Goal: Task Accomplishment & Management: Use online tool/utility

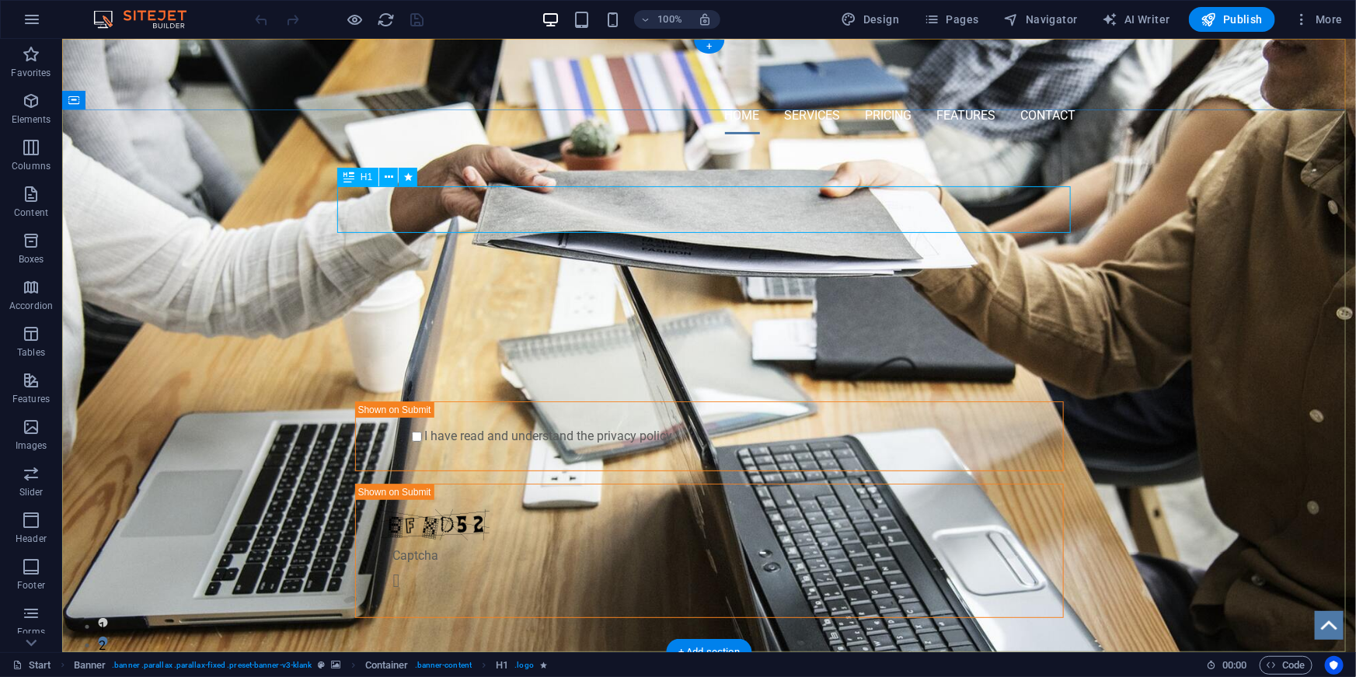
click at [675, 210] on div "TECHNOLOGY AND SERVICE FOR HUMANS" at bounding box center [708, 231] width 733 height 47
click at [708, 211] on div "TECHNOLOGY AND SERVICE FOR HUMANS" at bounding box center [708, 231] width 733 height 47
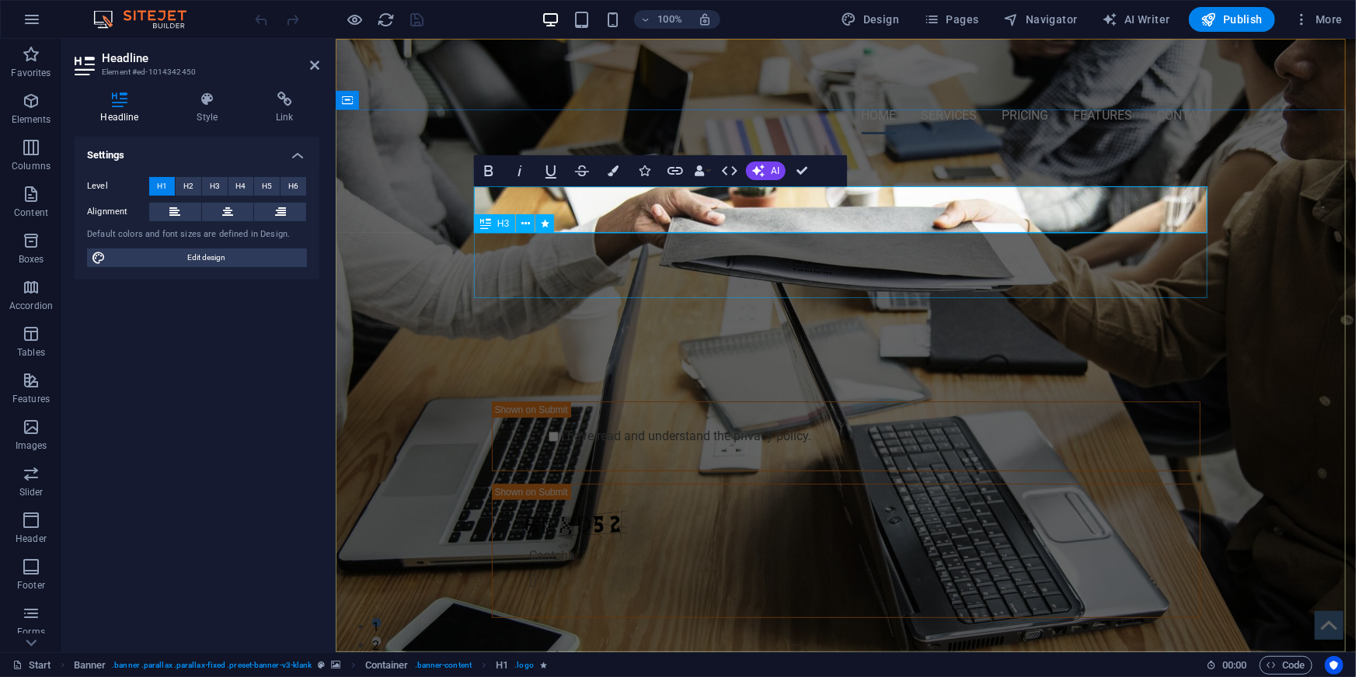
click at [862, 284] on div "NOT SURE WHERE TO START? LET US HELP YOU" at bounding box center [845, 287] width 733 height 65
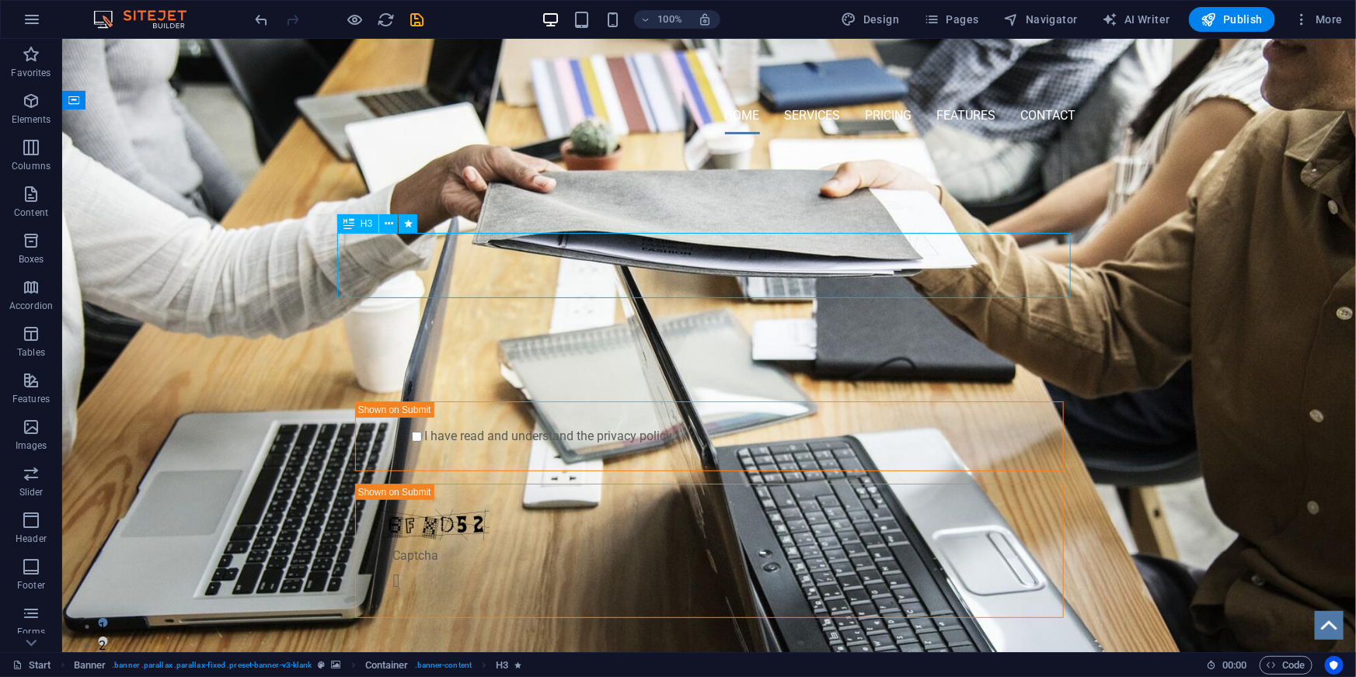
click at [722, 279] on div "NOT SURE WHERE TO START? LET US HELP YOU" at bounding box center [708, 287] width 733 height 65
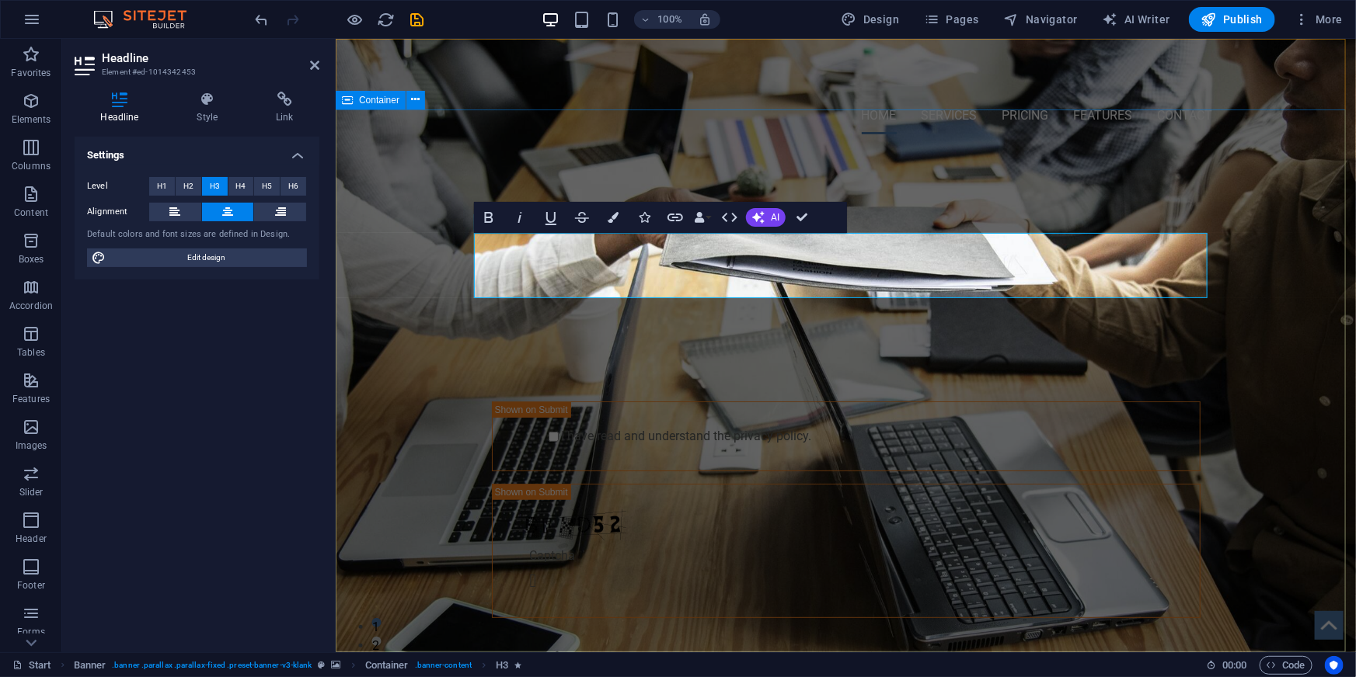
click at [1276, 456] on div "PROTECT YOUR DATA AND SHOW RANSOMWARE THE FINGER Submit I have read and underst…" at bounding box center [845, 419] width 1020 height 546
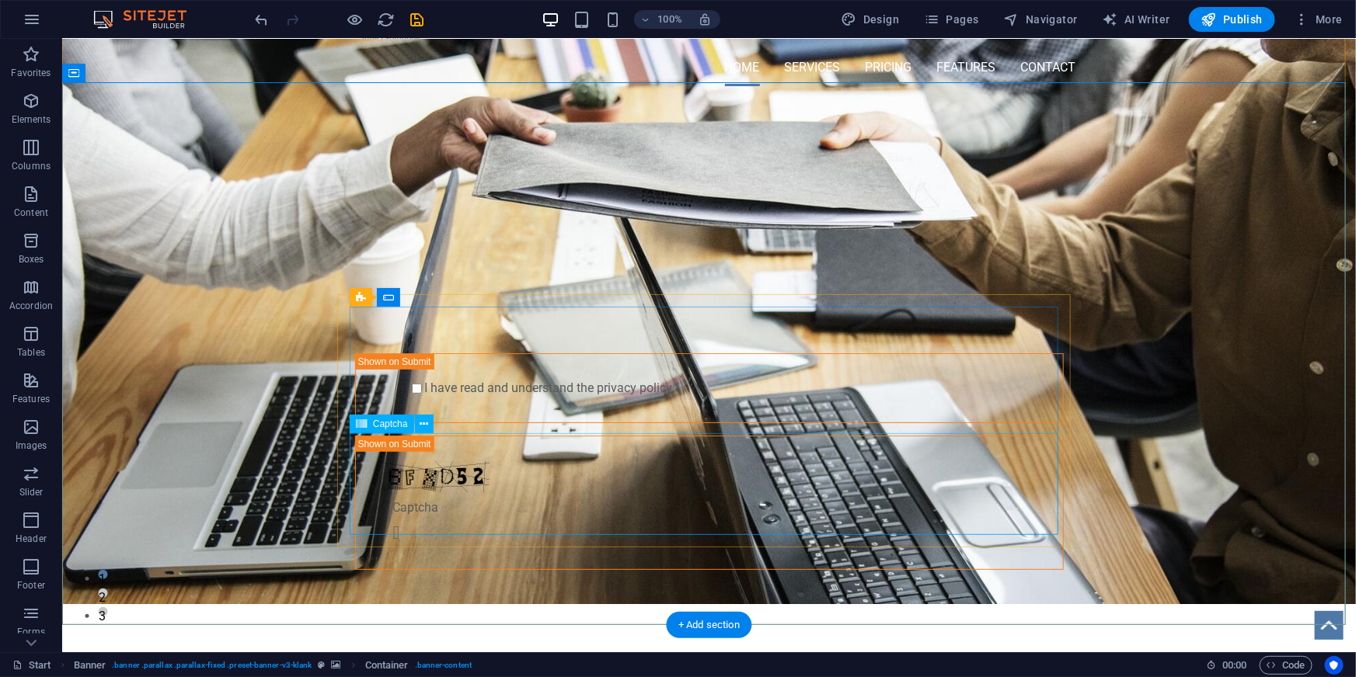
scroll to position [70, 0]
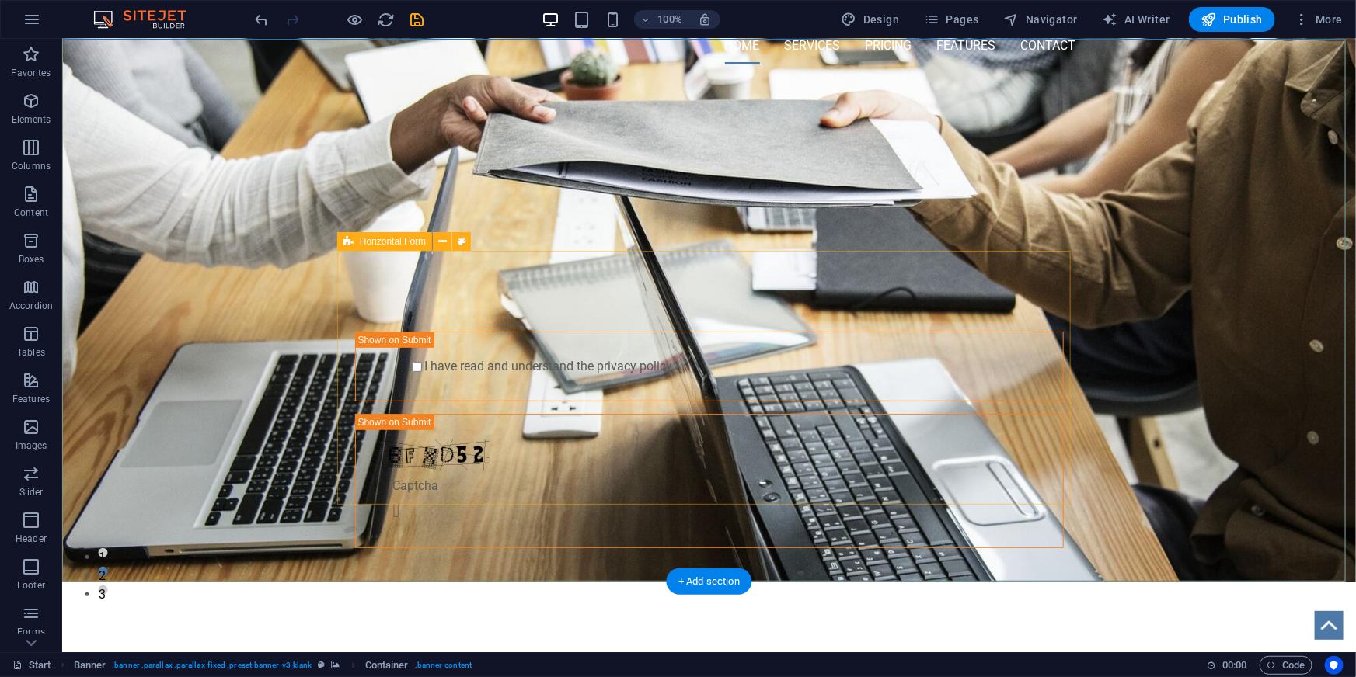
click at [1066, 322] on div "Submit I have read and understand the privacy policy. Nicht lesbar? Neu generie…" at bounding box center [708, 416] width 733 height 287
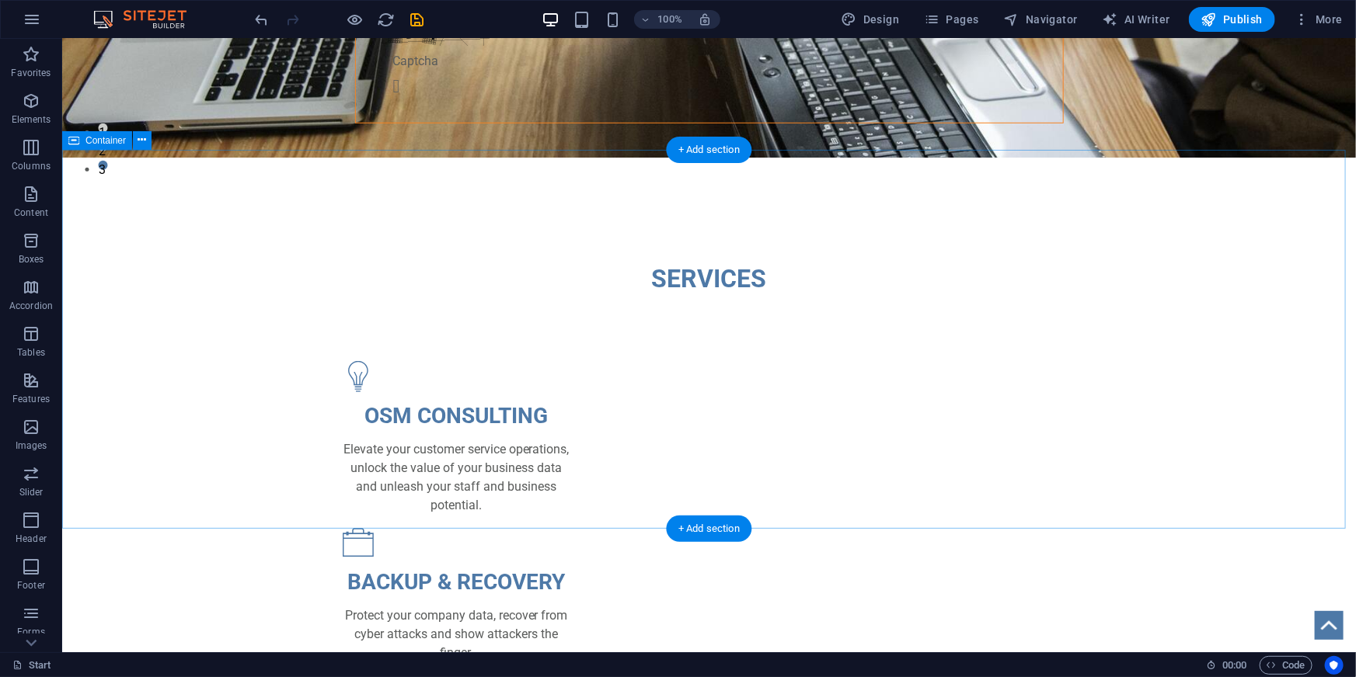
scroll to position [494, 0]
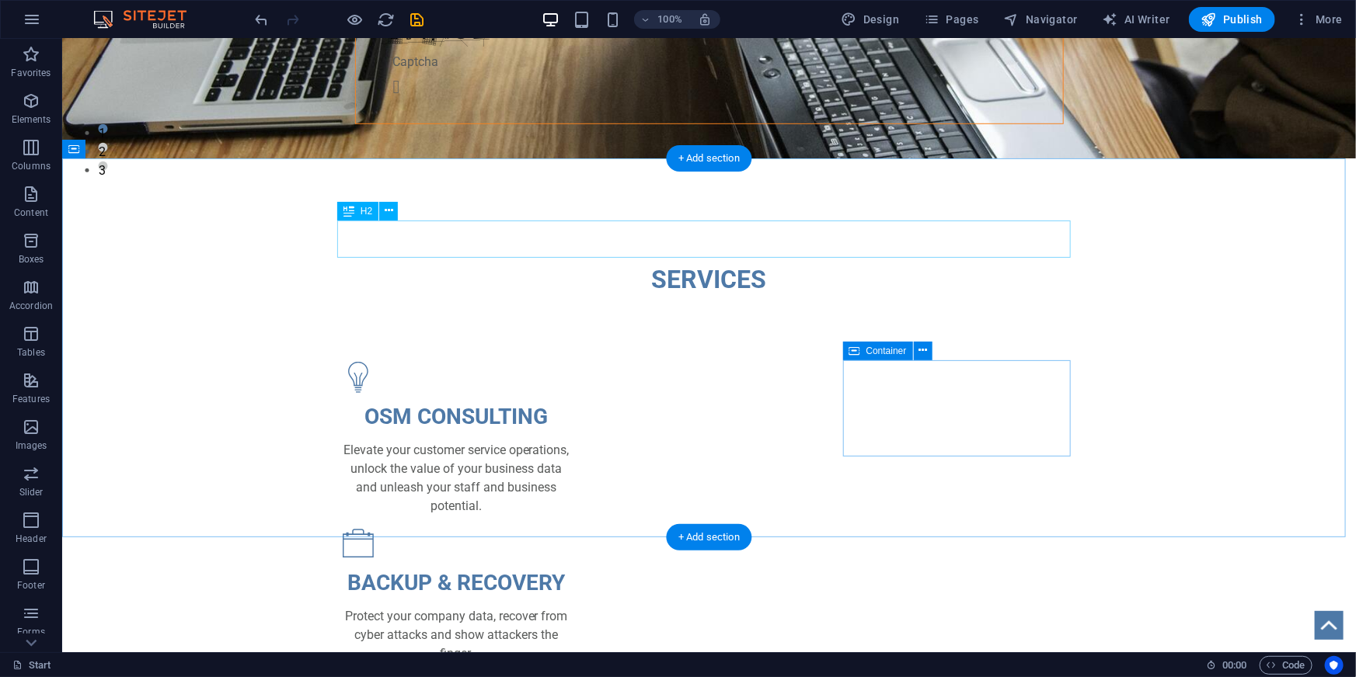
click at [650, 260] on div "SERVICES" at bounding box center [708, 278] width 733 height 37
click at [649, 260] on div "SERVICES" at bounding box center [708, 278] width 733 height 37
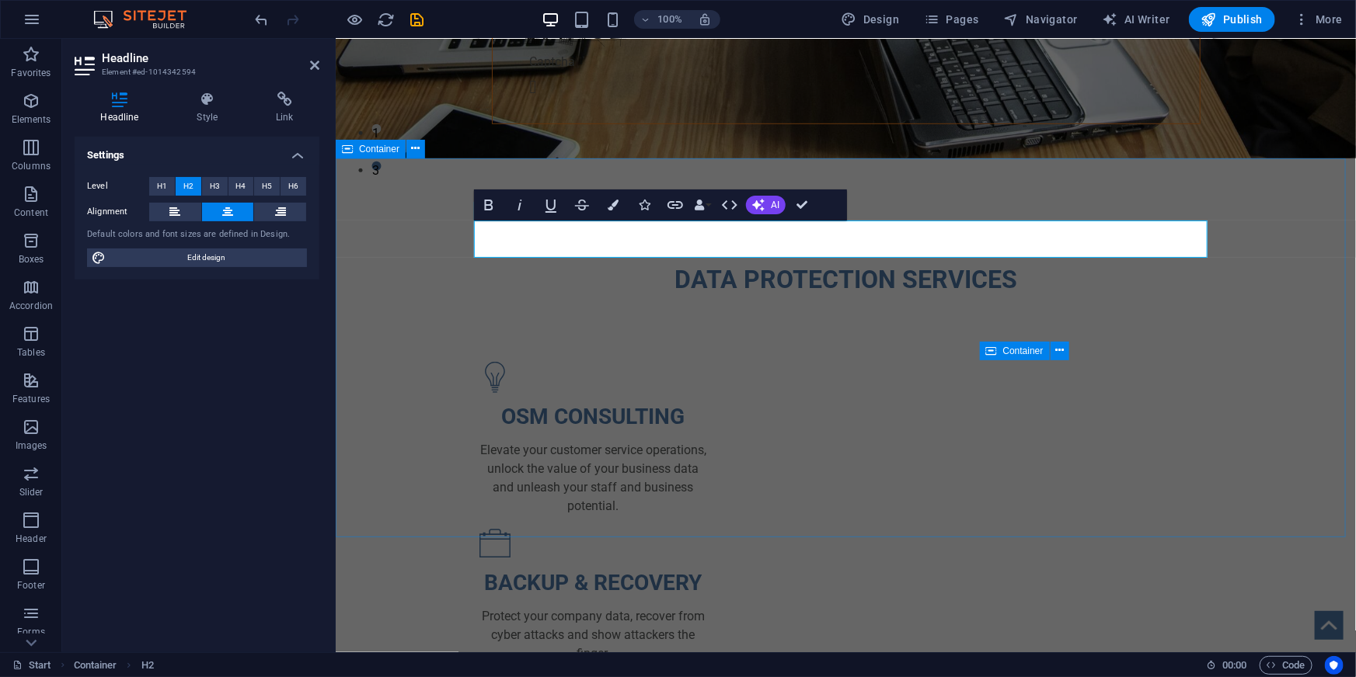
click at [980, 532] on div "DATA PROTECTION SERVICES OSM CONSULTING Elevate your customer service operation…" at bounding box center [845, 535] width 1020 height 674
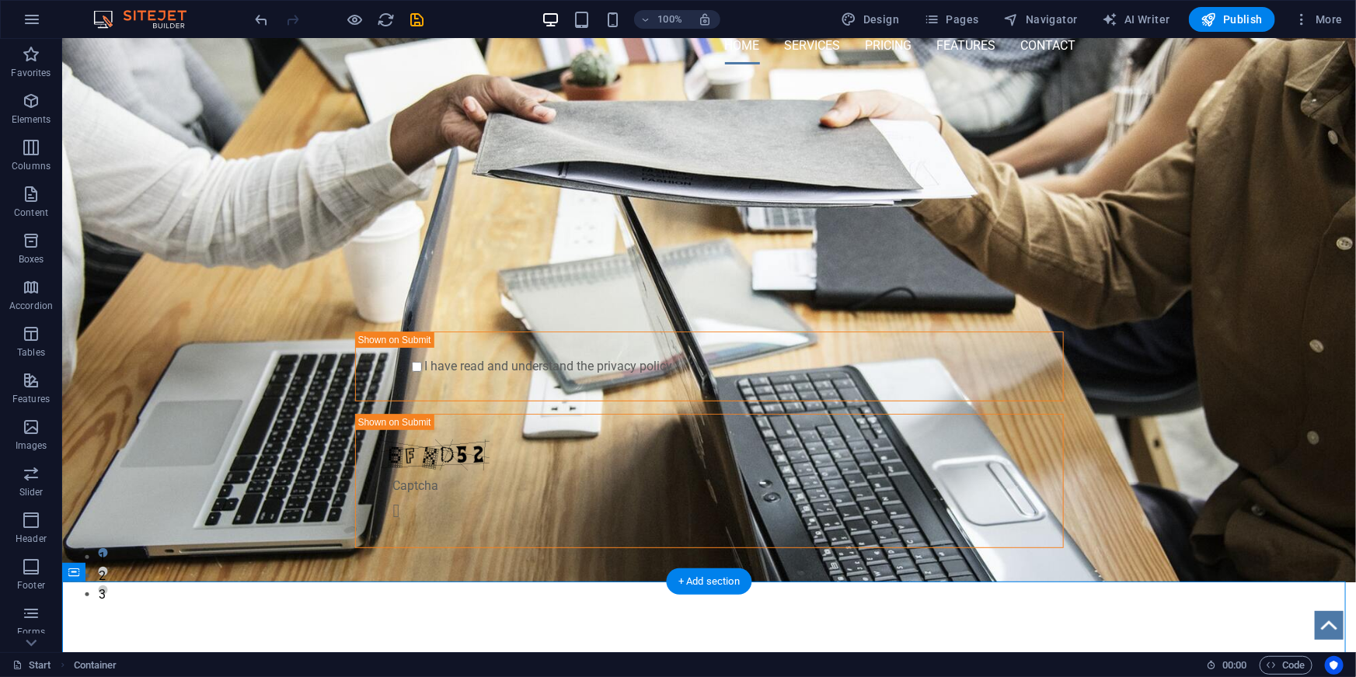
scroll to position [0, 0]
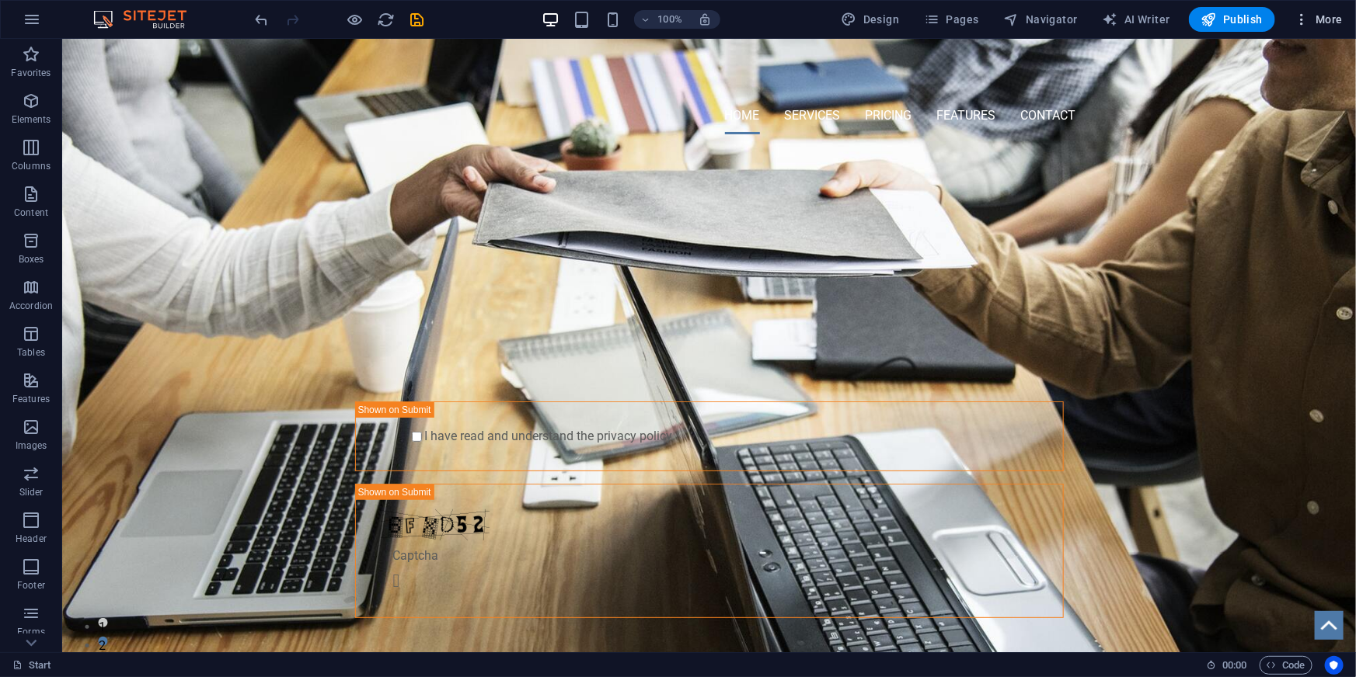
click at [1323, 17] on span "More" at bounding box center [1317, 20] width 49 height 16
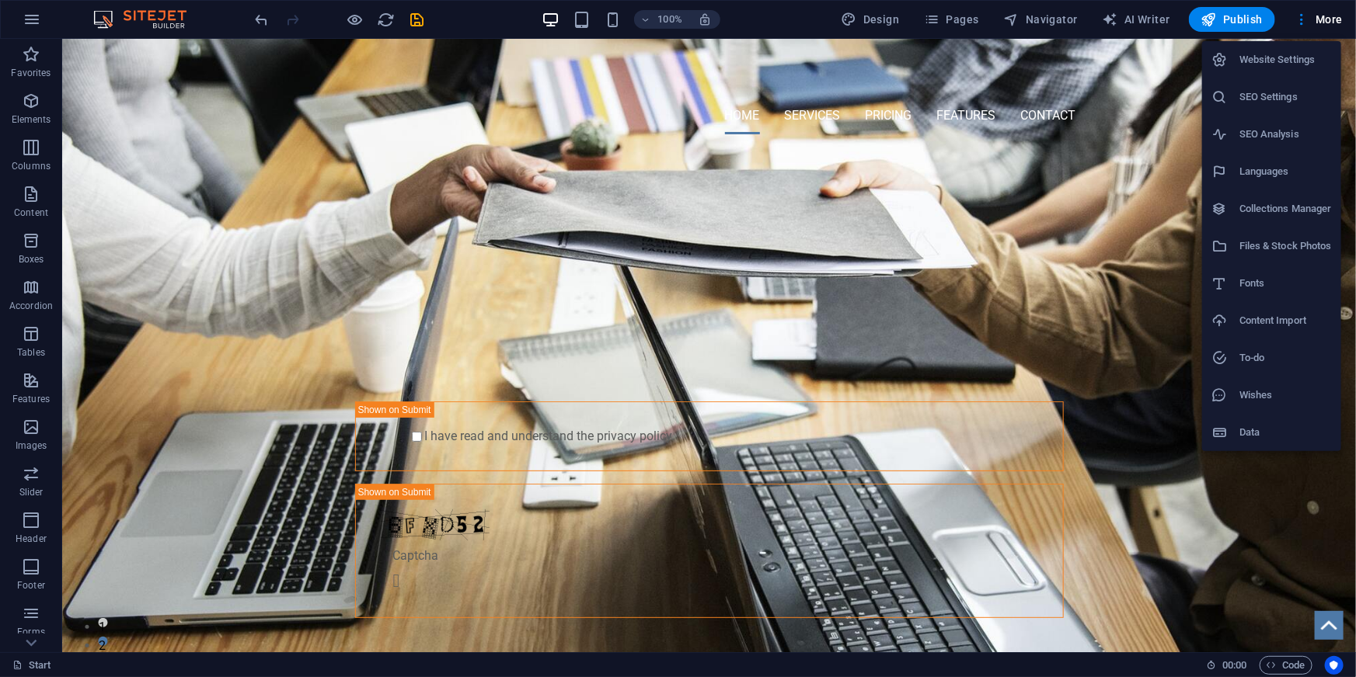
click at [1289, 63] on h6 "Website Settings" at bounding box center [1285, 59] width 92 height 19
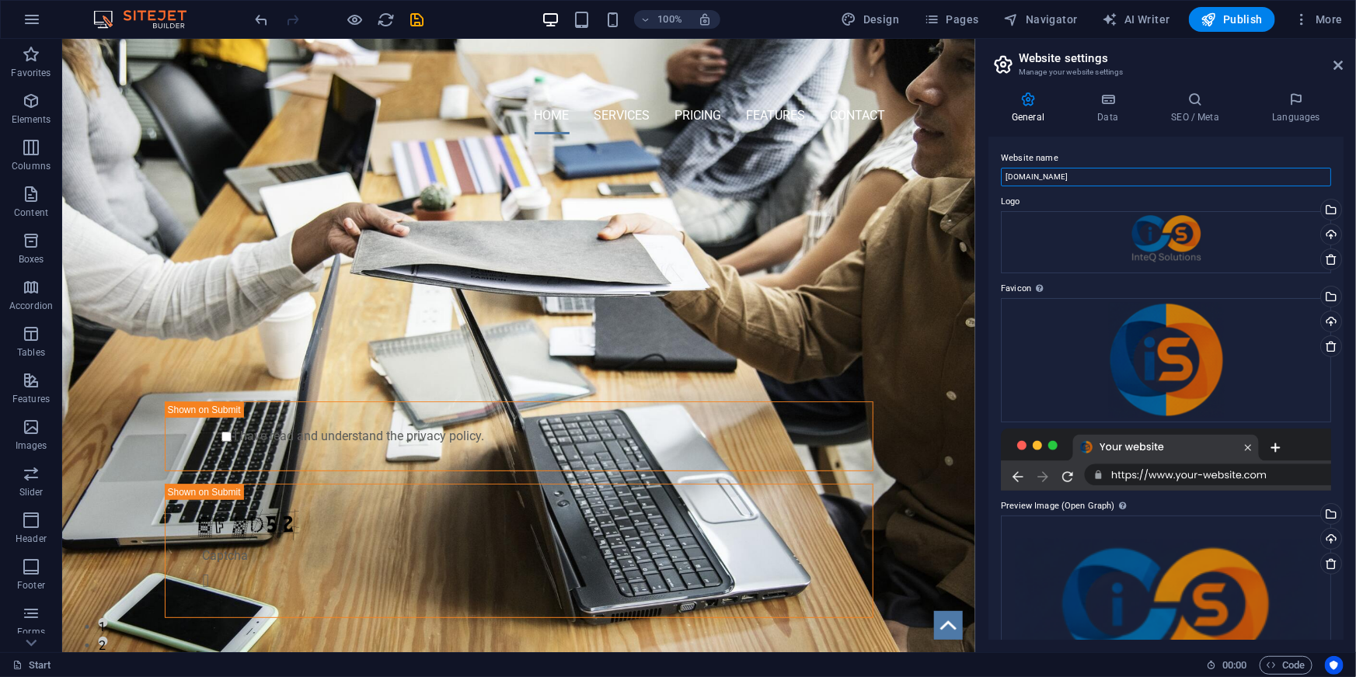
click at [1126, 173] on input "inteq-solutions.co.za" at bounding box center [1166, 177] width 330 height 19
type input "InteQ Solutions"
click at [1331, 211] on div "Select files from the file manager, stock photos, or upload file(s)" at bounding box center [1329, 211] width 23 height 23
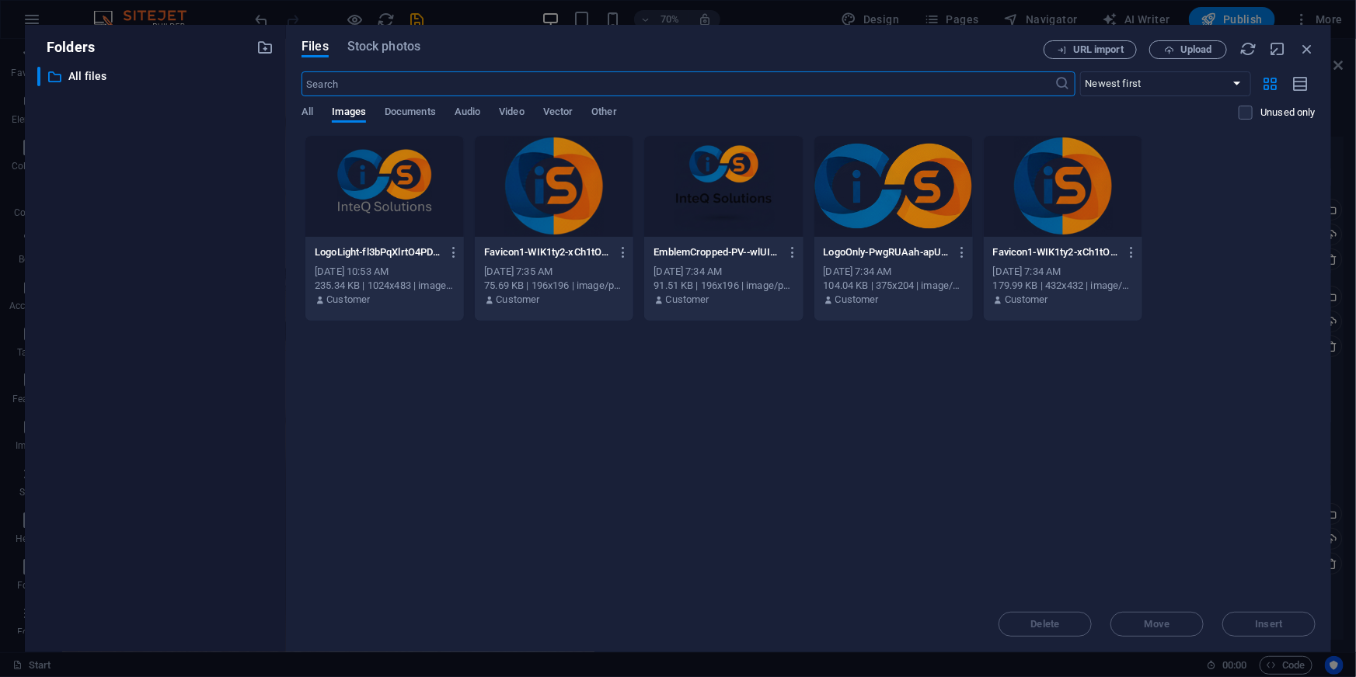
click at [863, 456] on div "Drop files here to upload them instantly LogoLight-fl3bPqXlrtO4PDOWQ6fHyQ.png L…" at bounding box center [808, 365] width 1014 height 461
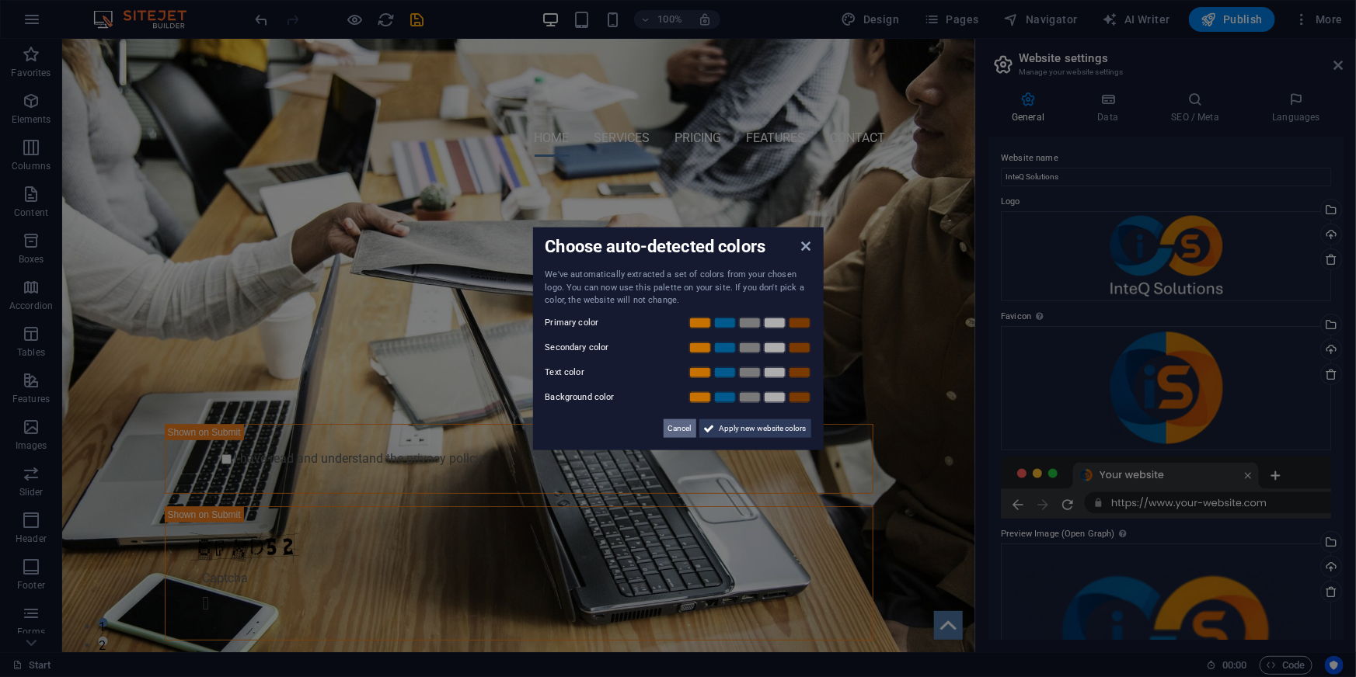
click at [677, 432] on span "Cancel" at bounding box center [679, 428] width 23 height 19
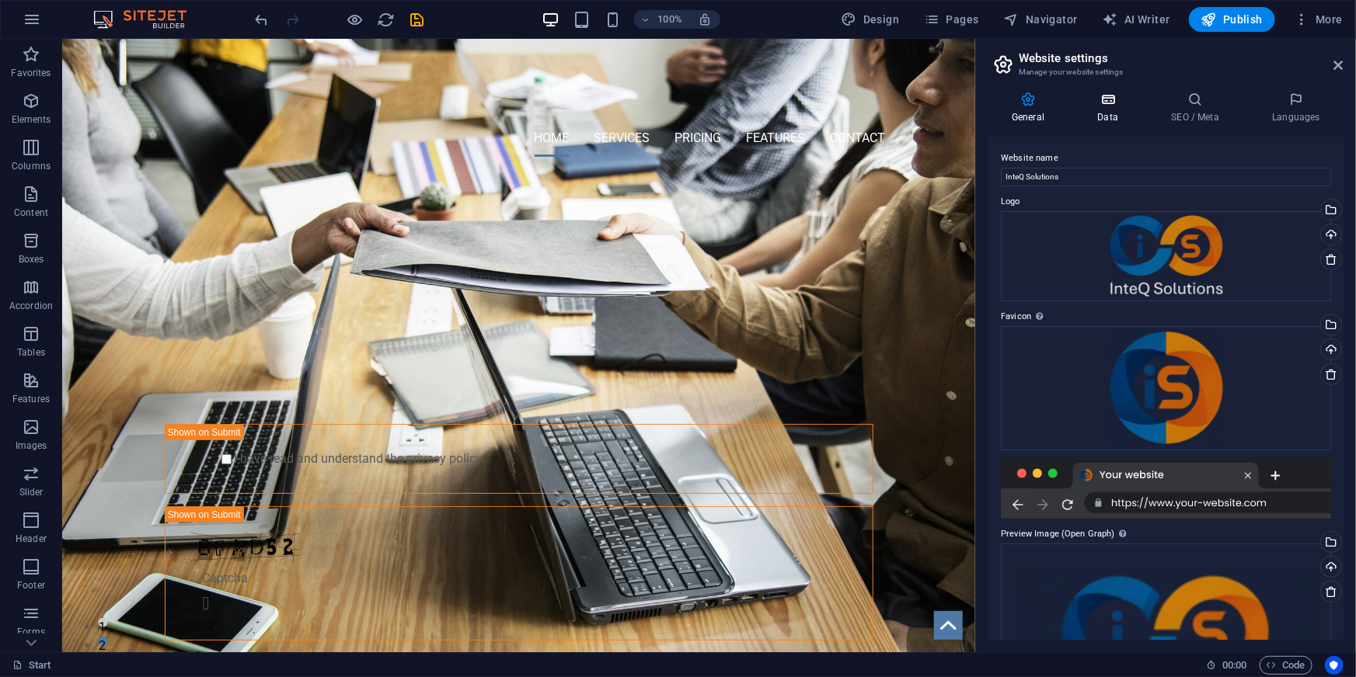
click at [1118, 114] on h4 "Data" at bounding box center [1111, 108] width 74 height 33
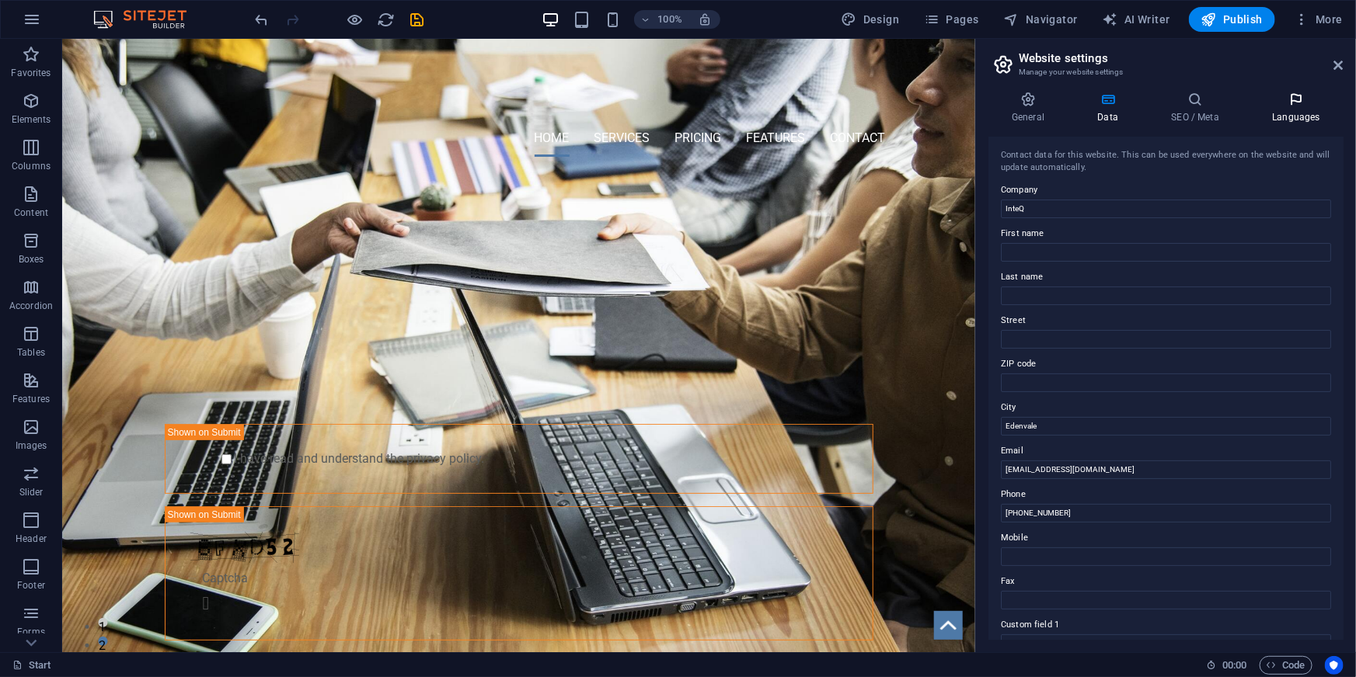
click at [1316, 103] on icon at bounding box center [1295, 100] width 95 height 16
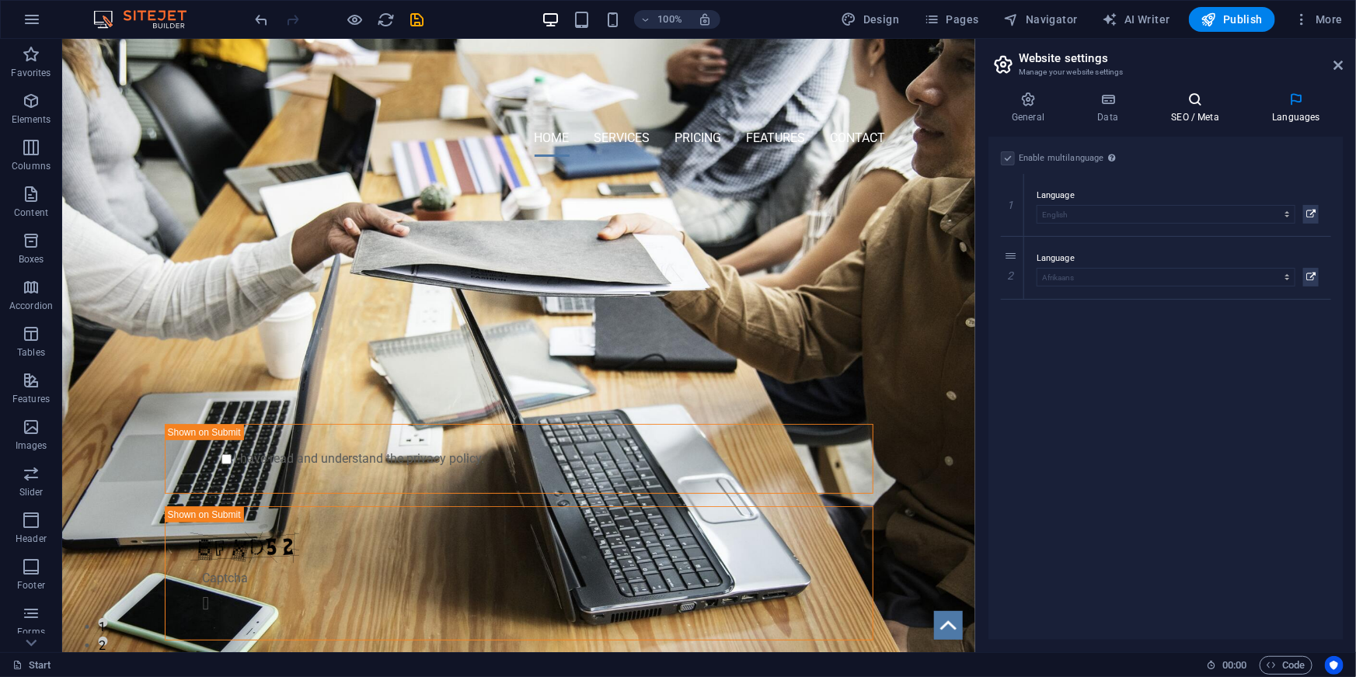
click at [1189, 109] on h4 "SEO / Meta" at bounding box center [1197, 108] width 101 height 33
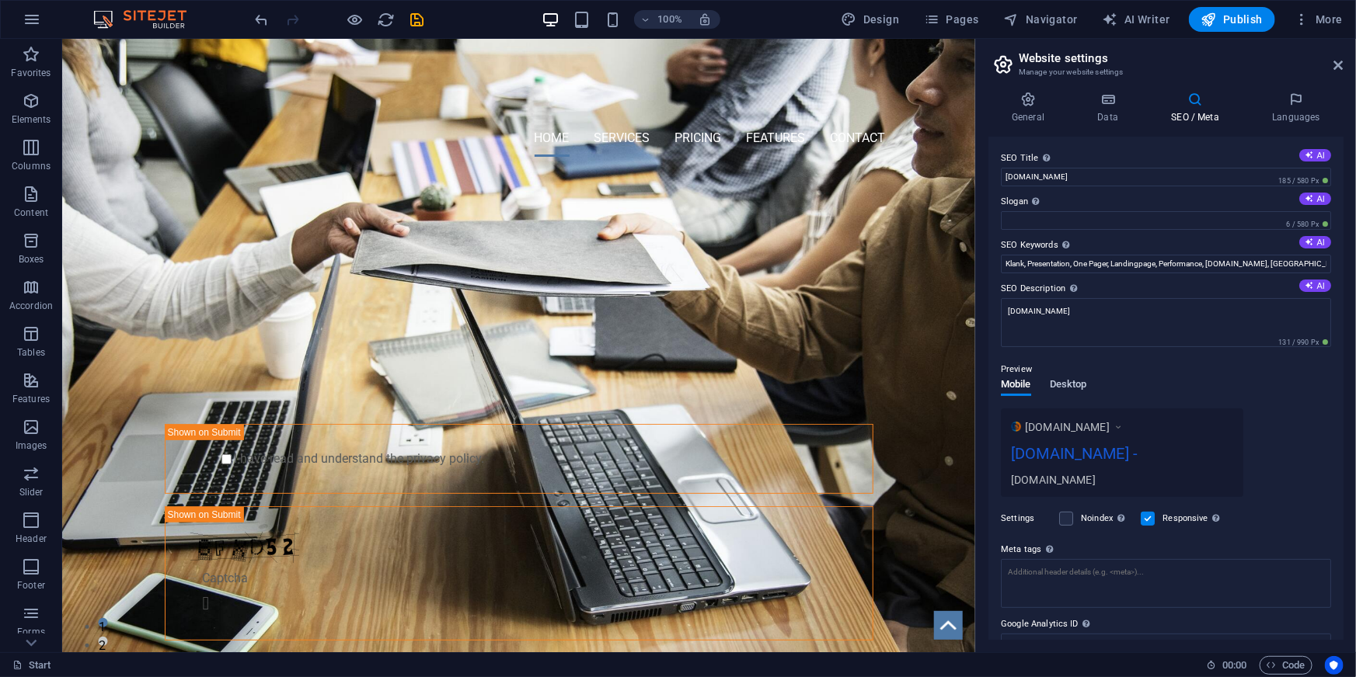
click at [1072, 384] on span "Desktop" at bounding box center [1068, 386] width 37 height 22
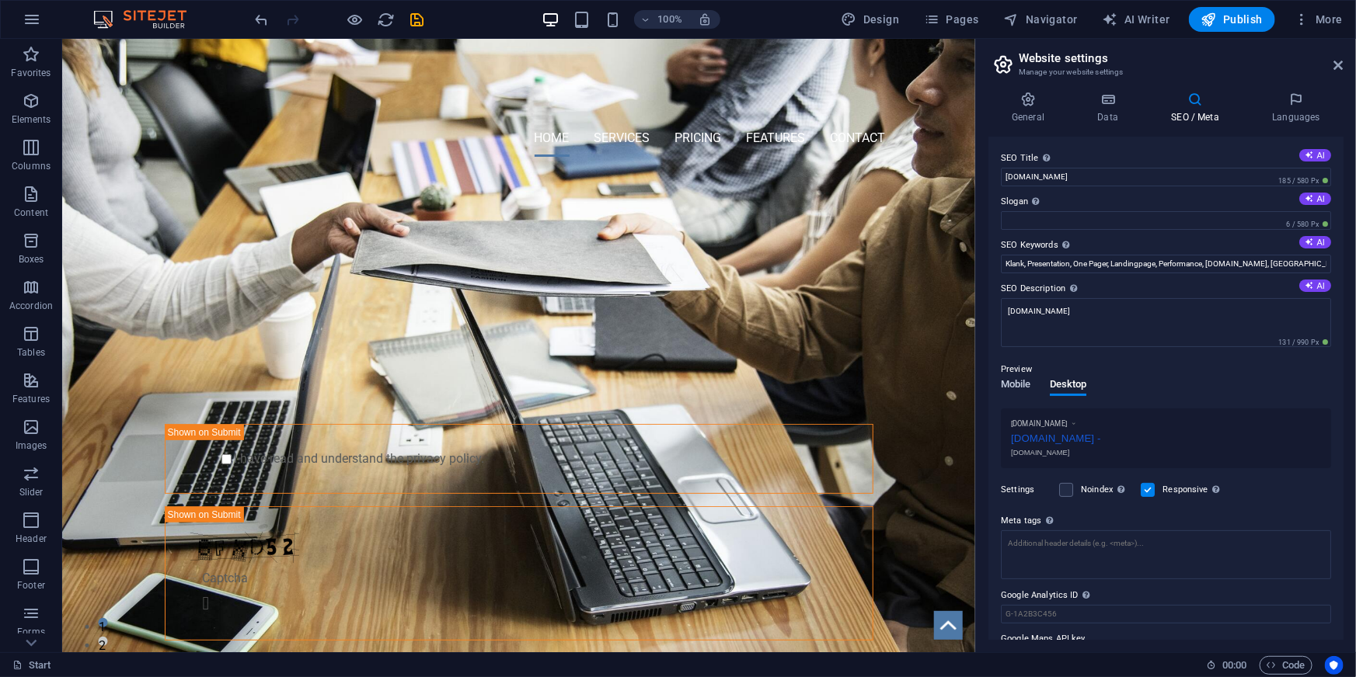
click at [1015, 383] on span "Mobile" at bounding box center [1016, 386] width 30 height 22
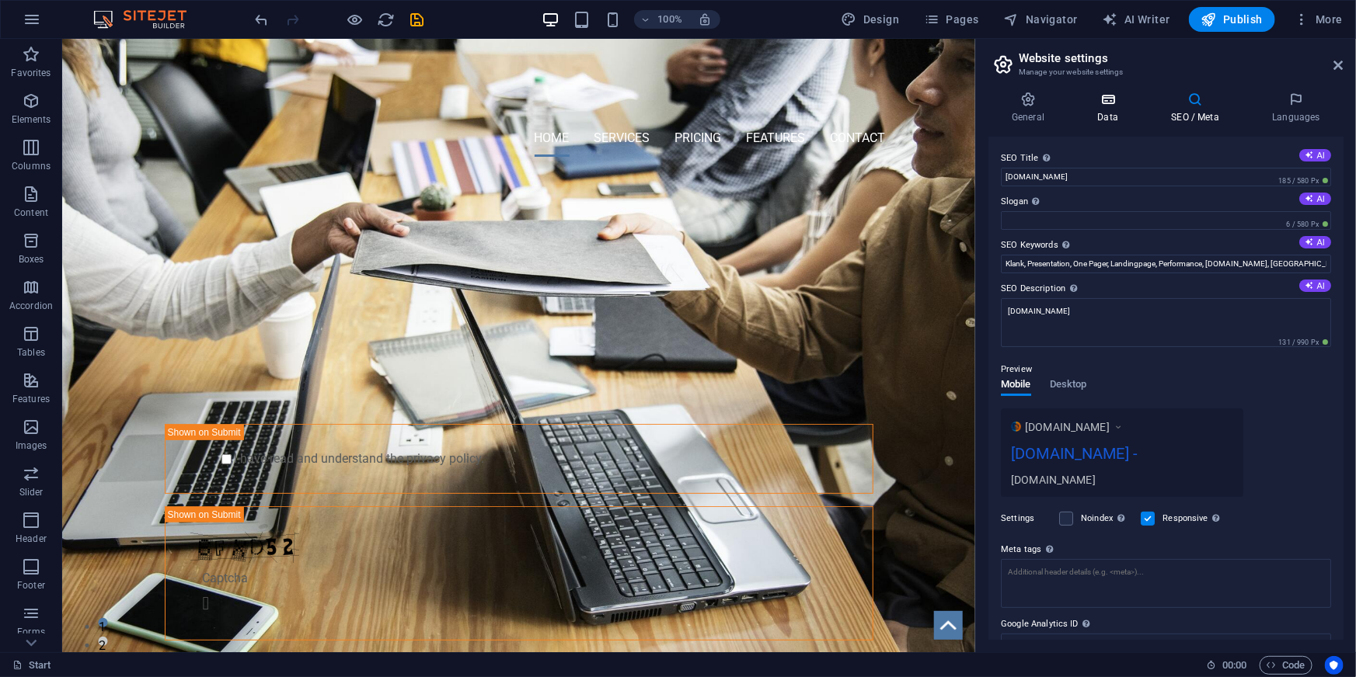
click at [1100, 109] on h4 "Data" at bounding box center [1111, 108] width 74 height 33
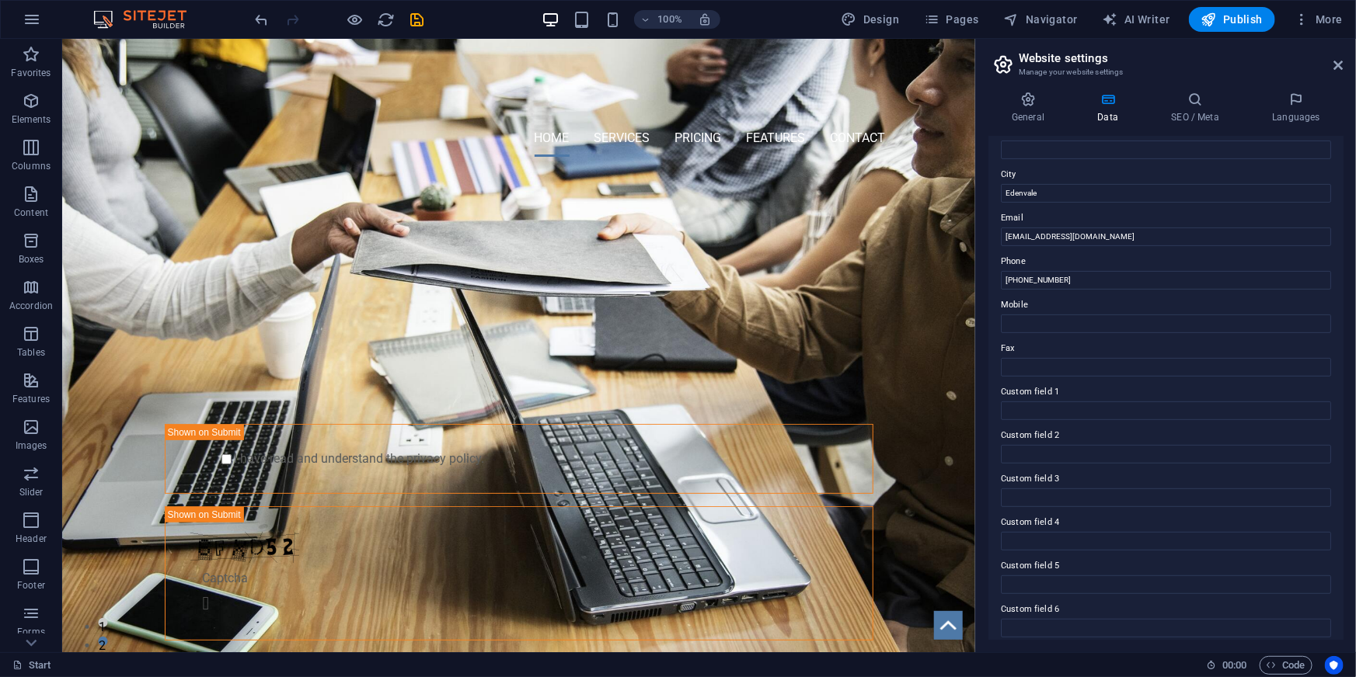
scroll to position [242, 0]
click at [1029, 267] on input "+27 (0) 74 676 2540" at bounding box center [1166, 271] width 330 height 19
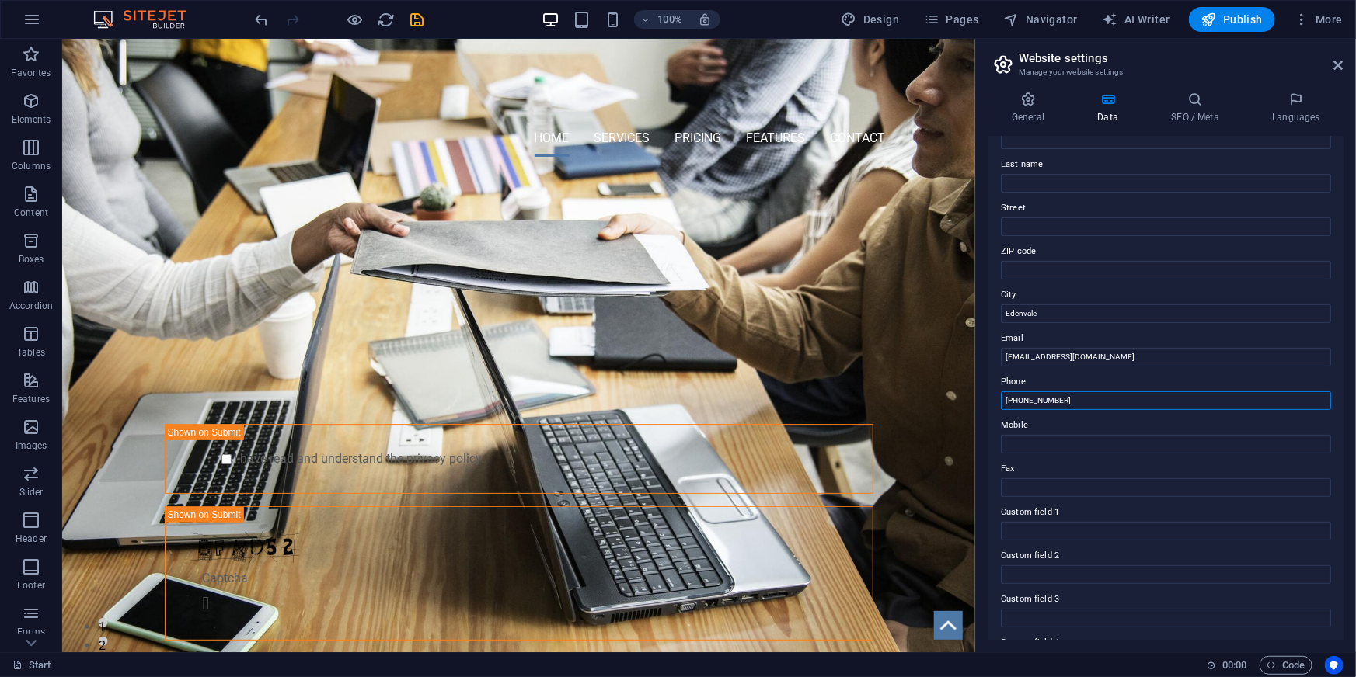
scroll to position [0, 0]
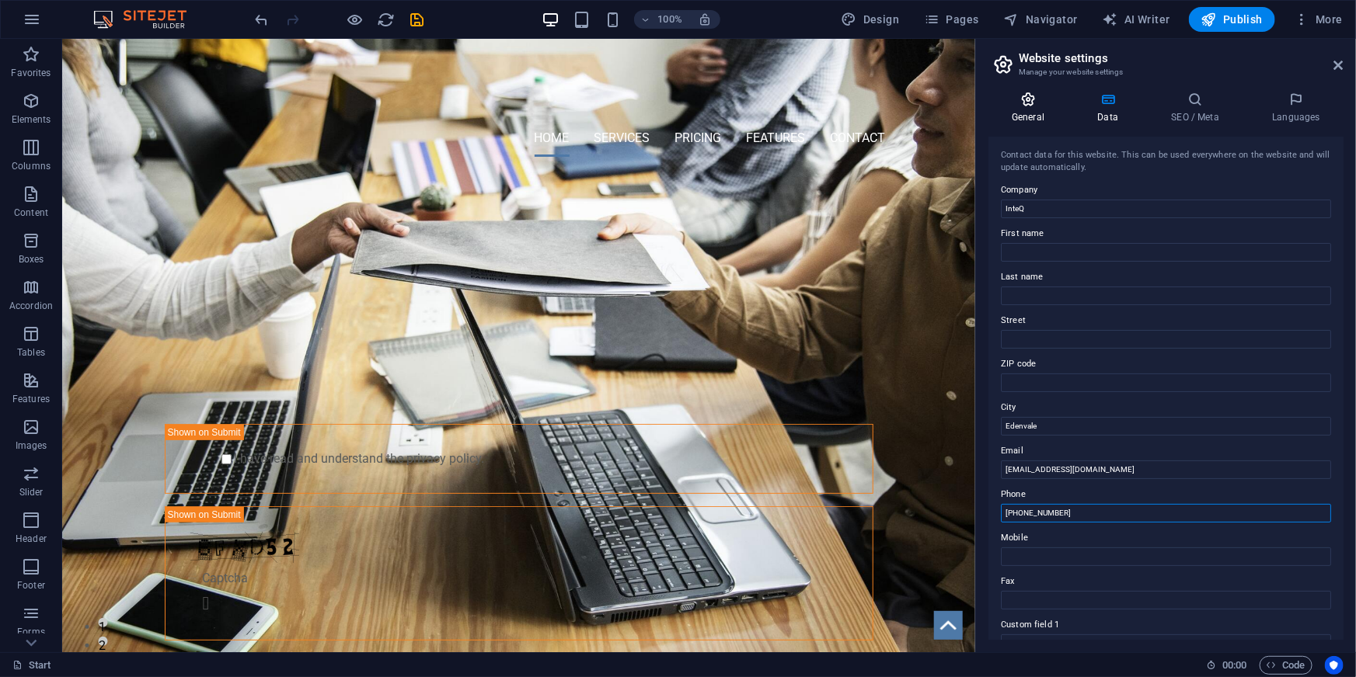
type input "[PHONE_NUMBER]"
click at [1028, 110] on h4 "General" at bounding box center [1030, 108] width 85 height 33
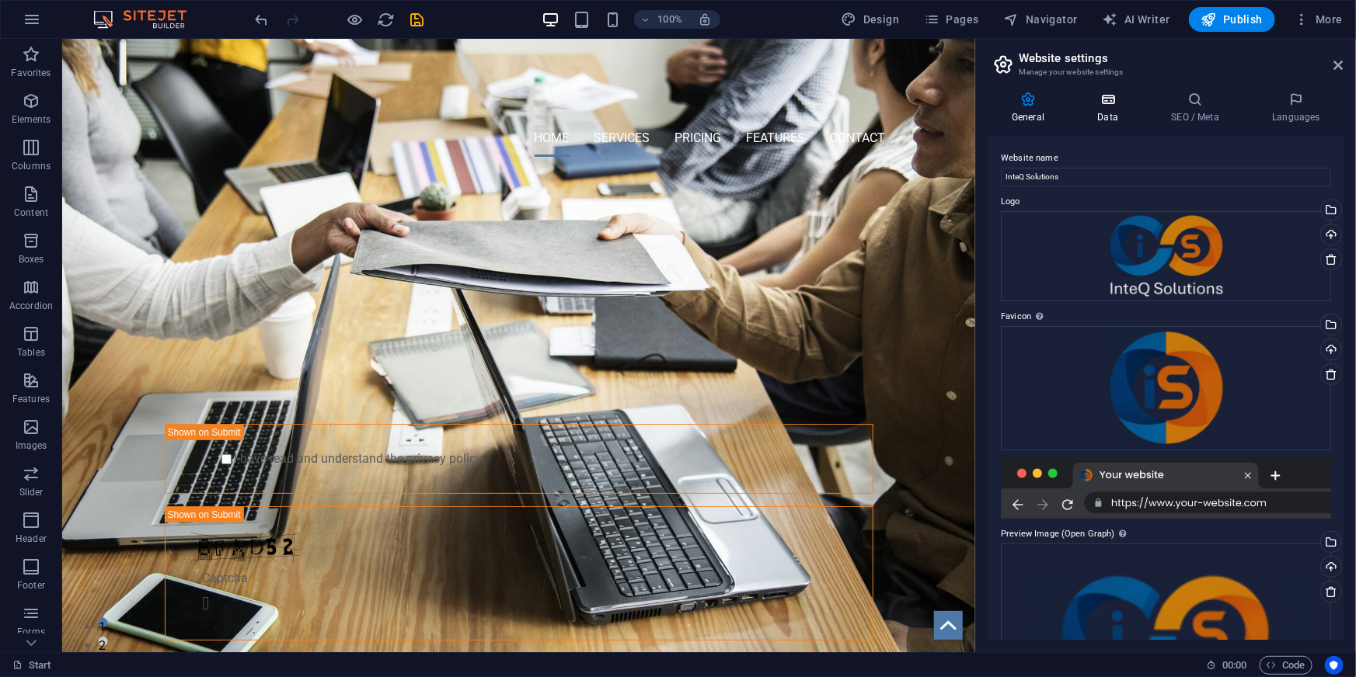
click at [1106, 107] on h4 "Data" at bounding box center [1111, 108] width 74 height 33
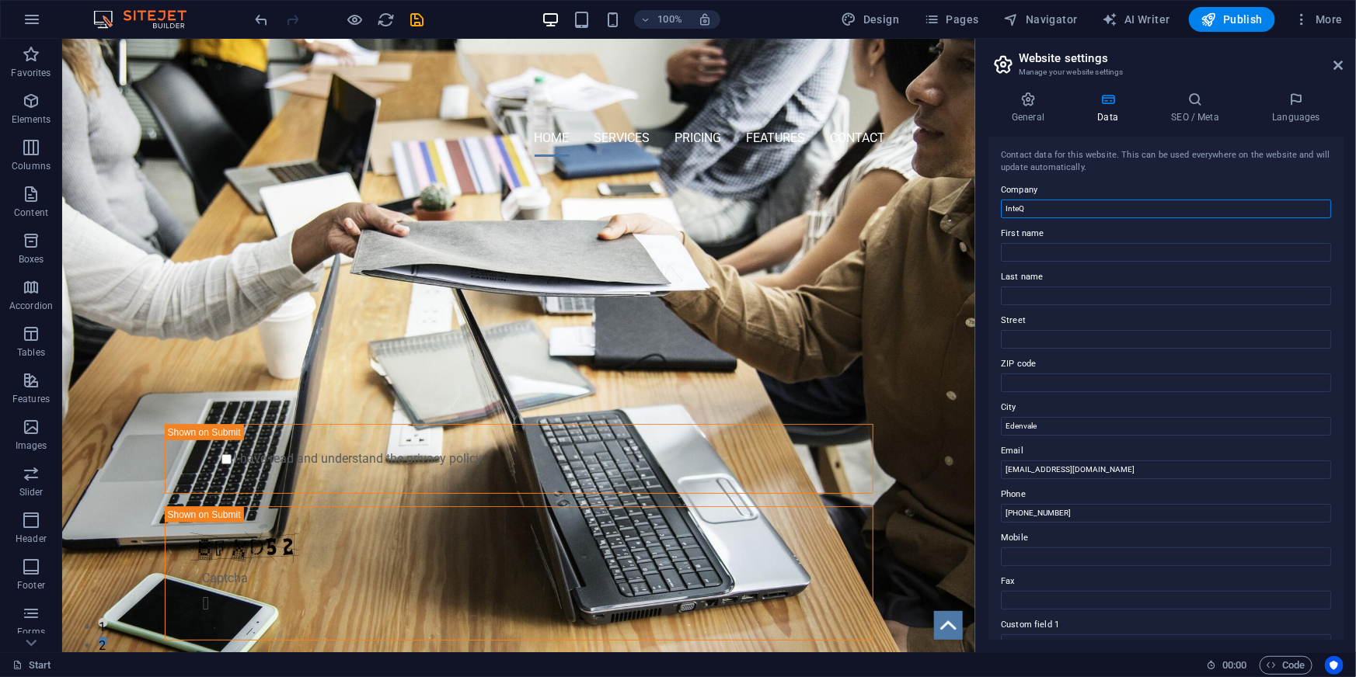
click at [1055, 202] on input "InteQ" at bounding box center [1166, 209] width 330 height 19
click at [1085, 256] on input "First name" at bounding box center [1166, 252] width 330 height 19
click at [1084, 207] on input "Company" at bounding box center [1166, 209] width 330 height 19
paste input "InteQ"
type input "InteQ Solutions"
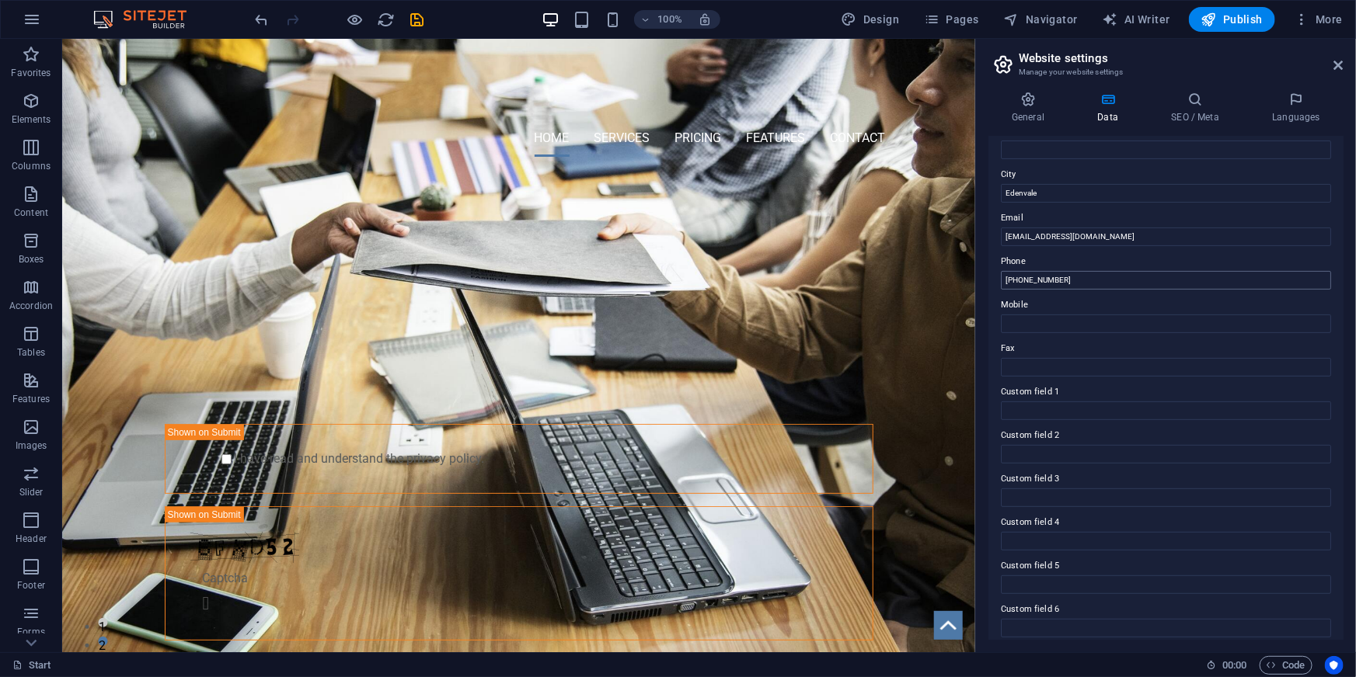
scroll to position [242, 0]
click at [1092, 266] on input "[PHONE_NUMBER]" at bounding box center [1166, 271] width 330 height 19
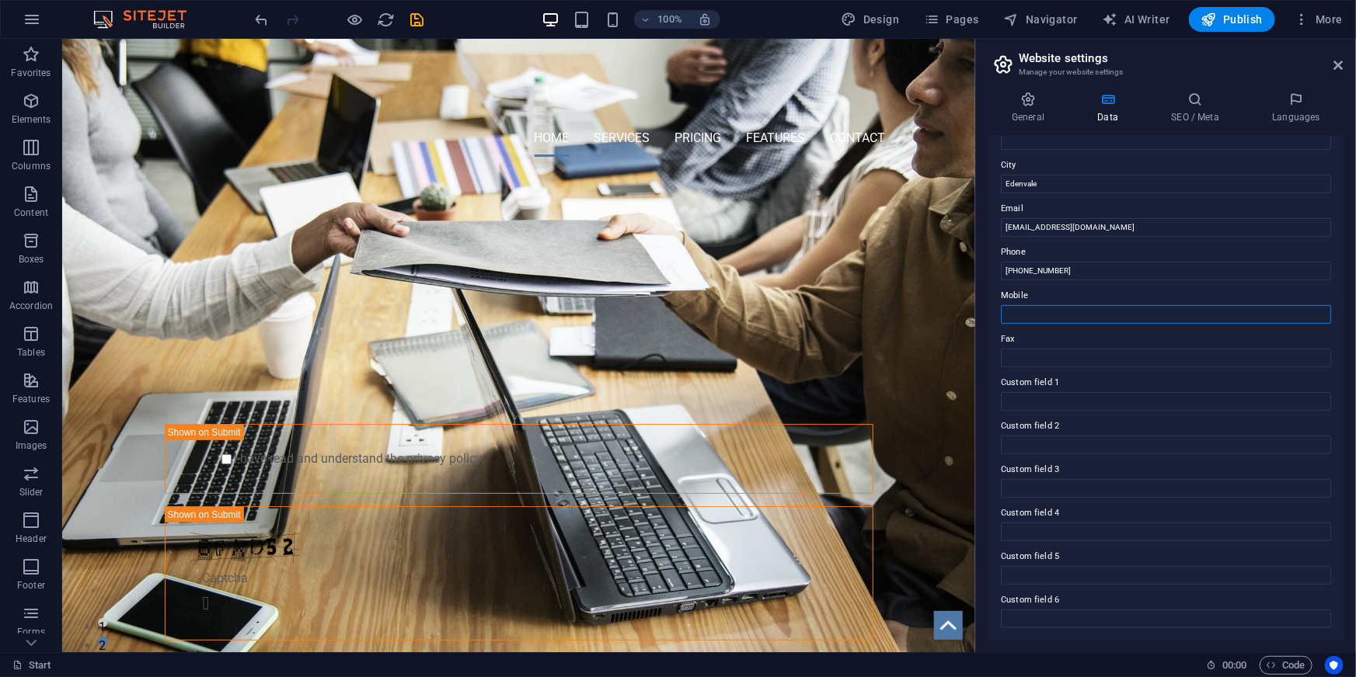
click at [1079, 311] on input "Mobile" at bounding box center [1166, 314] width 330 height 19
paste input "[PHONE_NUMBER]"
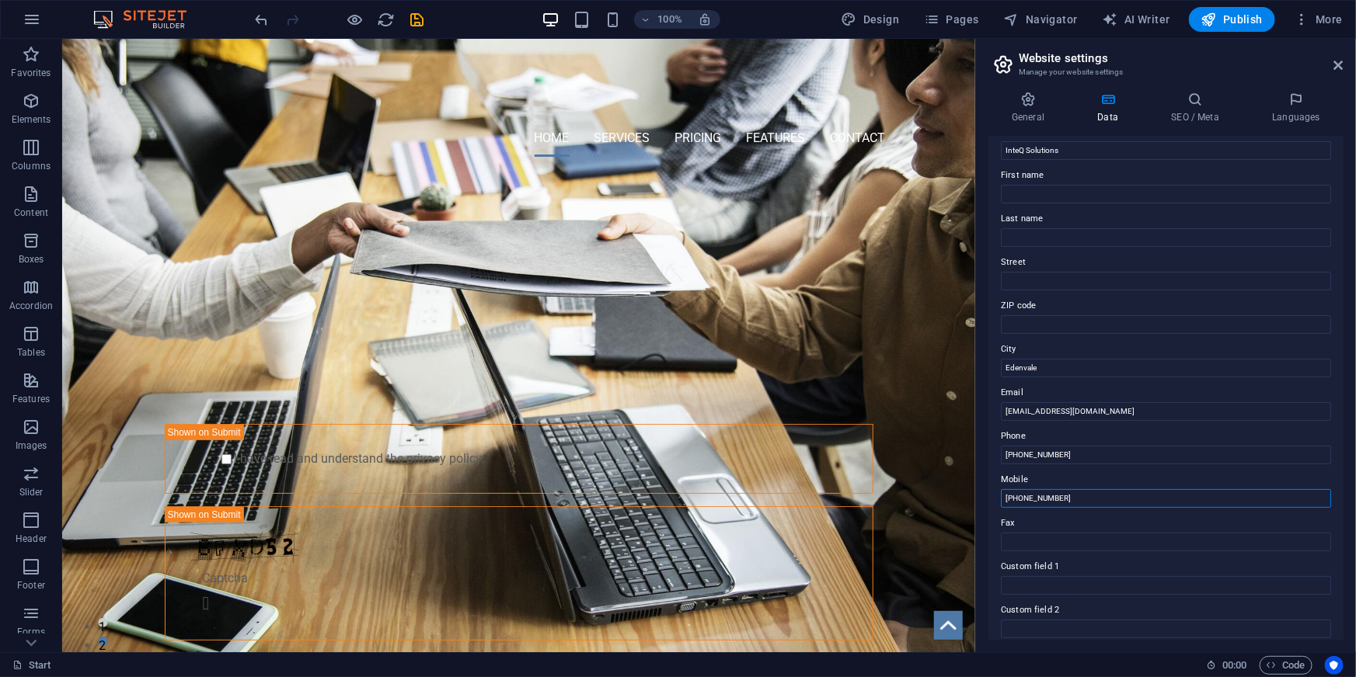
scroll to position [0, 0]
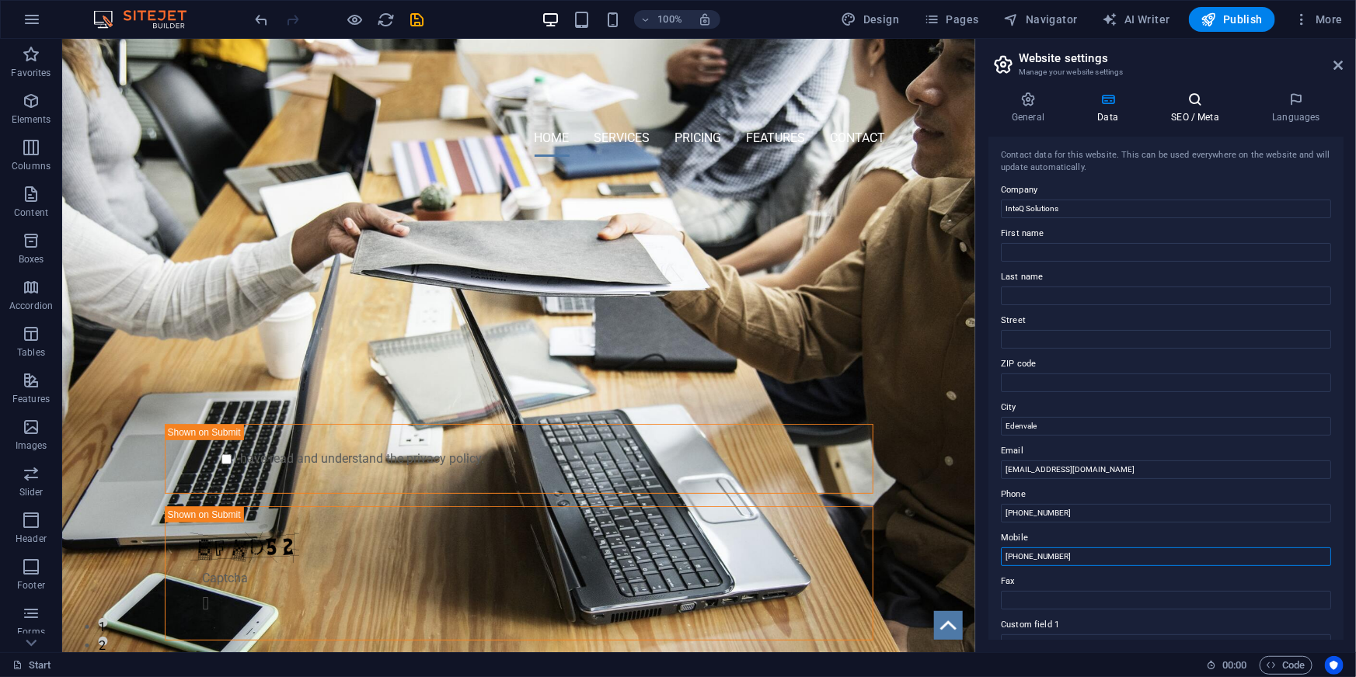
type input "[PHONE_NUMBER]"
click at [1196, 101] on icon at bounding box center [1194, 100] width 95 height 16
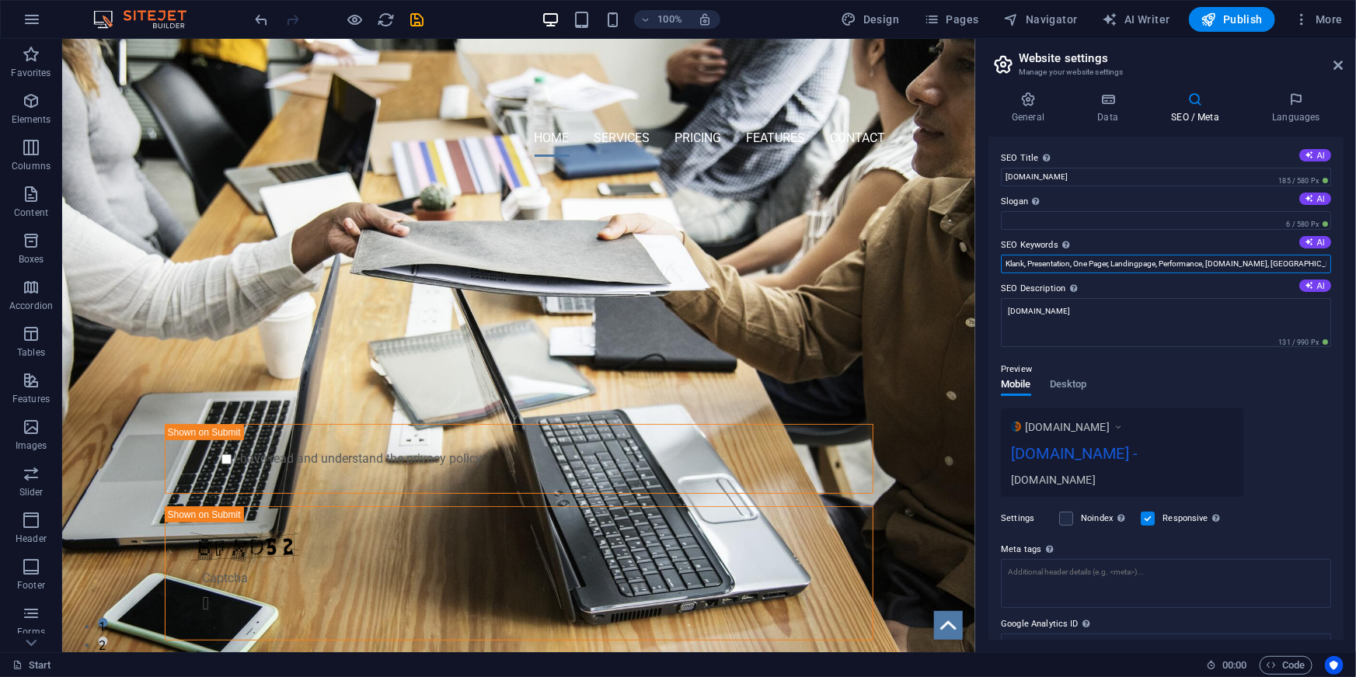
click at [1150, 261] on input "Klank, Presentation, One Pager, Landingpage, Performance, inteq-solutions.co.za…" at bounding box center [1166, 264] width 330 height 19
click at [1293, 266] on input "Klank, Presentation, One Pager, Landingpage, Performance, inteq-solutions.co.za…" at bounding box center [1166, 264] width 330 height 19
click at [1290, 263] on input "Klank, Presentation, One Pager, Landingpage, Performance, inteq-solutions.co.za…" at bounding box center [1166, 264] width 330 height 19
drag, startPoint x: 1276, startPoint y: 303, endPoint x: 962, endPoint y: 257, distance: 317.9
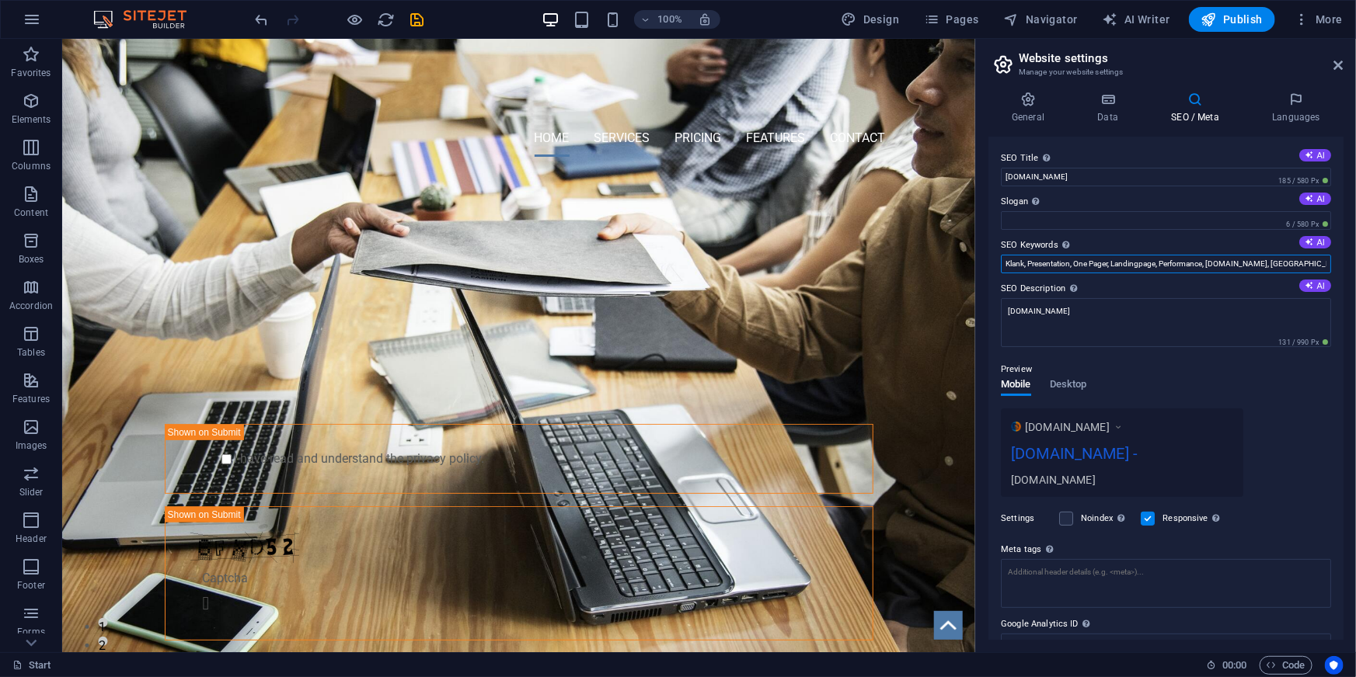
click at [1075, 266] on input "Klank, Presentation, One Pager, Landingpage, Performance, inteq-solutions.co.za…" at bounding box center [1166, 264] width 330 height 19
click at [1018, 262] on input "Klank, Presentation, One Pager, Landingpage, Performance, inteq-solutions.co.za…" at bounding box center [1166, 264] width 330 height 19
type input "InteQ, InteQ Solutions, Presentation, One Pager, Landingpage, Performance, inte…"
click at [1032, 101] on icon at bounding box center [1027, 100] width 79 height 16
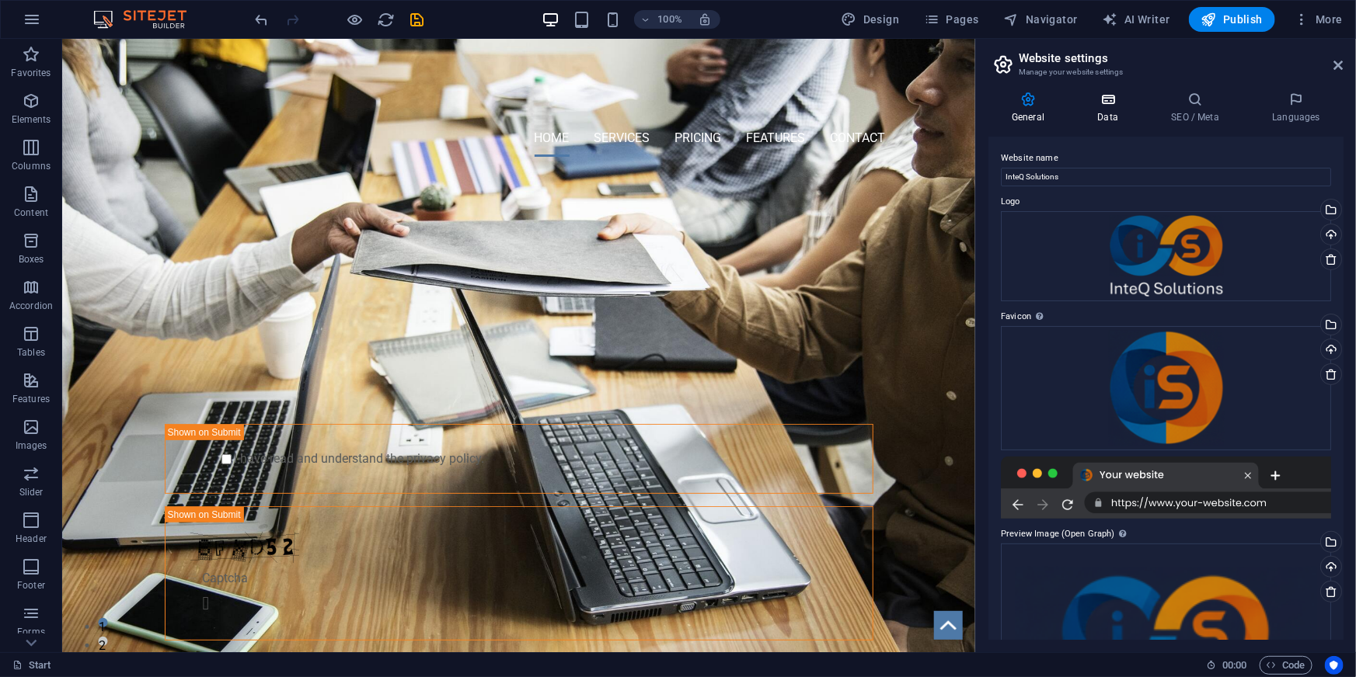
click at [1107, 110] on h4 "Data" at bounding box center [1111, 108] width 74 height 33
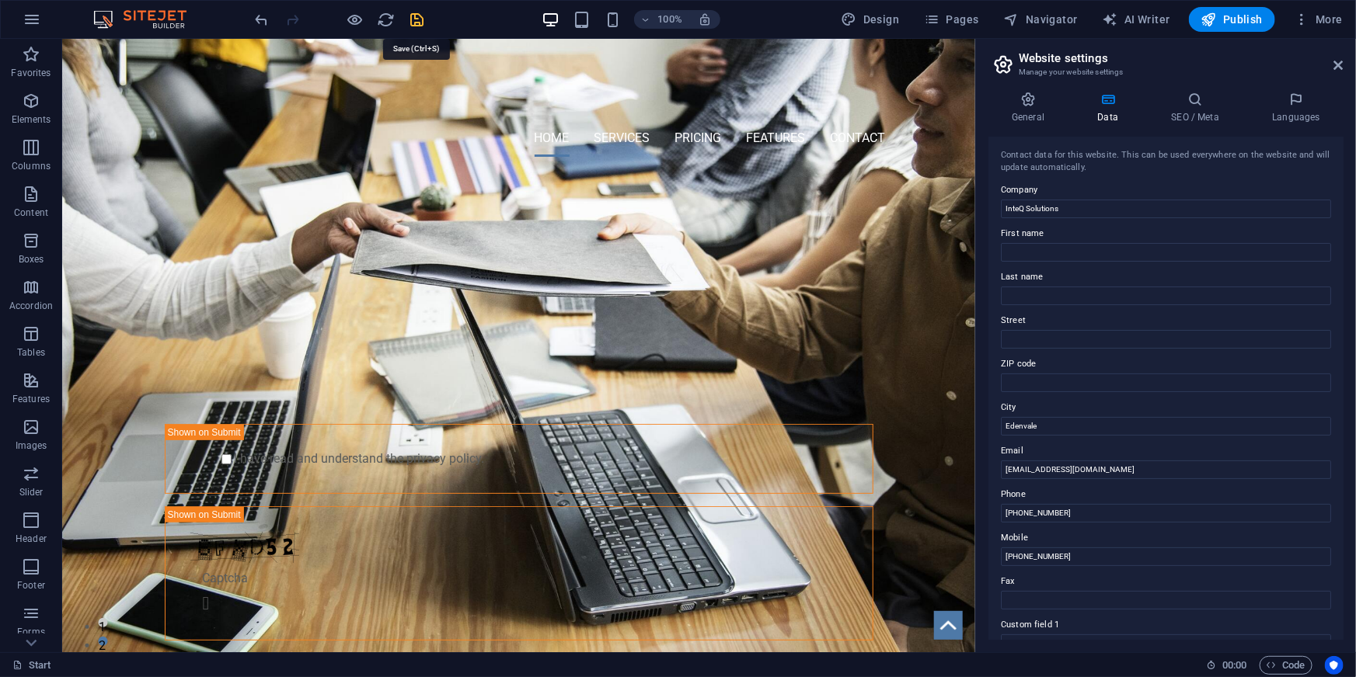
click at [413, 22] on icon "save" at bounding box center [418, 20] width 18 height 18
checkbox input "false"
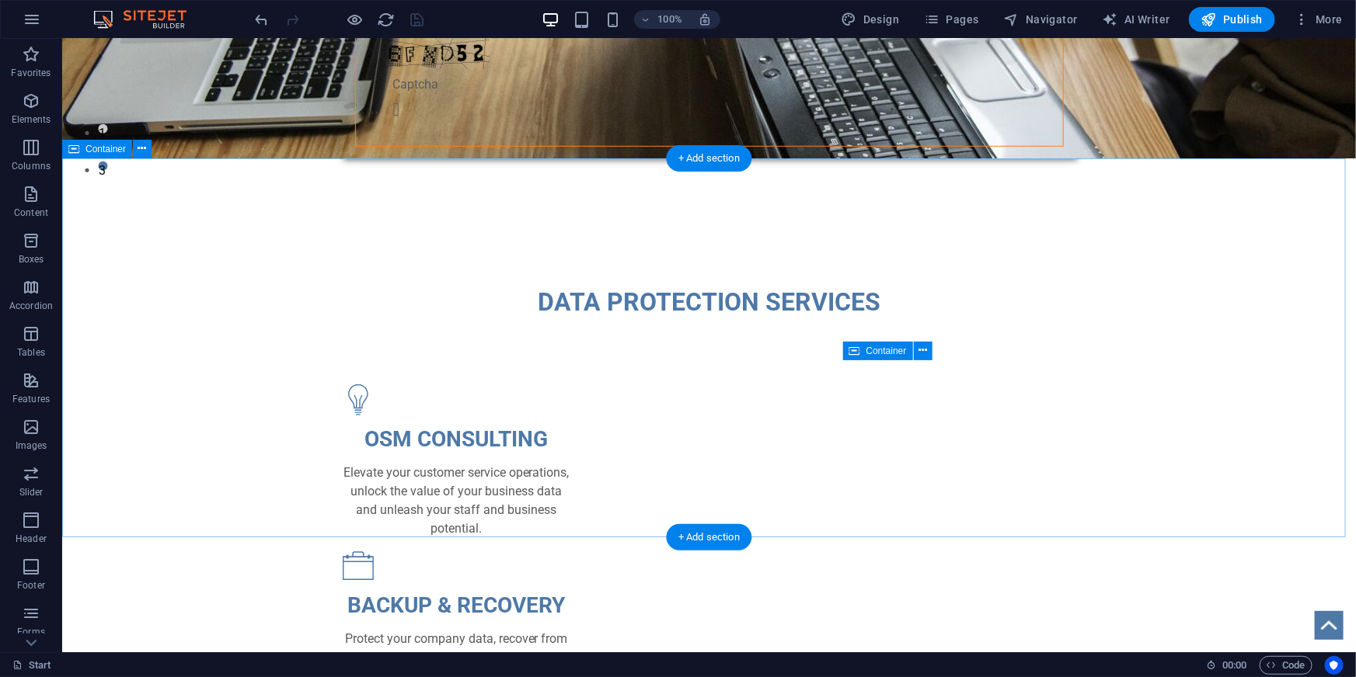
scroll to position [423, 0]
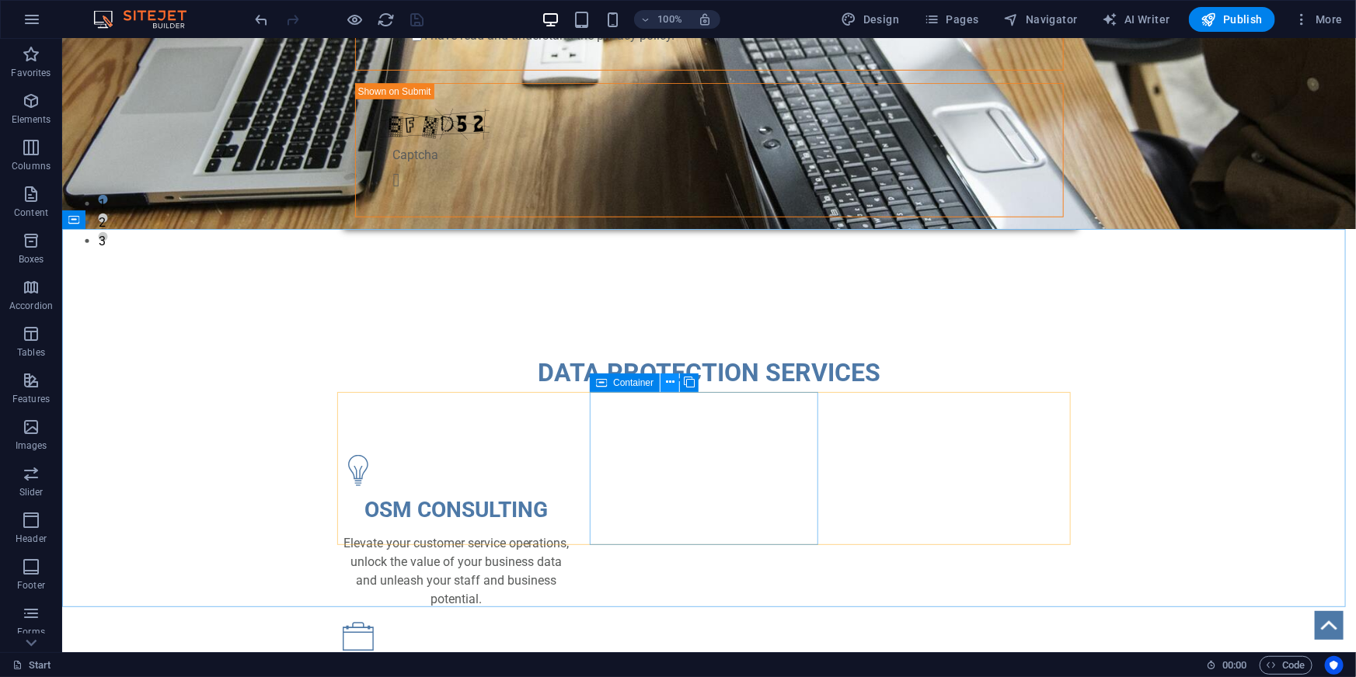
click at [669, 388] on icon at bounding box center [670, 382] width 9 height 16
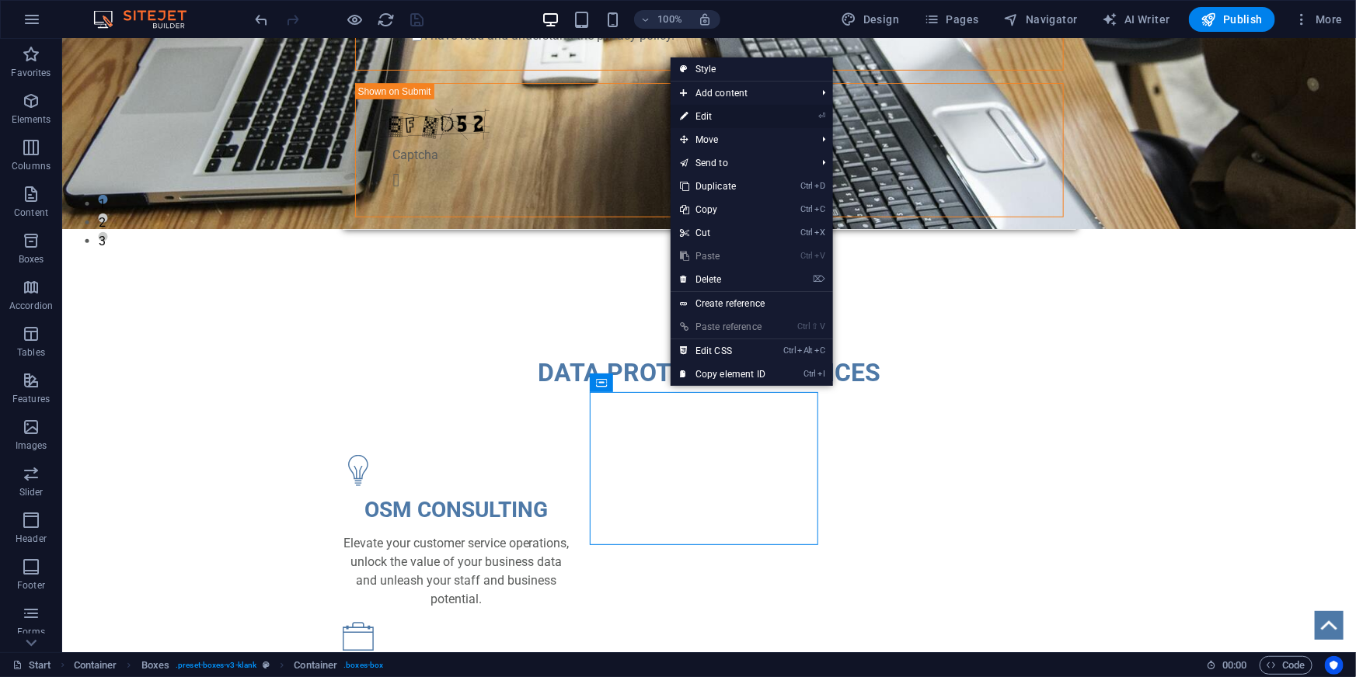
click at [742, 117] on link "⏎ Edit" at bounding box center [722, 116] width 104 height 23
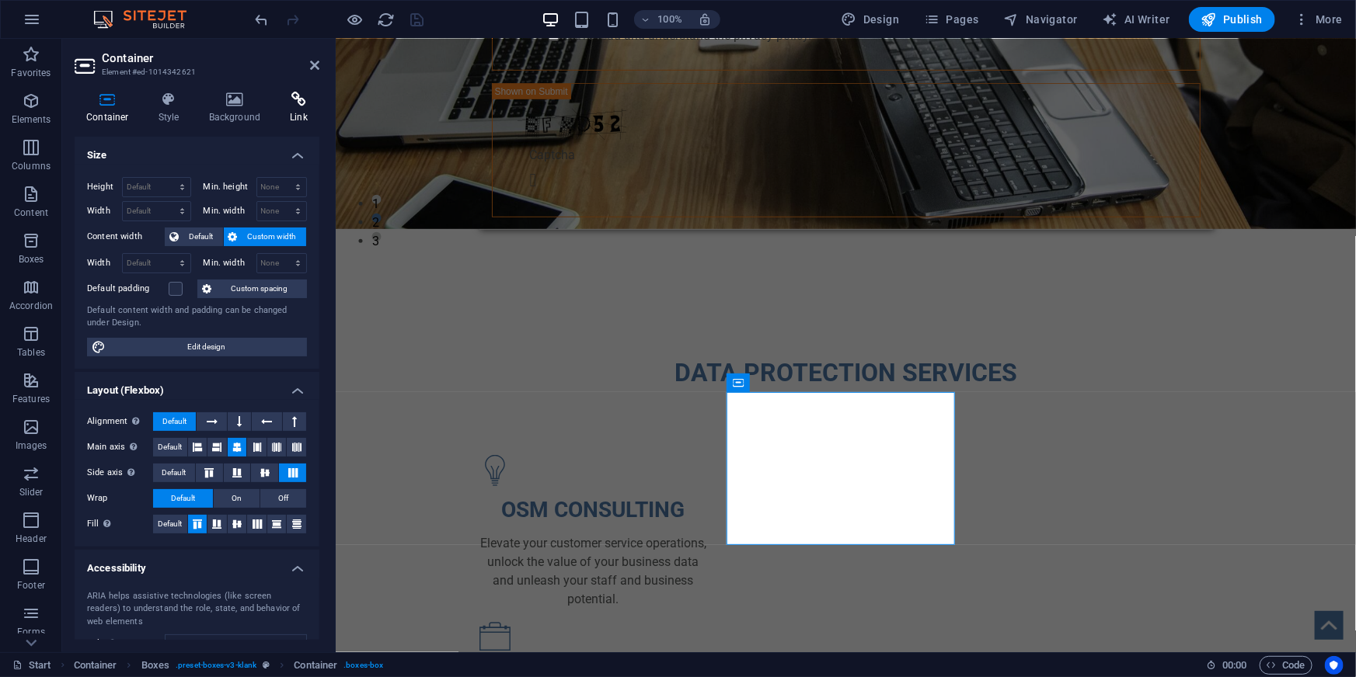
click at [295, 101] on icon at bounding box center [298, 100] width 41 height 16
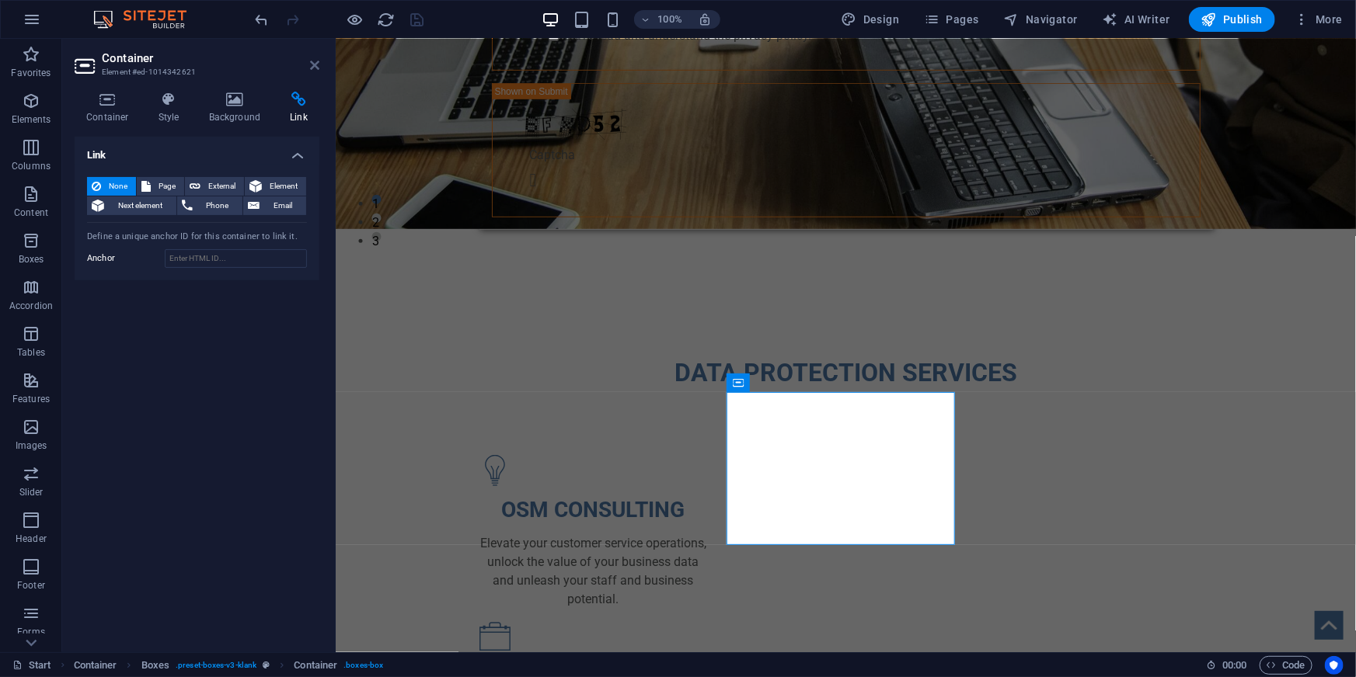
click at [314, 68] on icon at bounding box center [314, 65] width 9 height 12
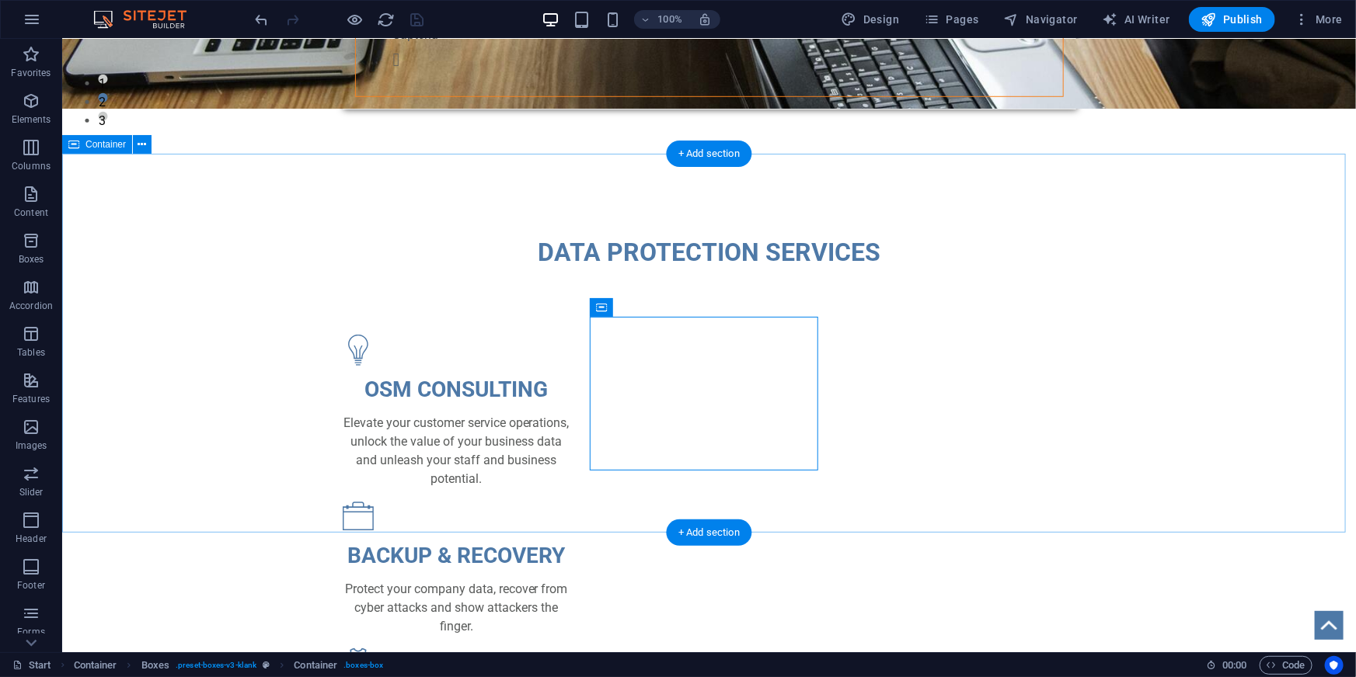
scroll to position [565, 0]
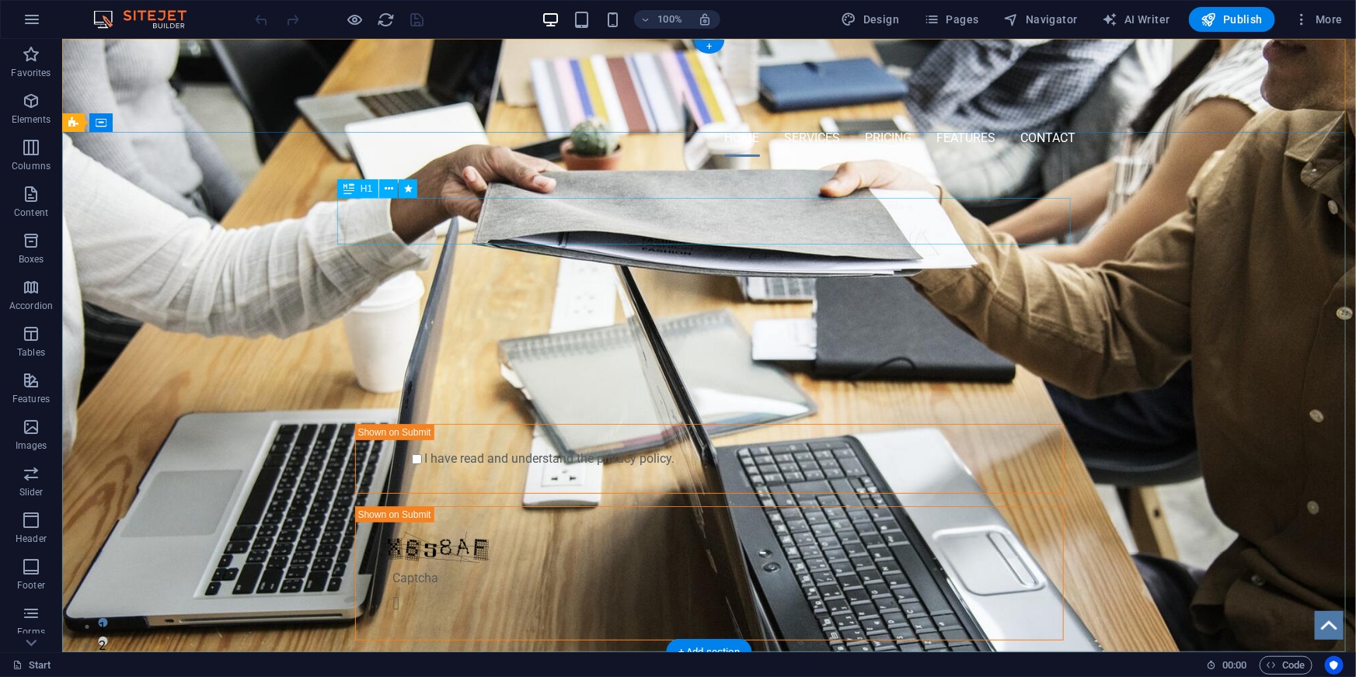
click at [699, 231] on div "PROTECT YOUR DATA" at bounding box center [708, 254] width 733 height 47
click at [552, 235] on span "PROTECT YOUR DATA" at bounding box center [708, 253] width 312 height 37
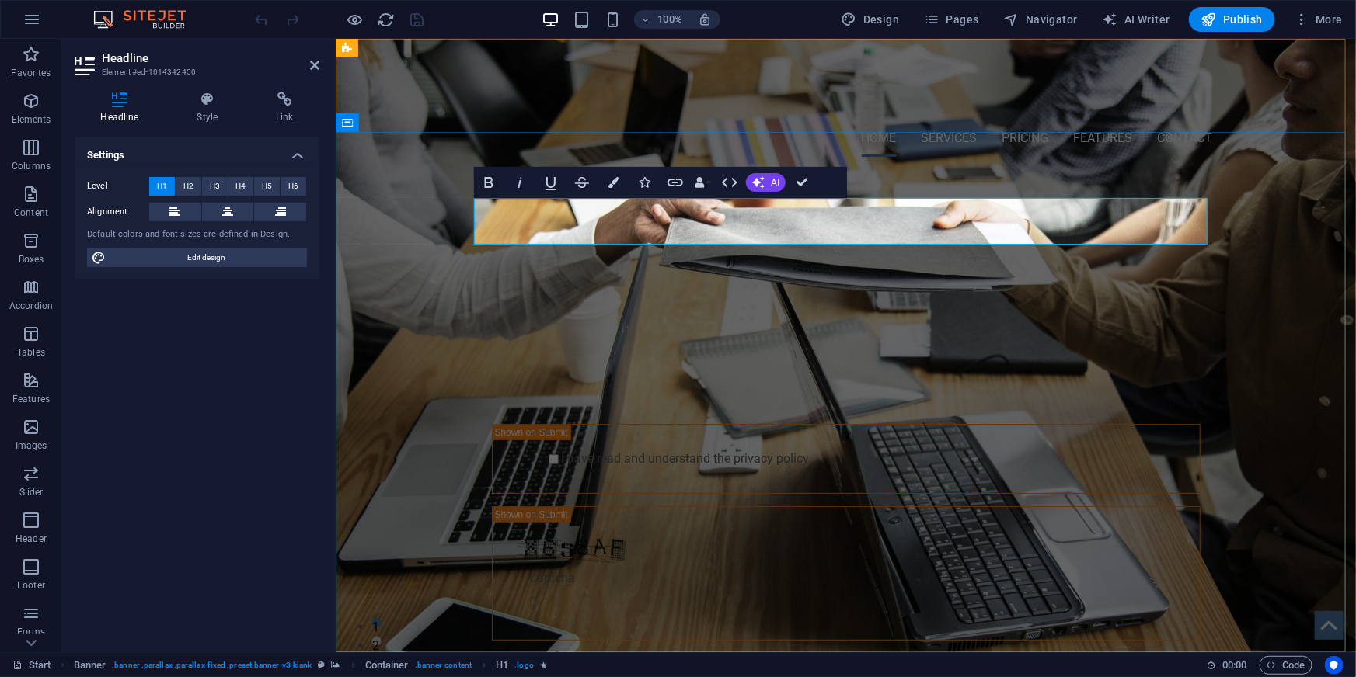
scroll to position [0, 5]
drag, startPoint x: 944, startPoint y: 218, endPoint x: 972, endPoint y: 218, distance: 28.0
click at [972, 235] on span "Enterprise Cloud Backup and Recovery" at bounding box center [845, 253] width 545 height 37
click at [842, 287] on div "AND SHOW RANSOMWARE THE FINGER" at bounding box center [845, 309] width 733 height 65
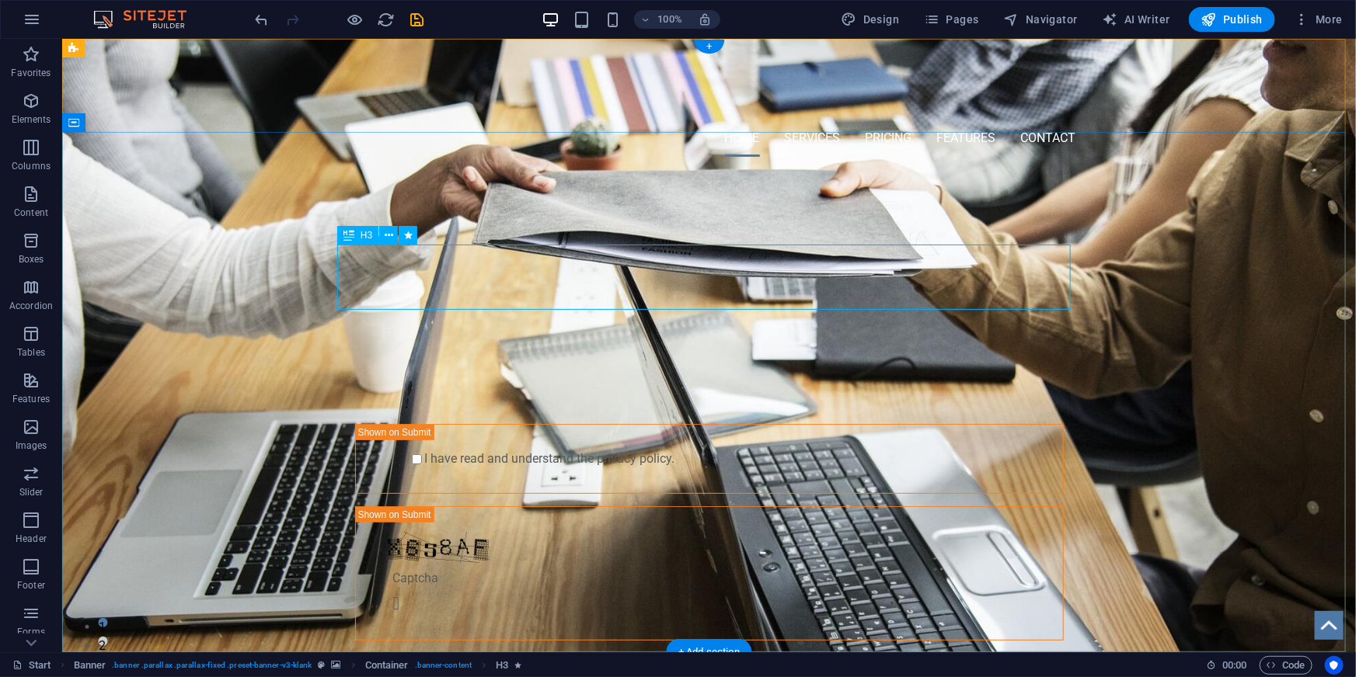
click at [724, 293] on div "AND SHOW RANSOMWARE THE FINGER" at bounding box center [708, 309] width 733 height 65
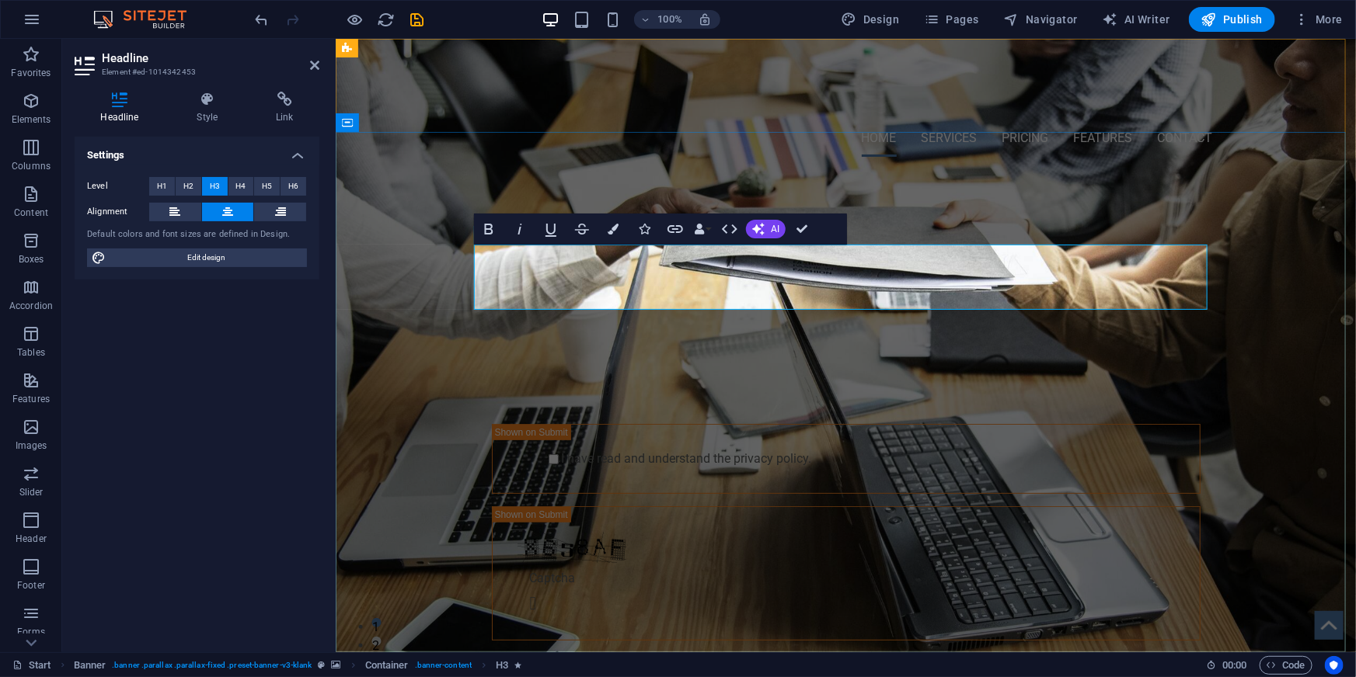
click at [872, 277] on h3 "AND SHOW RANSOMWARE THE FINGER" at bounding box center [845, 309] width 733 height 65
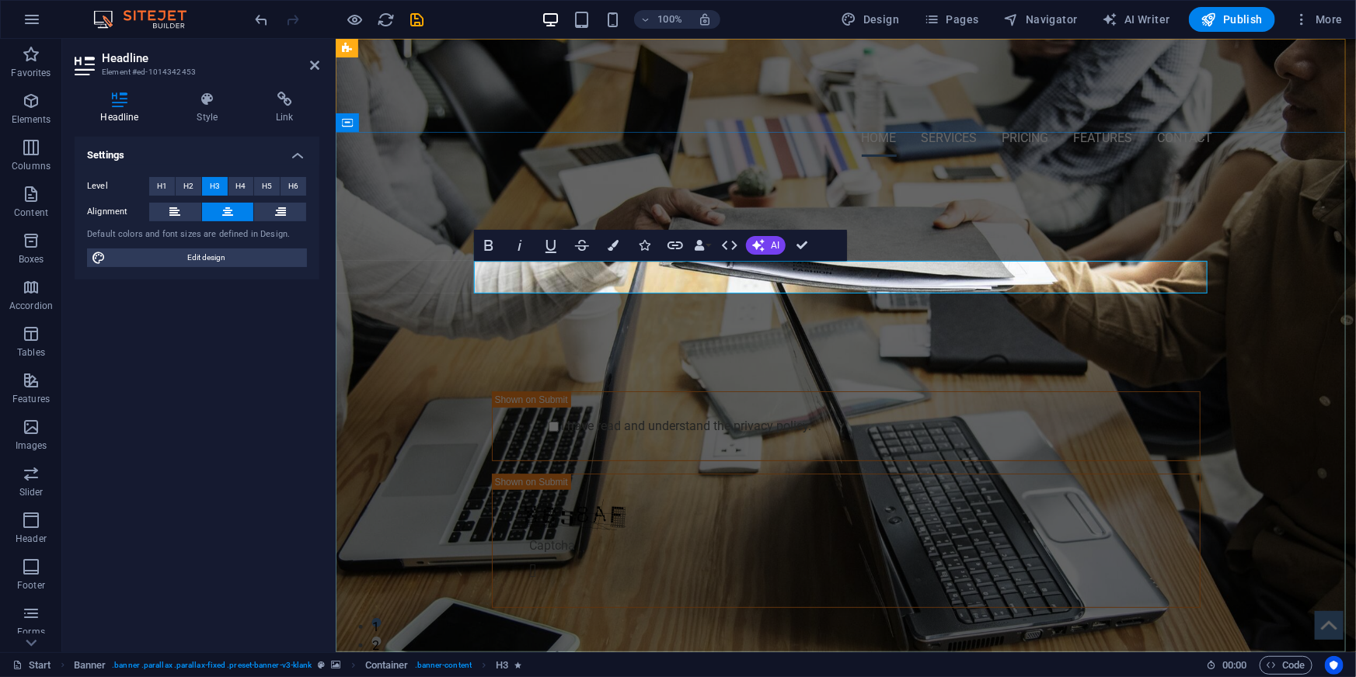
click at [704, 280] on span "Backup and recovery you can swear by. Not at." at bounding box center [845, 293] width 456 height 26
drag, startPoint x: 989, startPoint y: 273, endPoint x: 1064, endPoint y: 273, distance: 75.4
click at [1064, 277] on h3 "Backup & recovery you can swear by. Not at." at bounding box center [845, 293] width 733 height 33
click at [1224, 348] on div "Enterprise Cloud Backup & Recovery Backup & recovery you can swear by. Not at. …" at bounding box center [845, 425] width 1020 height 513
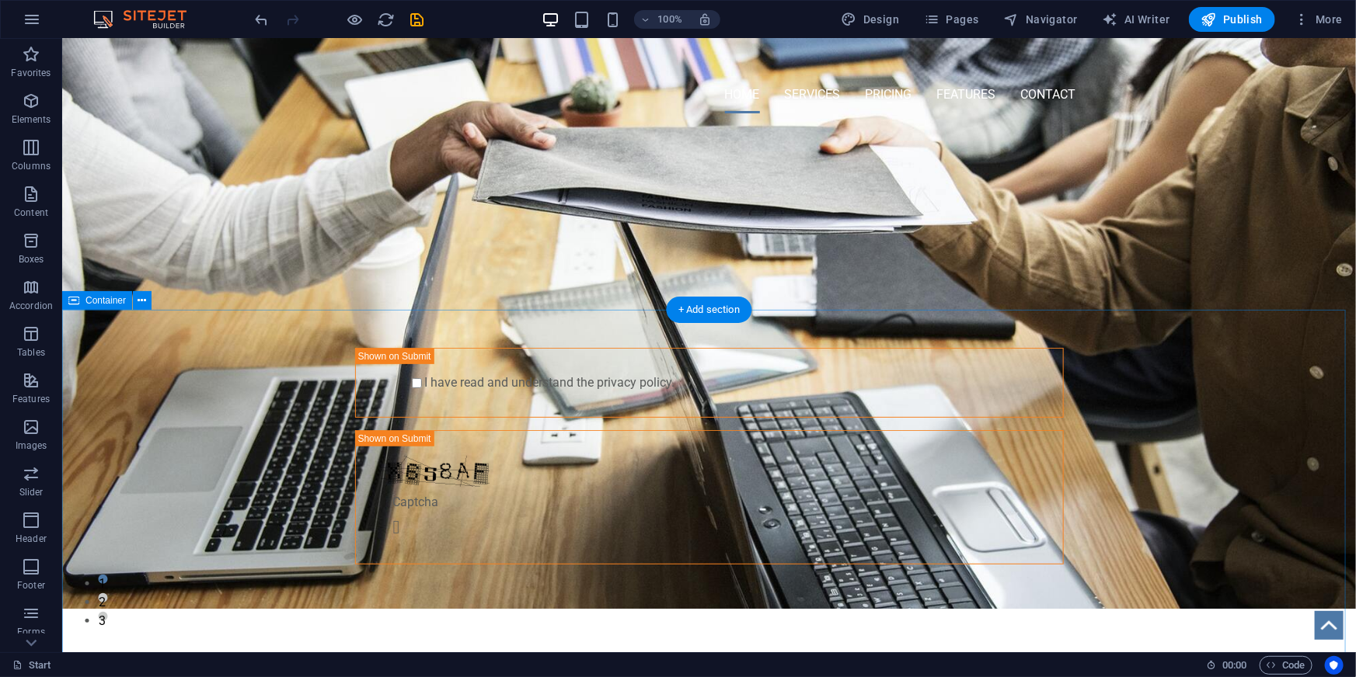
scroll to position [0, 0]
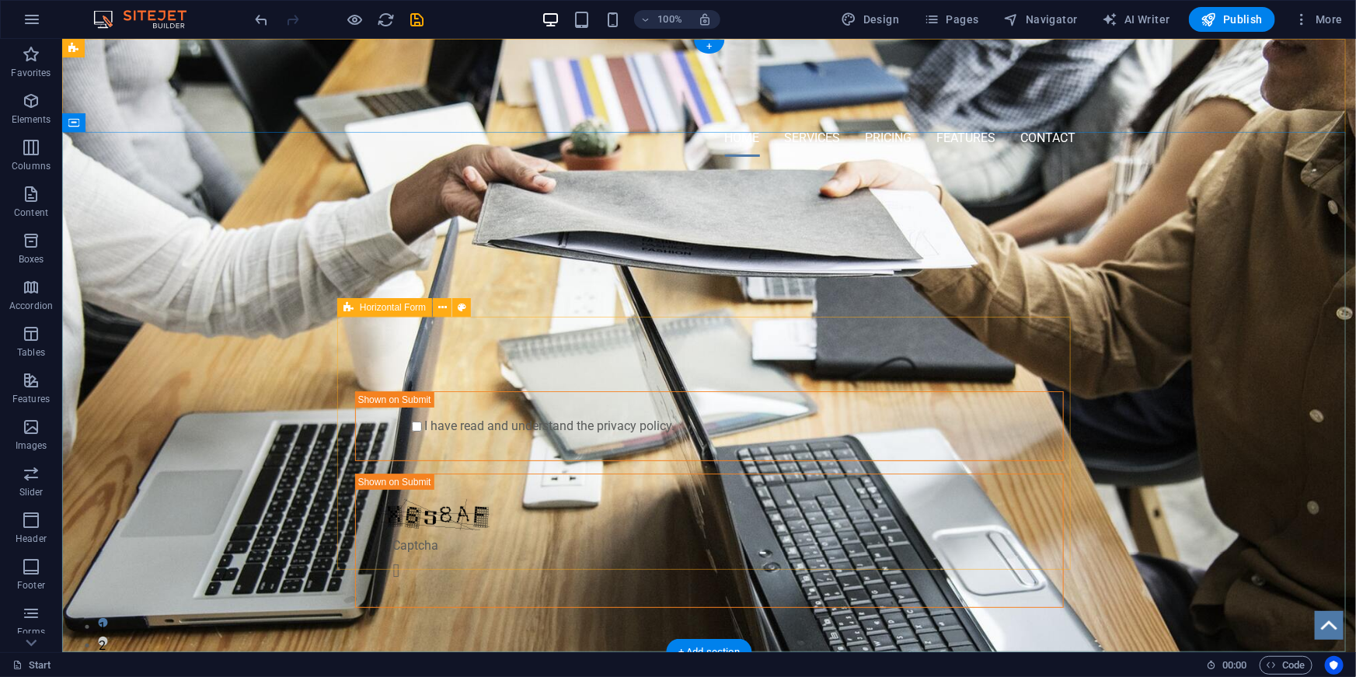
click at [1063, 466] on div "Submit I have read and understand the privacy policy. Nicht lesbar? Neu generie…" at bounding box center [708, 476] width 733 height 287
click at [1065, 361] on div "Submit I have read and understand the privacy policy. Nicht lesbar? Neu generie…" at bounding box center [708, 476] width 733 height 287
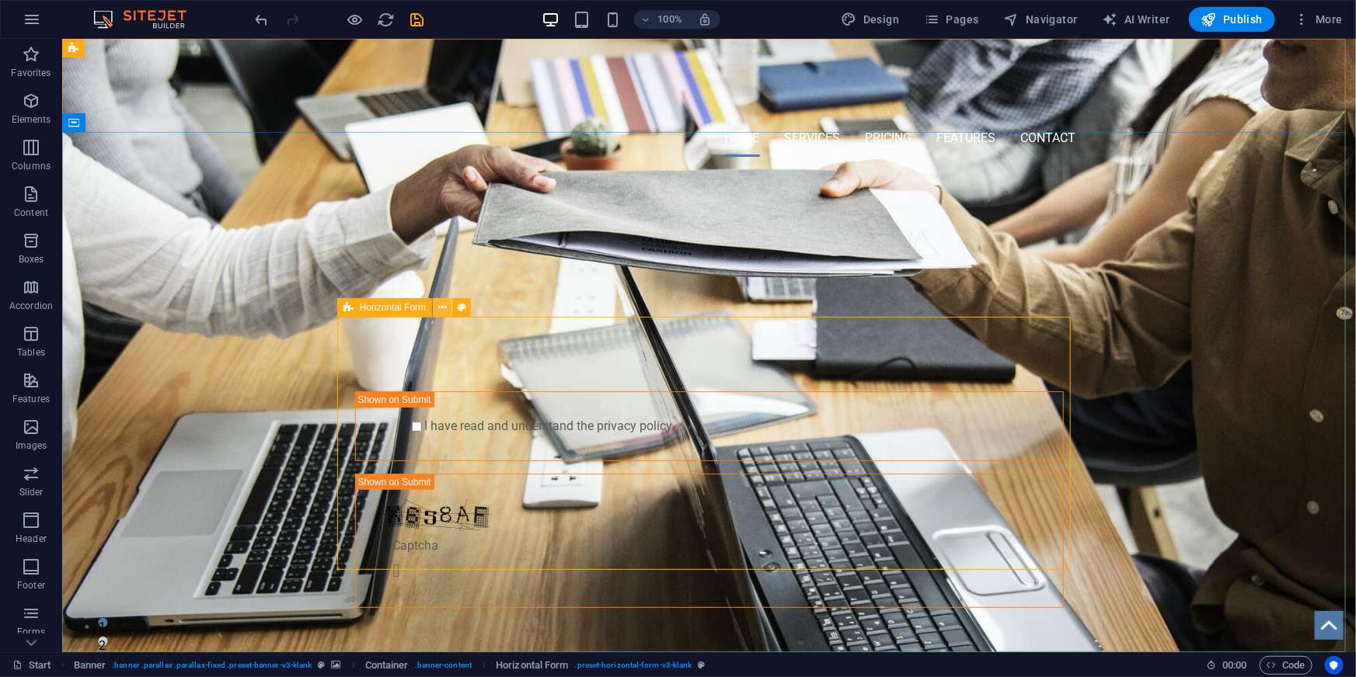
click at [443, 312] on icon at bounding box center [442, 308] width 9 height 16
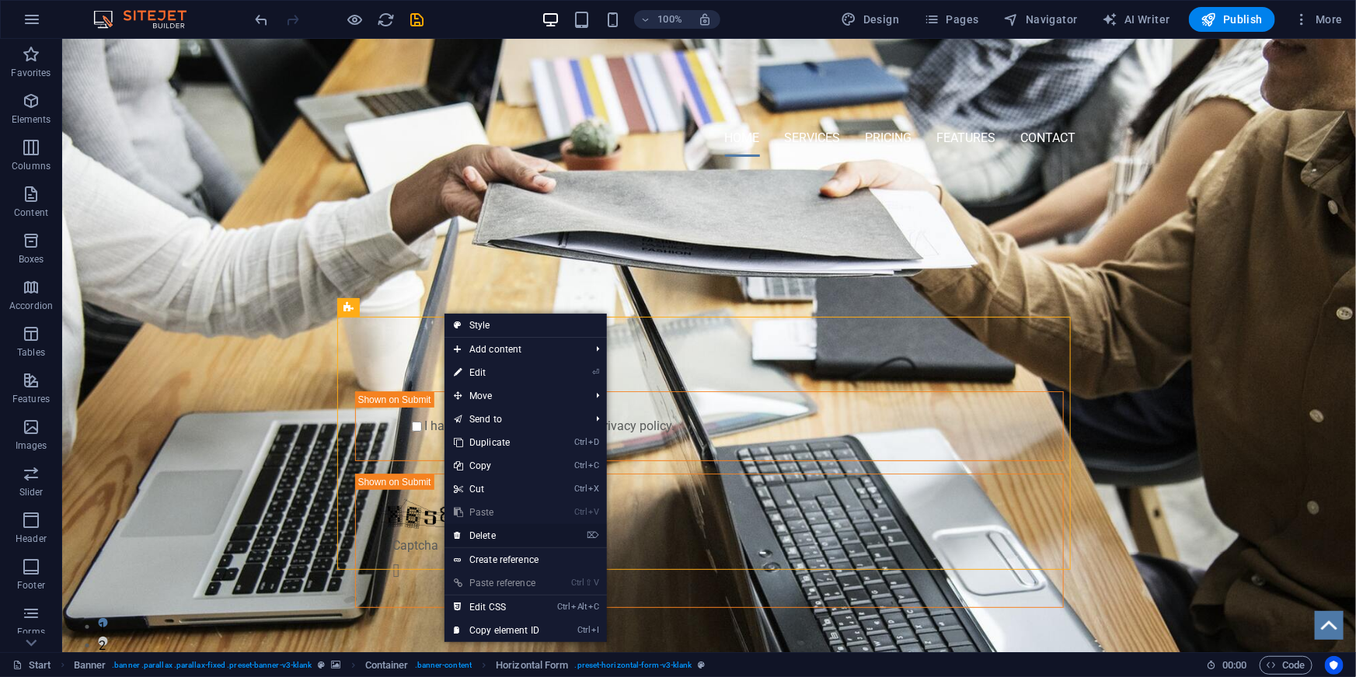
click at [513, 531] on link "⌦ Delete" at bounding box center [496, 535] width 104 height 23
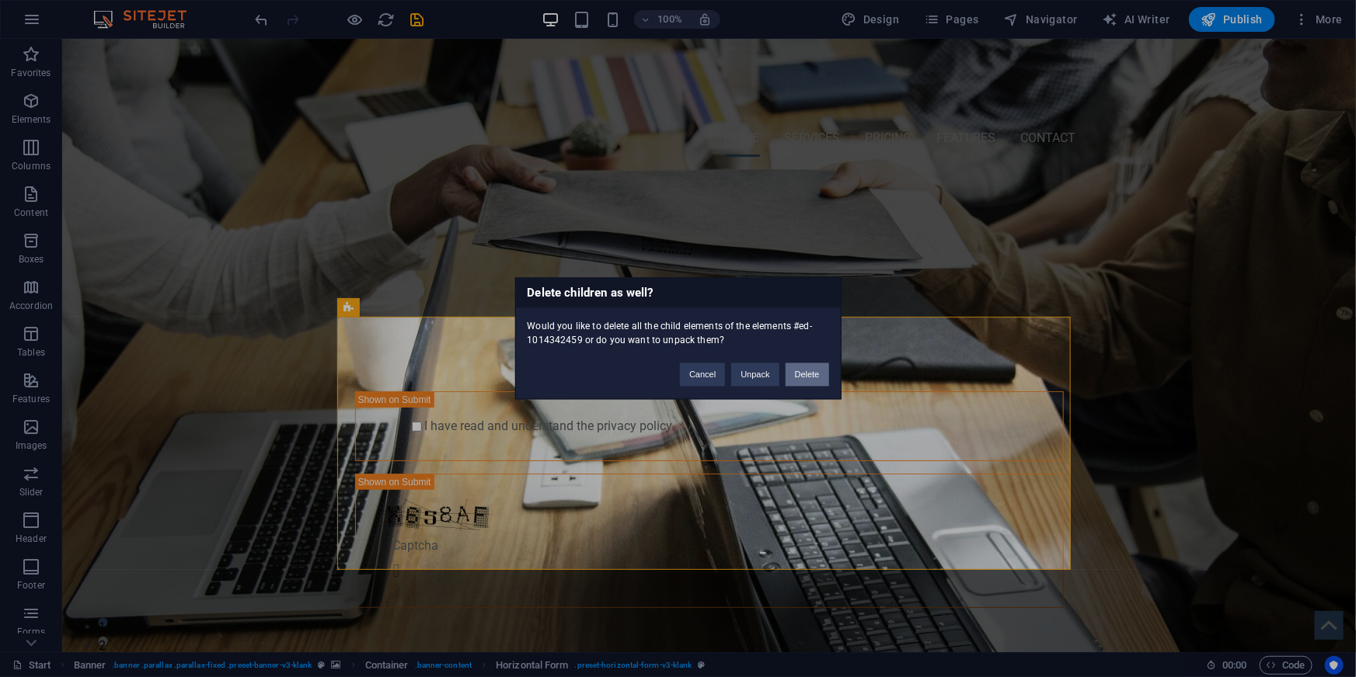
click at [808, 380] on button "Delete" at bounding box center [807, 375] width 44 height 23
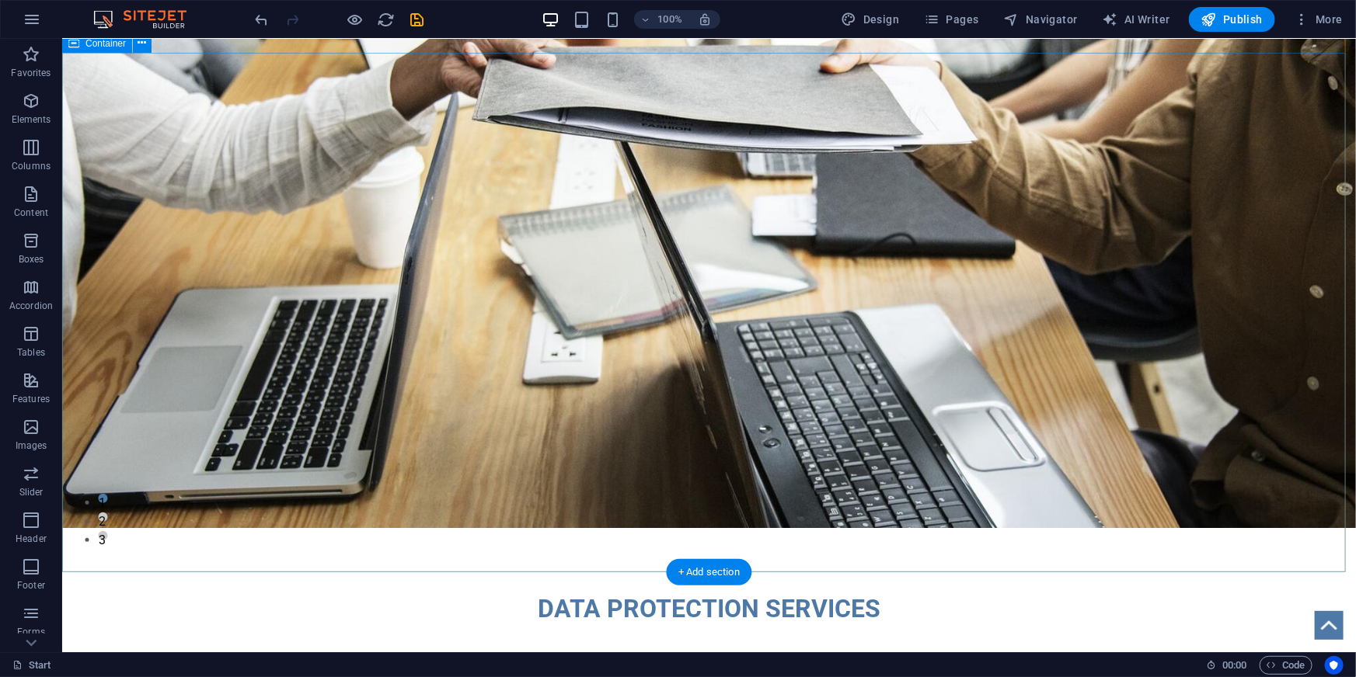
scroll to position [141, 0]
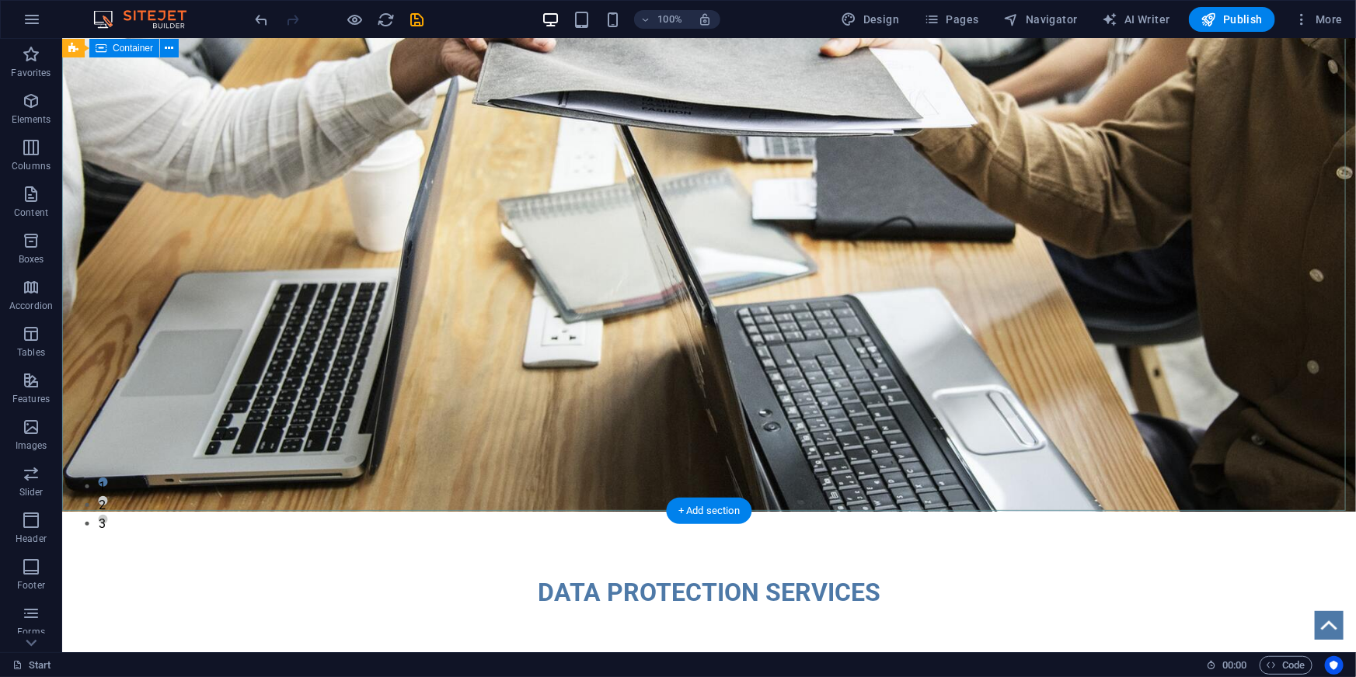
click at [666, 255] on div "Enterprise Cloud Backup & Recovery Backup & recovery you can swear by. Not at." at bounding box center [707, 141] width 1293 height 227
click at [1073, 255] on div "Enterprise Cloud Backup & Recovery Backup & recovery you can swear by. Not at." at bounding box center [707, 141] width 1293 height 227
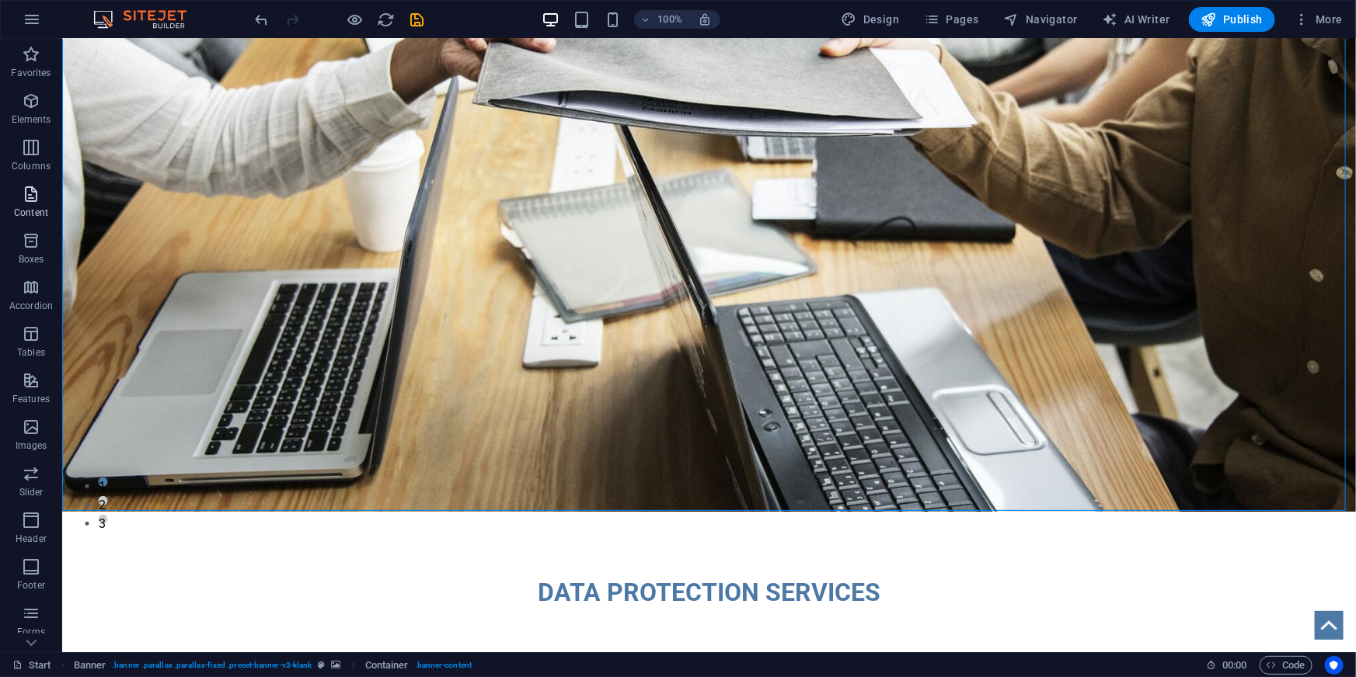
click at [30, 201] on icon "button" at bounding box center [31, 194] width 19 height 19
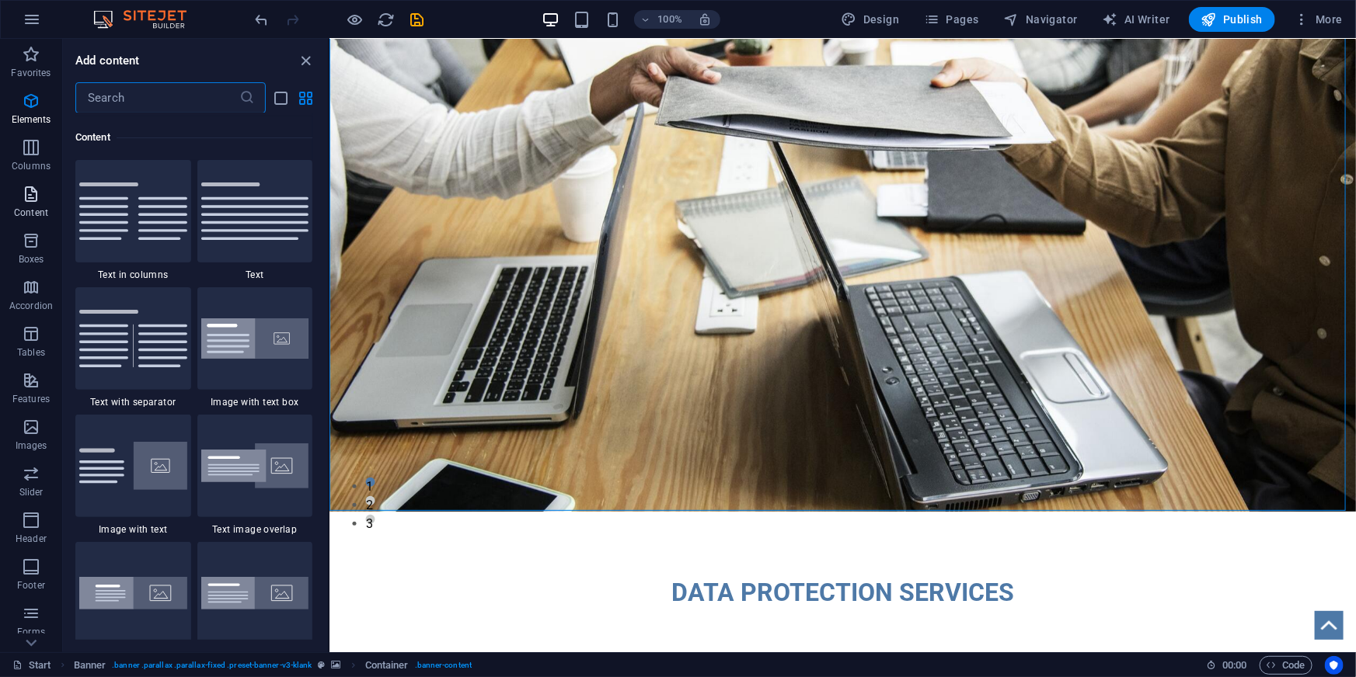
scroll to position [2717, 0]
click at [33, 240] on icon "button" at bounding box center [31, 241] width 19 height 19
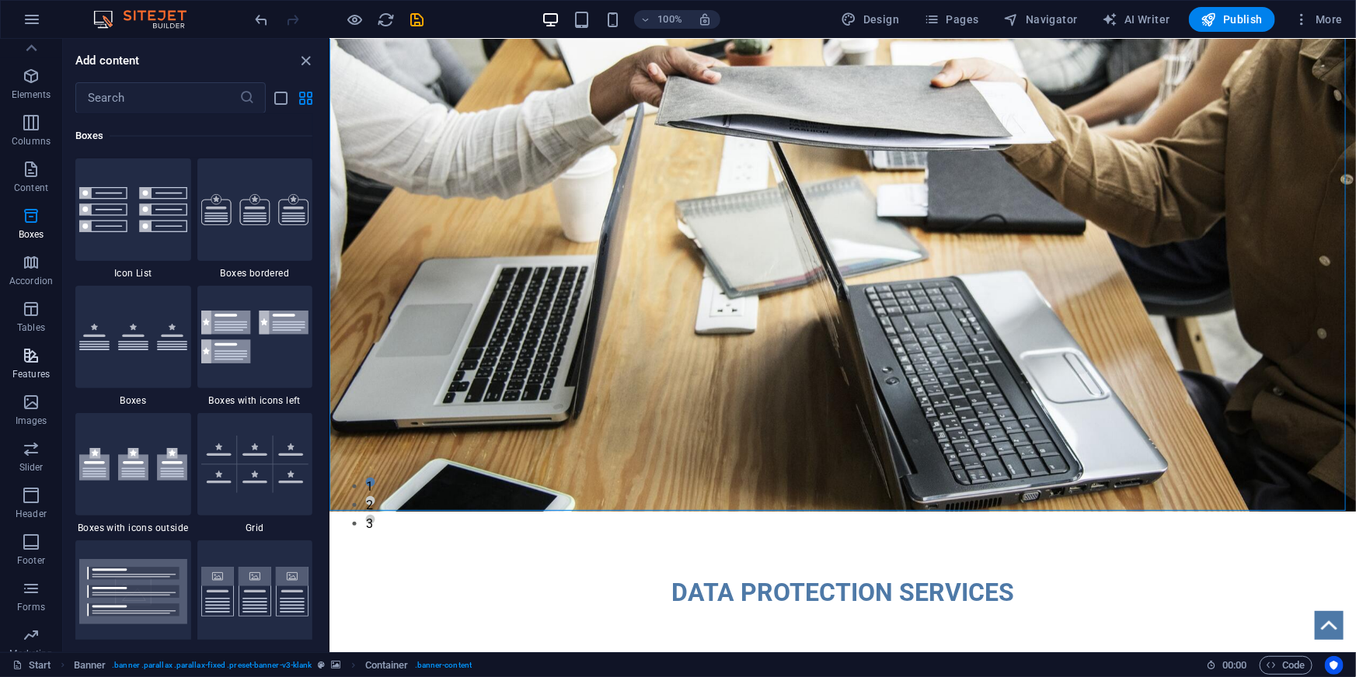
scroll to position [0, 0]
click at [26, 111] on span "Elements" at bounding box center [31, 110] width 62 height 37
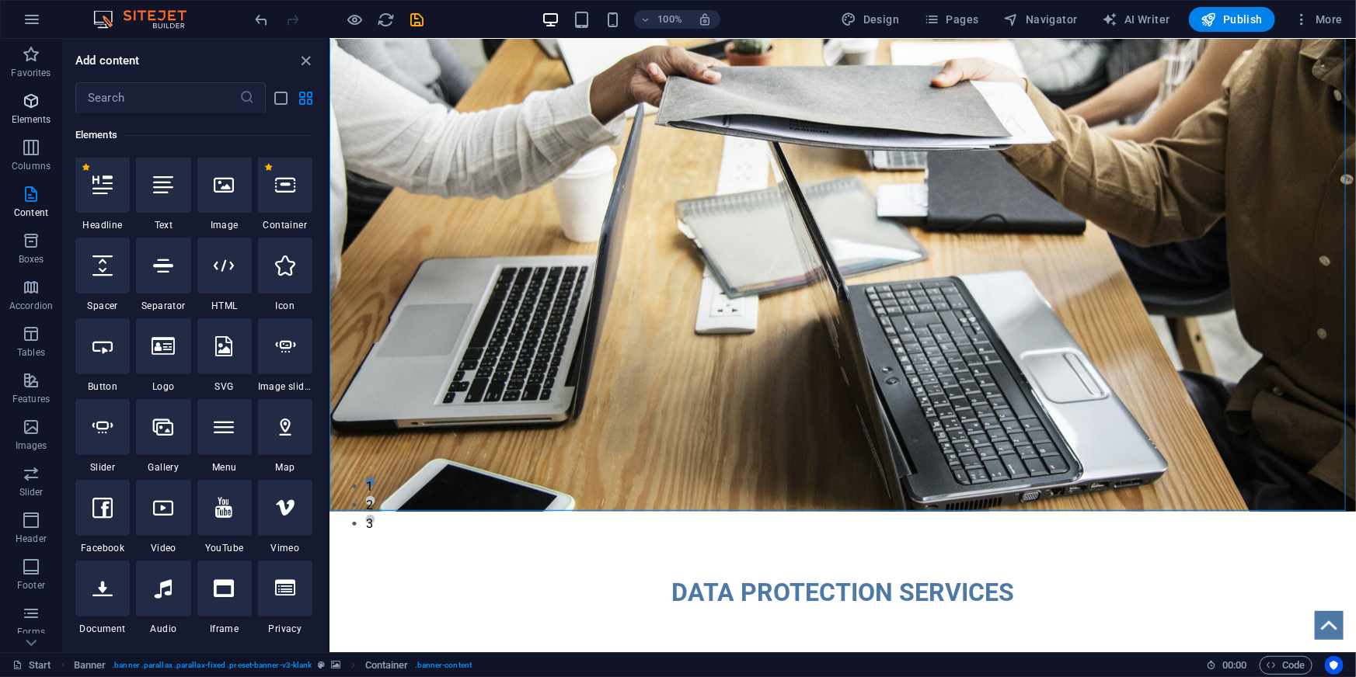
scroll to position [165, 0]
click at [291, 191] on icon at bounding box center [285, 186] width 20 height 20
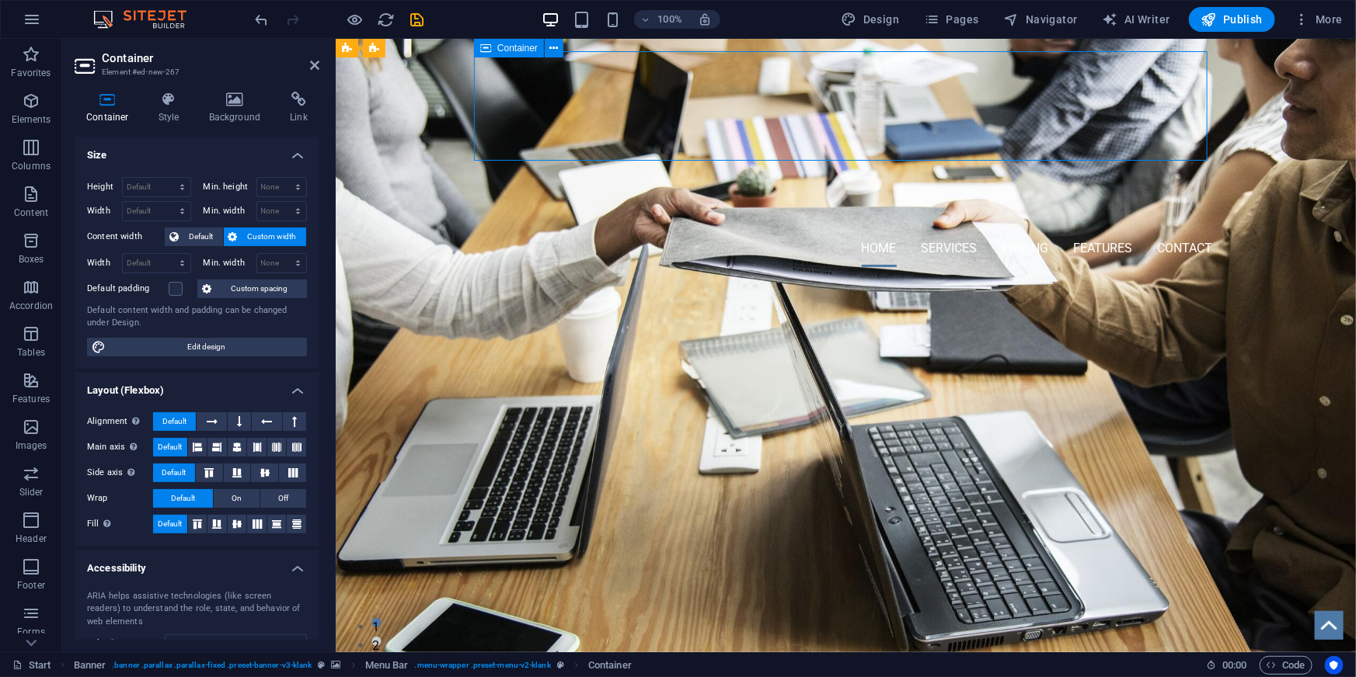
drag, startPoint x: 854, startPoint y: 59, endPoint x: 847, endPoint y: 167, distance: 108.2
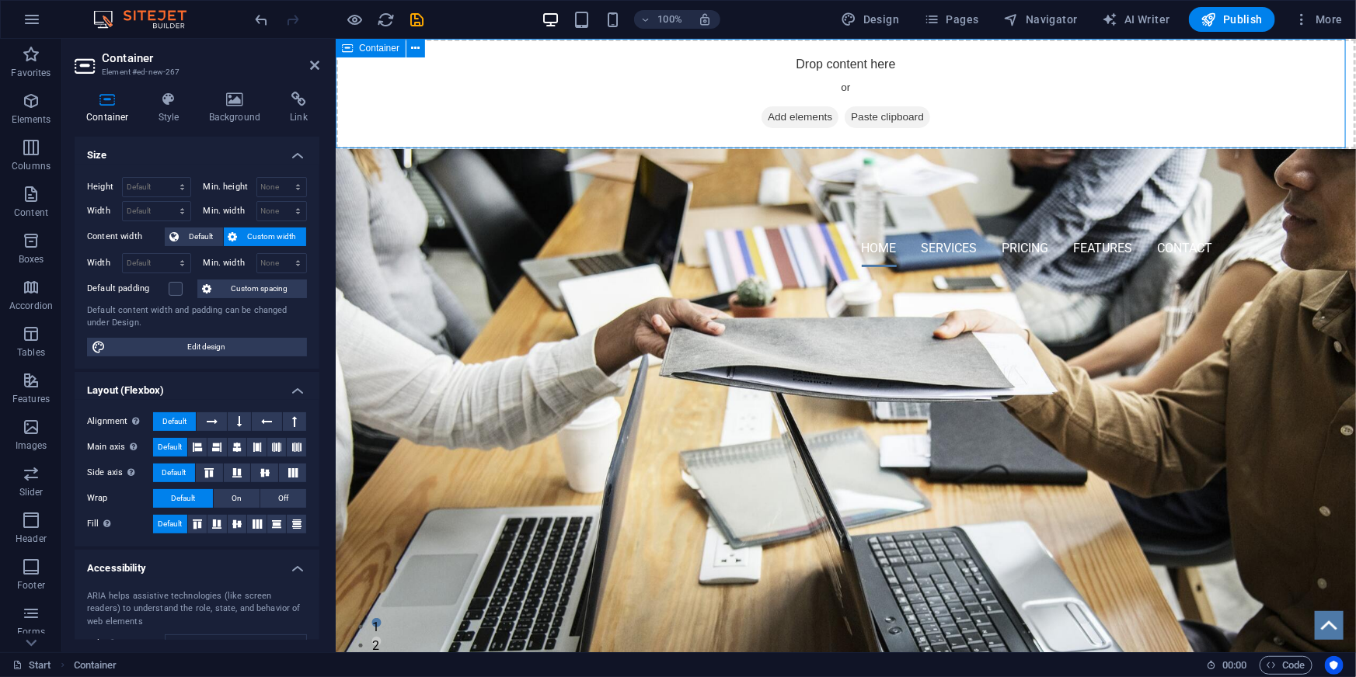
click at [858, 60] on div "Drop content here or Add elements Paste clipboard" at bounding box center [845, 93] width 1020 height 110
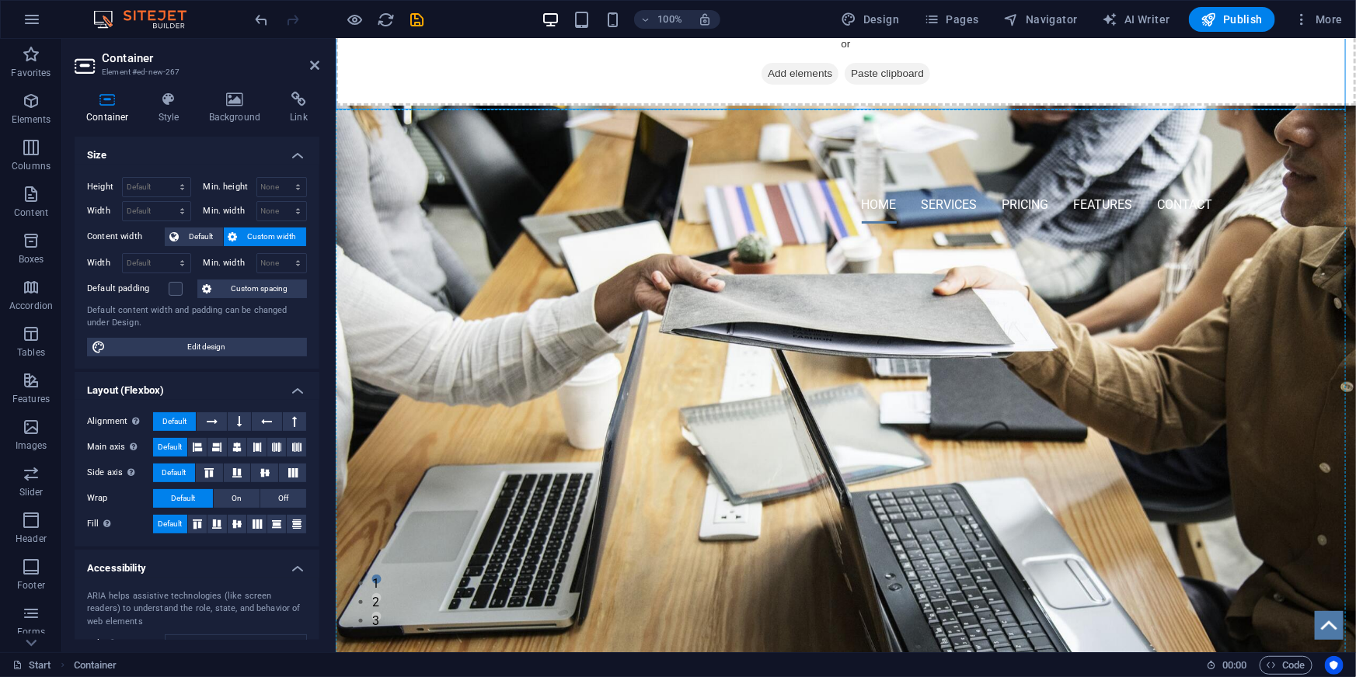
scroll to position [47, 0]
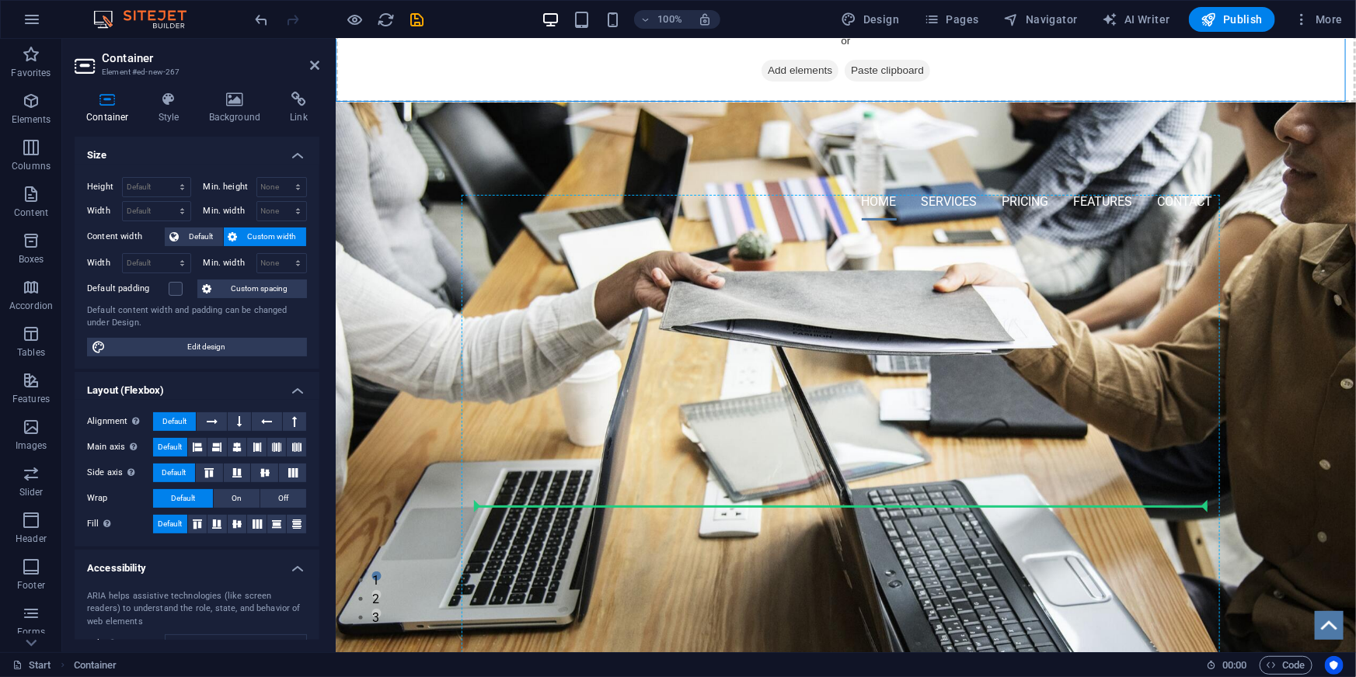
drag, startPoint x: 877, startPoint y: 141, endPoint x: 873, endPoint y: 494, distance: 352.7
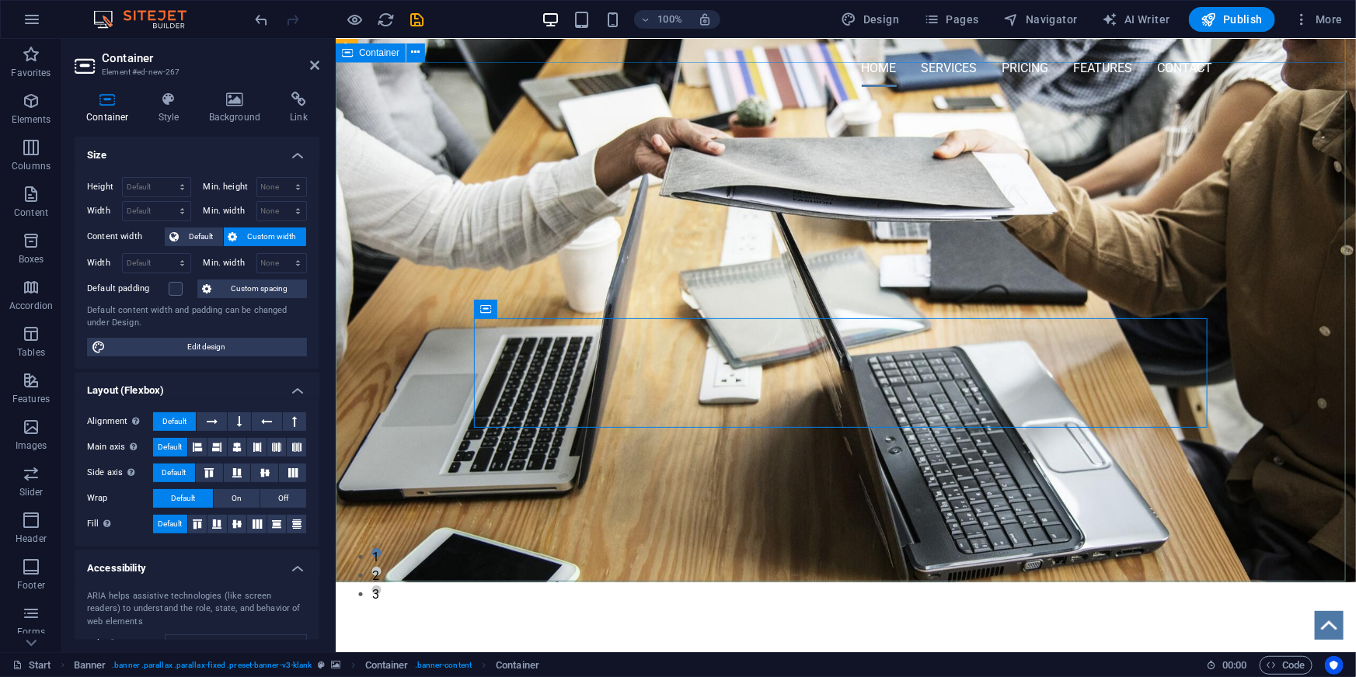
scroll to position [141, 0]
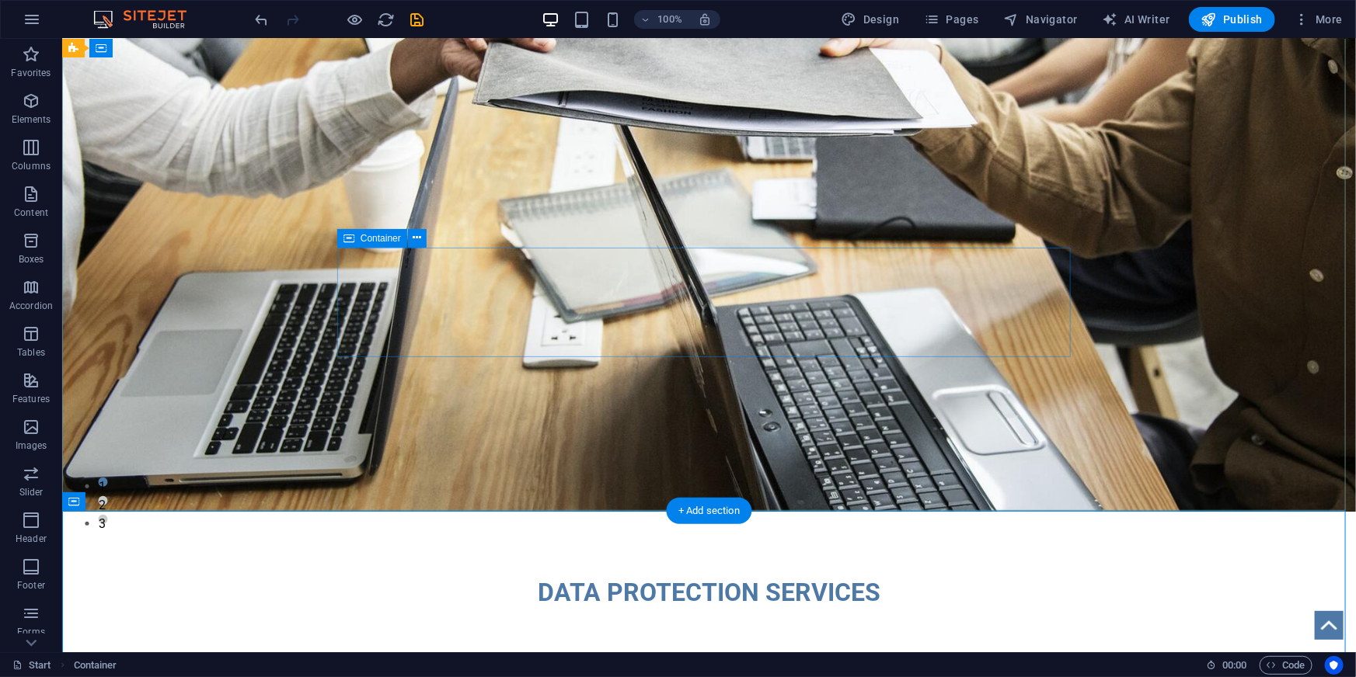
click at [916, 298] on div "Drop content here or Add elements Paste clipboard" at bounding box center [708, 248] width 733 height 110
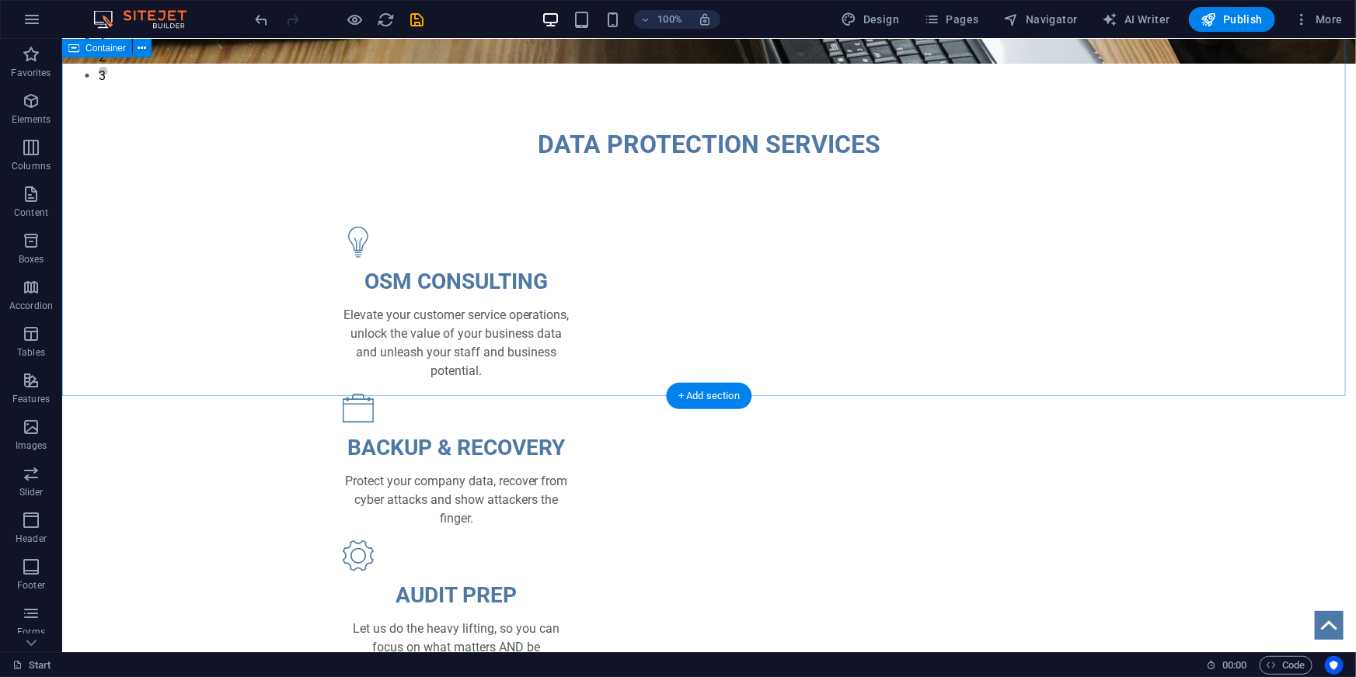
scroll to position [565, 0]
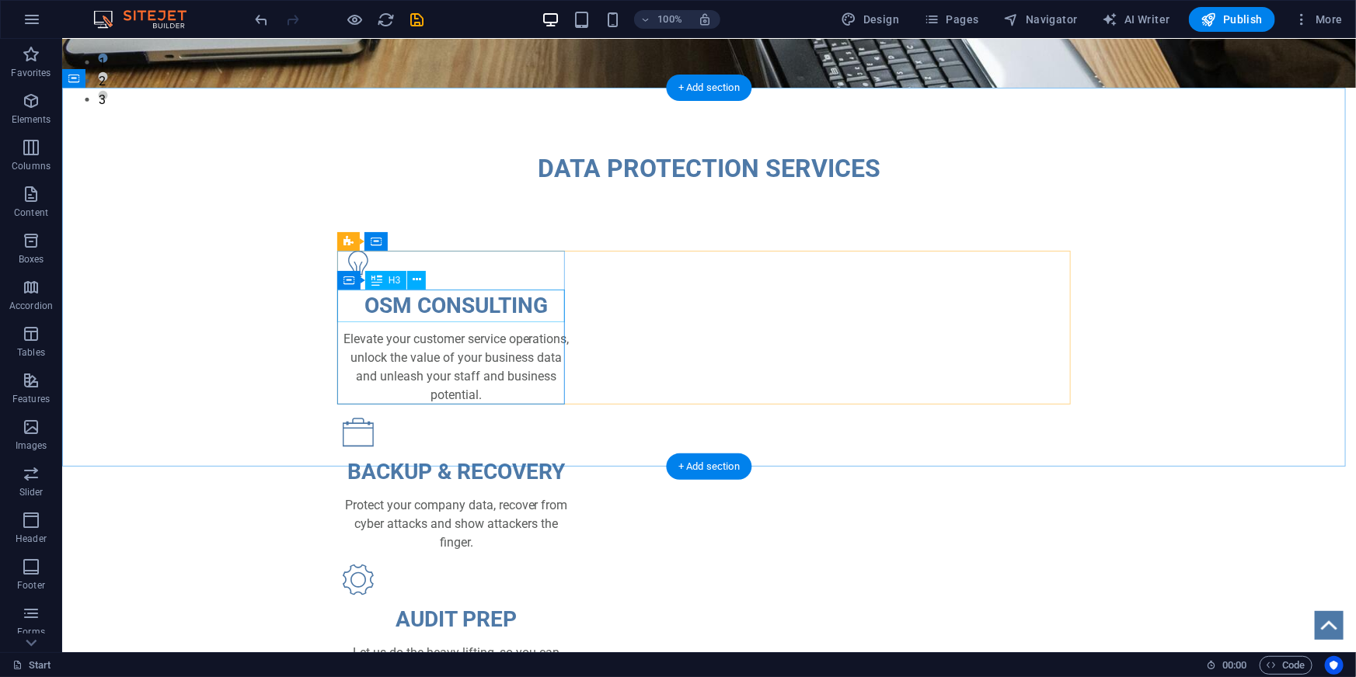
click at [449, 302] on div "OSM CONSULTING" at bounding box center [456, 305] width 228 height 33
click at [479, 310] on div "OSM CONSULTING" at bounding box center [456, 305] width 228 height 33
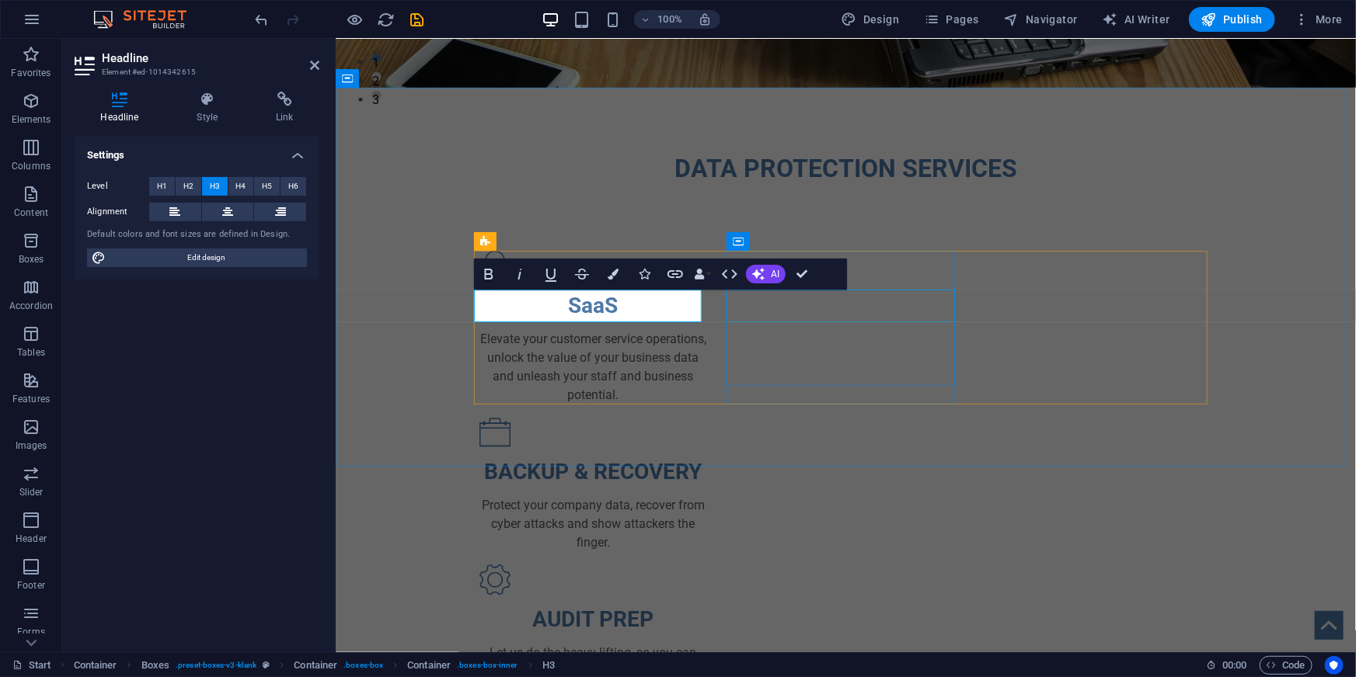
click at [706, 455] on div "BACKUP & RECOVERY" at bounding box center [593, 471] width 228 height 33
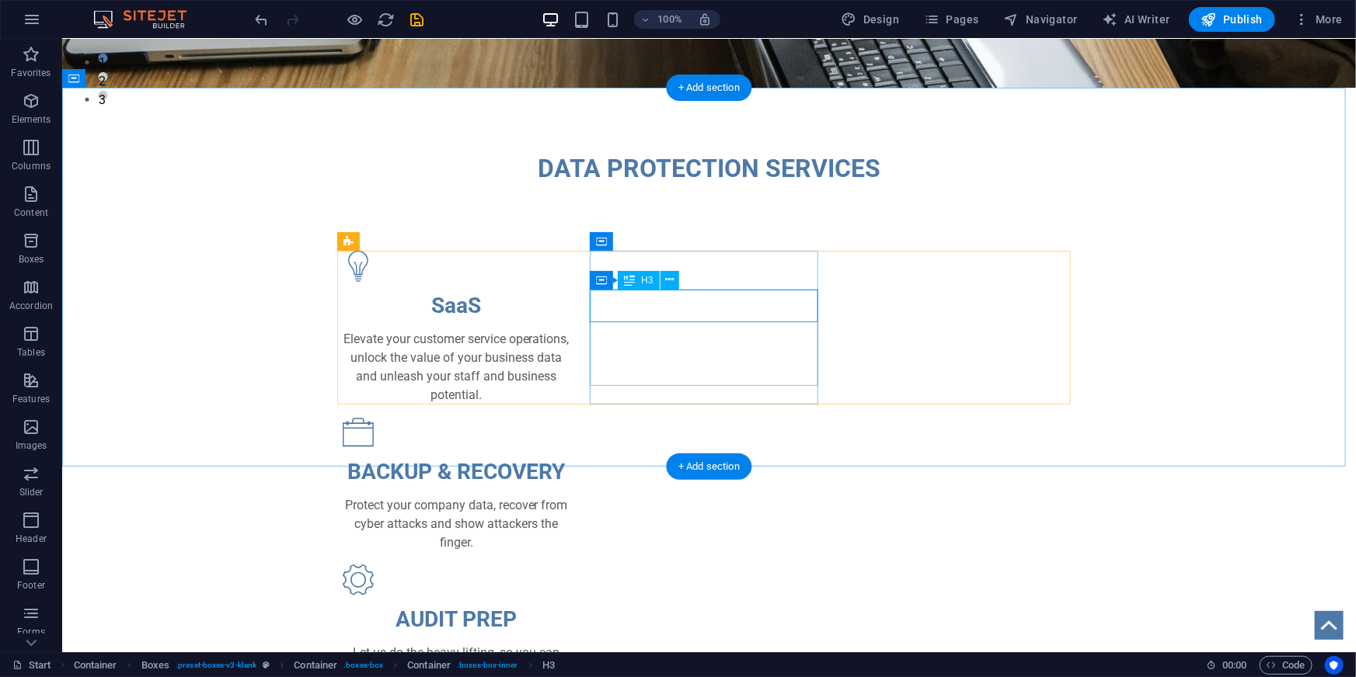
click at [569, 455] on div "BACKUP & RECOVERY" at bounding box center [456, 471] width 228 height 33
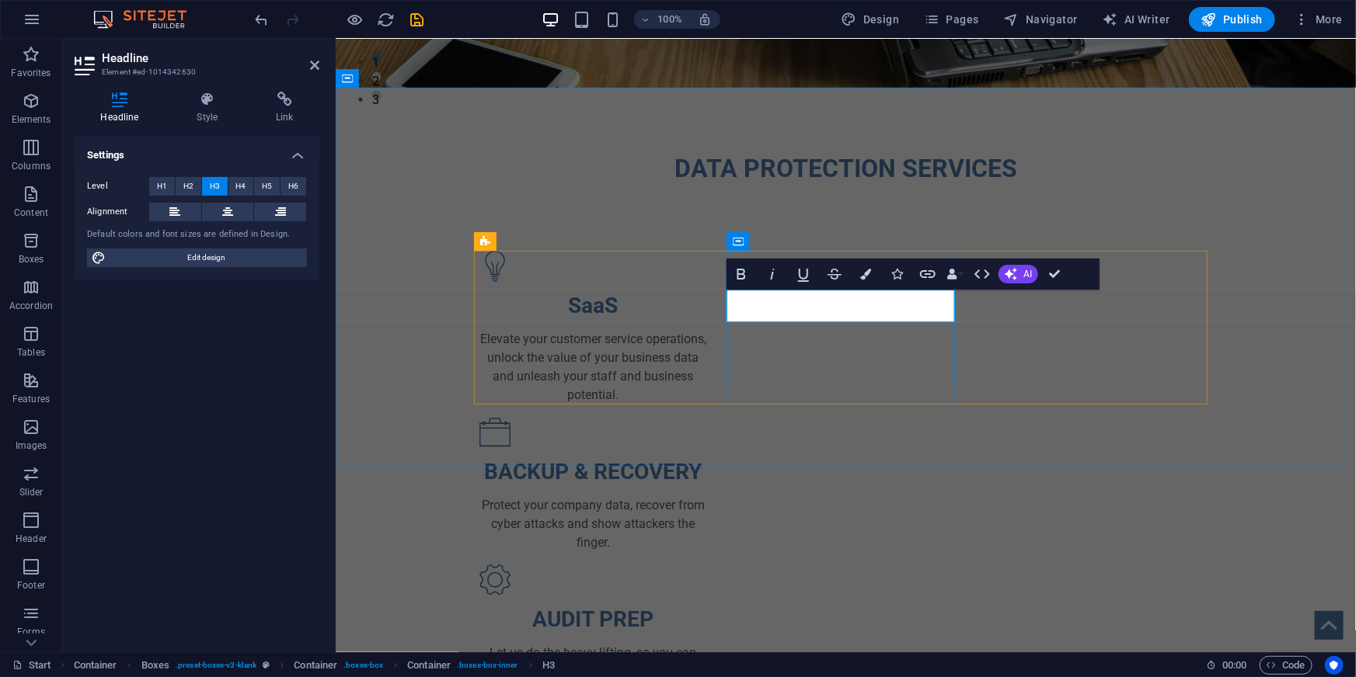
click at [706, 455] on h3 "BACKUP & RECOVERY" at bounding box center [593, 471] width 228 height 33
copy h3 "Infrastructure"
drag, startPoint x: 1130, startPoint y: 310, endPoint x: 1086, endPoint y: 312, distance: 44.3
click at [706, 603] on div "AUDIT PREP" at bounding box center [593, 619] width 228 height 33
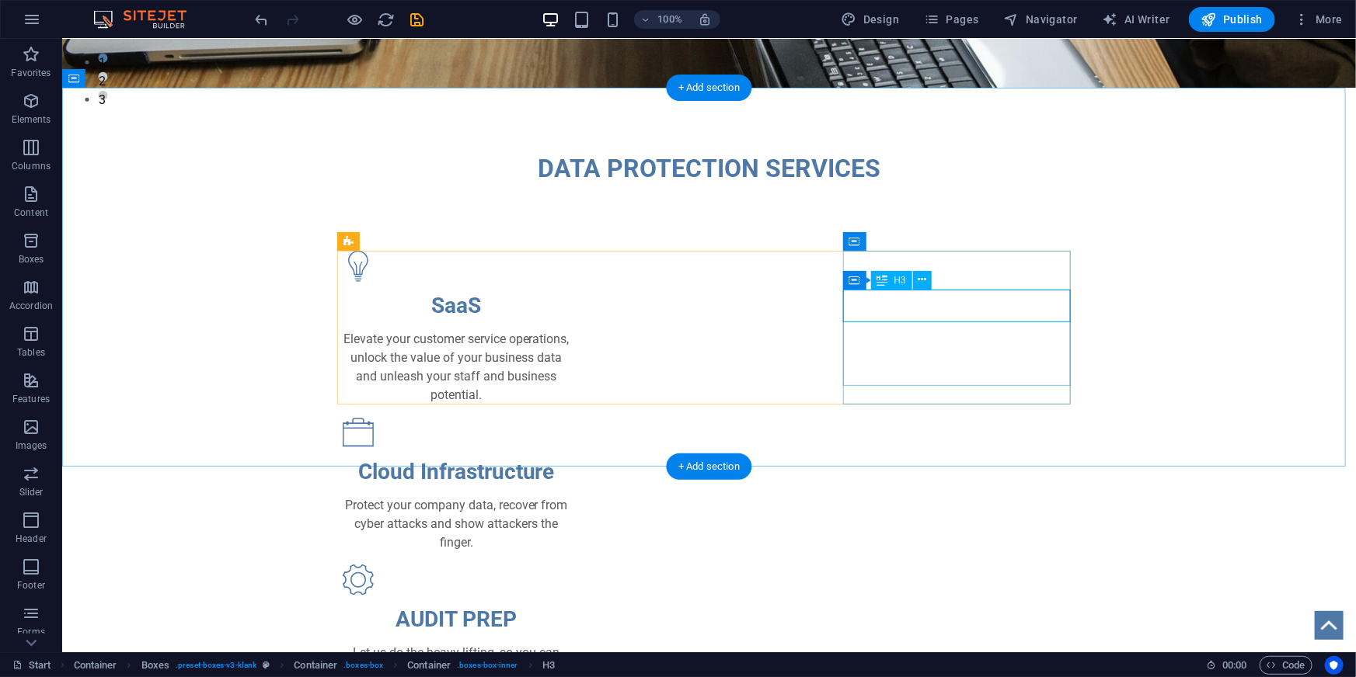
click at [569, 603] on div "AUDIT PREP" at bounding box center [456, 619] width 228 height 33
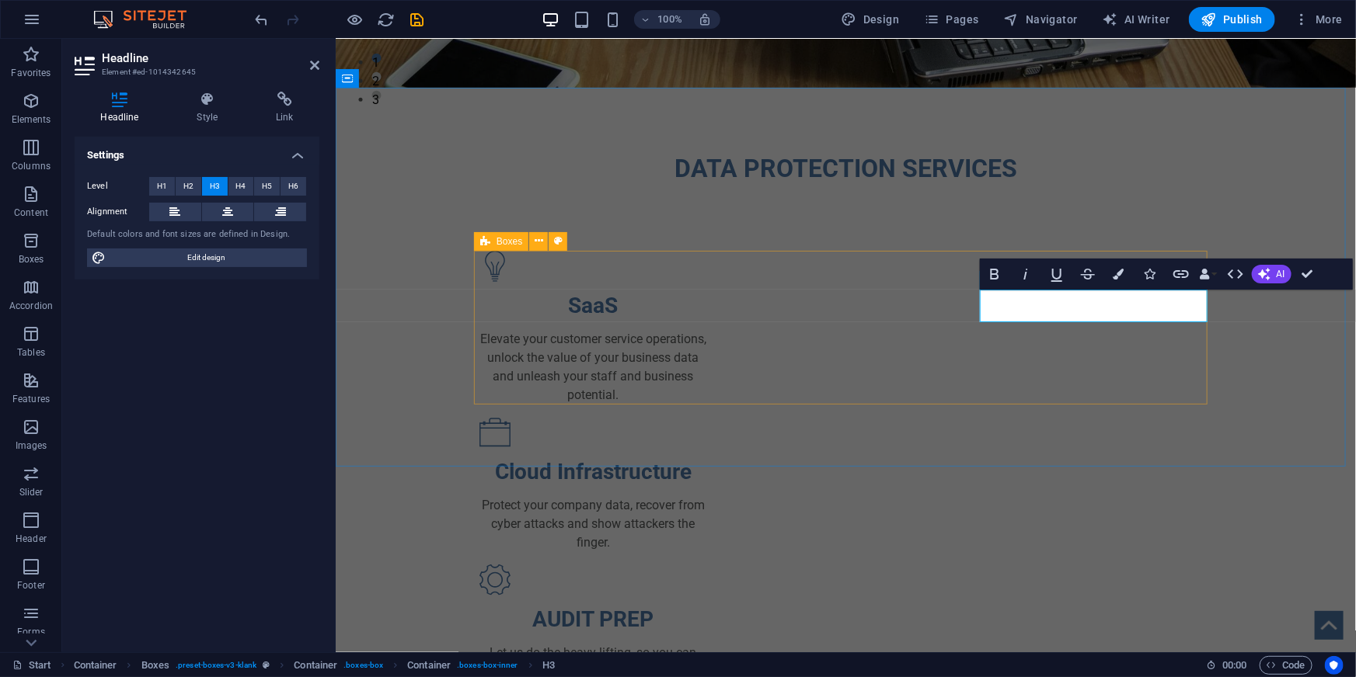
click at [959, 310] on div "SaaS Elevate your customer service operations, unlock the value of your busines…" at bounding box center [845, 474] width 733 height 449
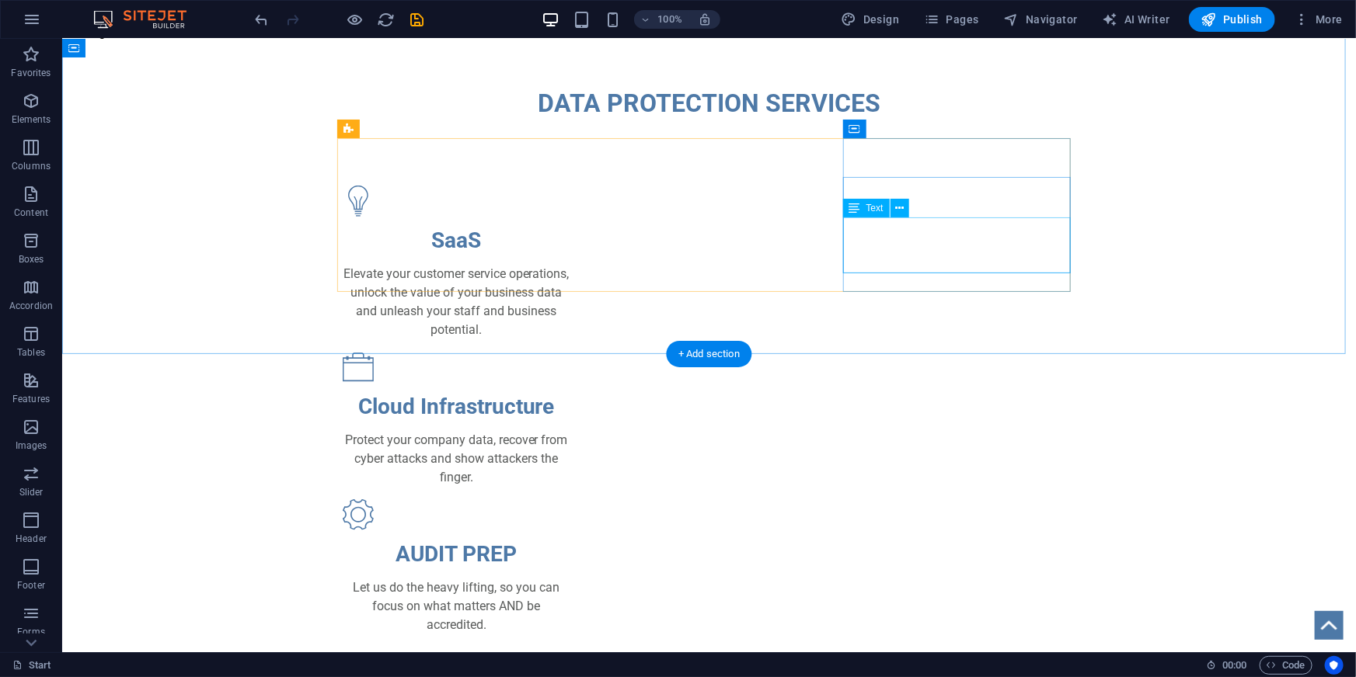
scroll to position [607, 0]
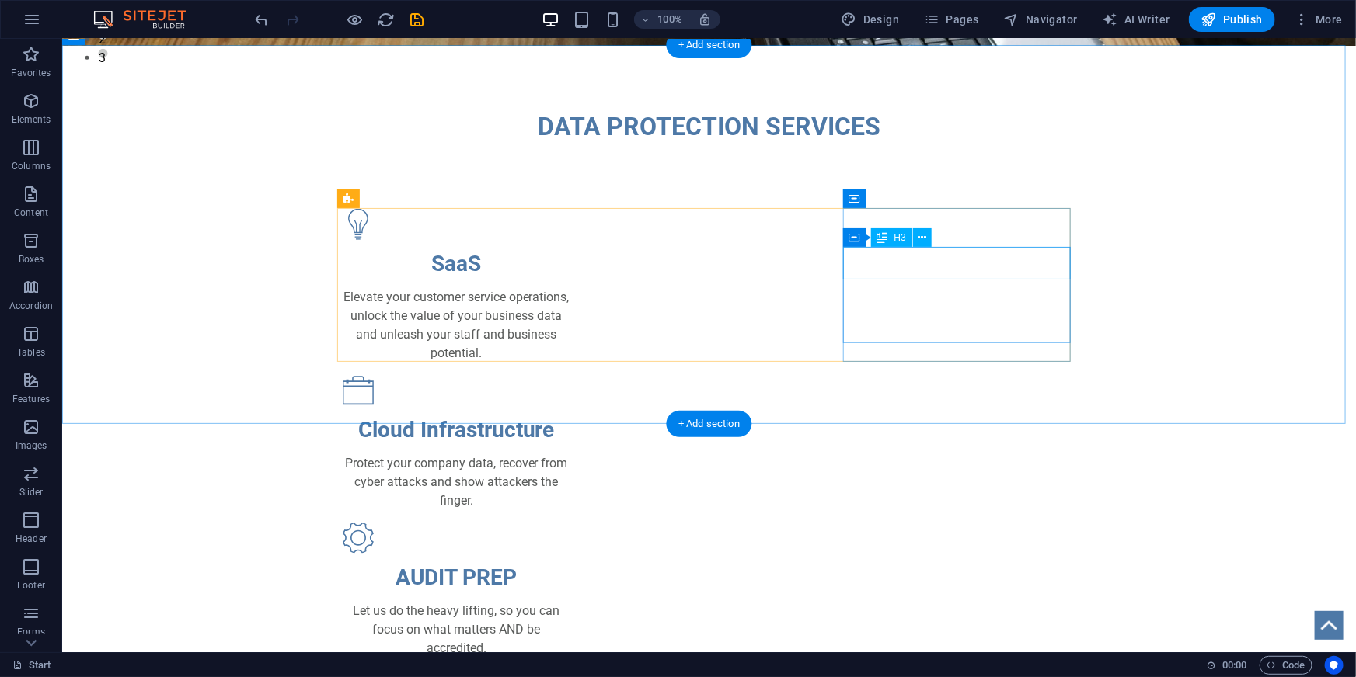
click at [569, 561] on div "AUDIT PREP" at bounding box center [456, 577] width 228 height 33
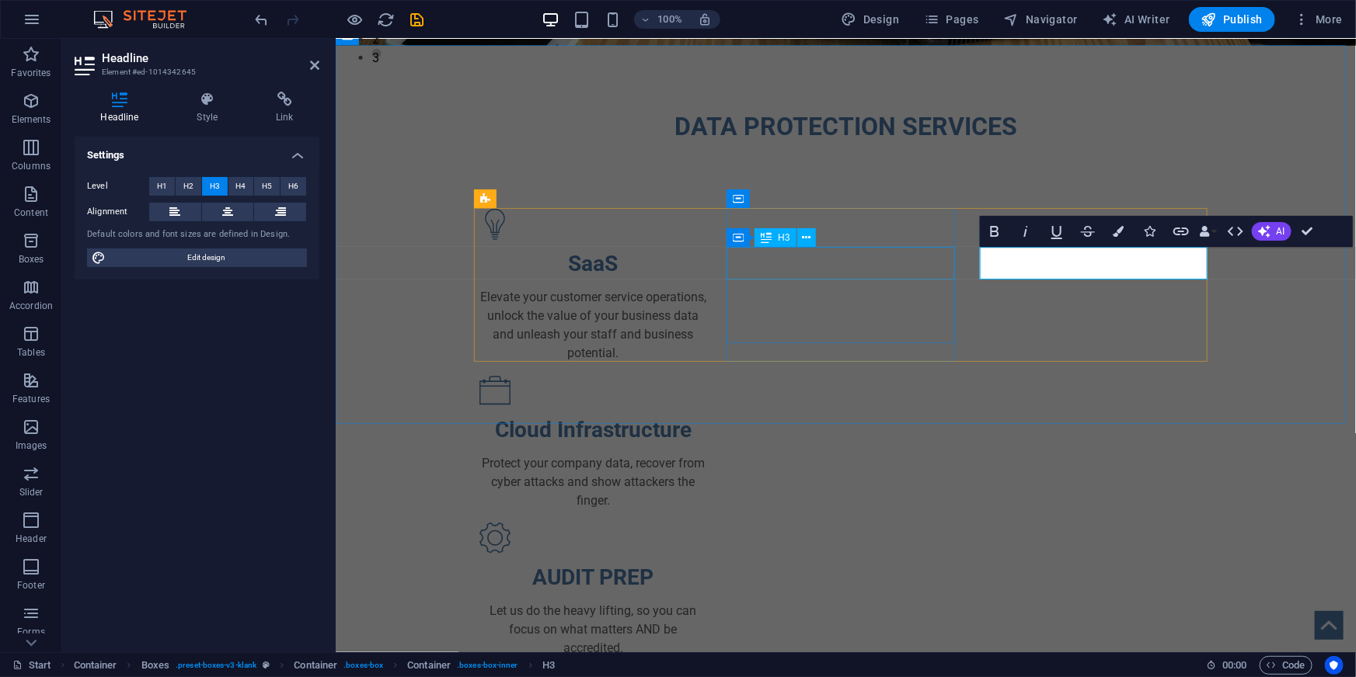
click at [706, 413] on div "Cloud Infrastructure" at bounding box center [593, 429] width 228 height 33
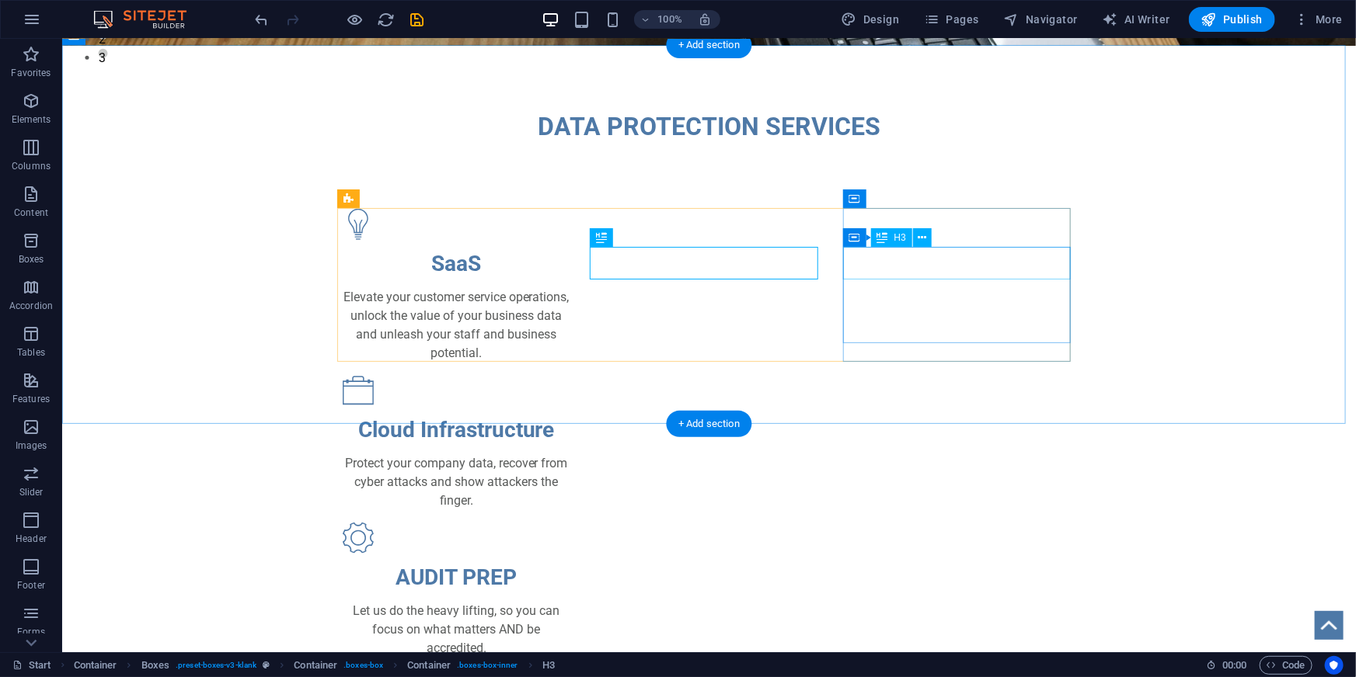
click at [569, 561] on div "AUDIT PREP" at bounding box center [456, 577] width 228 height 33
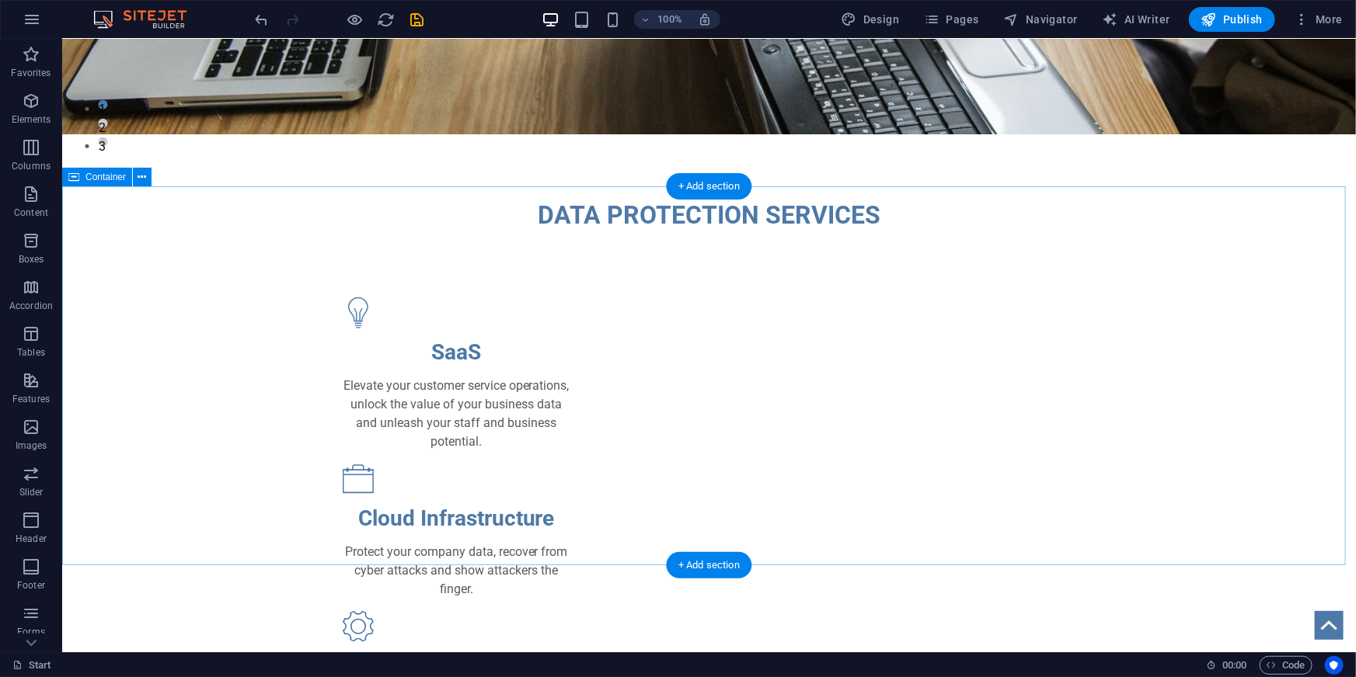
scroll to position [536, 0]
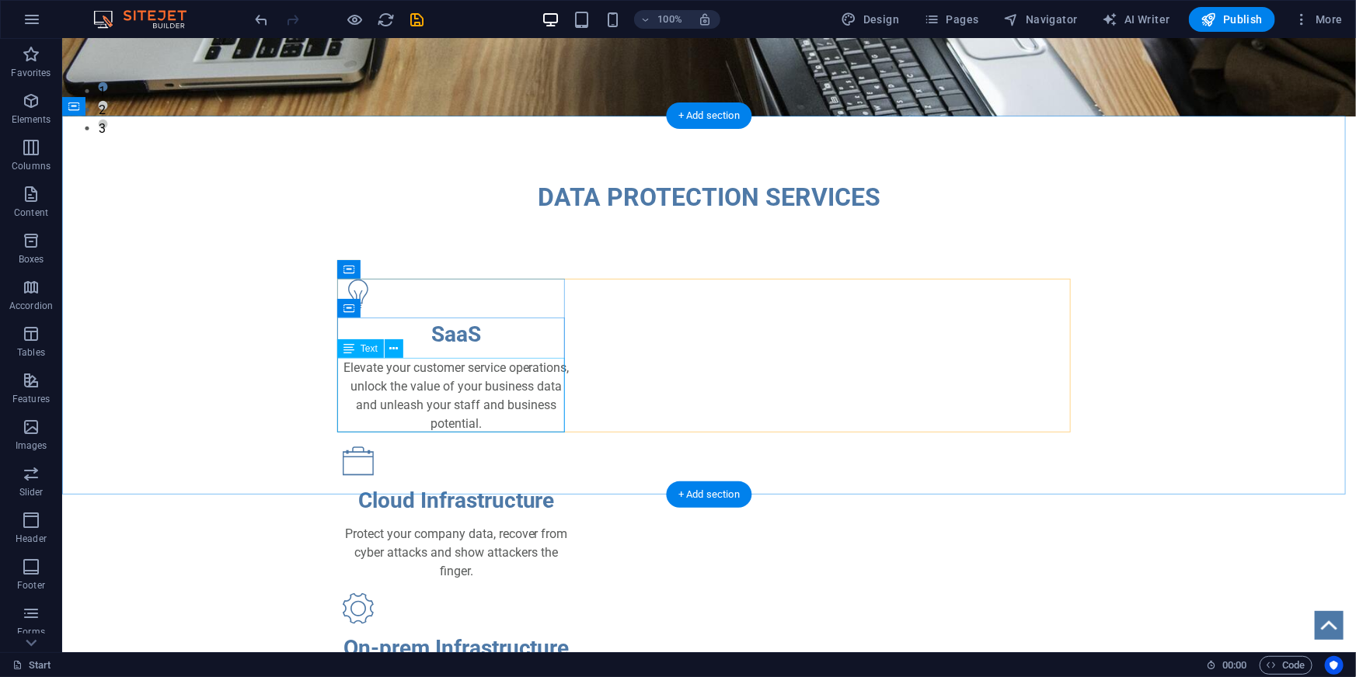
drag, startPoint x: 414, startPoint y: 428, endPoint x: 461, endPoint y: 412, distance: 49.4
click at [414, 428] on div "Elevate your customer service operations, unlock the value of your business dat…" at bounding box center [456, 395] width 228 height 75
click at [461, 408] on div "Elevate your customer service operations, unlock the value of your business dat…" at bounding box center [456, 395] width 228 height 75
click at [188, 408] on div "DATA PROTECTION SERVICES SaaS Elevate your customer service operations, unlock …" at bounding box center [707, 453] width 1293 height 674
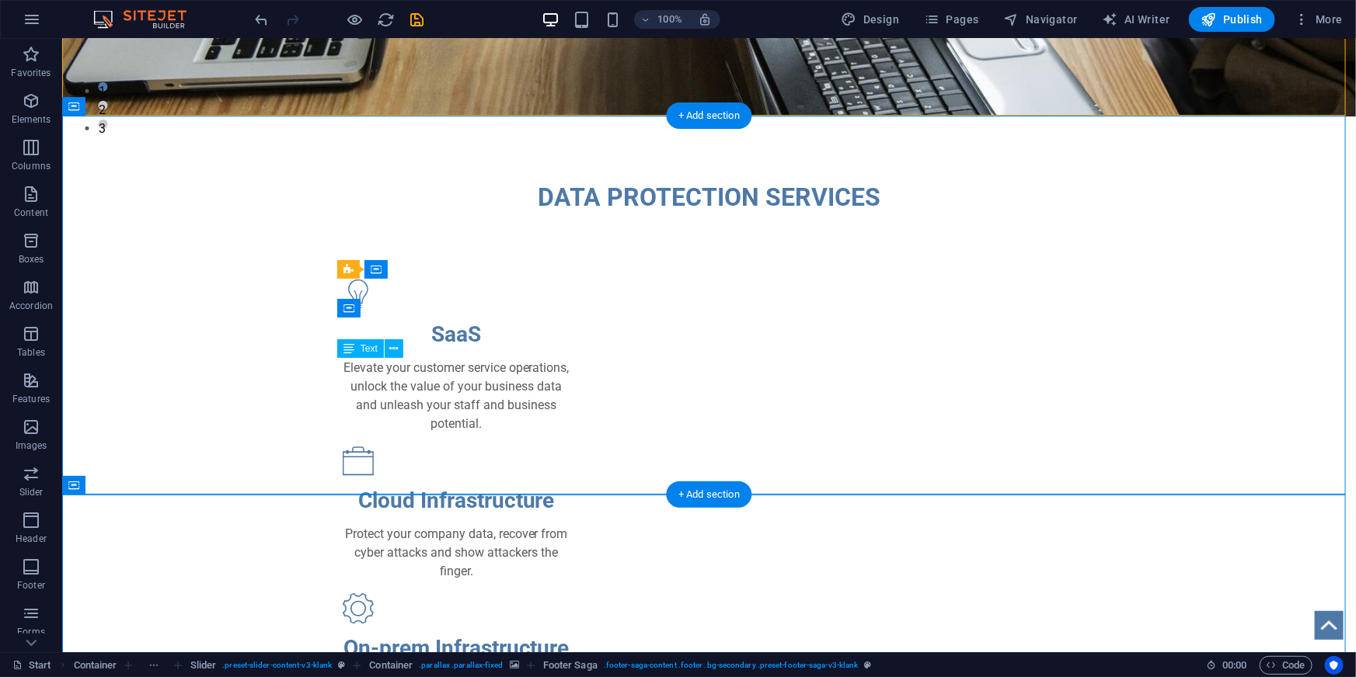
click at [519, 398] on div "Elevate your customer service operations, unlock the value of your business dat…" at bounding box center [456, 395] width 228 height 75
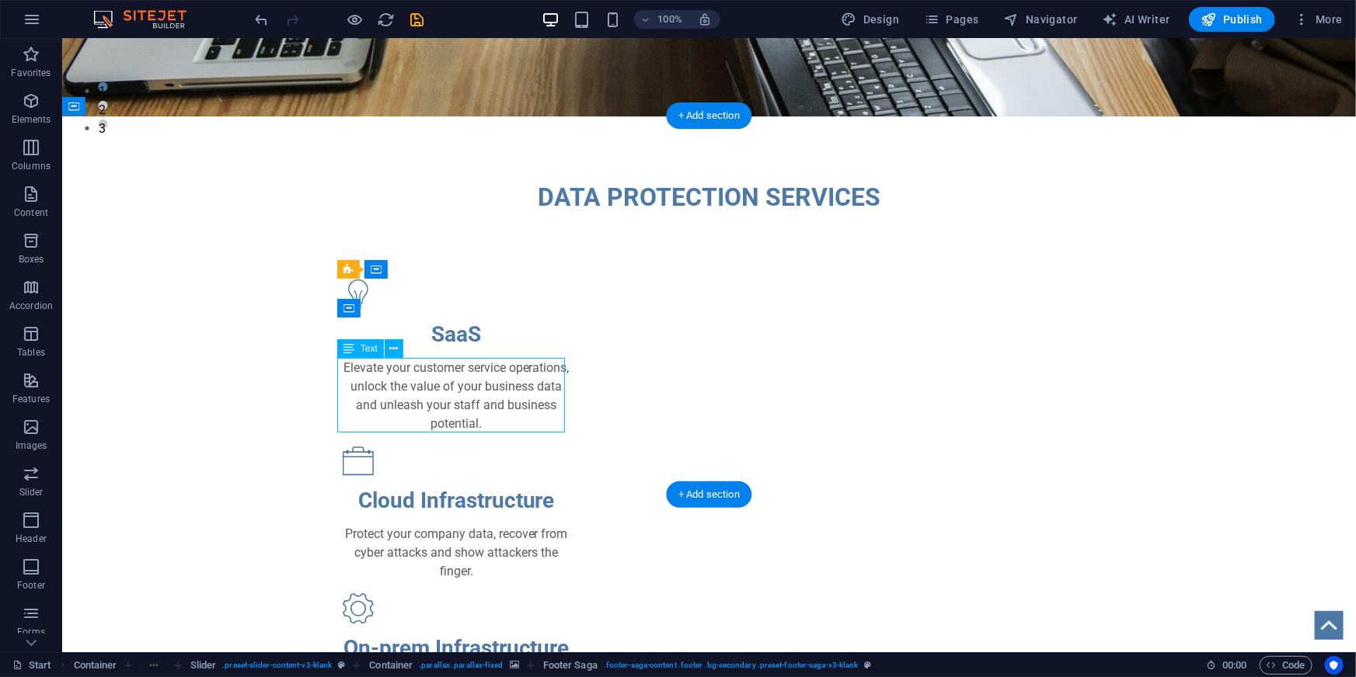
click at [519, 398] on div "Elevate your customer service operations, unlock the value of your business dat…" at bounding box center [456, 395] width 228 height 75
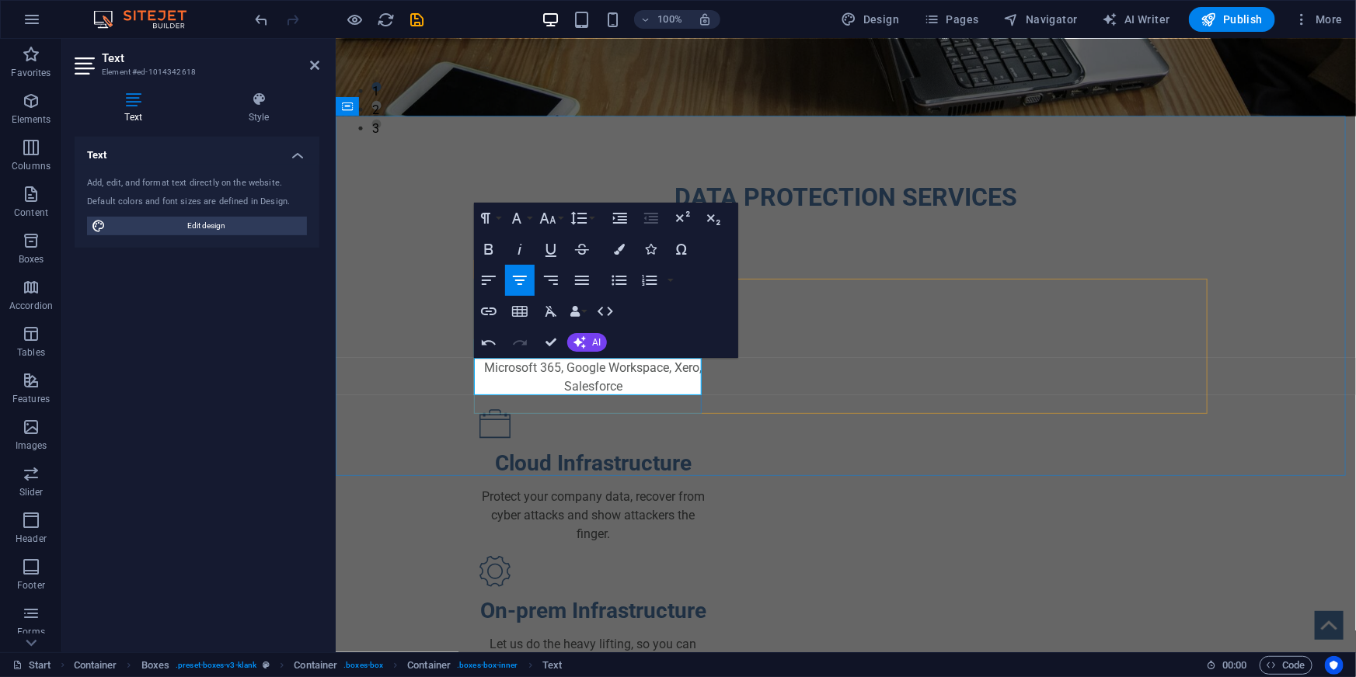
scroll to position [150, 5]
drag, startPoint x: 757, startPoint y: 484, endPoint x: 785, endPoint y: 460, distance: 36.9
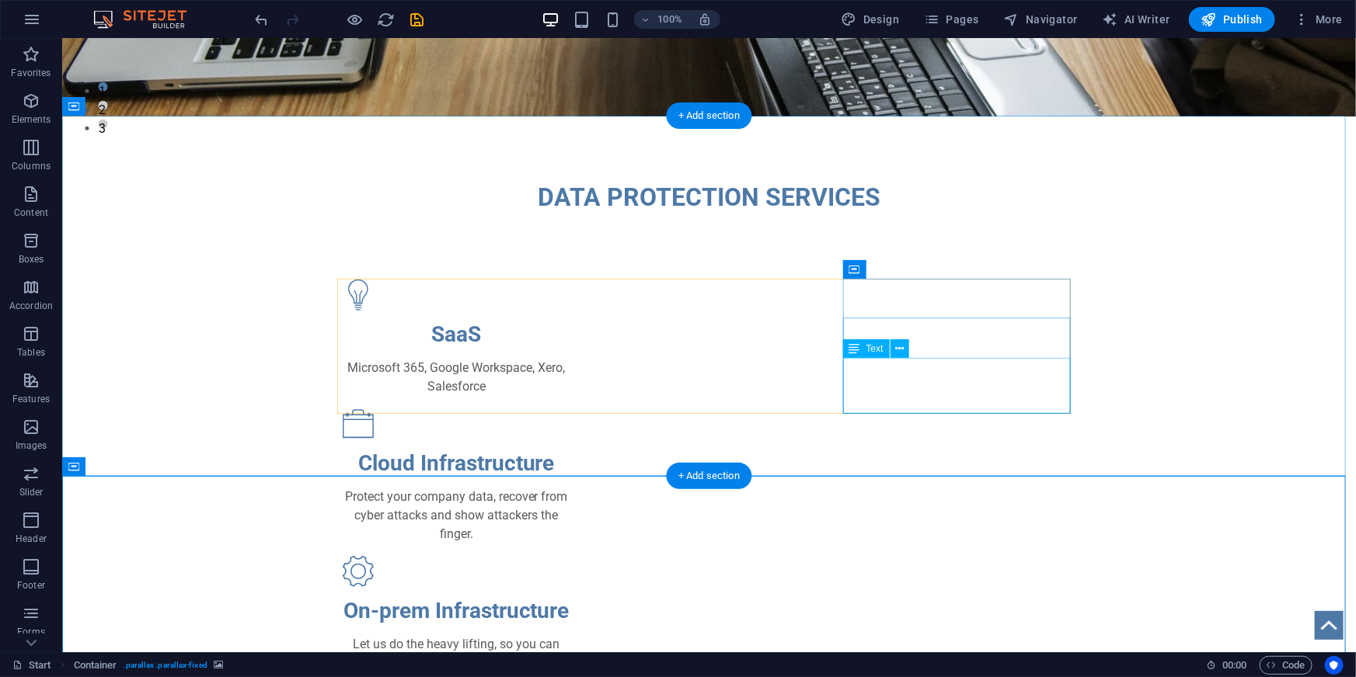
click at [569, 635] on div "Let us do the heavy lifting, so you can focus on what matters AND be accredited." at bounding box center [456, 663] width 228 height 56
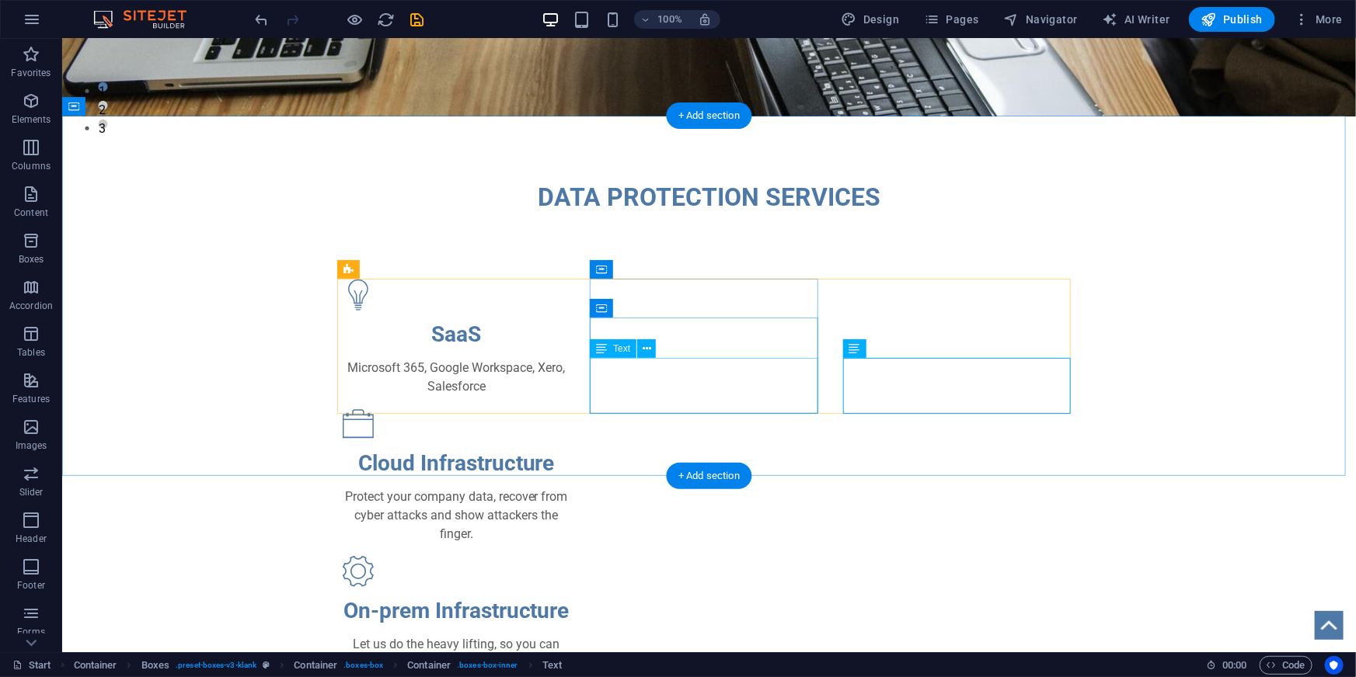
click at [569, 487] on div "Protect your company data, recover from cyber attacks and show attackers the fi…" at bounding box center [456, 515] width 228 height 56
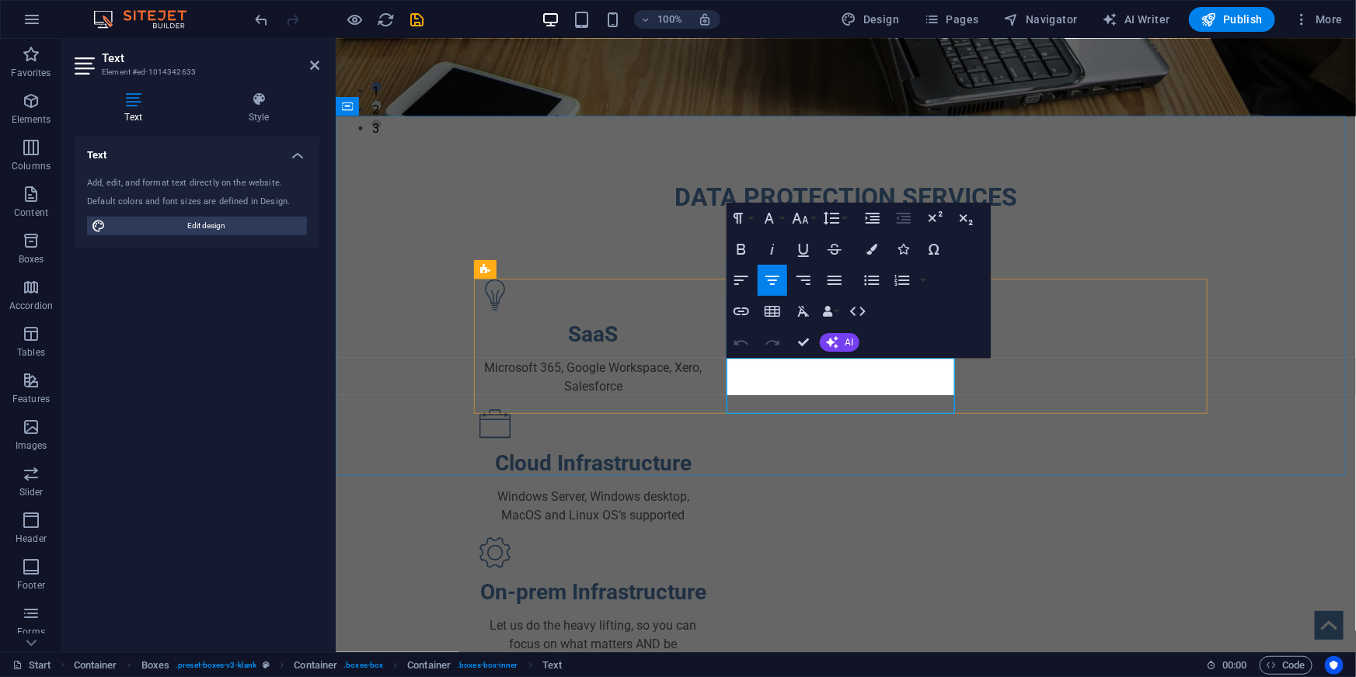
scroll to position [342, 5]
click at [1105, 437] on div "DATA PROTECTION SERVICES SaaS Microsoft 365, Google Workspace, Xero, Salesforce…" at bounding box center [845, 425] width 1020 height 618
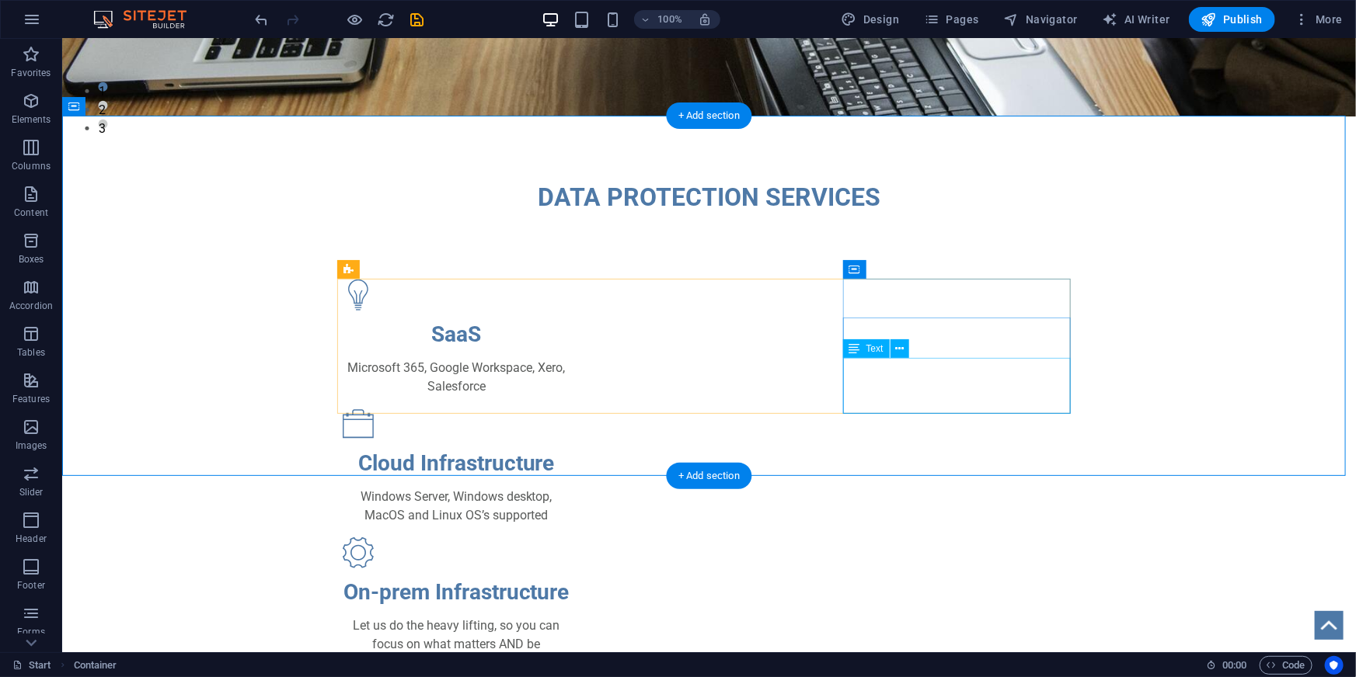
click at [569, 616] on div "Let us do the heavy lifting, so you can focus on what matters AND be accredited." at bounding box center [456, 644] width 228 height 56
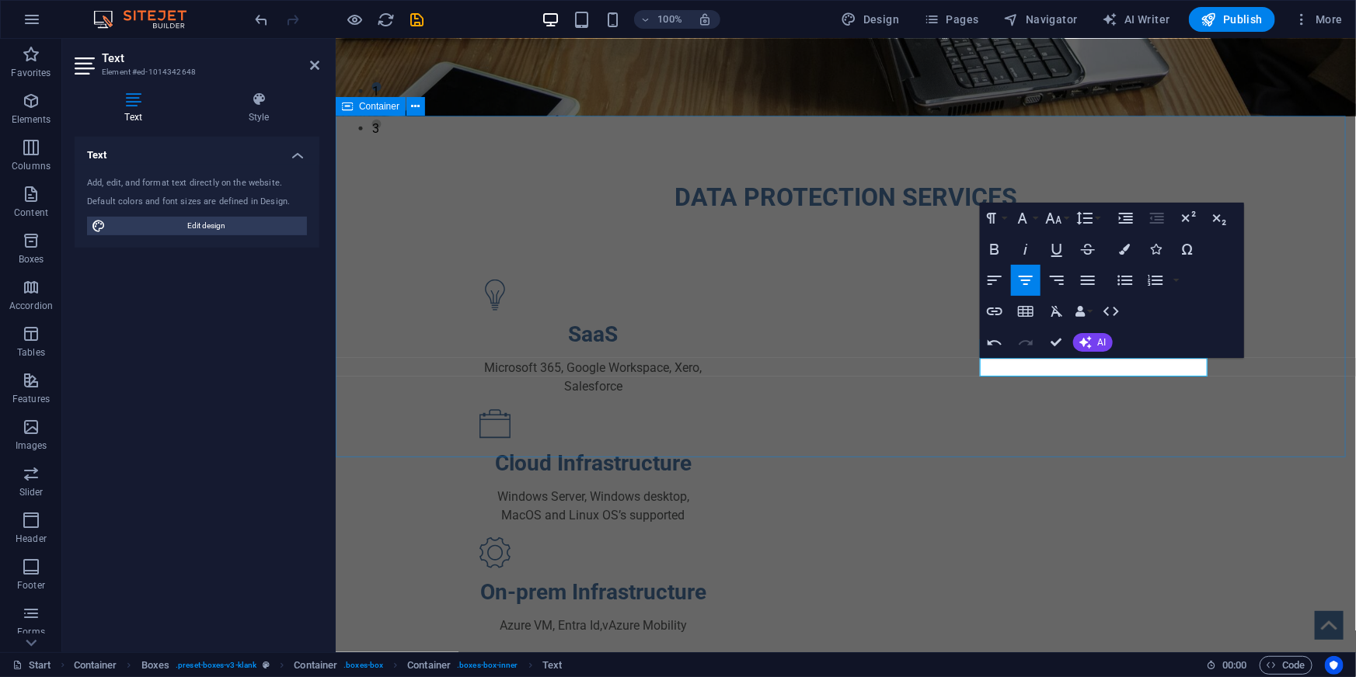
scroll to position [0, 5]
click at [1193, 406] on div "DATA PROTECTION SERVICES SaaS Microsoft 365, Google Workspace, Xero, Salesforce…" at bounding box center [845, 406] width 1020 height 581
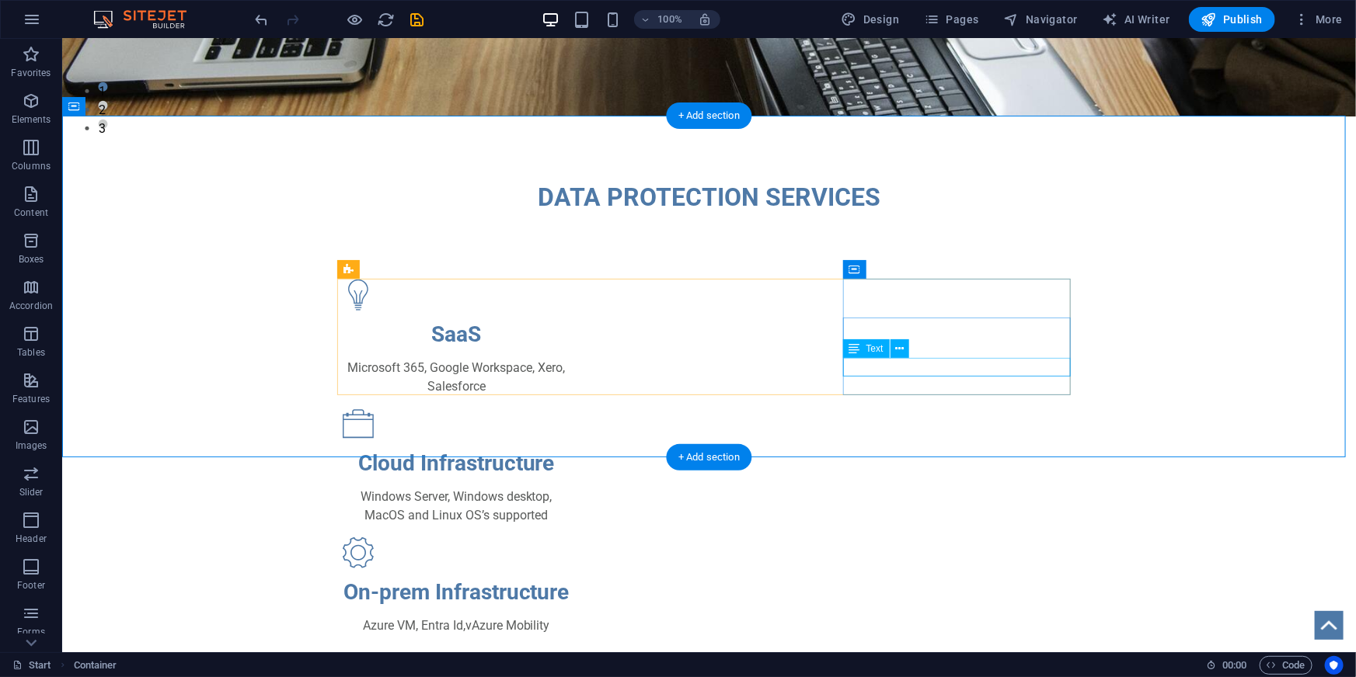
click at [569, 616] on div "Azure VM, Entra Id,vAzure Mobility" at bounding box center [456, 625] width 228 height 19
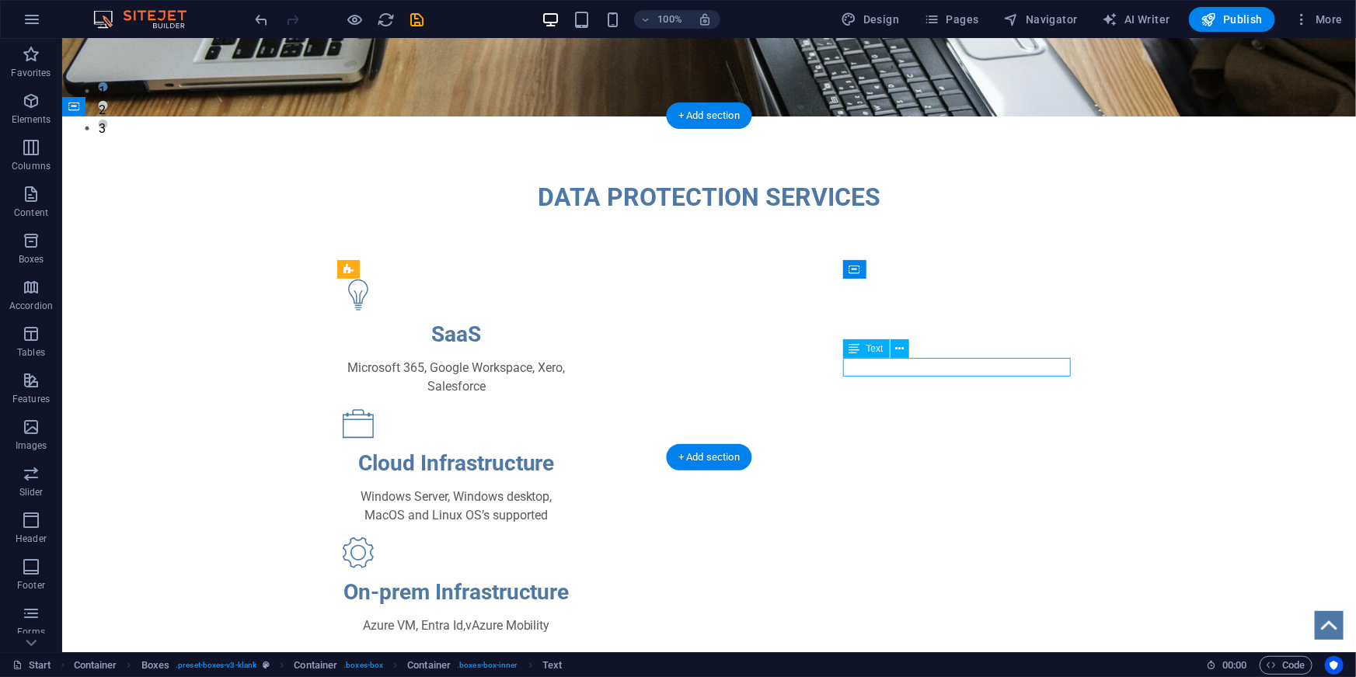
click at [569, 616] on div "Azure VM, Entra Id,vAzure Mobility" at bounding box center [456, 625] width 228 height 19
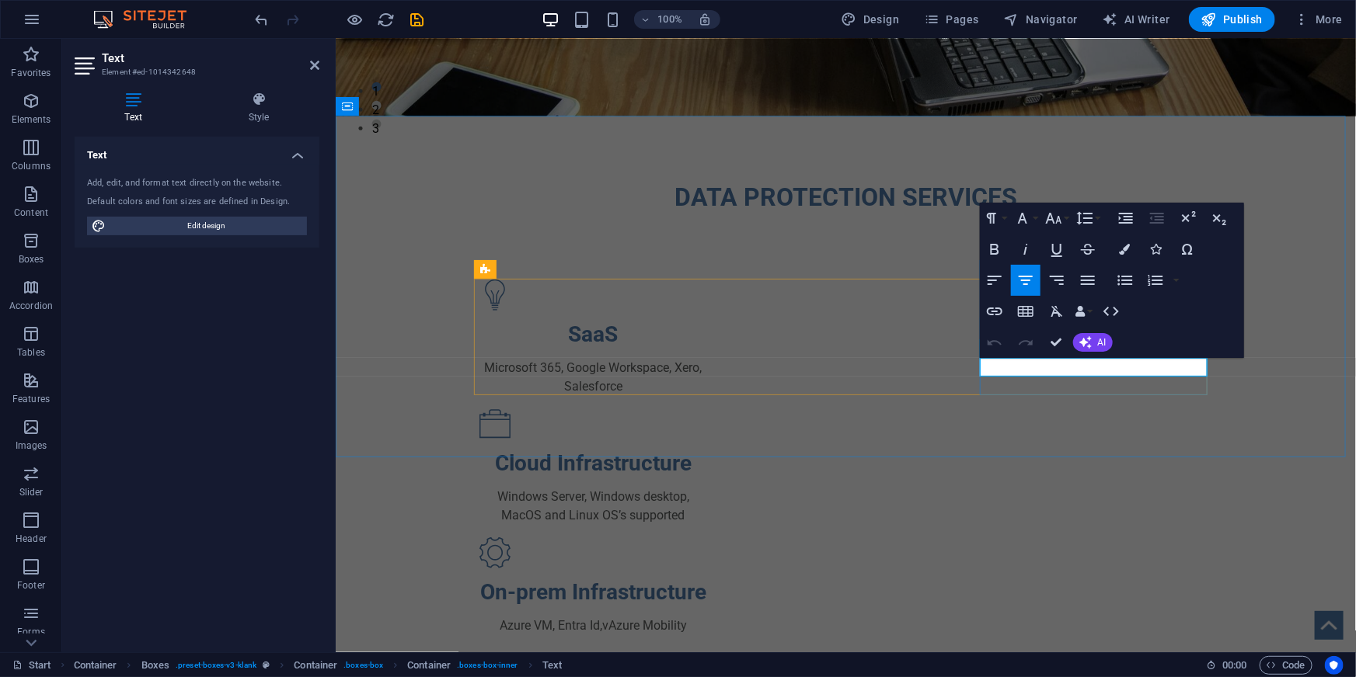
click at [706, 616] on p "Azure VM, Entra Id,vAzure Mobility" at bounding box center [593, 625] width 228 height 19
click at [1011, 453] on div "DATA PROTECTION SERVICES SaaS Microsoft 365, Google Workspace, Xero, Salesforce…" at bounding box center [845, 406] width 1020 height 581
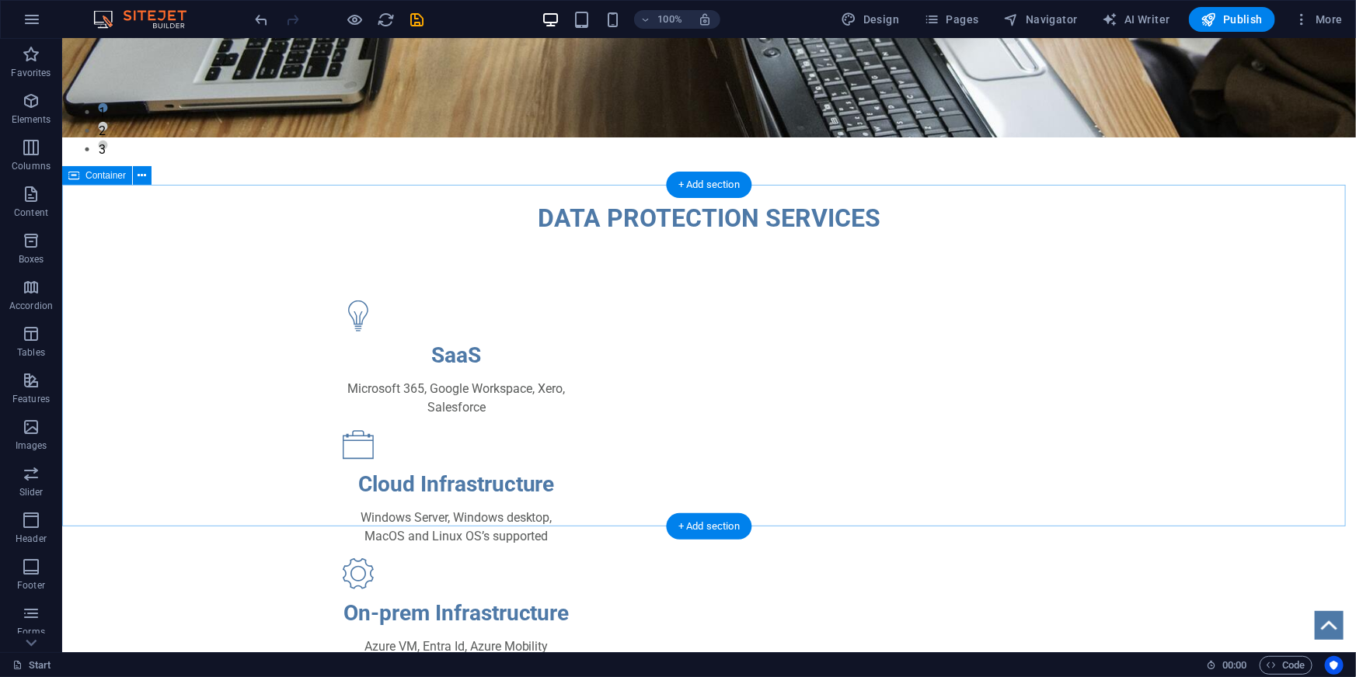
scroll to position [536, 0]
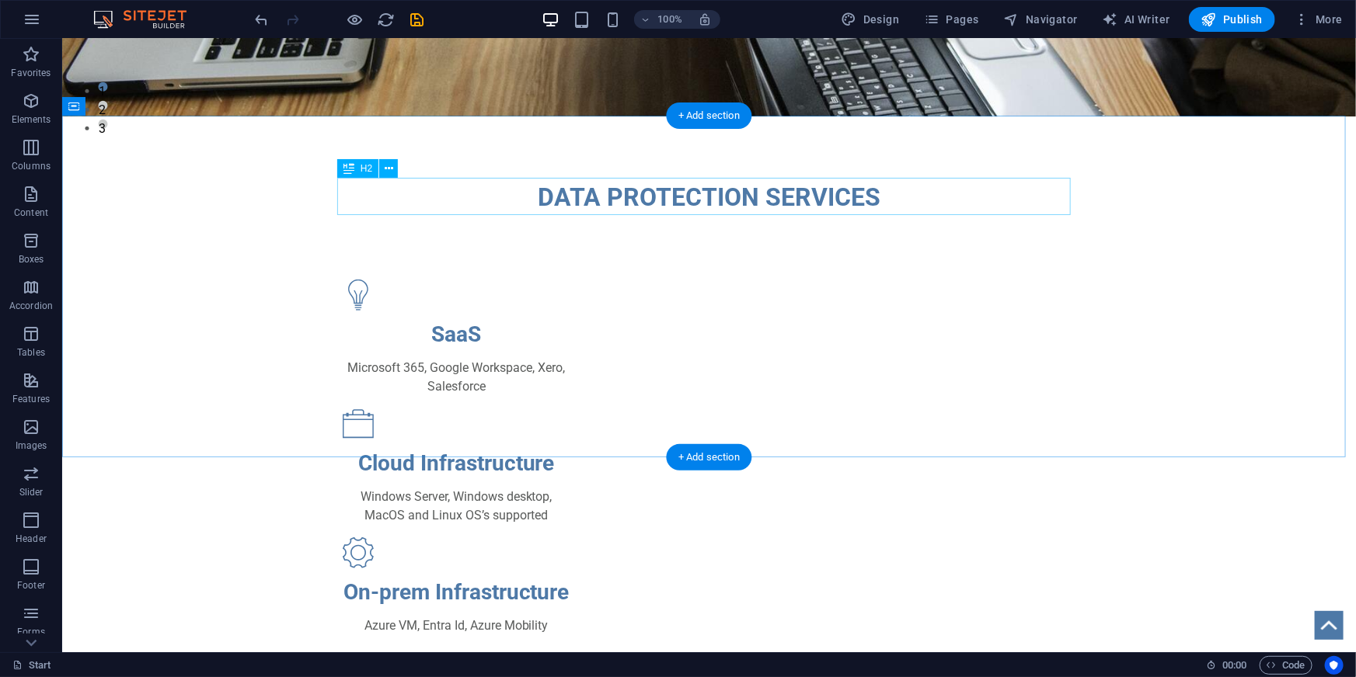
click at [844, 193] on div "DATA PROTECTION SERVICES" at bounding box center [708, 196] width 733 height 37
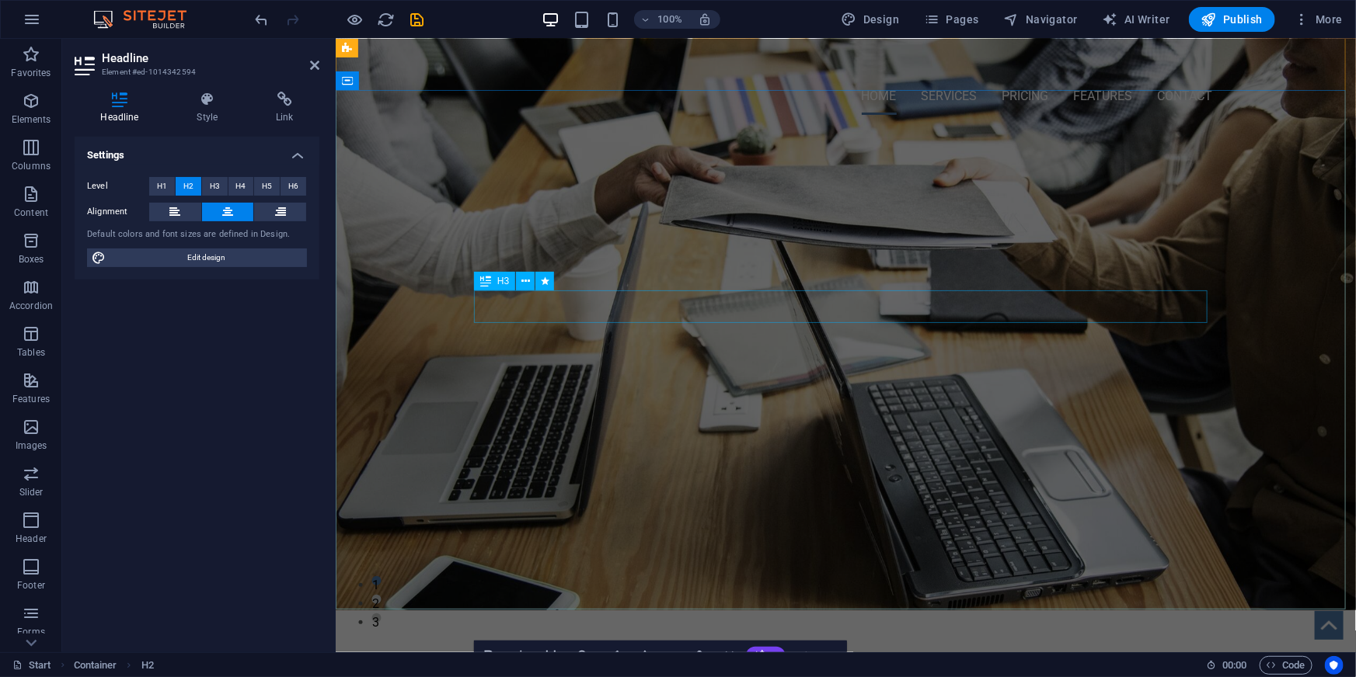
scroll to position [113, 0]
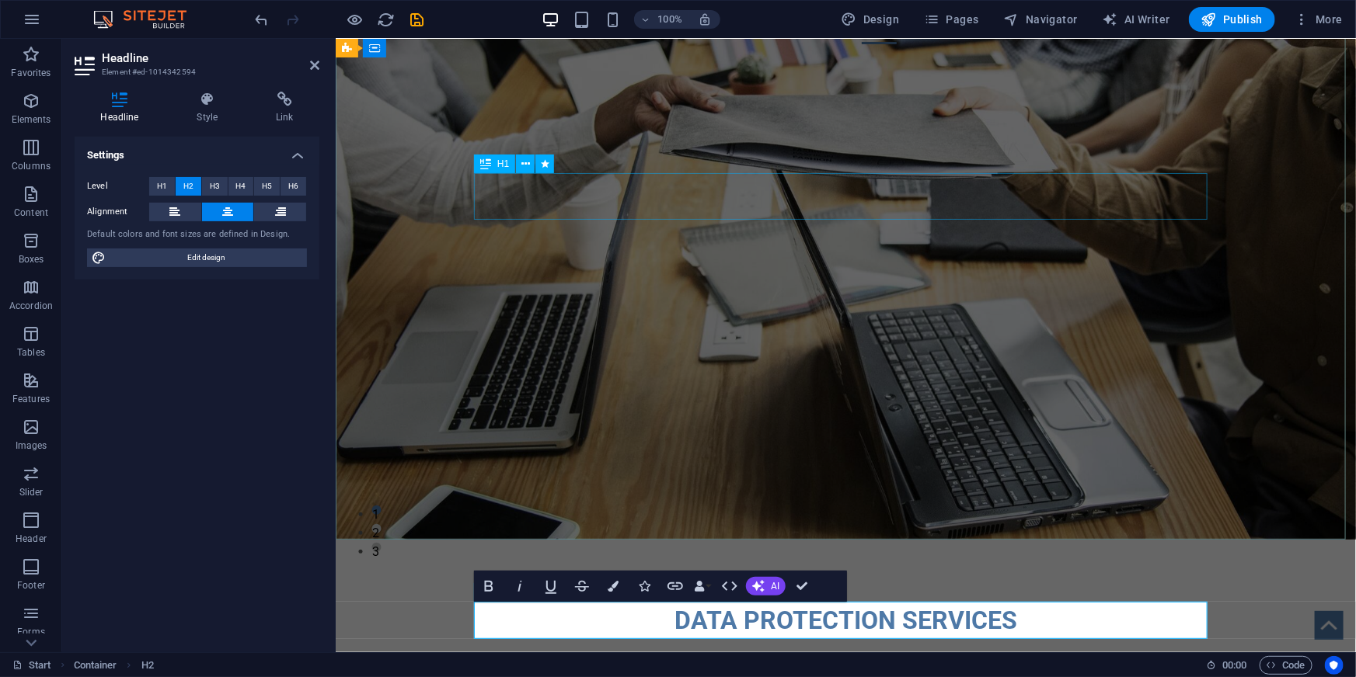
click at [749, 165] on div "Enterprise Cloud Backup & Recovery" at bounding box center [845, 141] width 733 height 47
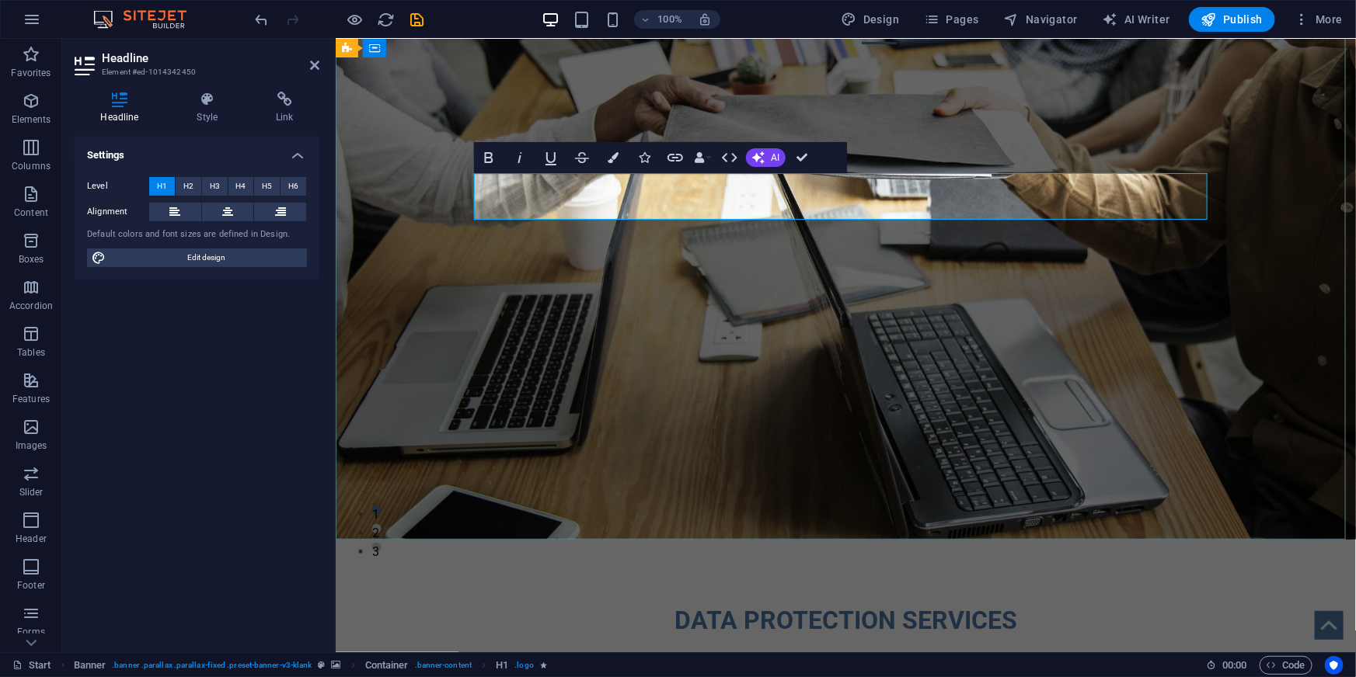
click at [737, 159] on span "Enterprise Cloud Backup & Recovery" at bounding box center [845, 141] width 514 height 37
click at [879, 197] on div "Backup & recovery you can swear by. Not at." at bounding box center [845, 181] width 733 height 33
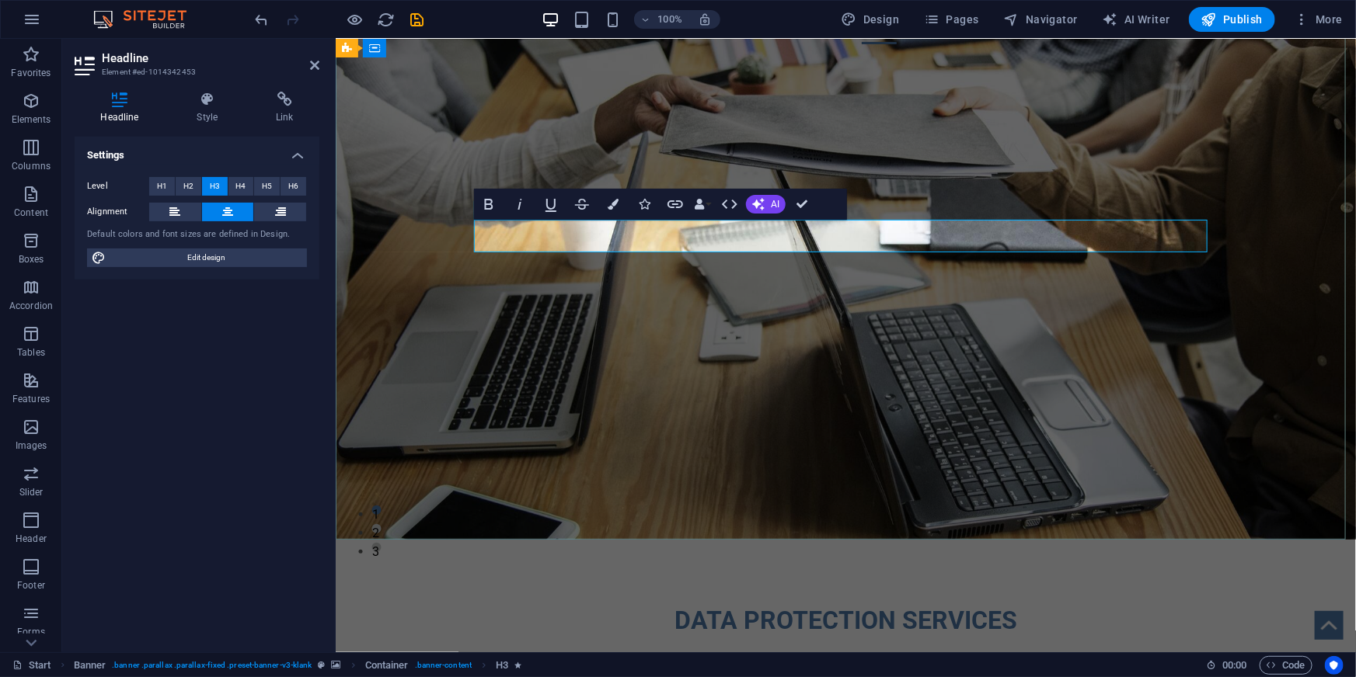
click at [819, 193] on span "Backup & recovery you can swear by. Not at." at bounding box center [845, 181] width 428 height 26
drag, startPoint x: 809, startPoint y: 235, endPoint x: 621, endPoint y: 240, distance: 188.9
click at [600, 197] on h3 "Backup & recovery you can swear by. Not at." at bounding box center [845, 181] width 733 height 33
click at [893, 393] on div "Cloud Backup & Recovery you can swear by. Not at. Drop content here or Add elem…" at bounding box center [845, 224] width 1020 height 337
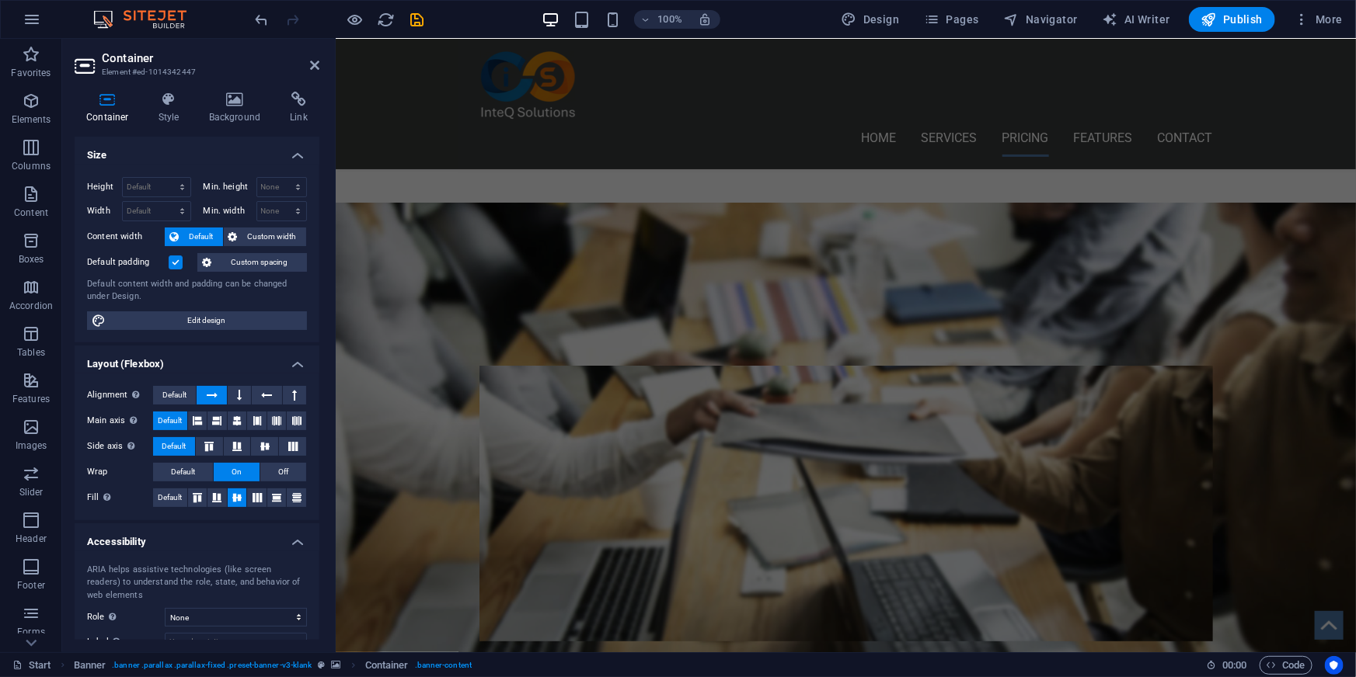
scroll to position [960, 0]
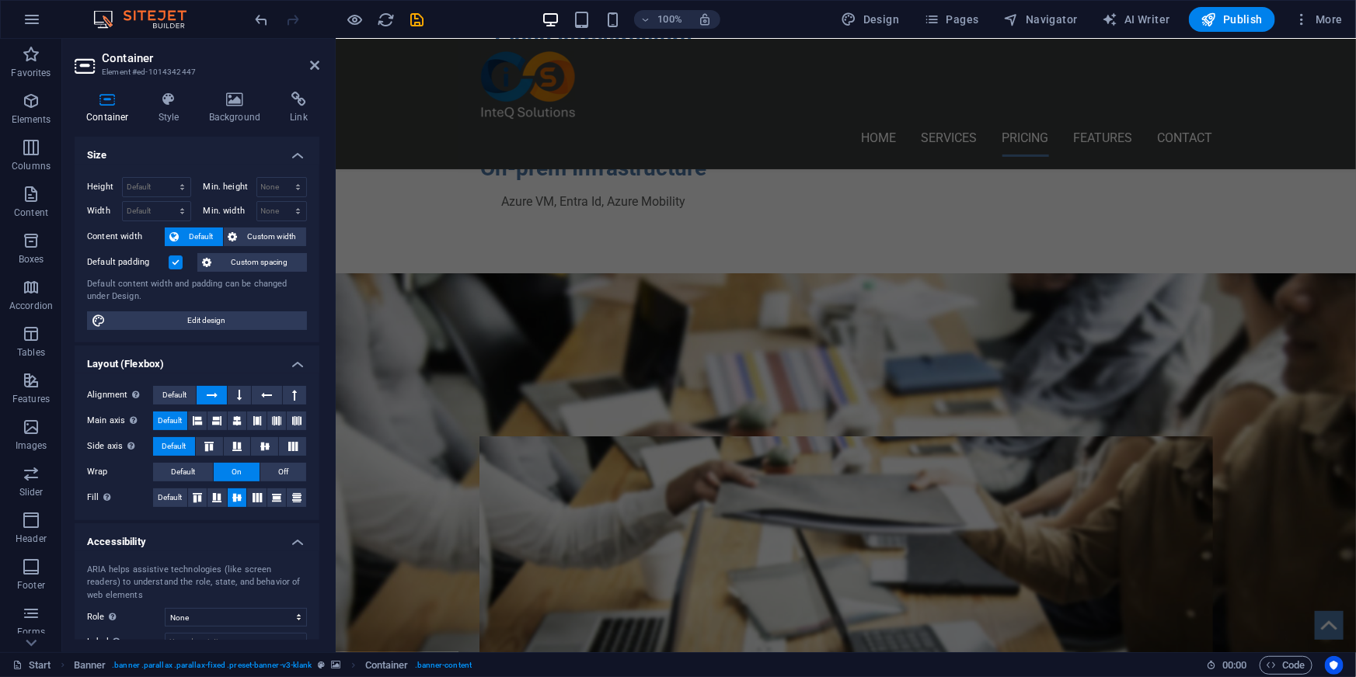
click at [402, 424] on figure at bounding box center [845, 580] width 1020 height 614
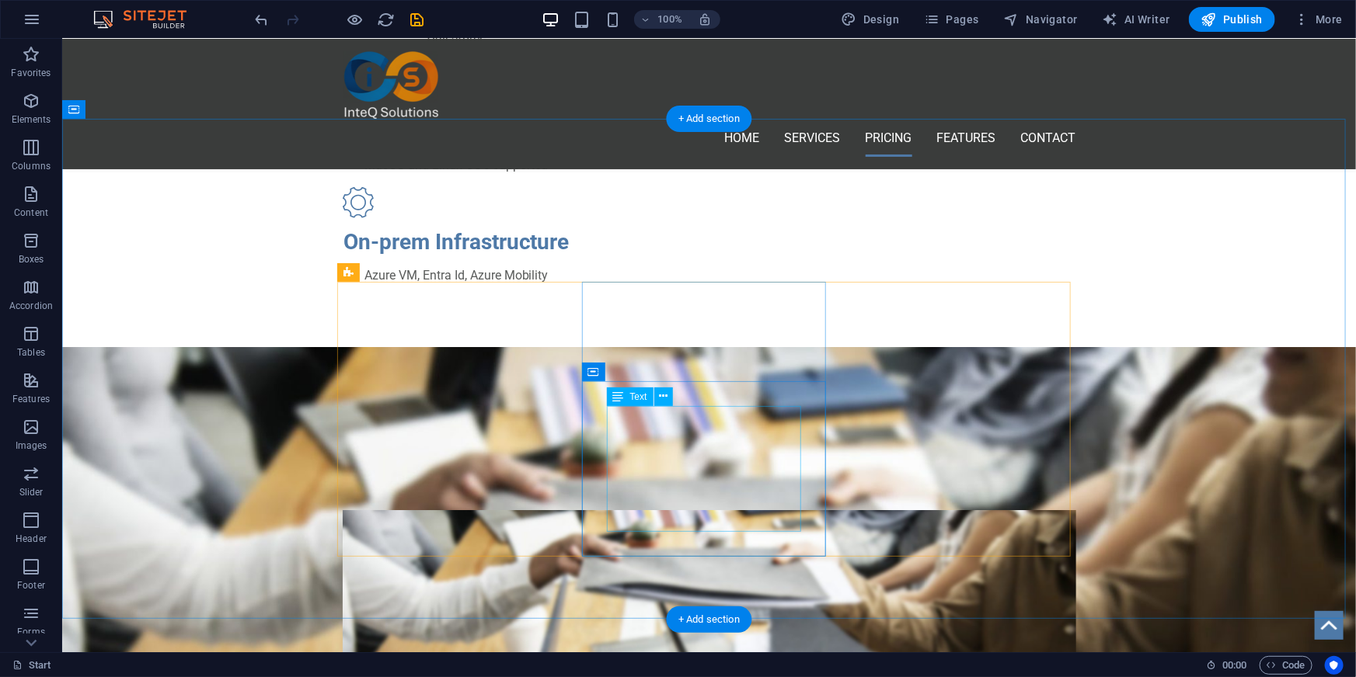
scroll to position [889, 0]
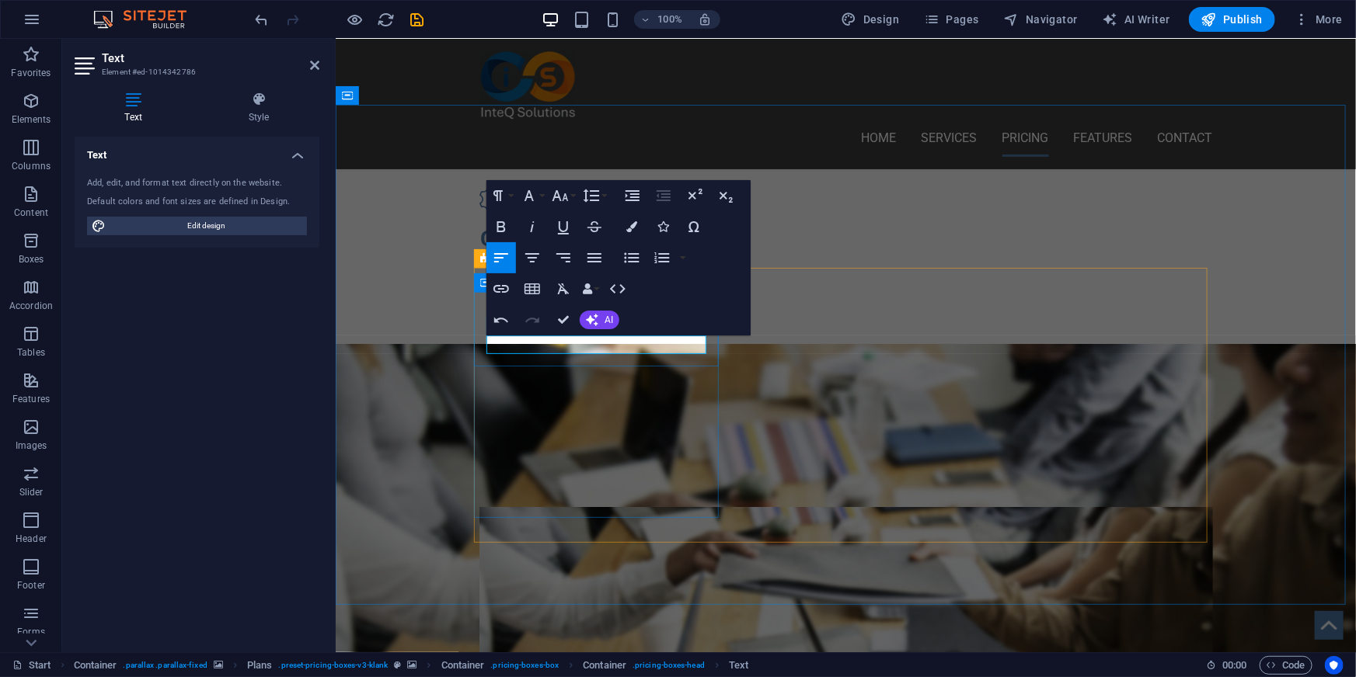
drag, startPoint x: 493, startPoint y: 342, endPoint x: 507, endPoint y: 343, distance: 14.0
click at [567, 290] on icon "button" at bounding box center [563, 289] width 19 height 19
click at [443, 379] on figure at bounding box center [845, 650] width 1020 height 614
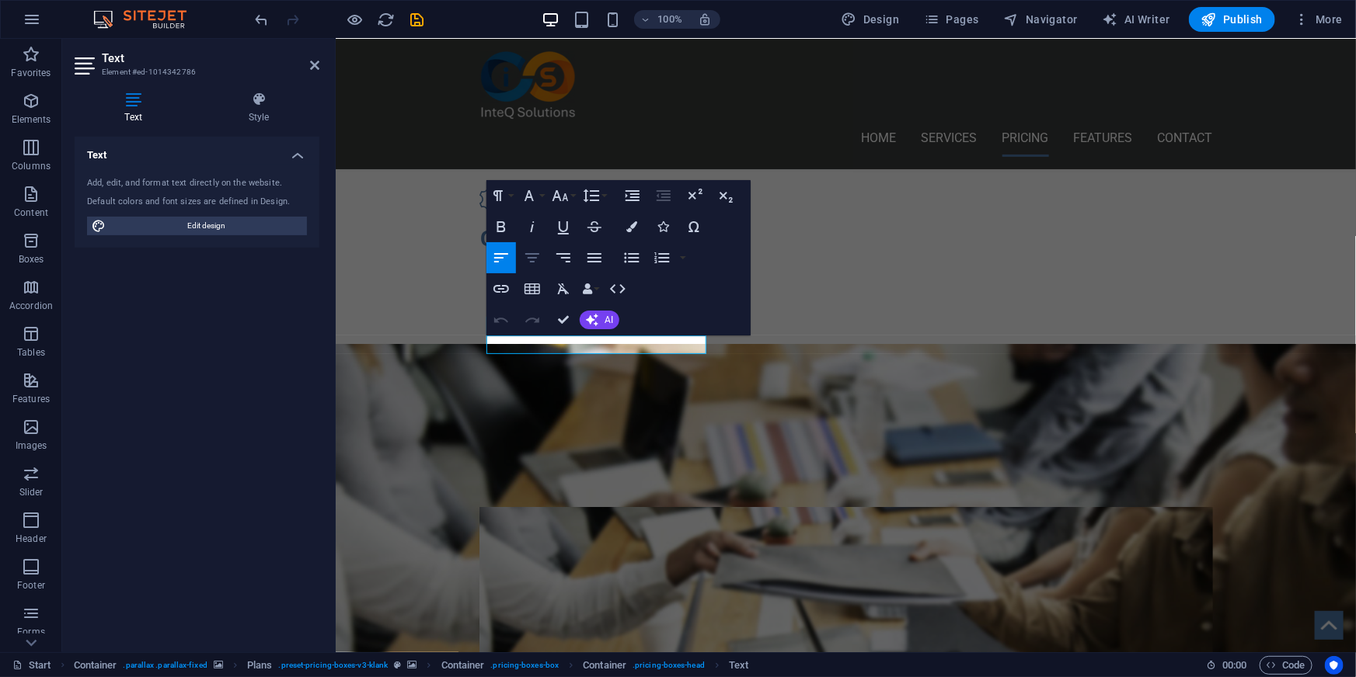
click at [525, 259] on icon "button" at bounding box center [532, 258] width 19 height 19
click at [438, 430] on figure at bounding box center [845, 650] width 1020 height 614
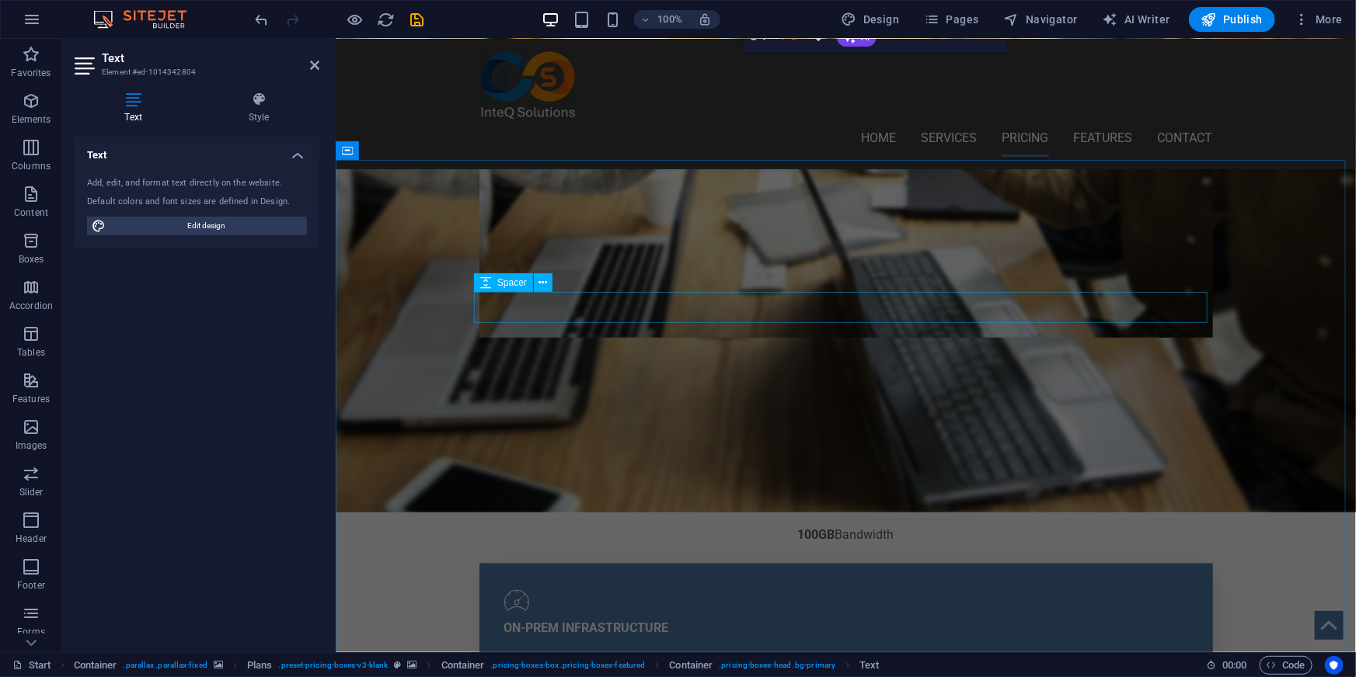
scroll to position [910, 0]
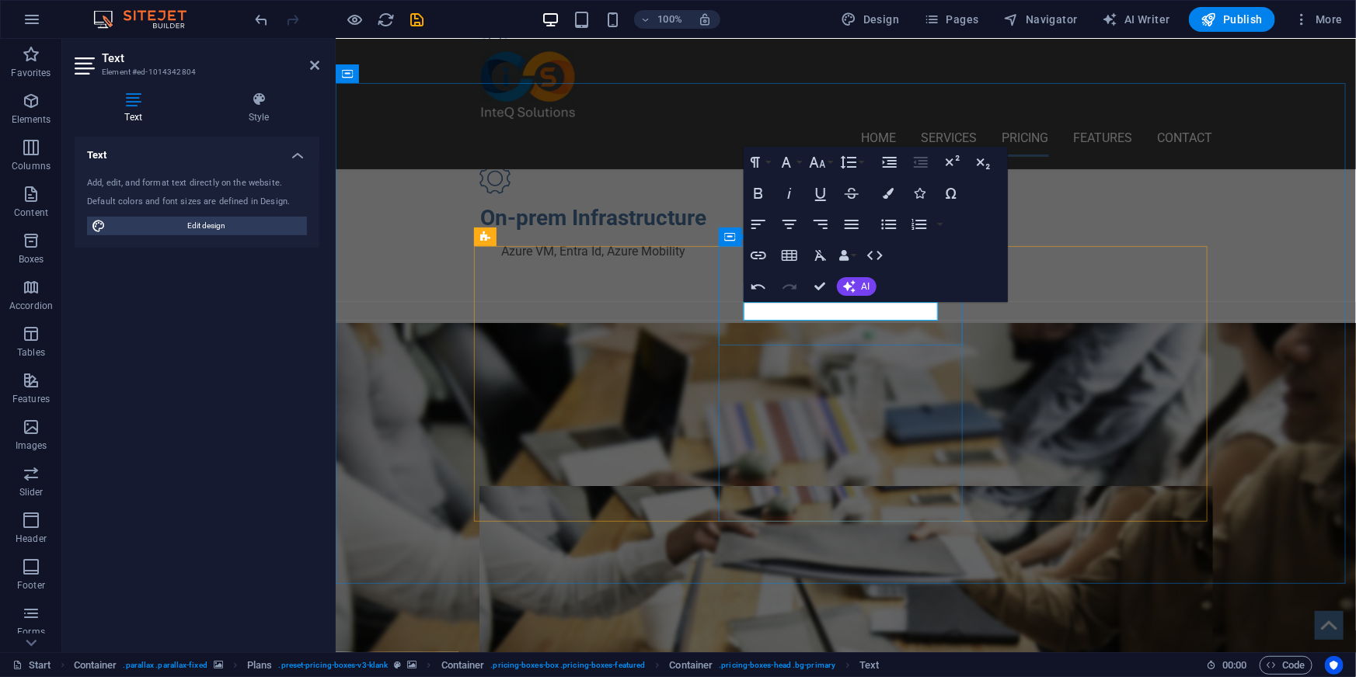
click at [788, 221] on icon "button" at bounding box center [789, 224] width 19 height 19
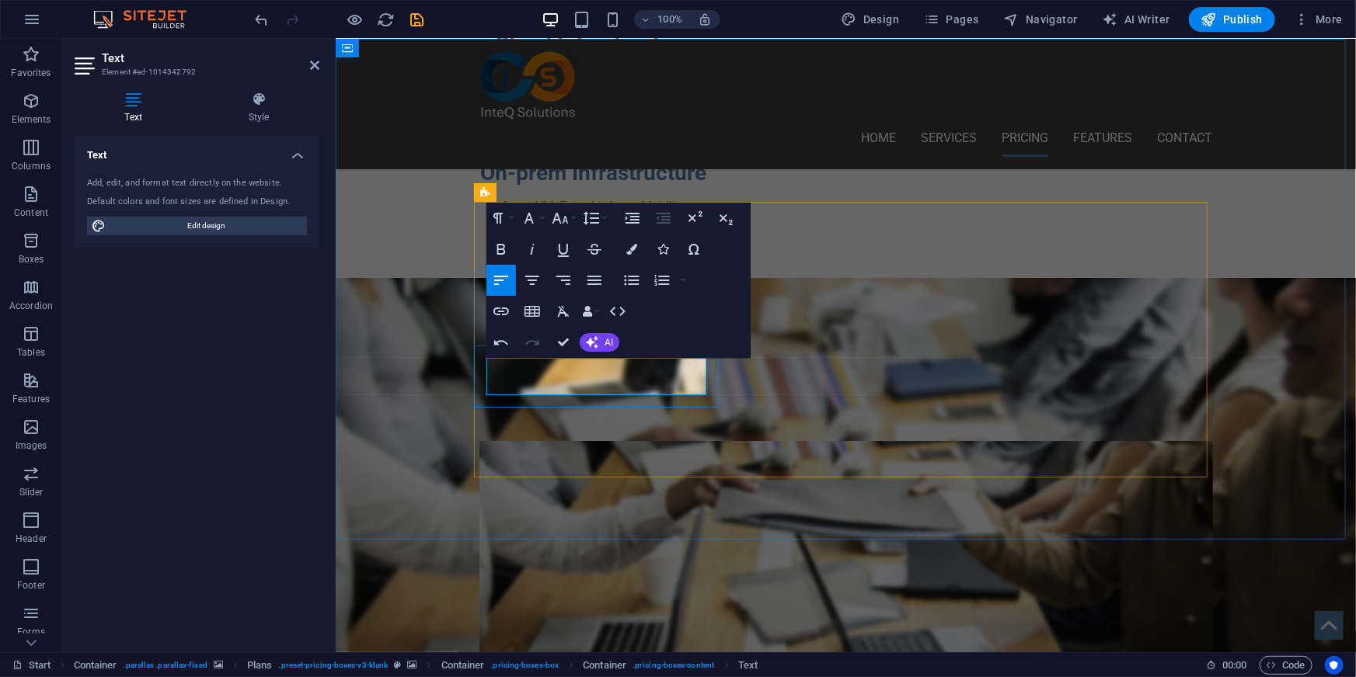
scroll to position [965, 0]
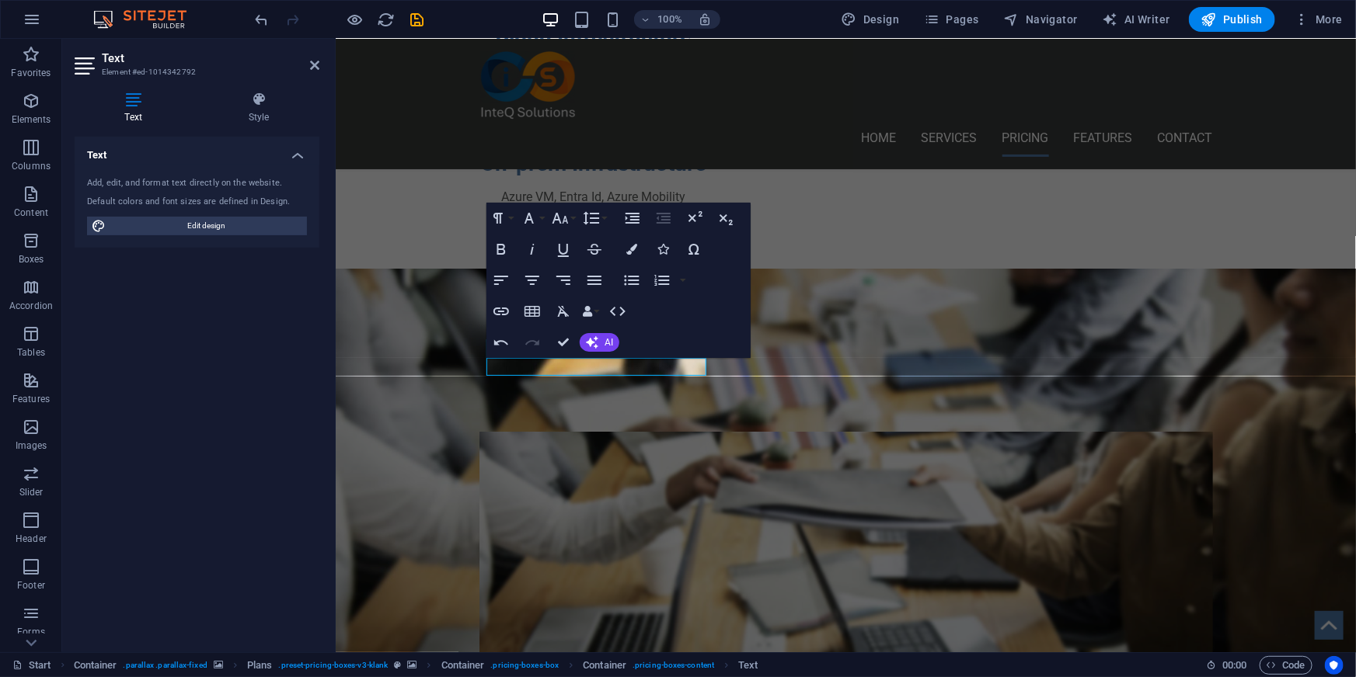
click at [385, 459] on figure at bounding box center [845, 575] width 1020 height 614
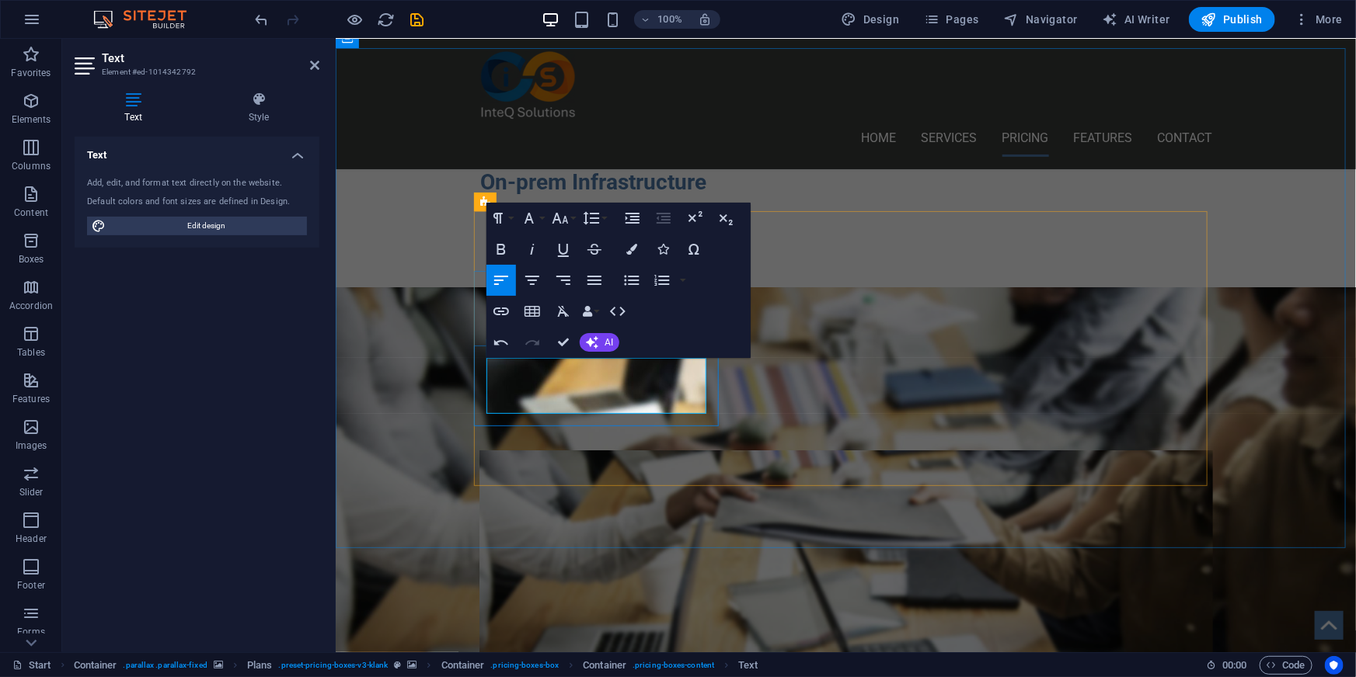
scroll to position [937, 0]
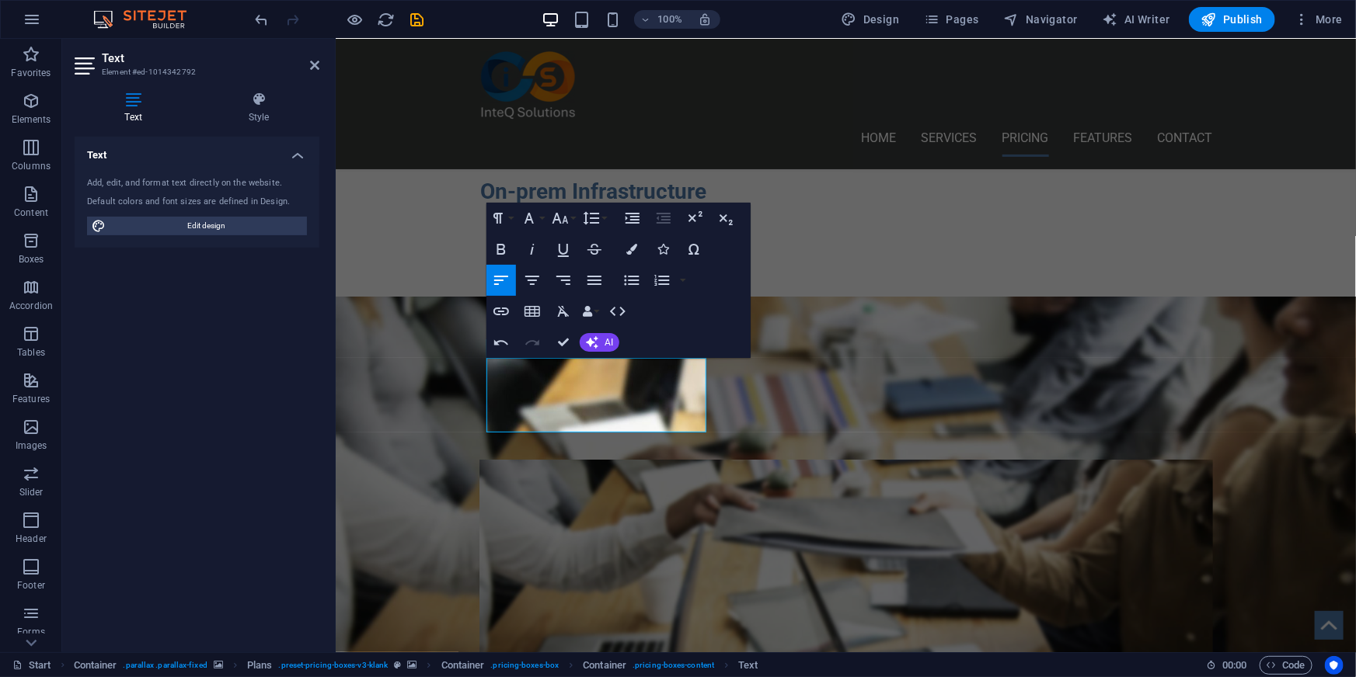
click at [430, 437] on figure at bounding box center [845, 603] width 1020 height 614
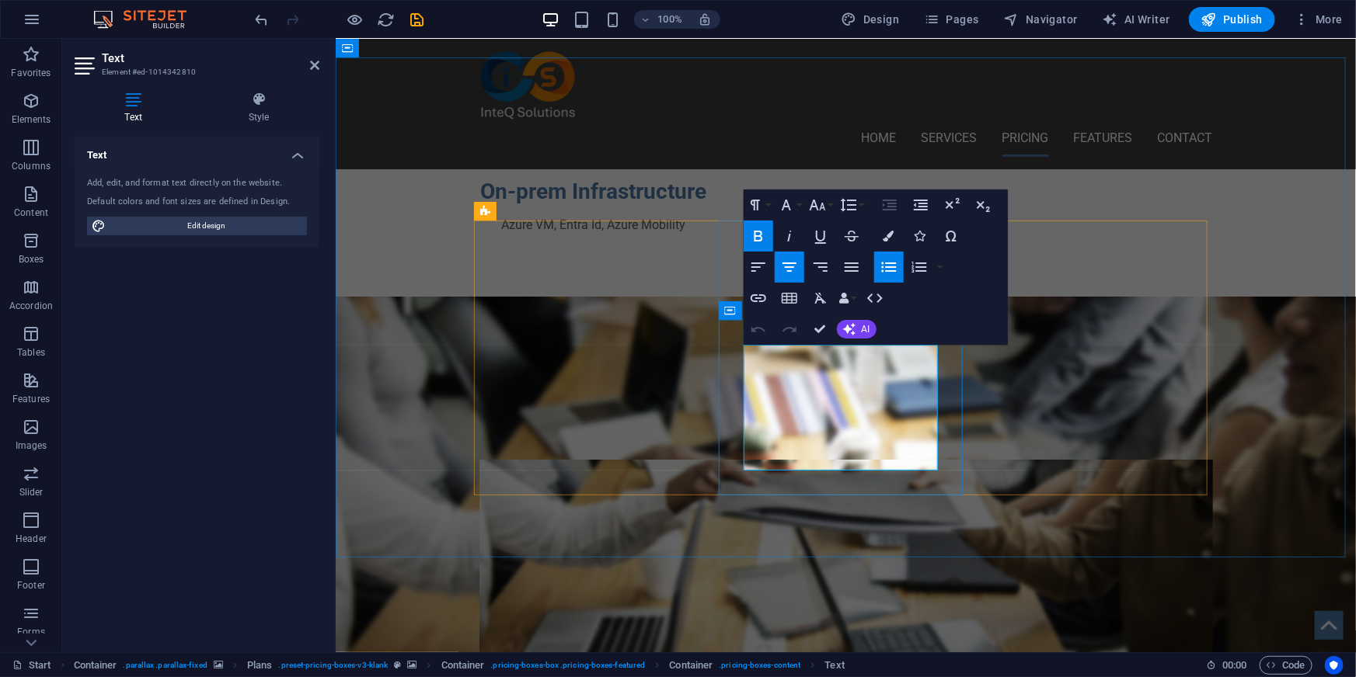
drag, startPoint x: 864, startPoint y: 362, endPoint x: 878, endPoint y: 391, distance: 32.0
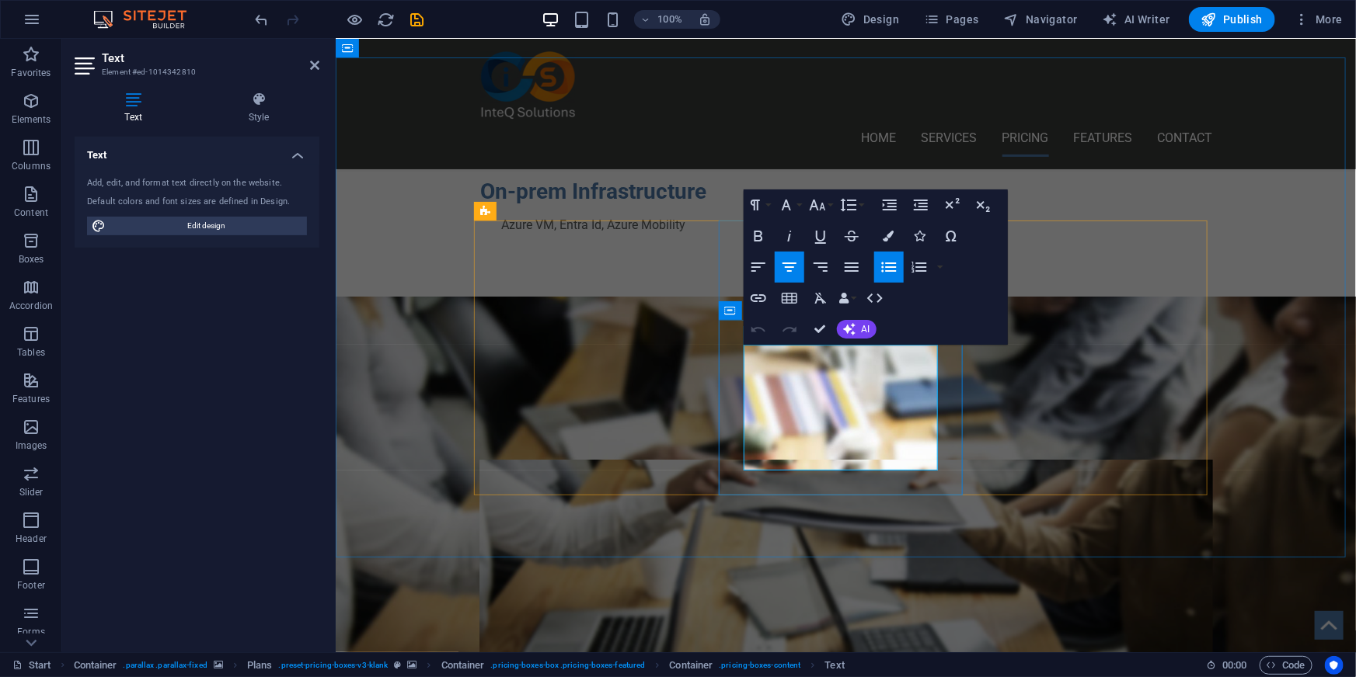
drag, startPoint x: 862, startPoint y: 444, endPoint x: 793, endPoint y: 422, distance: 72.5
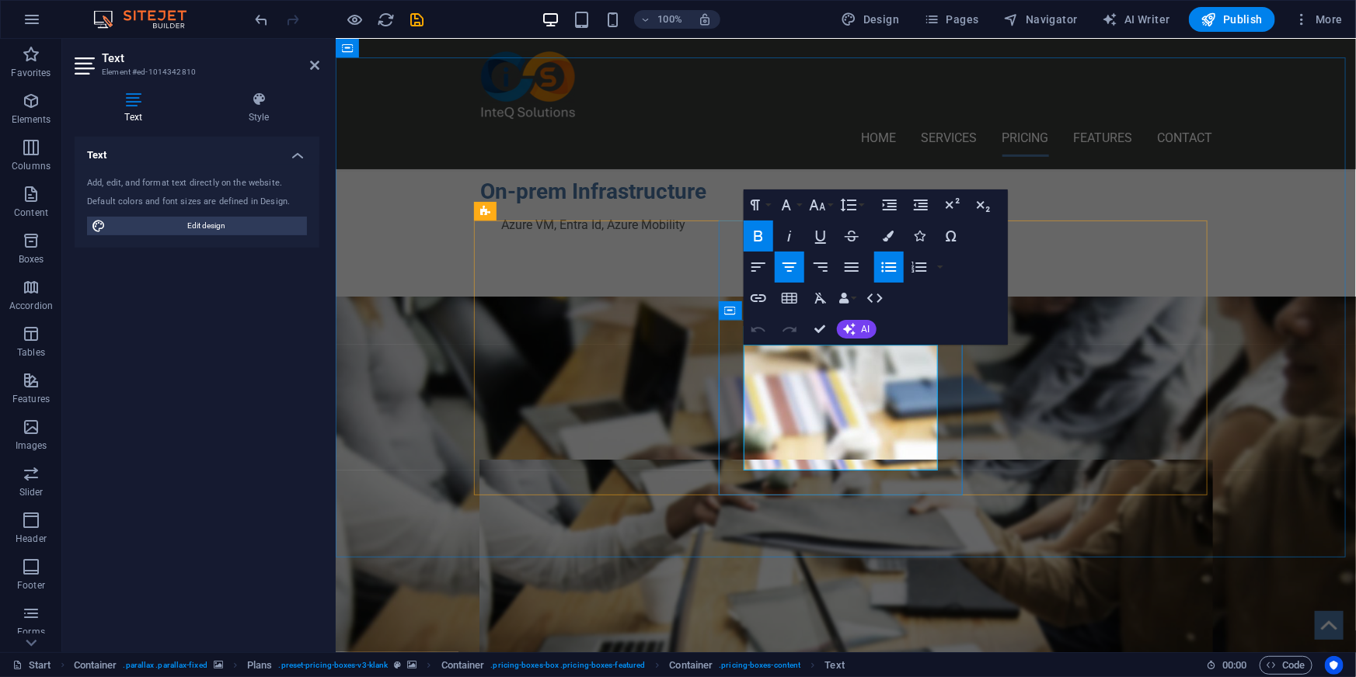
copy ul "20GB Storage 250GB Bandwidth"
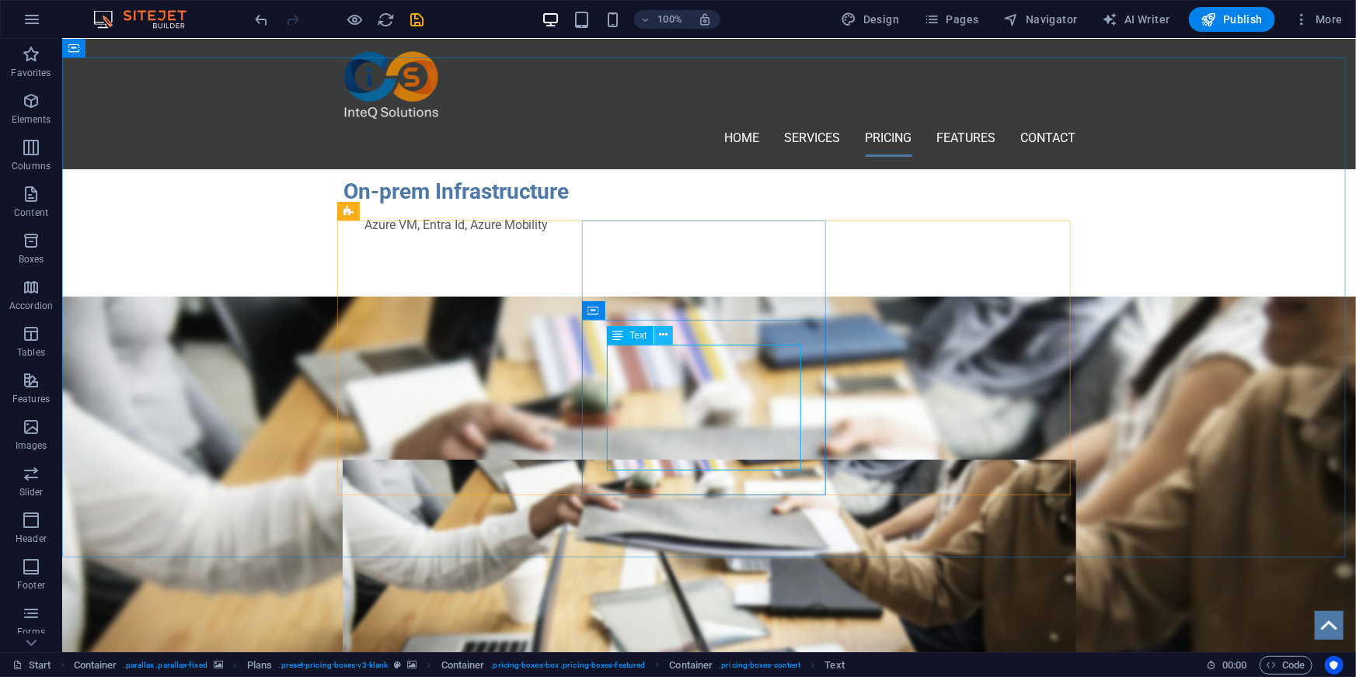
click at [666, 339] on icon at bounding box center [663, 335] width 9 height 16
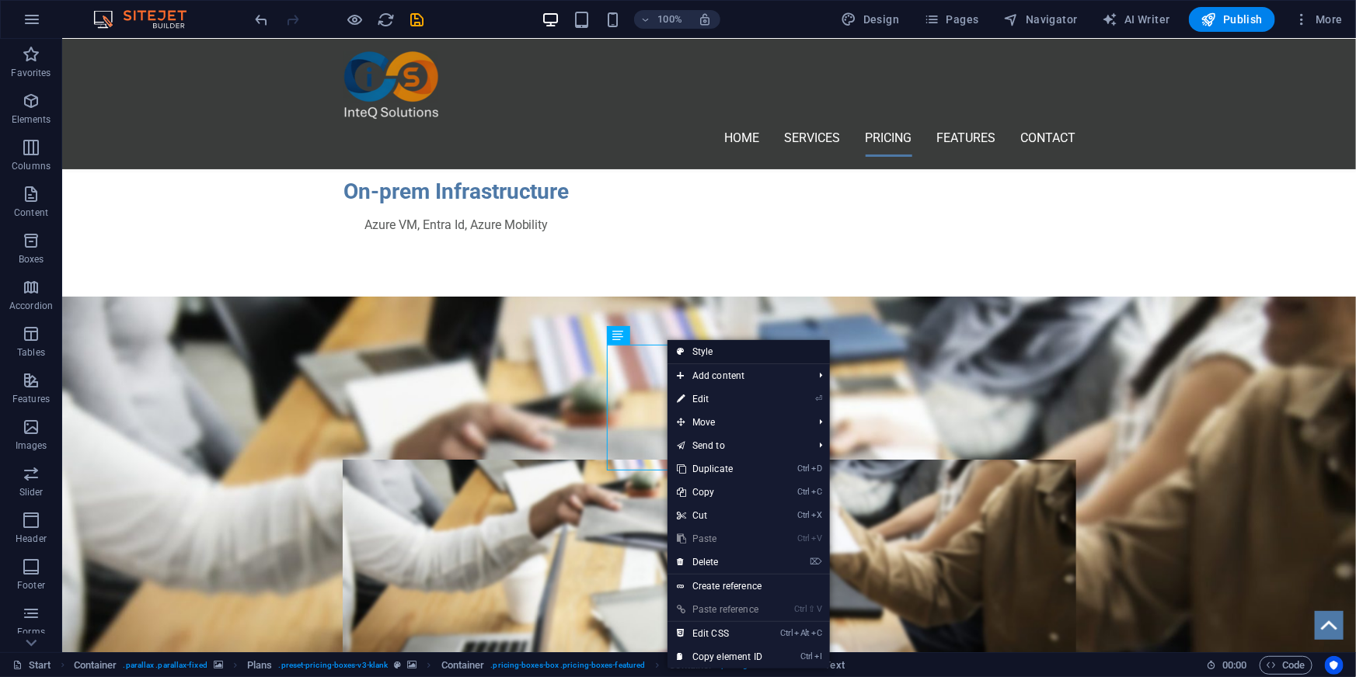
click at [743, 353] on link "Style" at bounding box center [748, 351] width 162 height 23
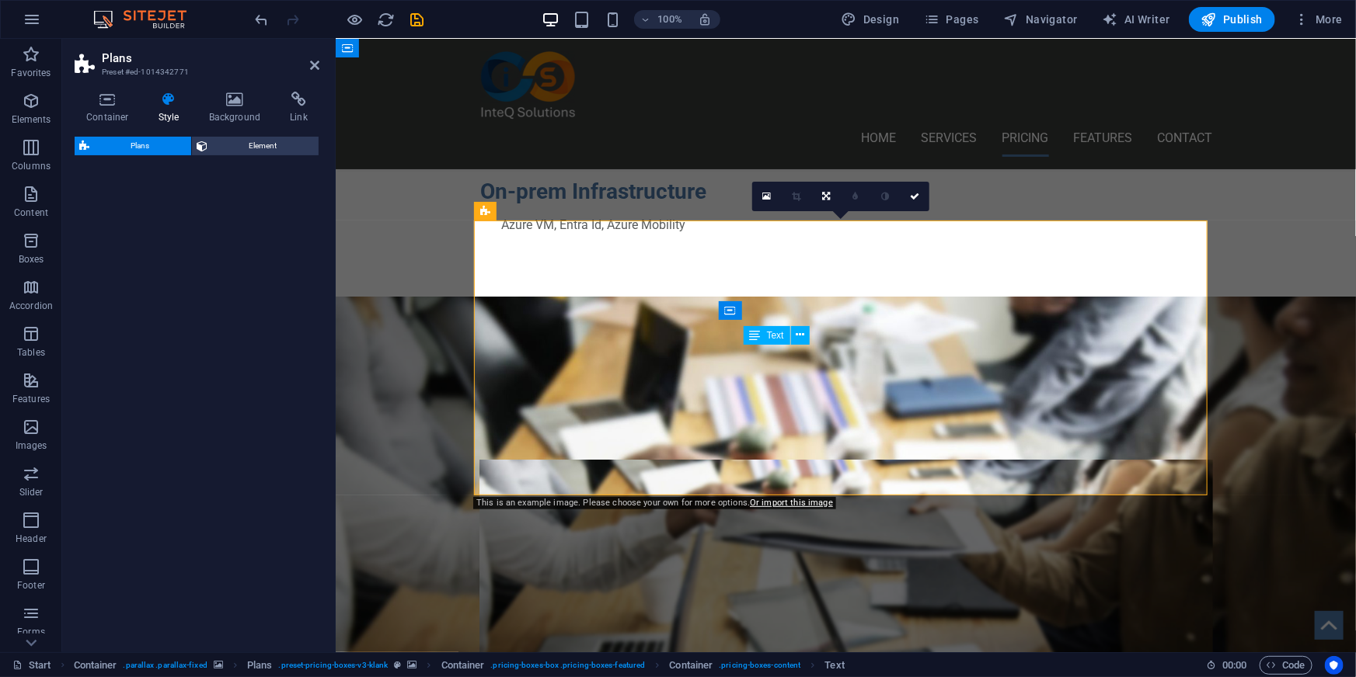
select select "rem"
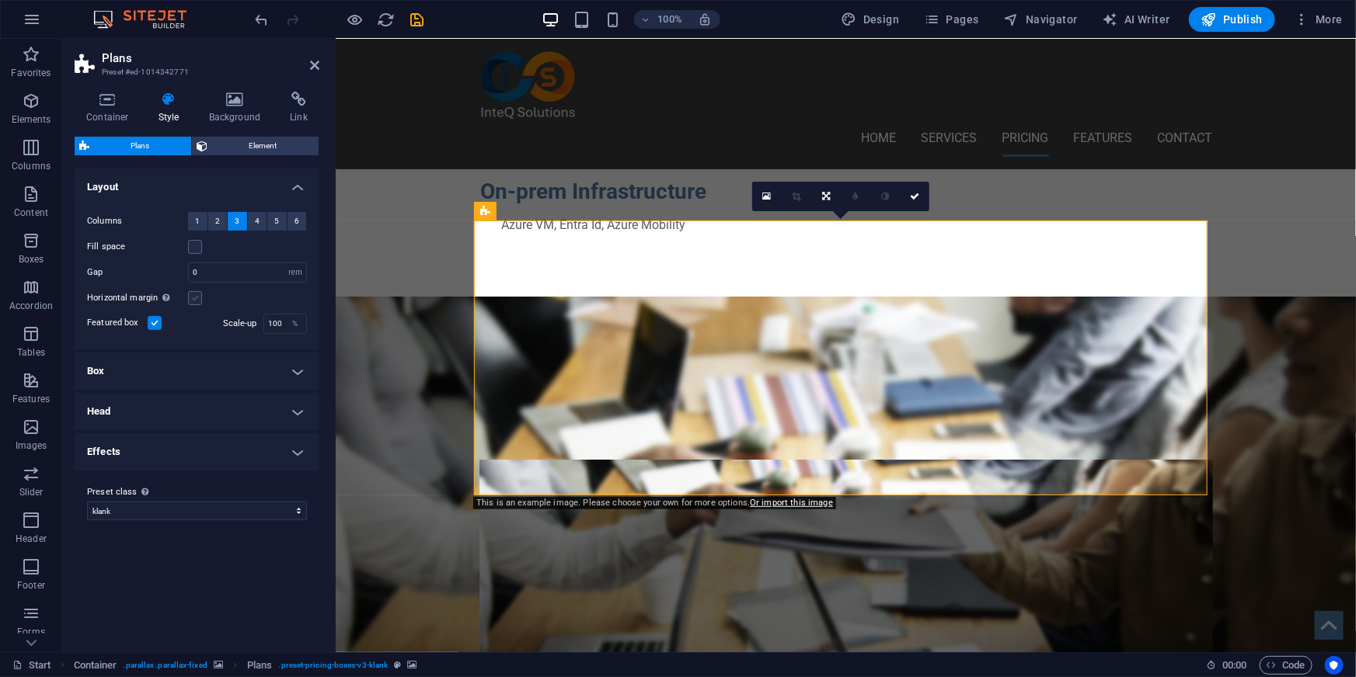
click at [194, 298] on label at bounding box center [195, 298] width 14 height 14
click at [0, 0] on input "Horizontal margin Only if the containers "Content width" is not set to "Default"" at bounding box center [0, 0] width 0 height 0
click at [195, 299] on label at bounding box center [195, 298] width 14 height 14
click at [0, 0] on input "Horizontal margin Only if the containers "Content width" is not set to "Default"" at bounding box center [0, 0] width 0 height 0
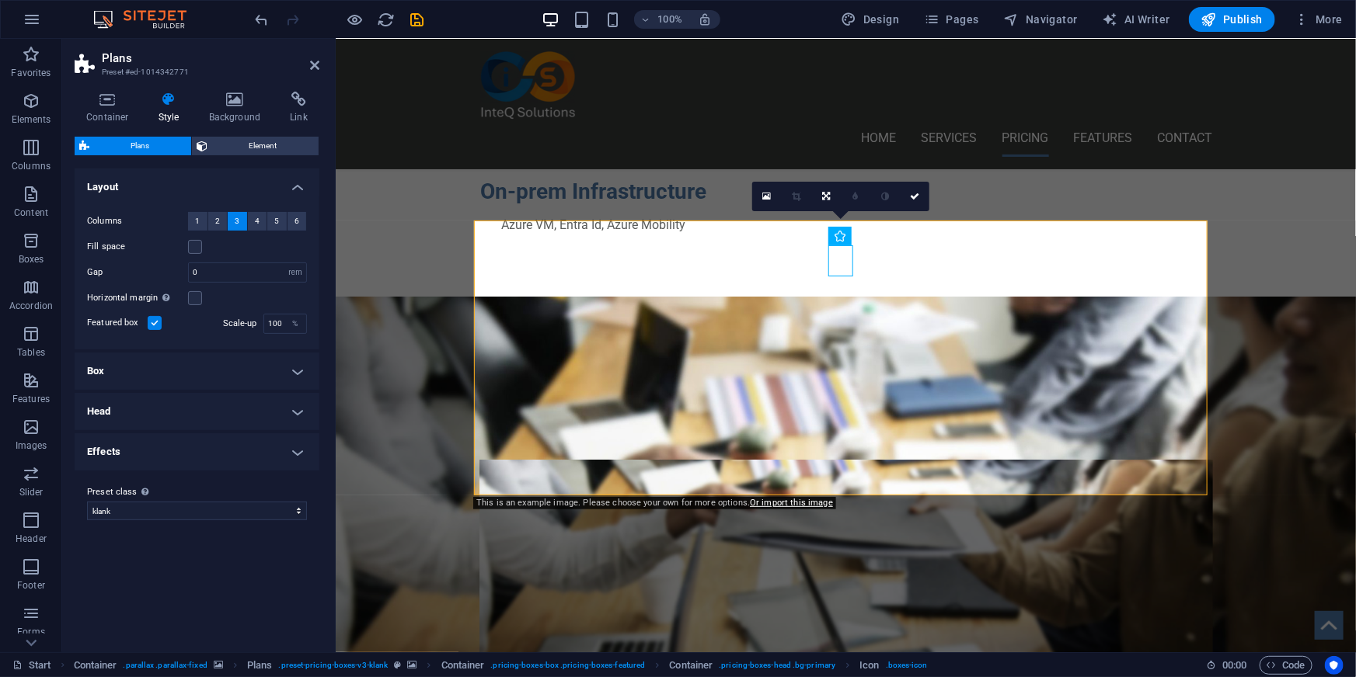
click at [425, 430] on figure at bounding box center [845, 603] width 1020 height 614
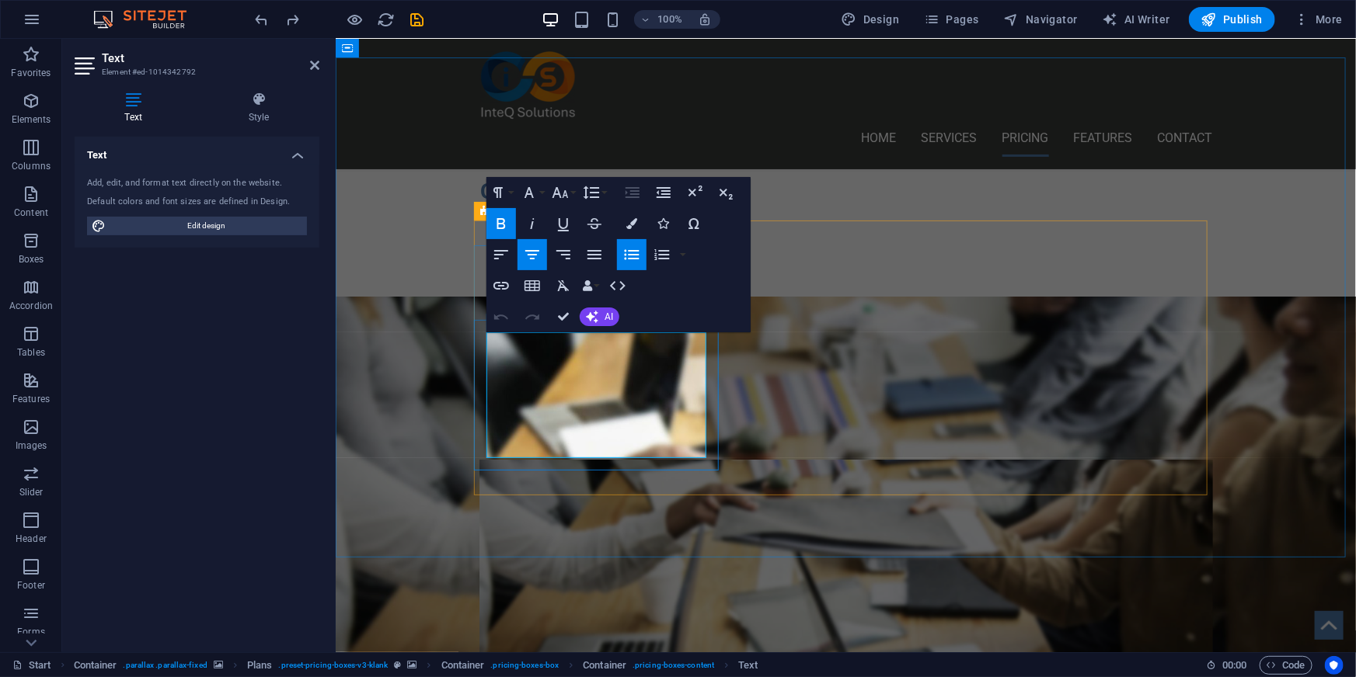
drag, startPoint x: 577, startPoint y: 344, endPoint x: 620, endPoint y: 341, distance: 42.8
drag, startPoint x: 656, startPoint y: 373, endPoint x: 598, endPoint y: 376, distance: 57.6
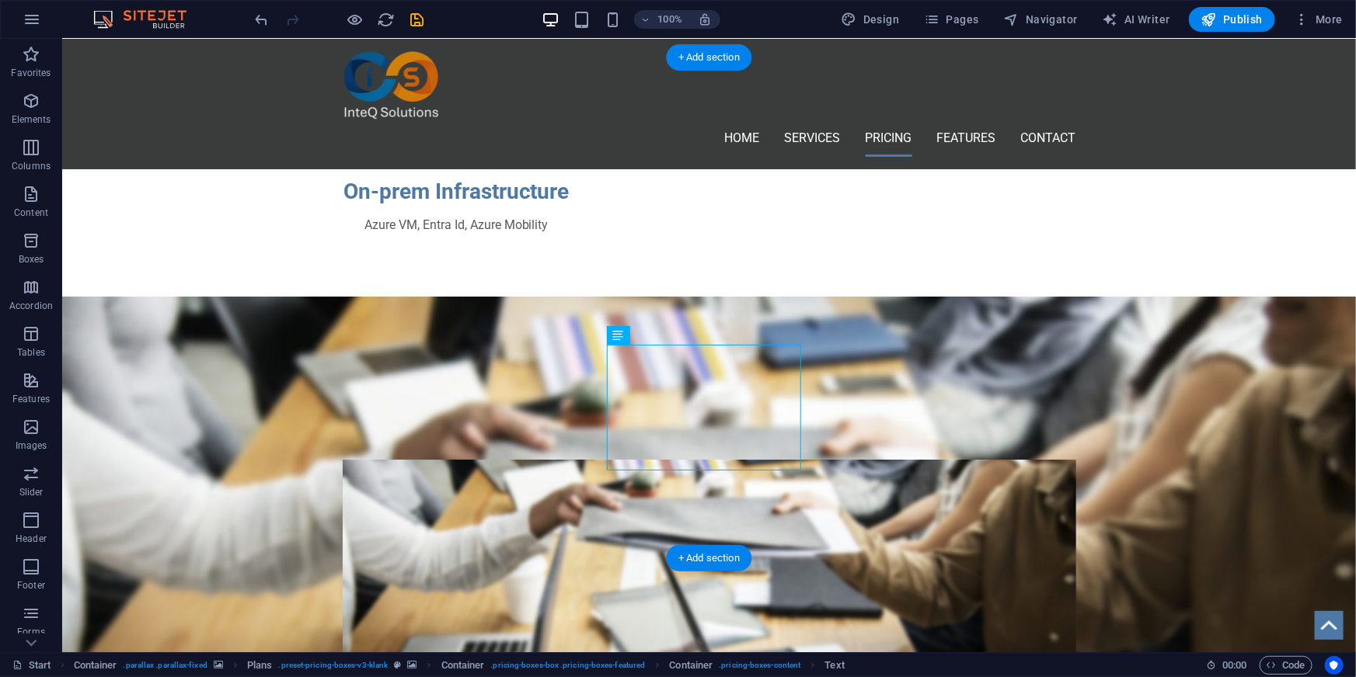
click at [1084, 372] on figure at bounding box center [707, 603] width 1293 height 614
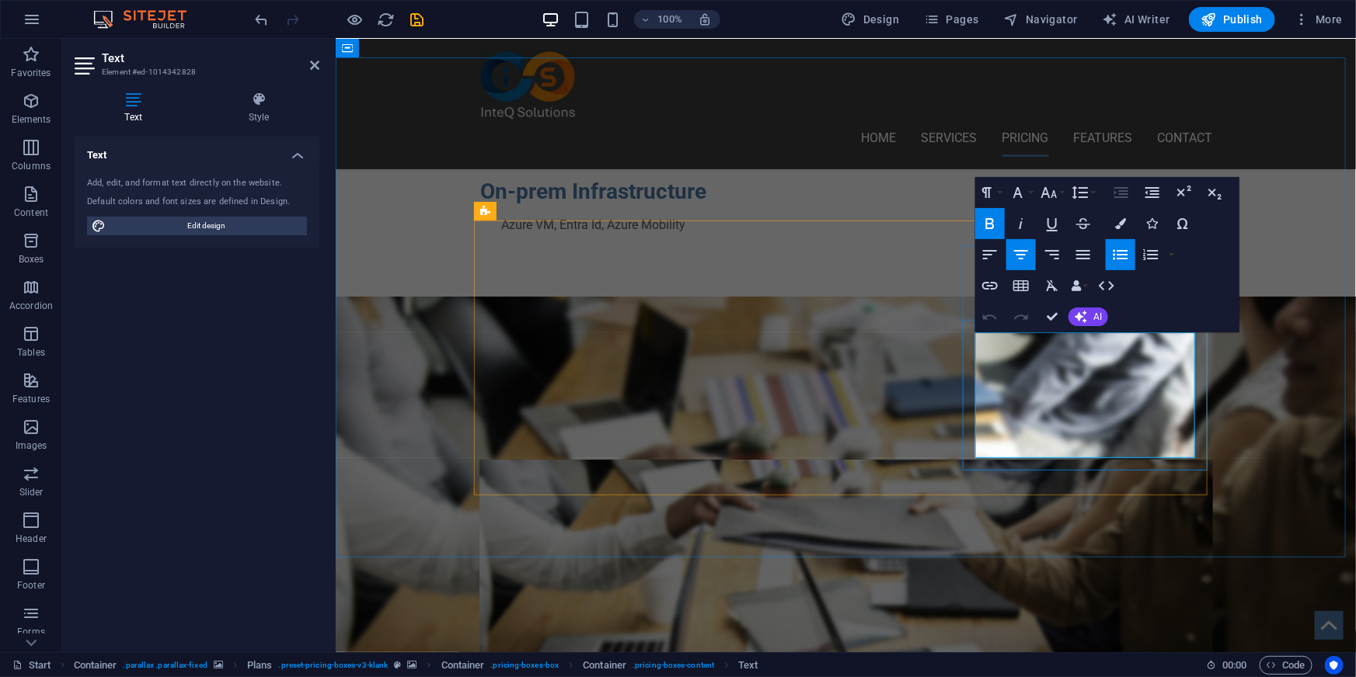
drag, startPoint x: 1061, startPoint y: 344, endPoint x: 1109, endPoint y: 344, distance: 47.4
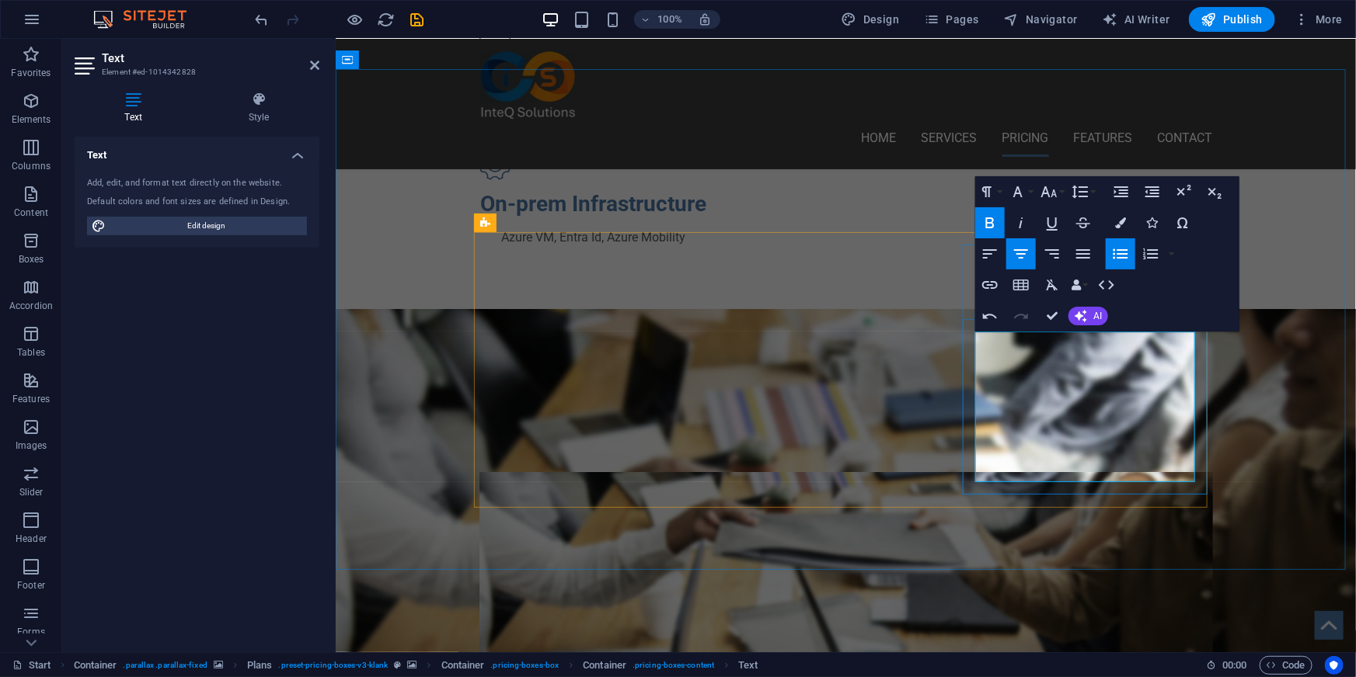
scroll to position [912, 0]
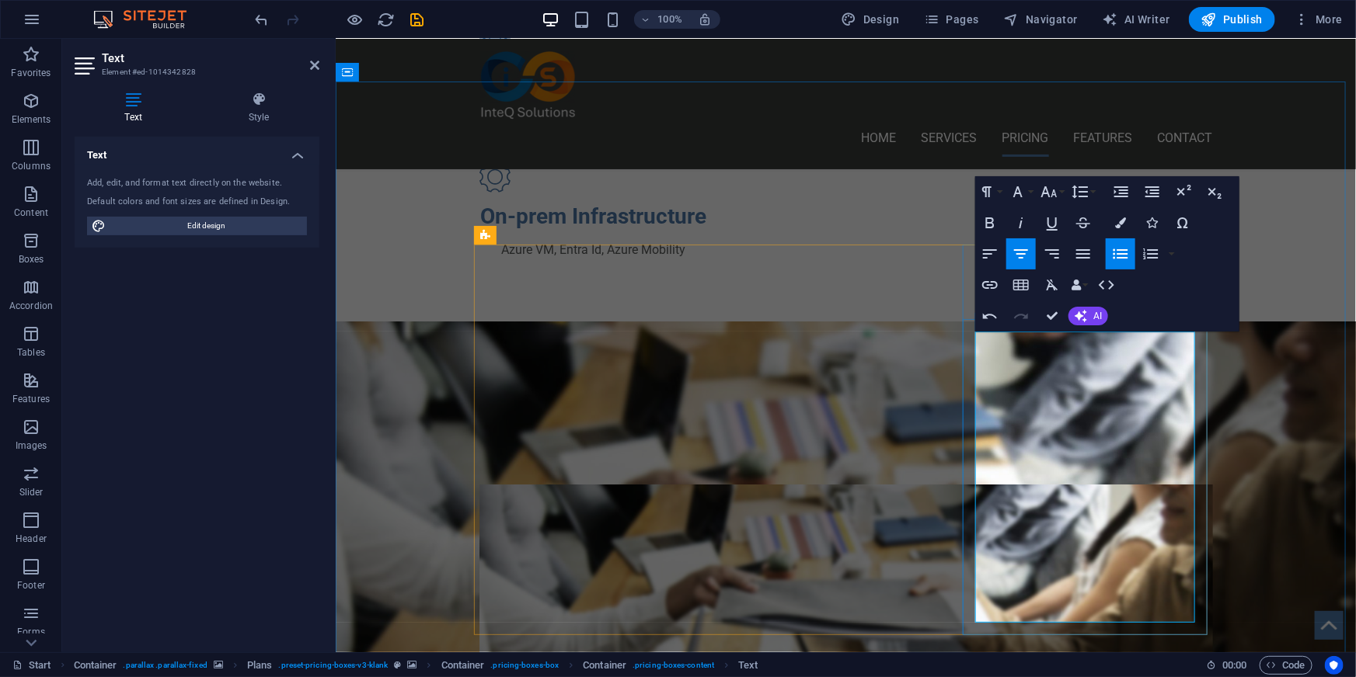
drag, startPoint x: 1102, startPoint y: 410, endPoint x: 1060, endPoint y: 411, distance: 41.2
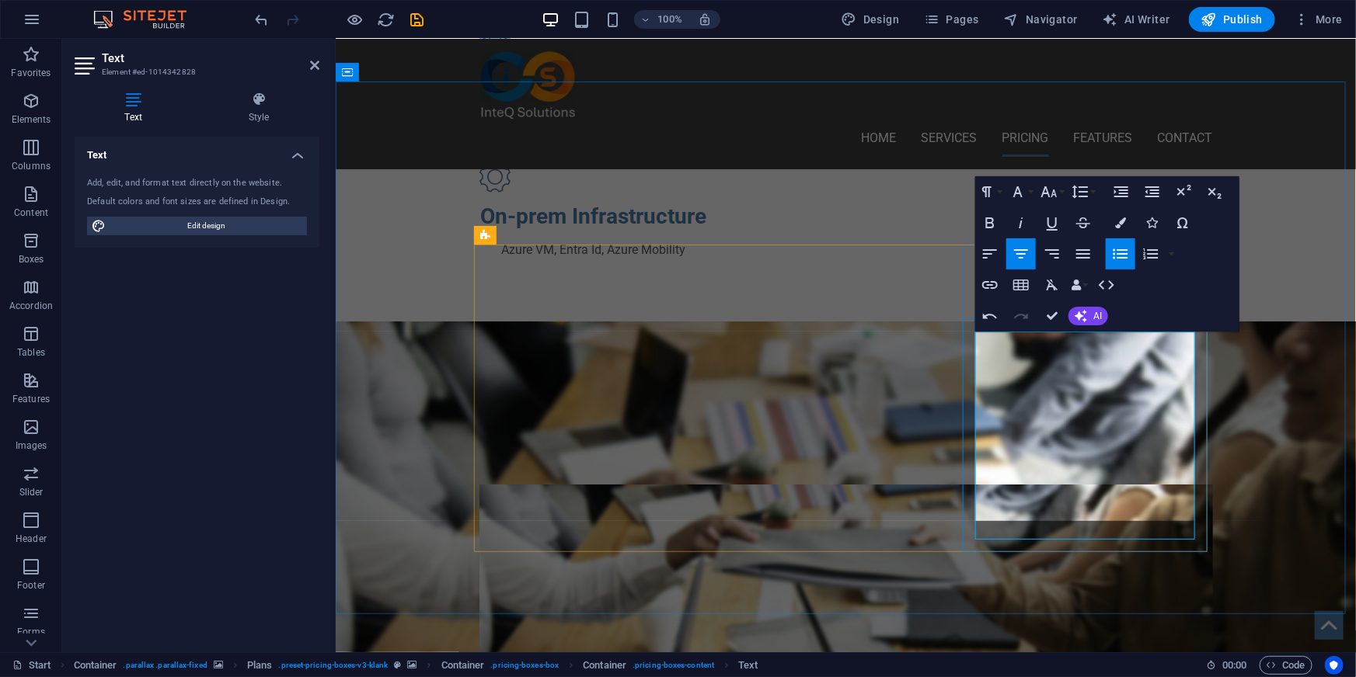
scroll to position [921, 0]
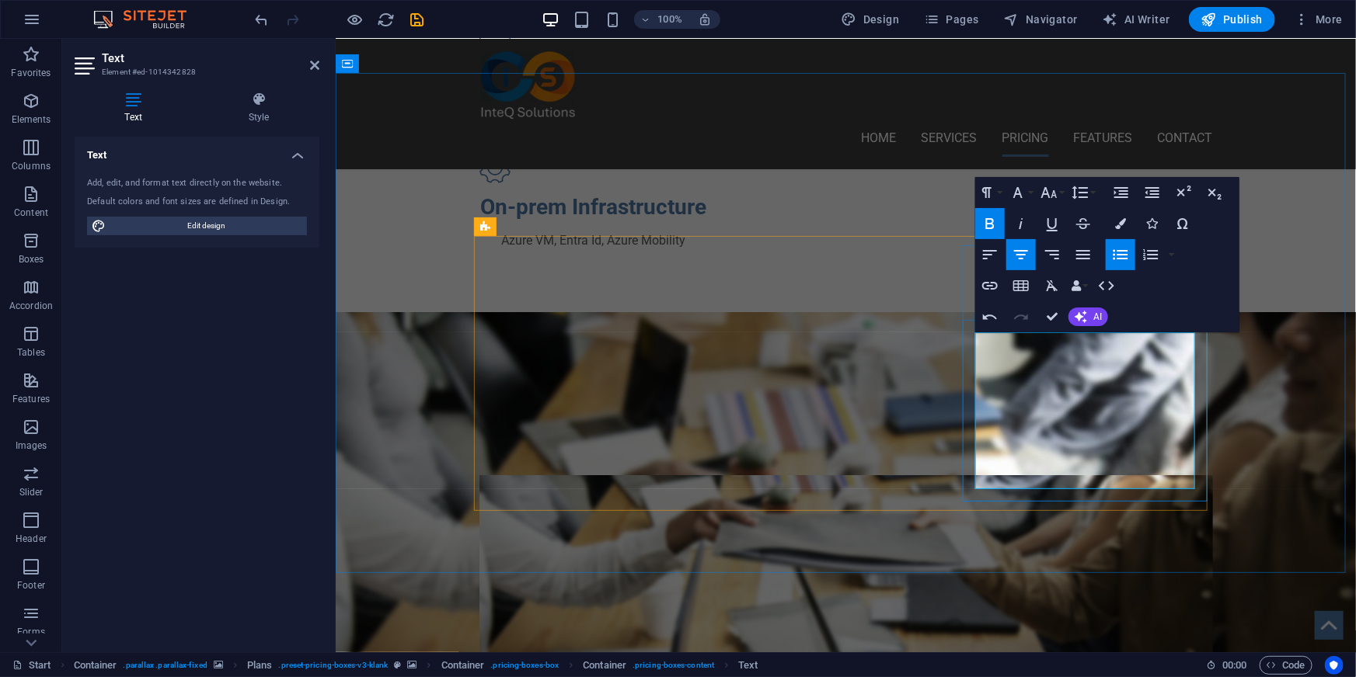
drag, startPoint x: 1118, startPoint y: 422, endPoint x: 1033, endPoint y: 420, distance: 84.7
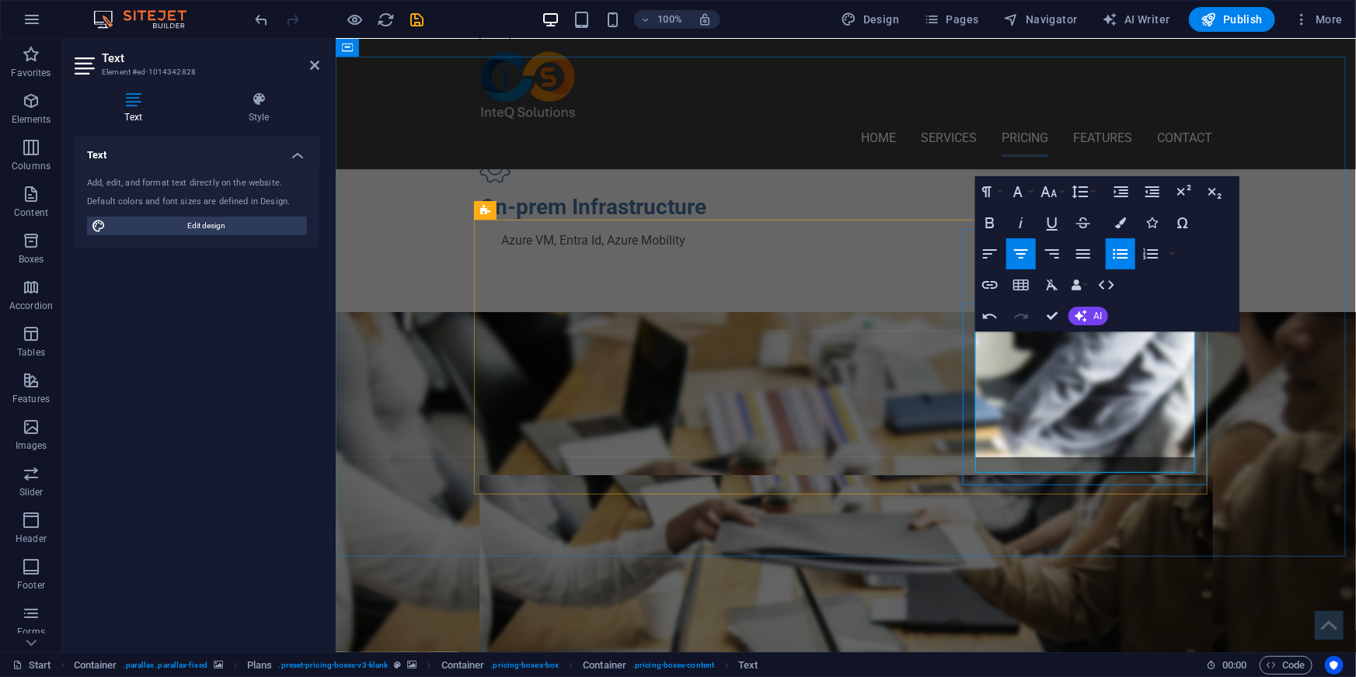
scroll to position [938, 0]
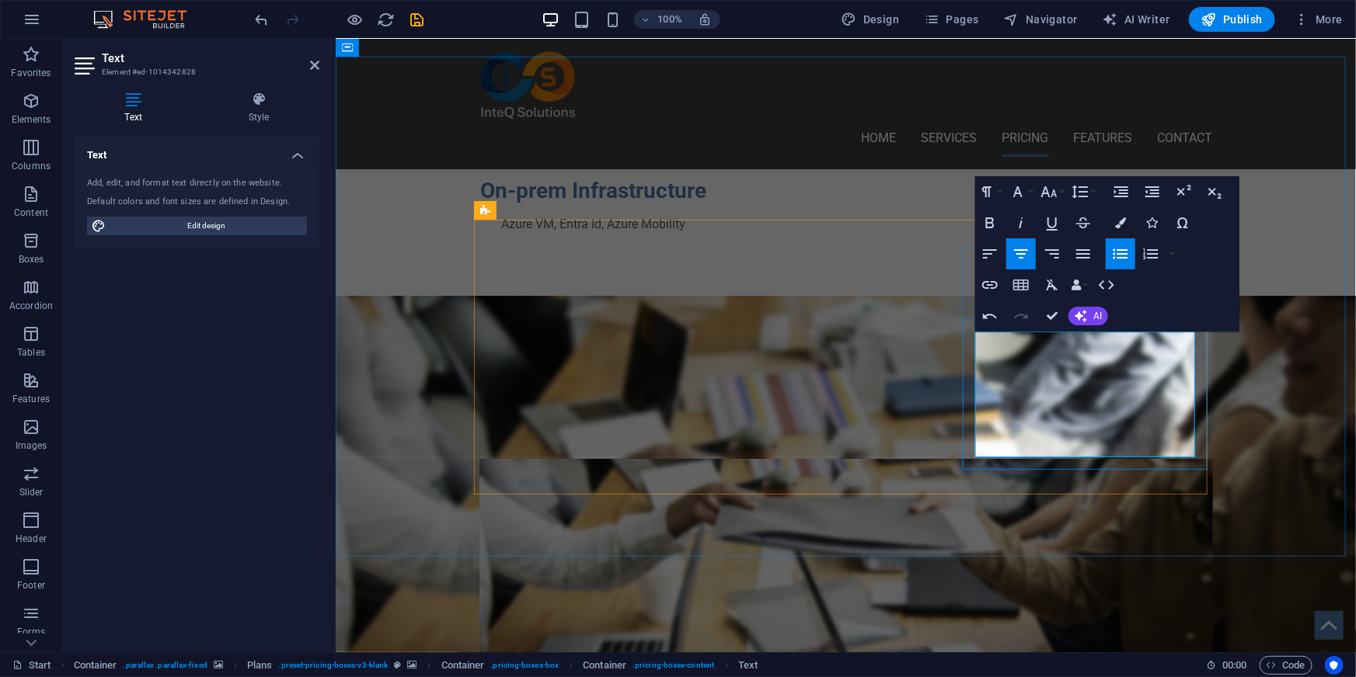
drag, startPoint x: 1153, startPoint y: 446, endPoint x: 1053, endPoint y: 444, distance: 100.2
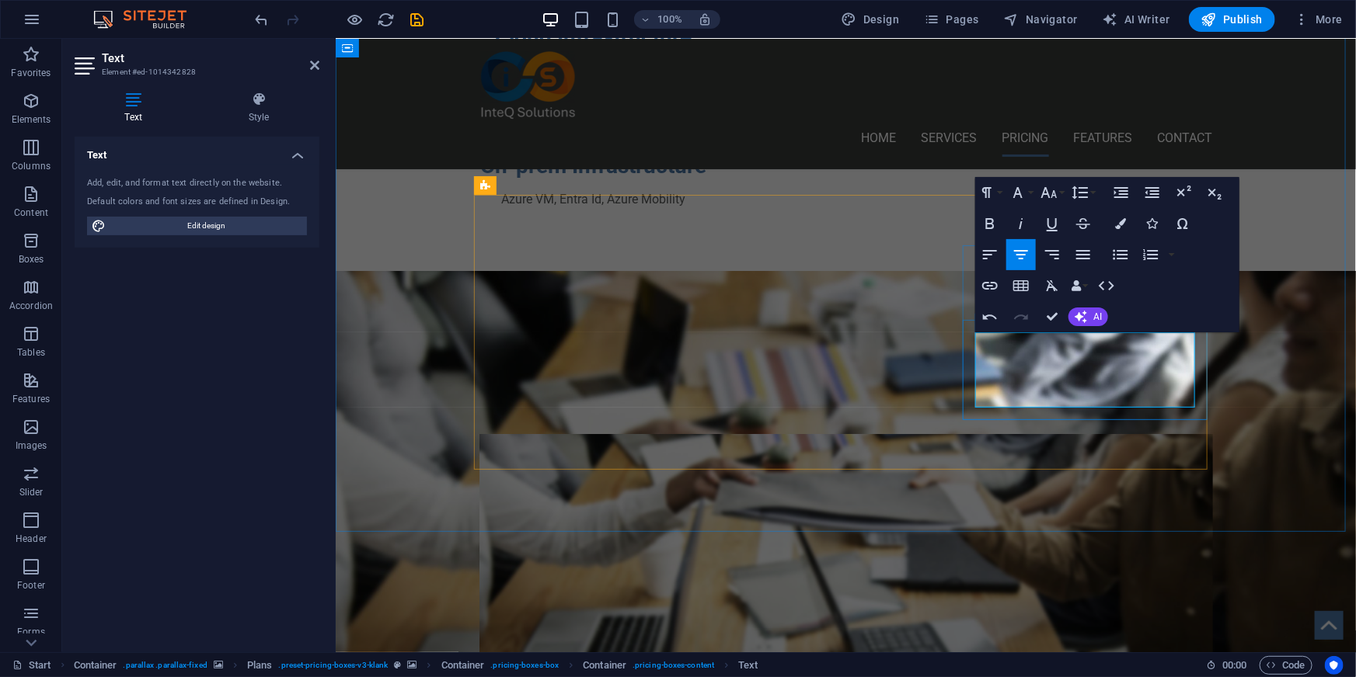
scroll to position [947, 0]
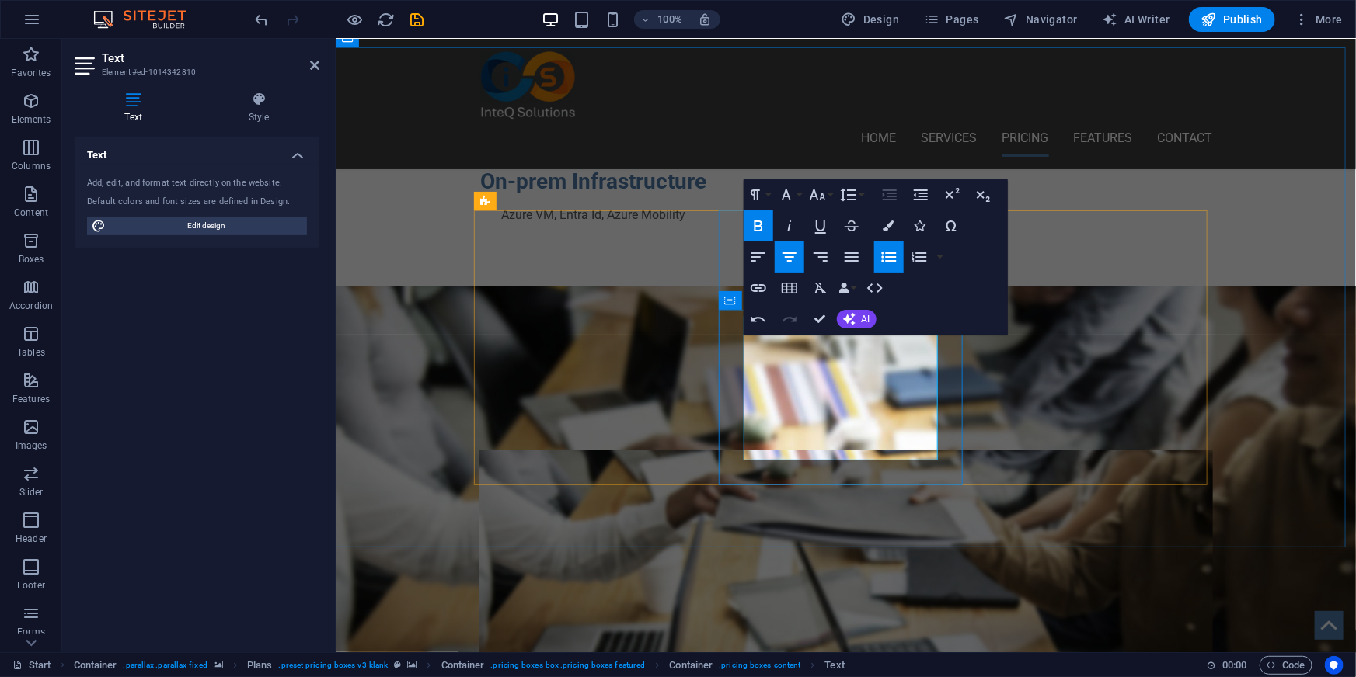
drag, startPoint x: 809, startPoint y: 346, endPoint x: 843, endPoint y: 364, distance: 38.9
drag, startPoint x: 828, startPoint y: 392, endPoint x: 840, endPoint y: 391, distance: 11.8
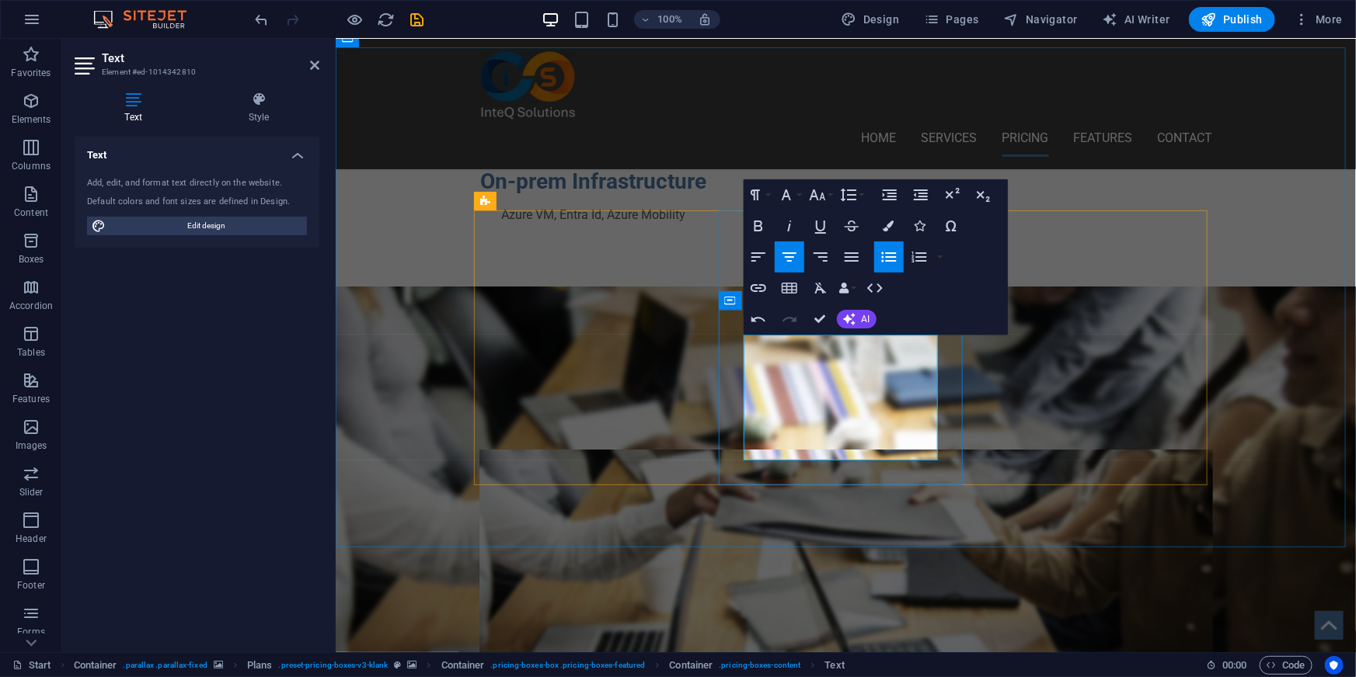
drag, startPoint x: 869, startPoint y: 385, endPoint x: 809, endPoint y: 385, distance: 60.6
drag, startPoint x: 876, startPoint y: 413, endPoint x: 804, endPoint y: 418, distance: 71.6
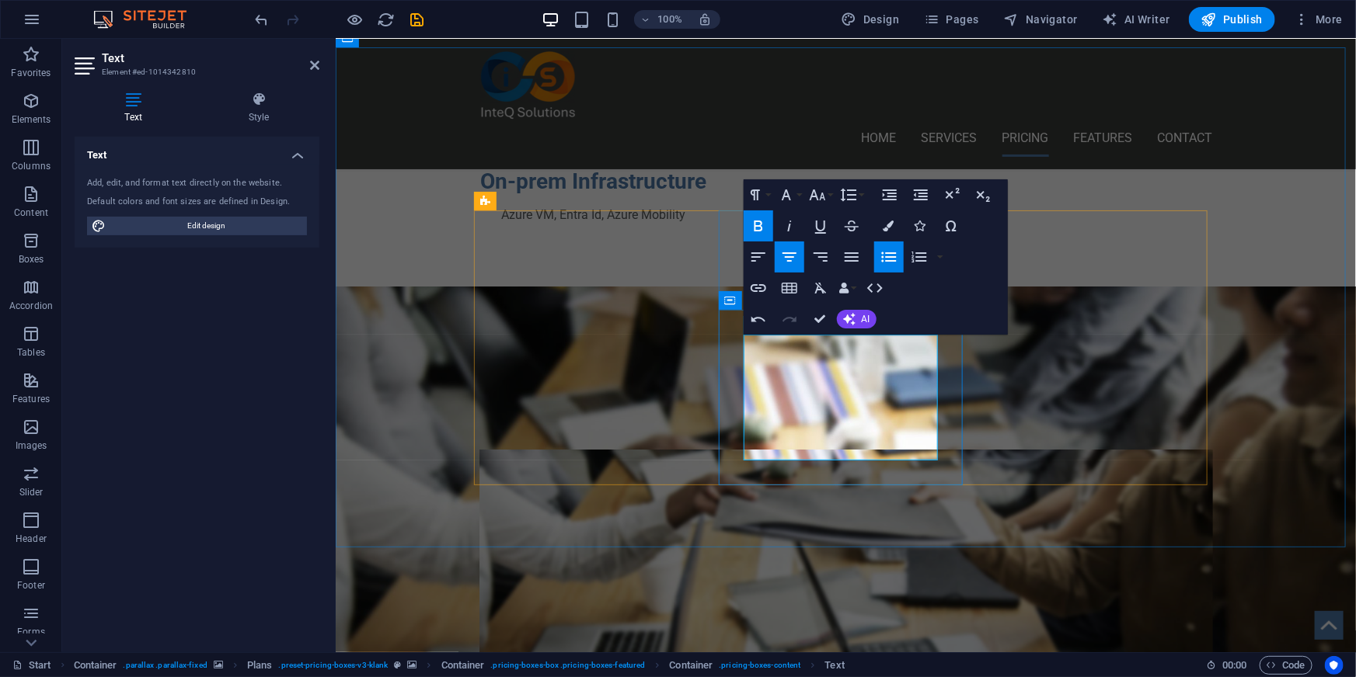
scroll to position [0, 6]
drag, startPoint x: 865, startPoint y: 441, endPoint x: 875, endPoint y: 443, distance: 10.2
drag, startPoint x: 886, startPoint y: 446, endPoint x: 789, endPoint y: 447, distance: 97.9
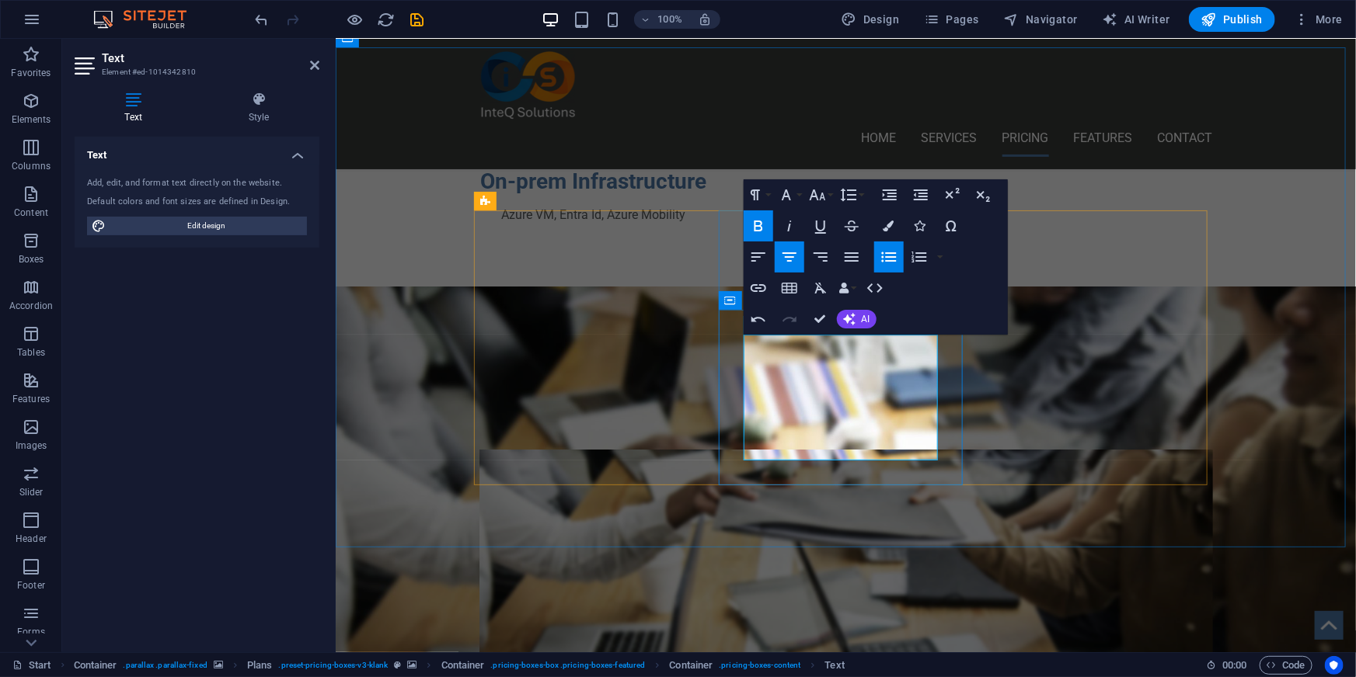
scroll to position [0, 4]
drag, startPoint x: 778, startPoint y: 349, endPoint x: 839, endPoint y: 349, distance: 60.6
copy li "Microsoft"
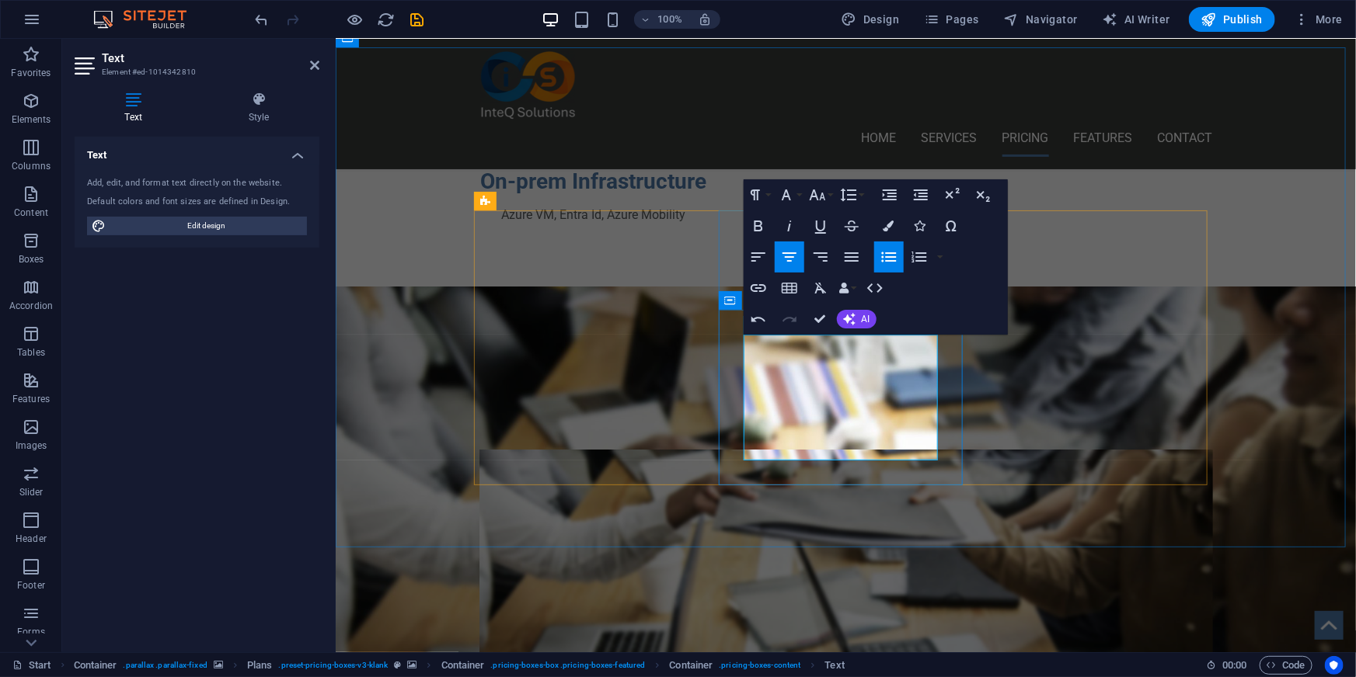
click at [1077, 482] on figure at bounding box center [845, 587] width 733 height 276
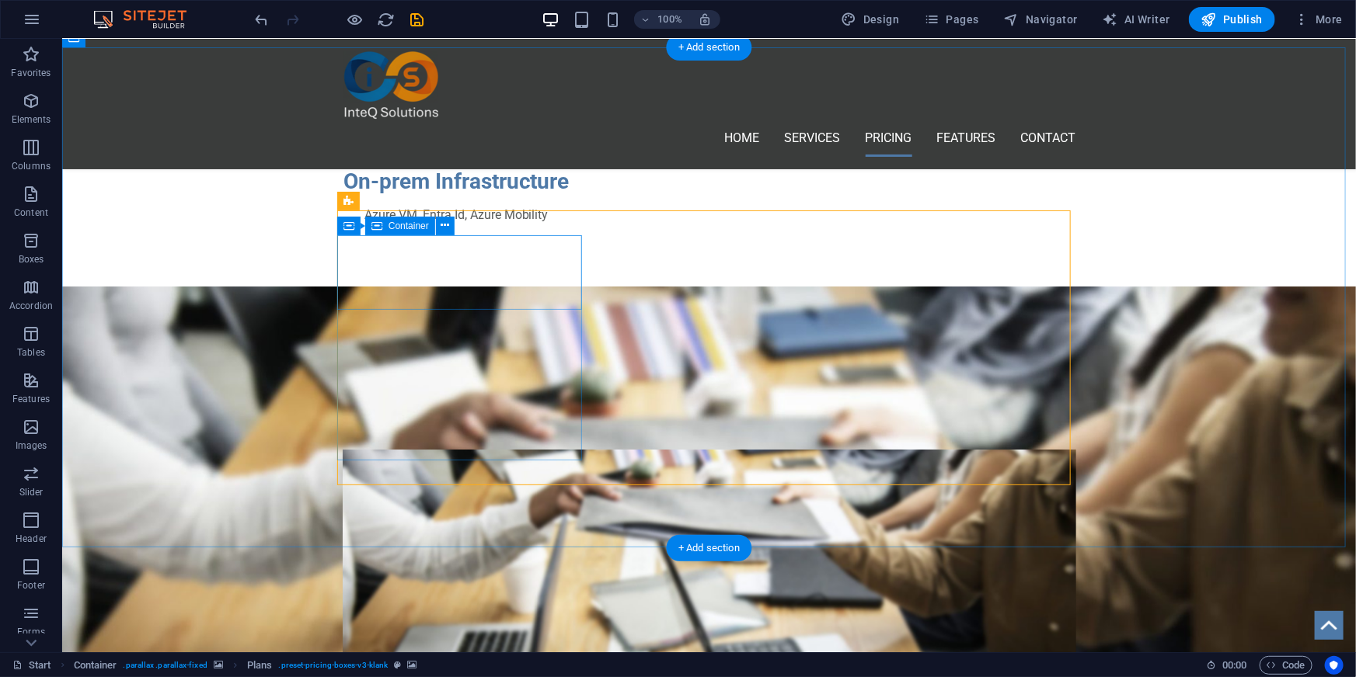
drag, startPoint x: 531, startPoint y: 257, endPoint x: 532, endPoint y: 243, distance: 14.0
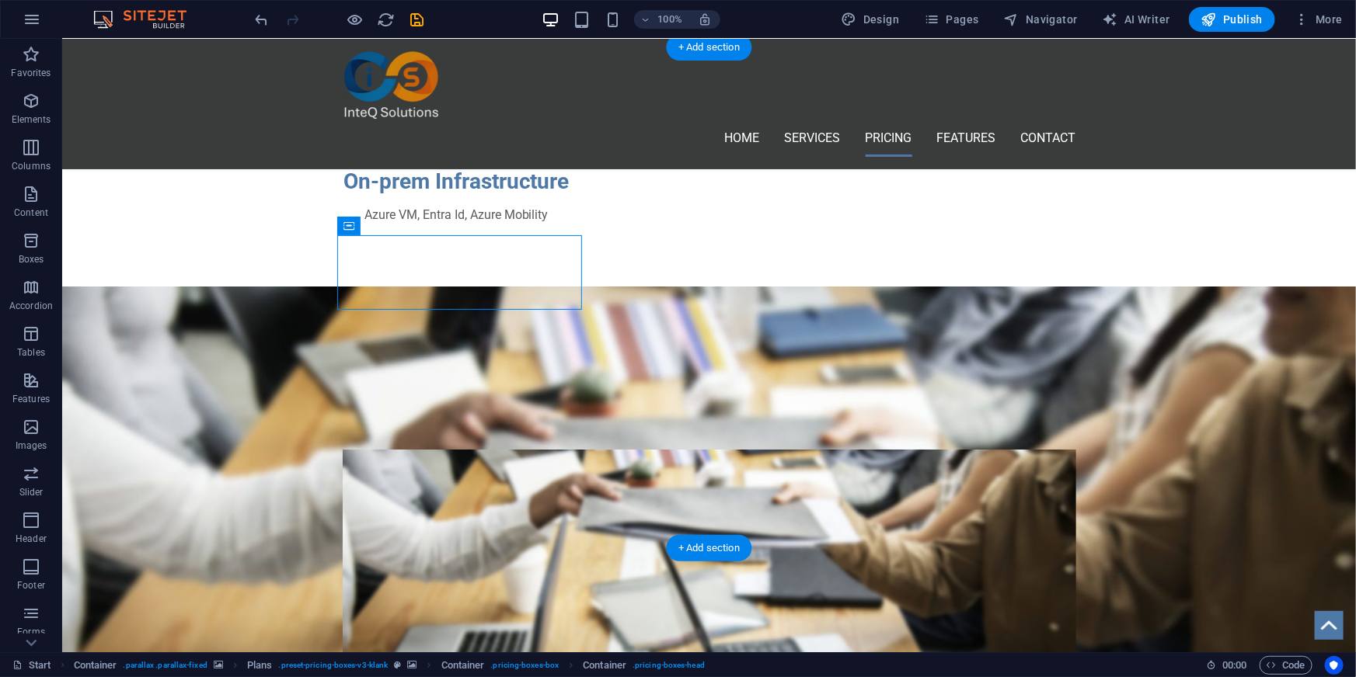
click at [517, 449] on figure at bounding box center [708, 587] width 733 height 276
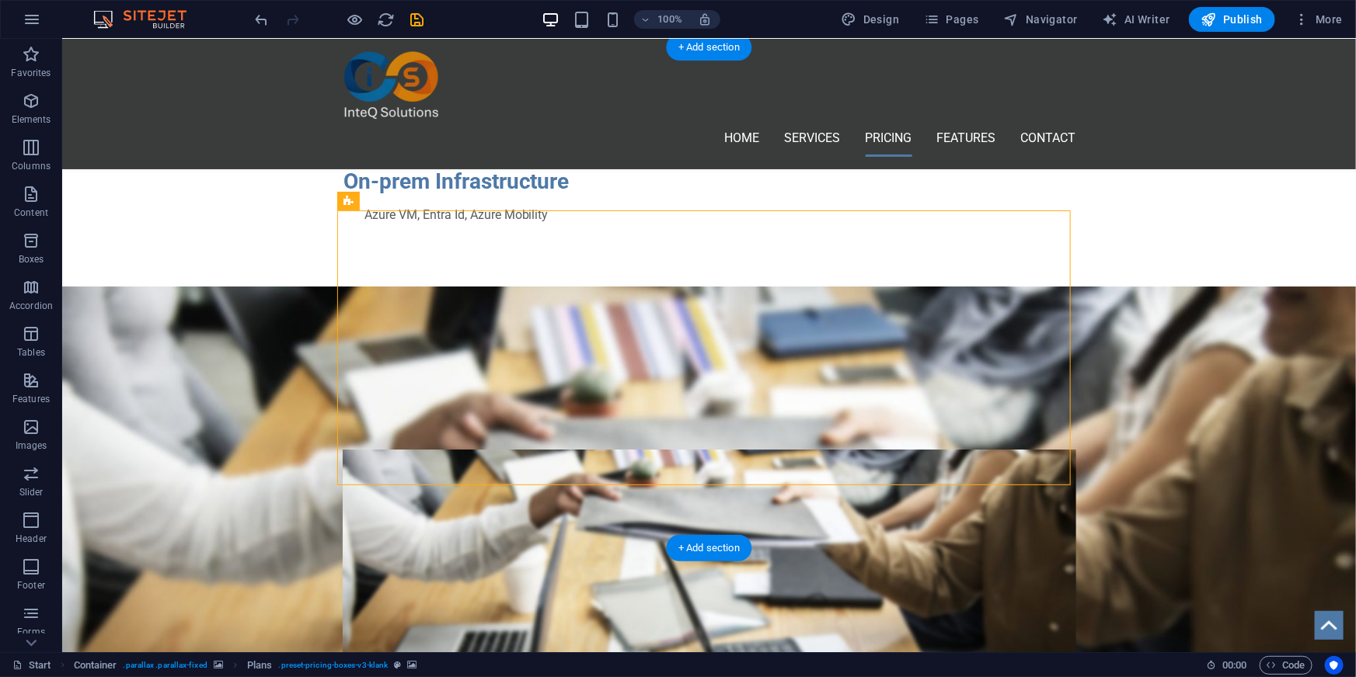
click at [363, 449] on figure at bounding box center [708, 587] width 733 height 276
click at [941, 449] on figure at bounding box center [708, 587] width 733 height 276
click at [486, 449] on figure at bounding box center [708, 587] width 733 height 276
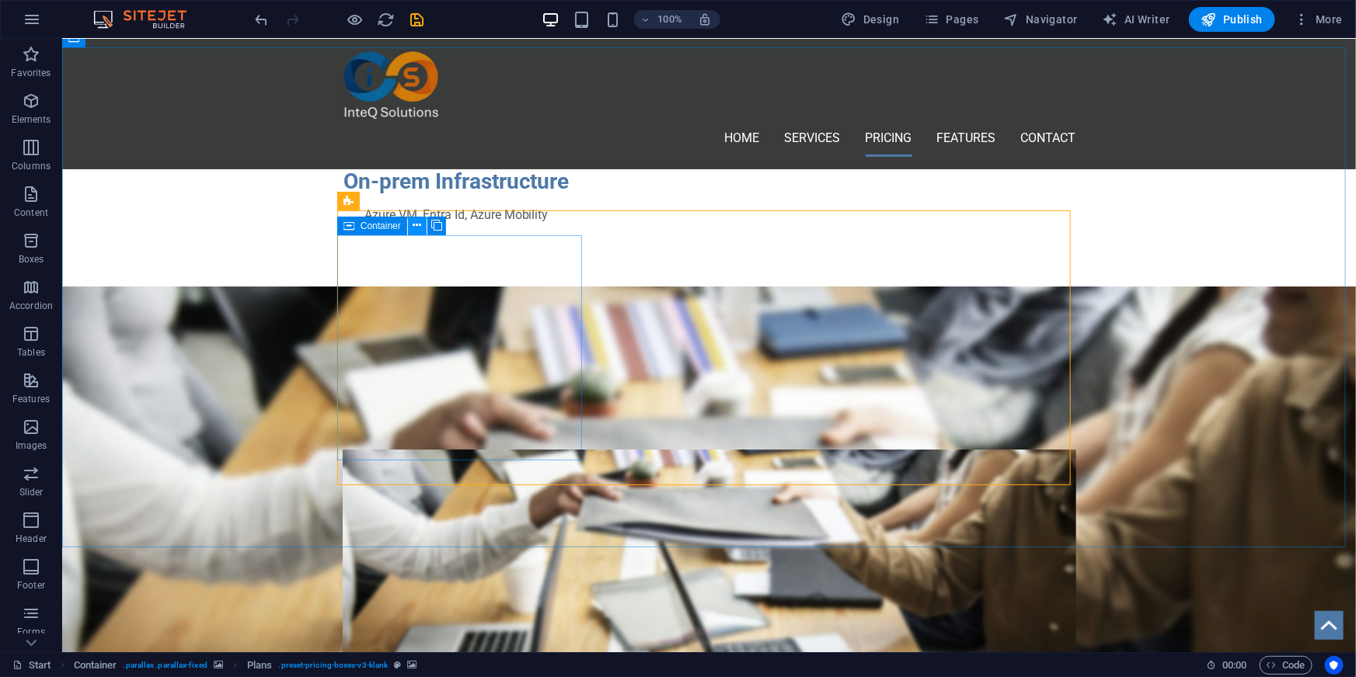
click at [419, 225] on icon at bounding box center [417, 226] width 9 height 16
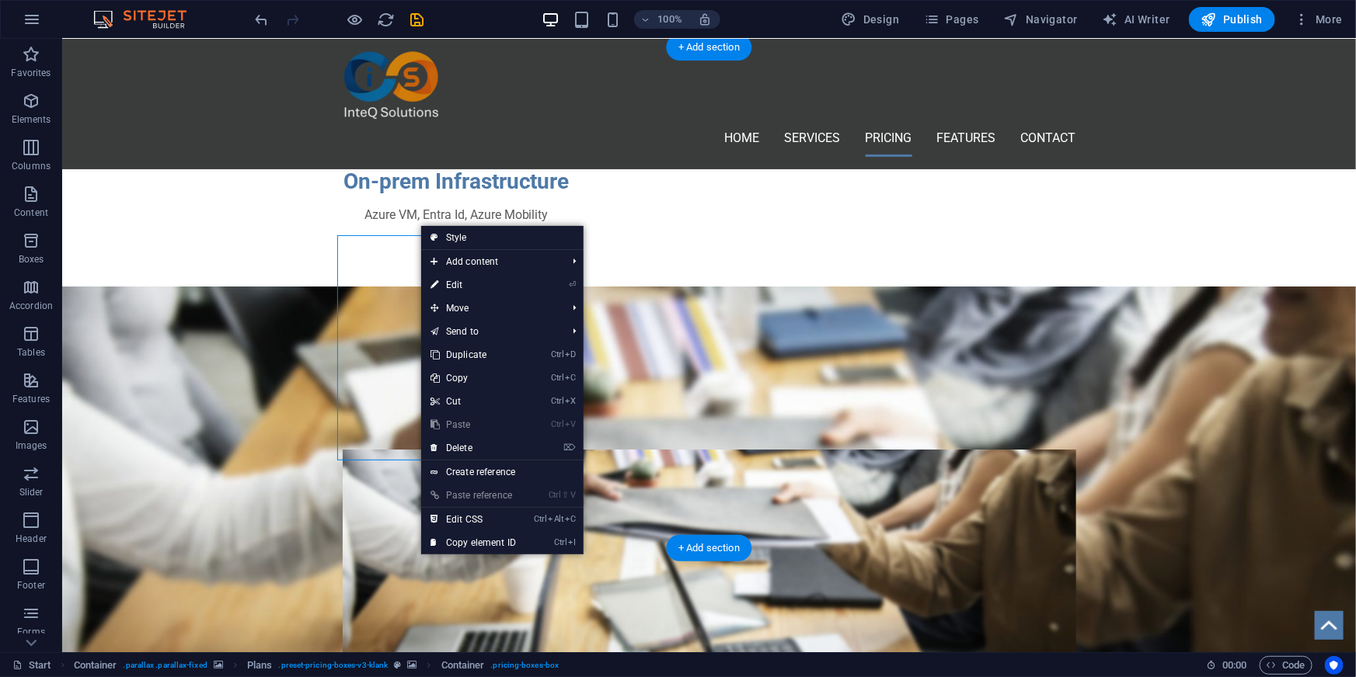
click at [233, 398] on figure at bounding box center [707, 593] width 1293 height 614
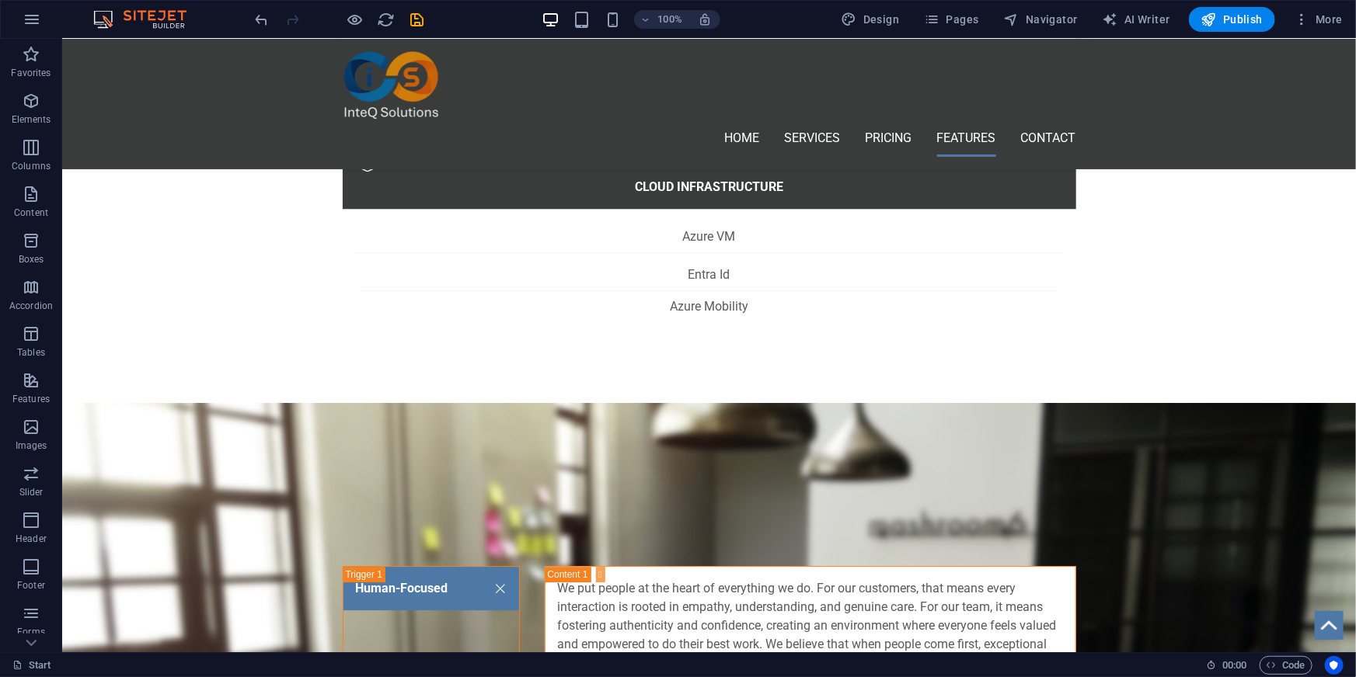
scroll to position [2017, 0]
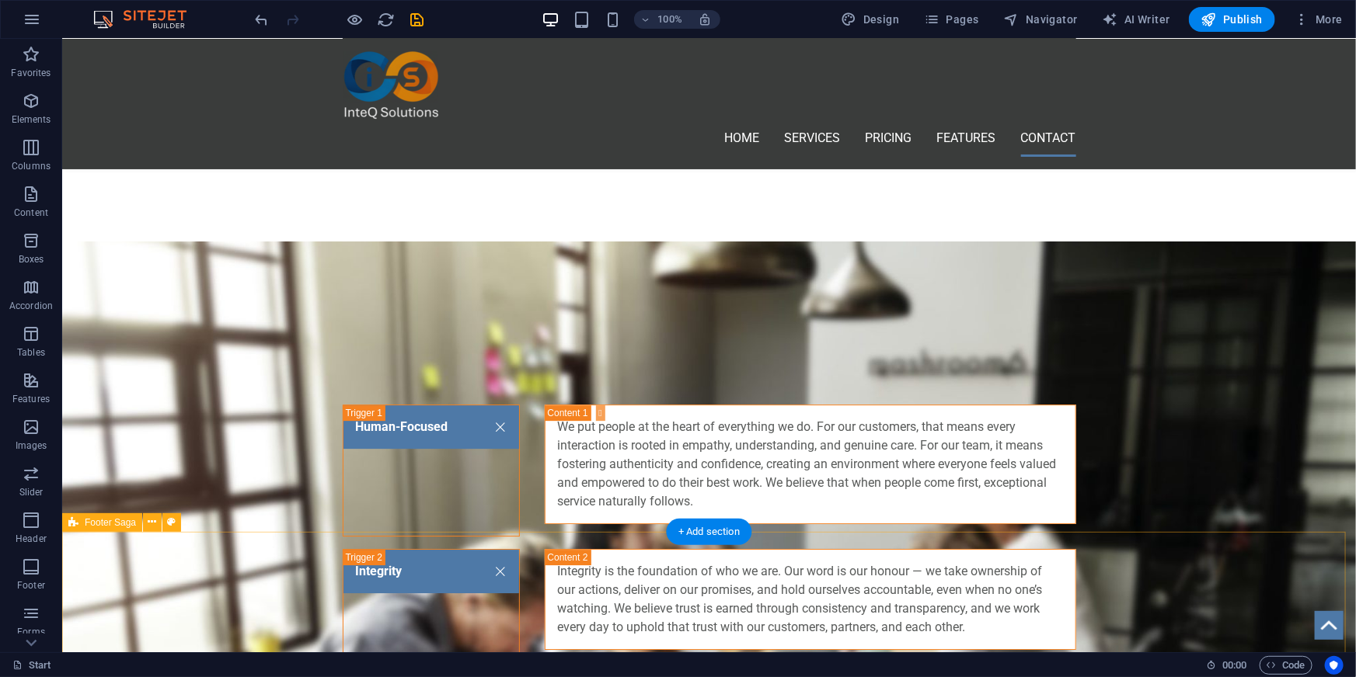
scroll to position [2250, 0]
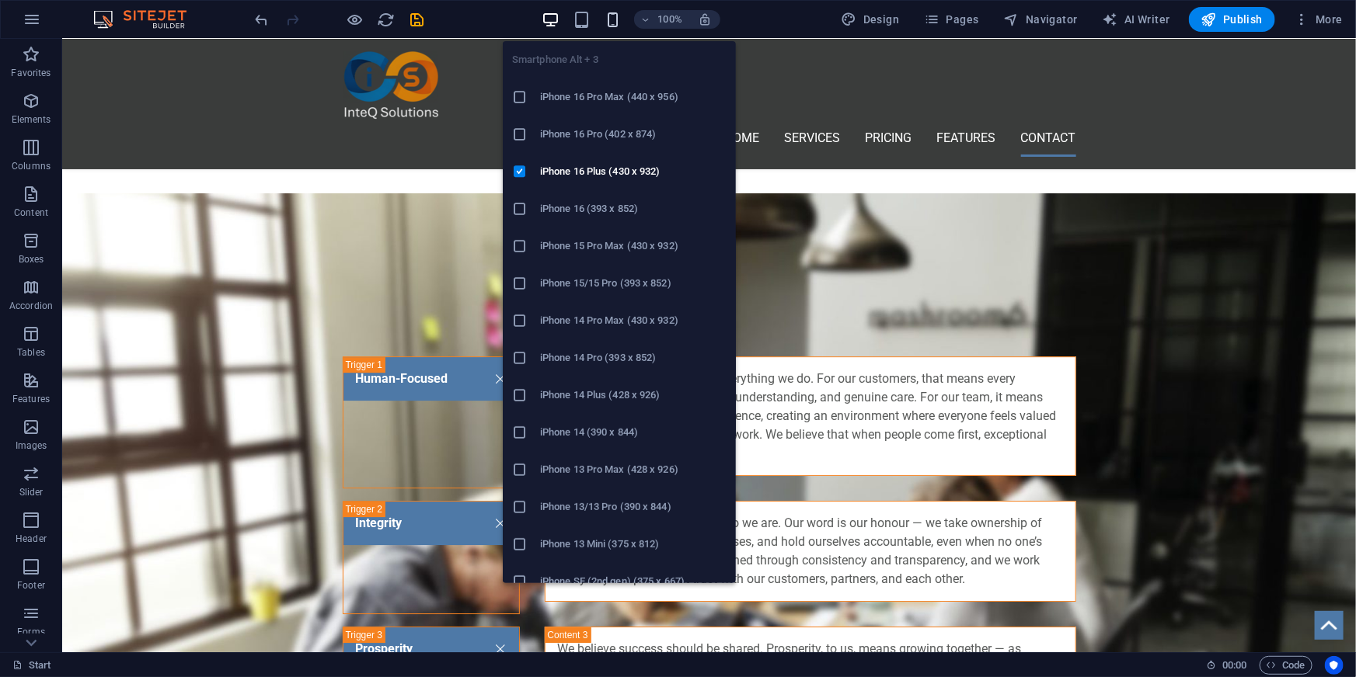
click at [610, 22] on icon "button" at bounding box center [613, 20] width 18 height 18
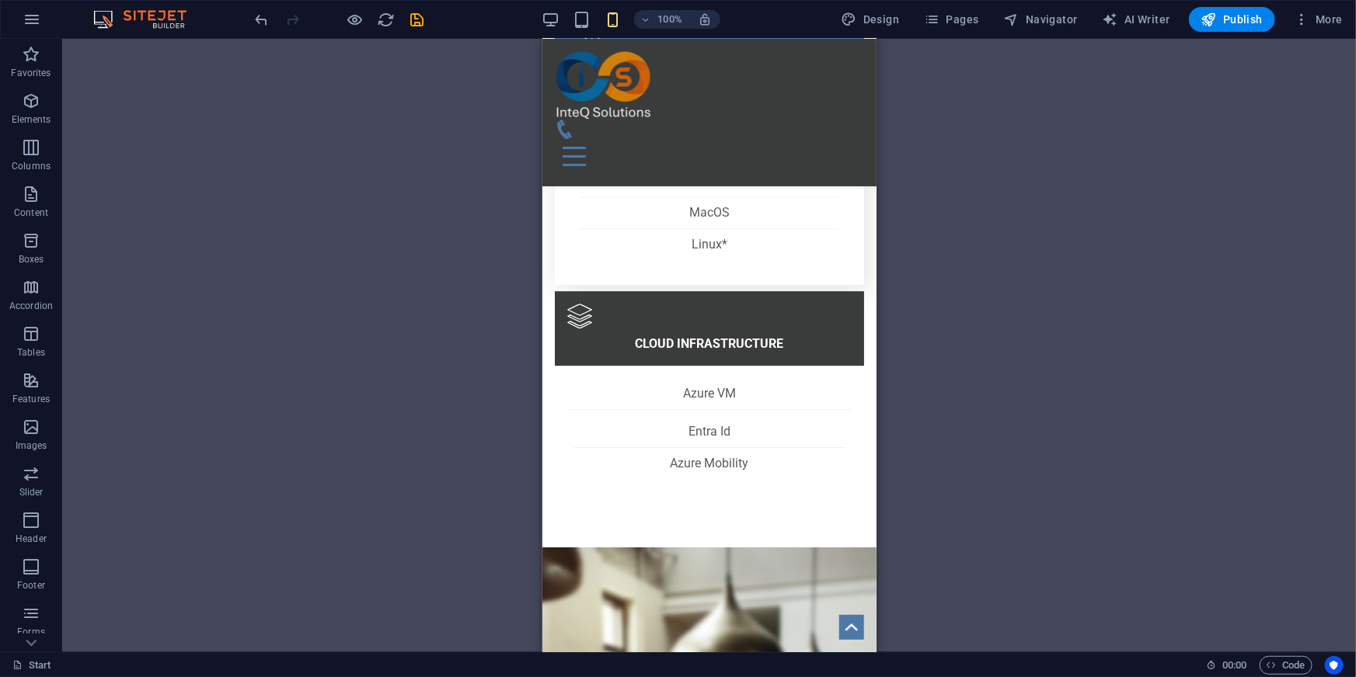
click at [1051, 353] on div "H1 Banner Container Menu Bar Logo Menu H3 Spacer Form button Horizontal Form Fo…" at bounding box center [708, 346] width 1293 height 614
click at [791, 119] on figure at bounding box center [702, 128] width 297 height 19
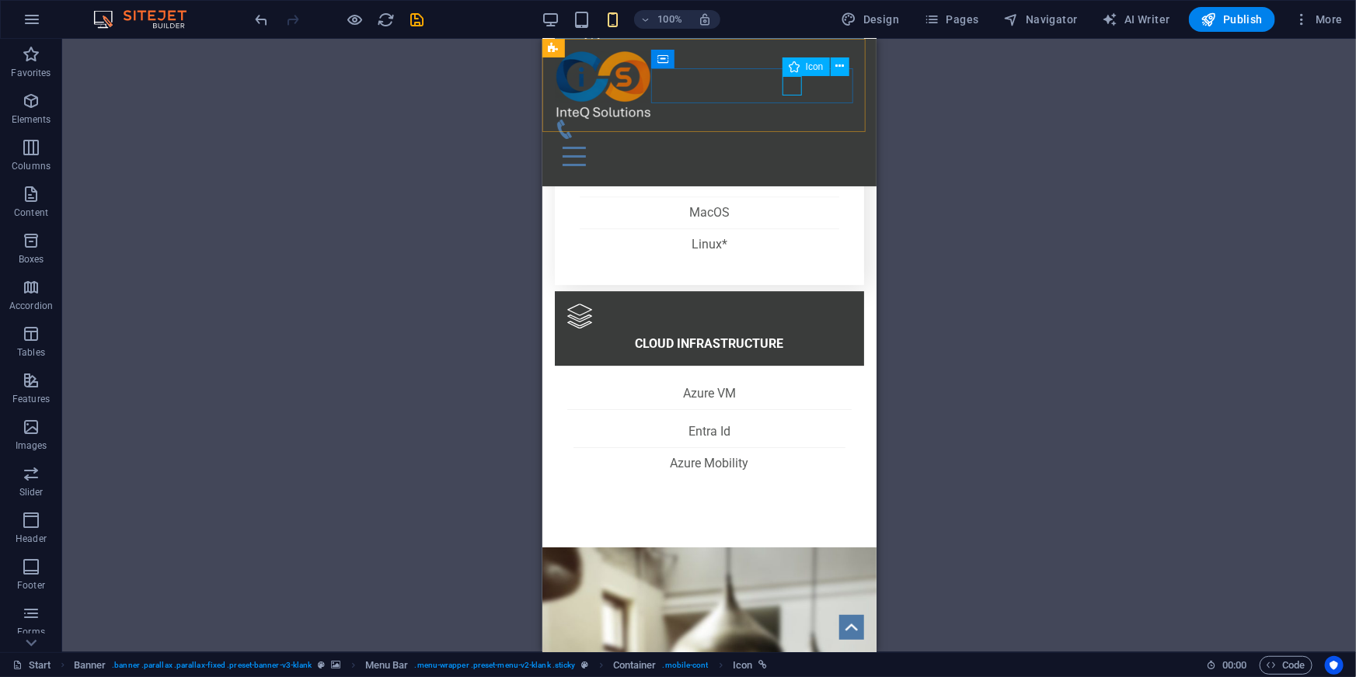
click at [788, 119] on figure at bounding box center [702, 128] width 297 height 19
select select "xMidYMid"
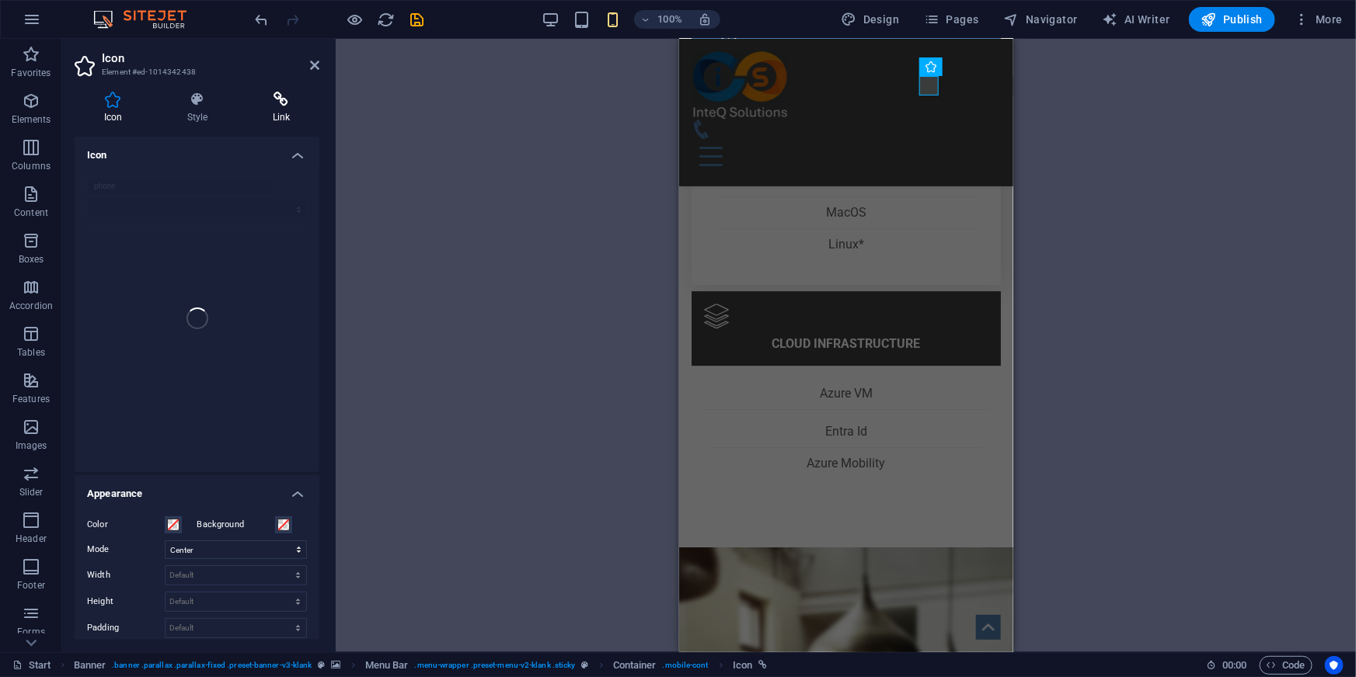
click at [284, 104] on icon at bounding box center [281, 100] width 76 height 16
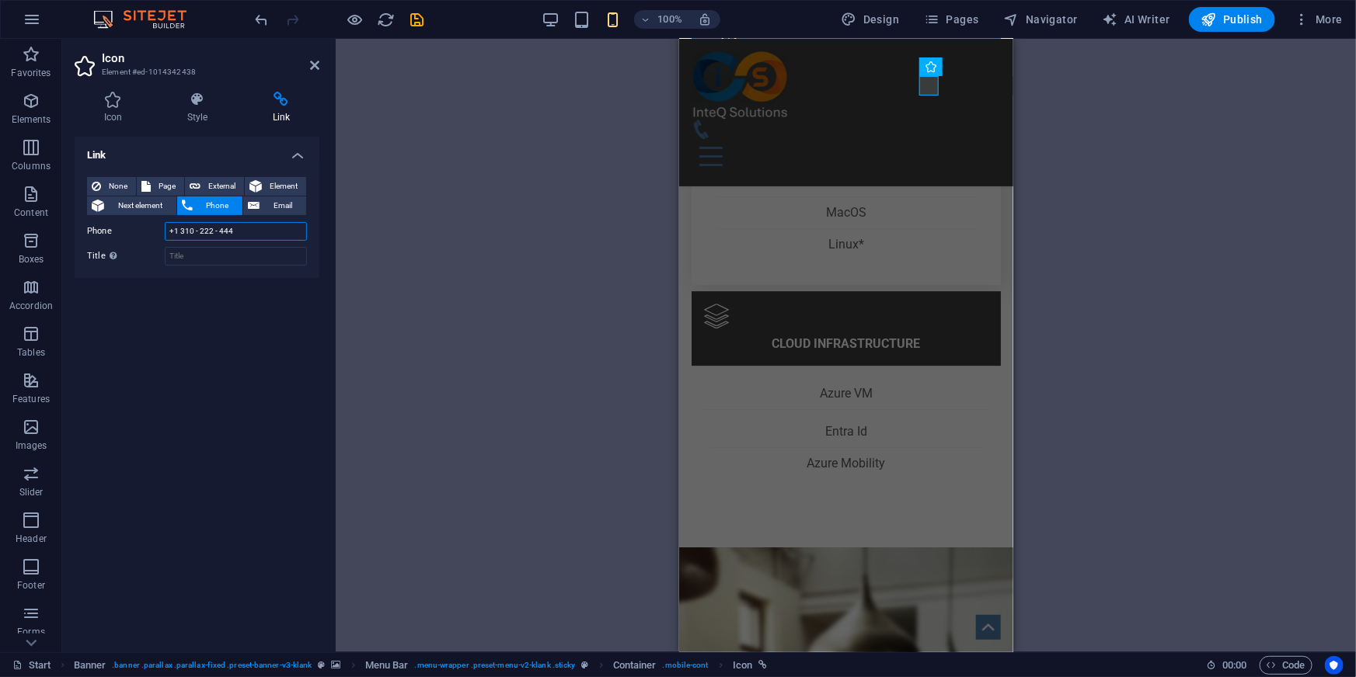
drag, startPoint x: 172, startPoint y: 230, endPoint x: 296, endPoint y: 231, distance: 124.3
click at [296, 231] on input "+1 310 - 222 - 444" at bounding box center [236, 231] width 142 height 19
type input "+27746762540"
click at [217, 259] on input "Title Additional link description, should not be the same as the link text. The…" at bounding box center [236, 256] width 142 height 19
click at [496, 226] on div "H1 Banner Container Menu Bar Menu Bar Logo Menu H3 Spacer Form button Horizonta…" at bounding box center [846, 346] width 1020 height 614
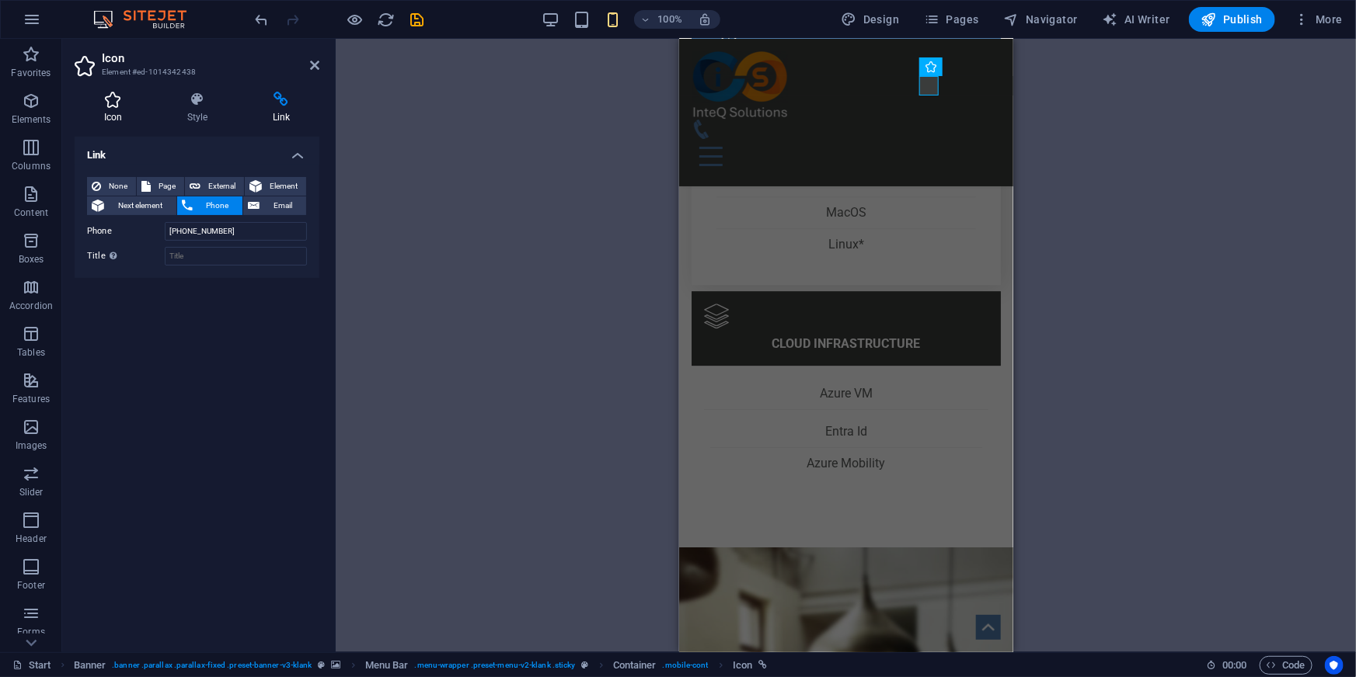
click at [107, 102] on icon at bounding box center [113, 100] width 77 height 16
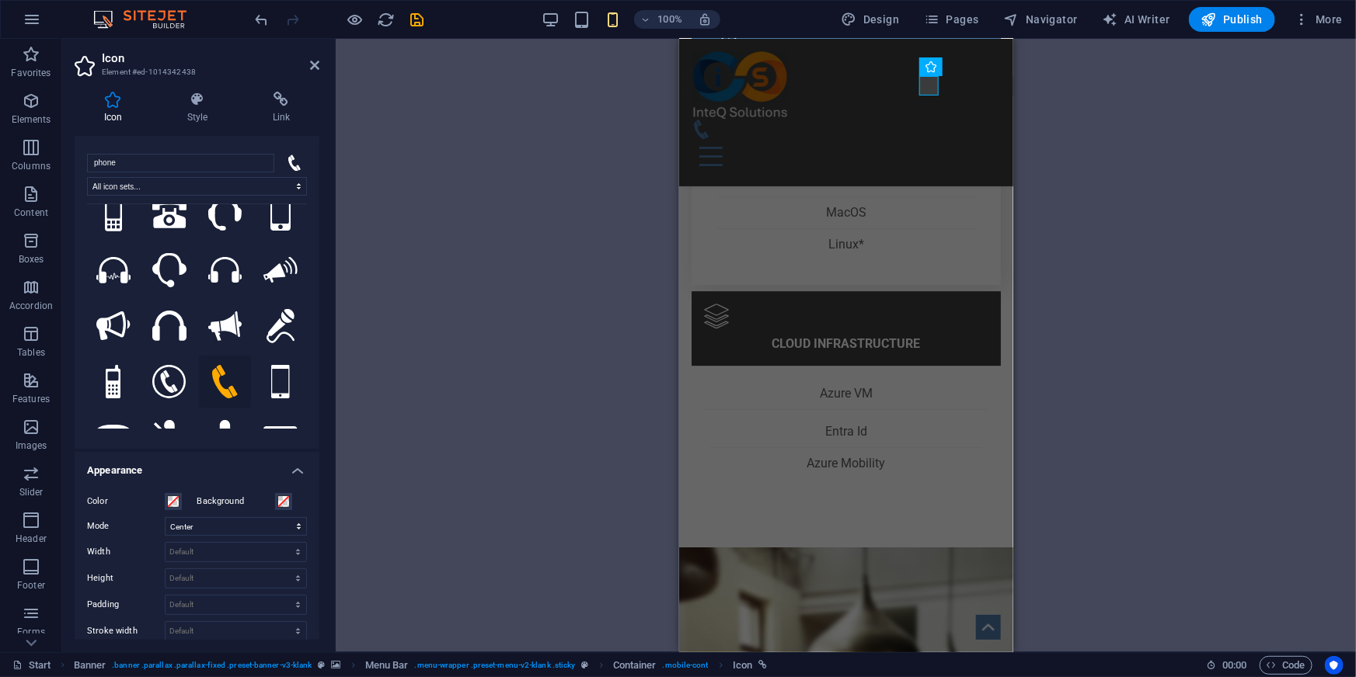
scroll to position [0, 0]
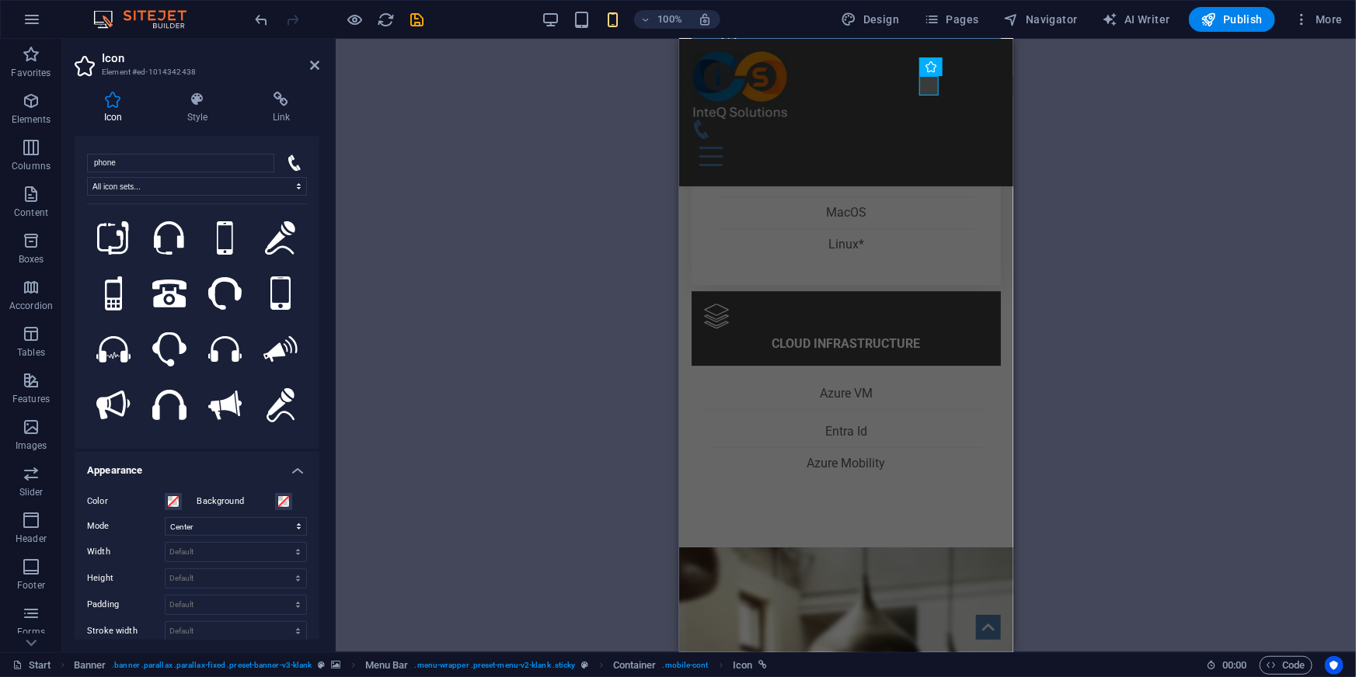
click at [498, 259] on div "H1 Banner Container Menu Bar Menu Bar Logo Menu H3 Spacer Form button Horizonta…" at bounding box center [846, 346] width 1020 height 614
click at [616, 234] on div "H1 Banner Container Menu Bar Menu Bar Logo Menu H3 Spacer Form button Horizonta…" at bounding box center [846, 346] width 1020 height 614
click at [933, 119] on figure at bounding box center [839, 128] width 297 height 19
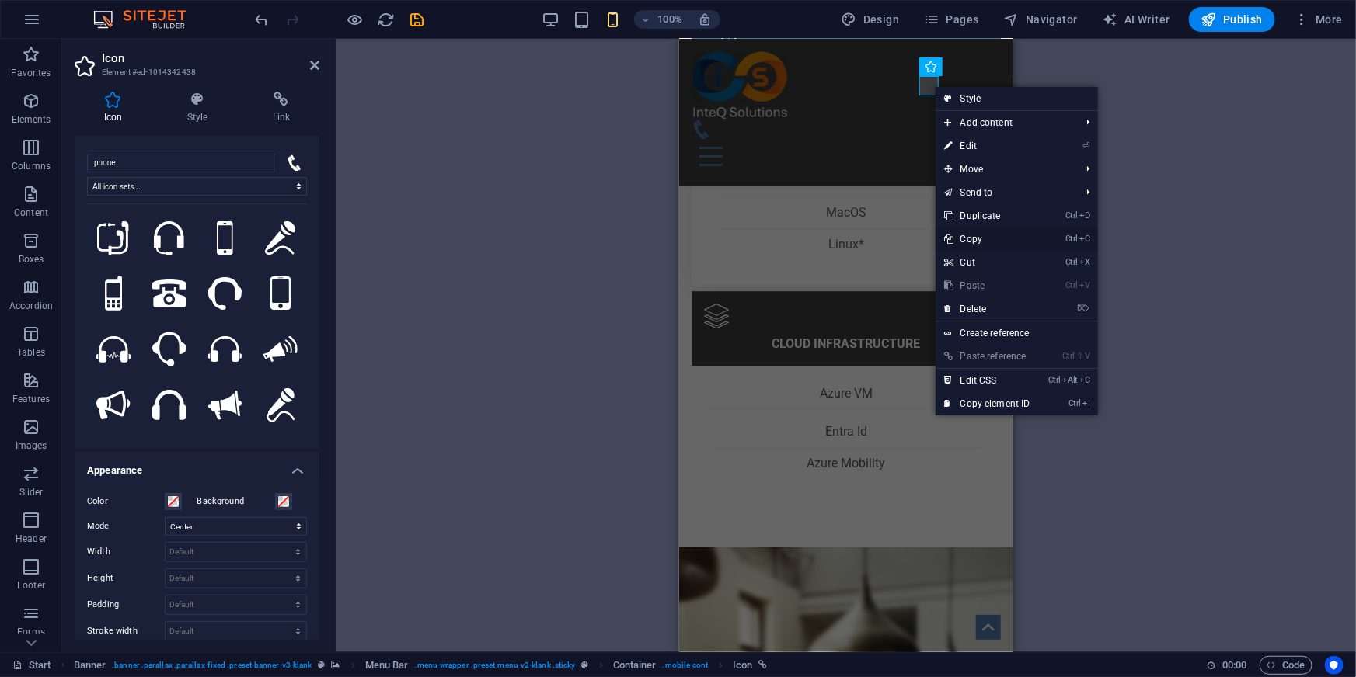
click at [997, 238] on link "Ctrl C Copy" at bounding box center [987, 239] width 104 height 23
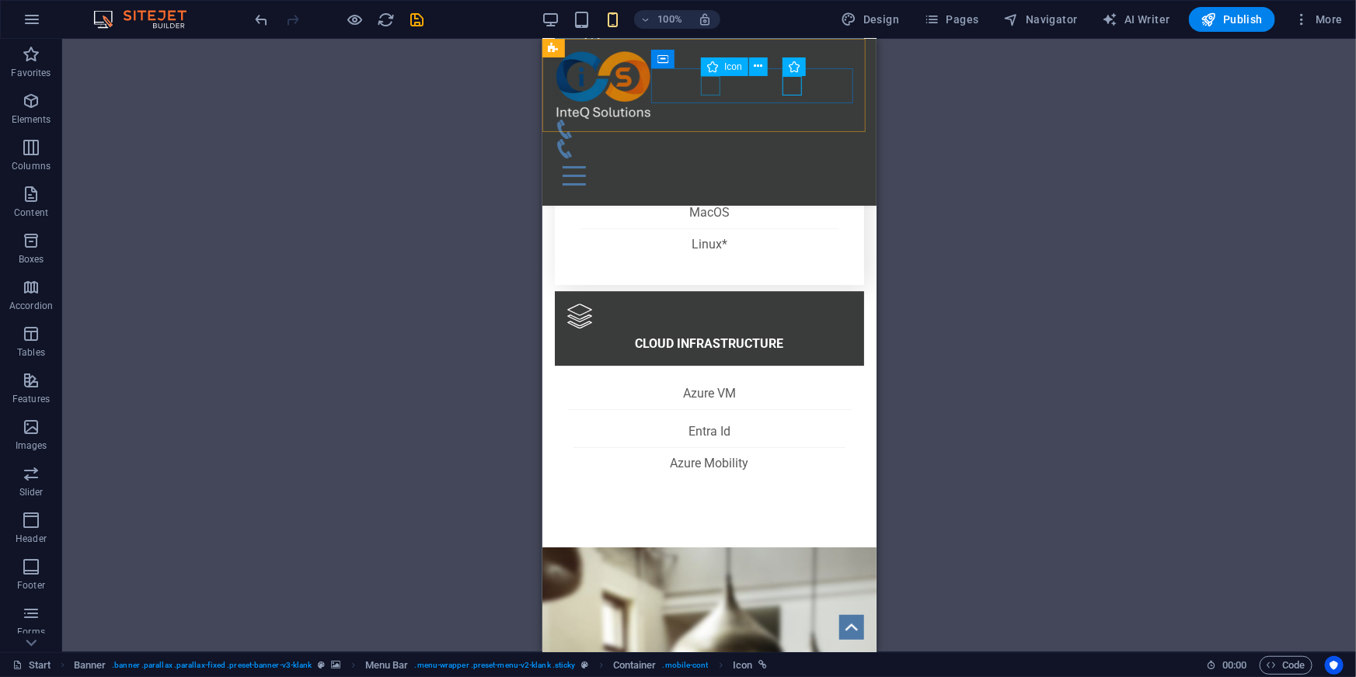
click at [703, 119] on figure at bounding box center [702, 128] width 297 height 19
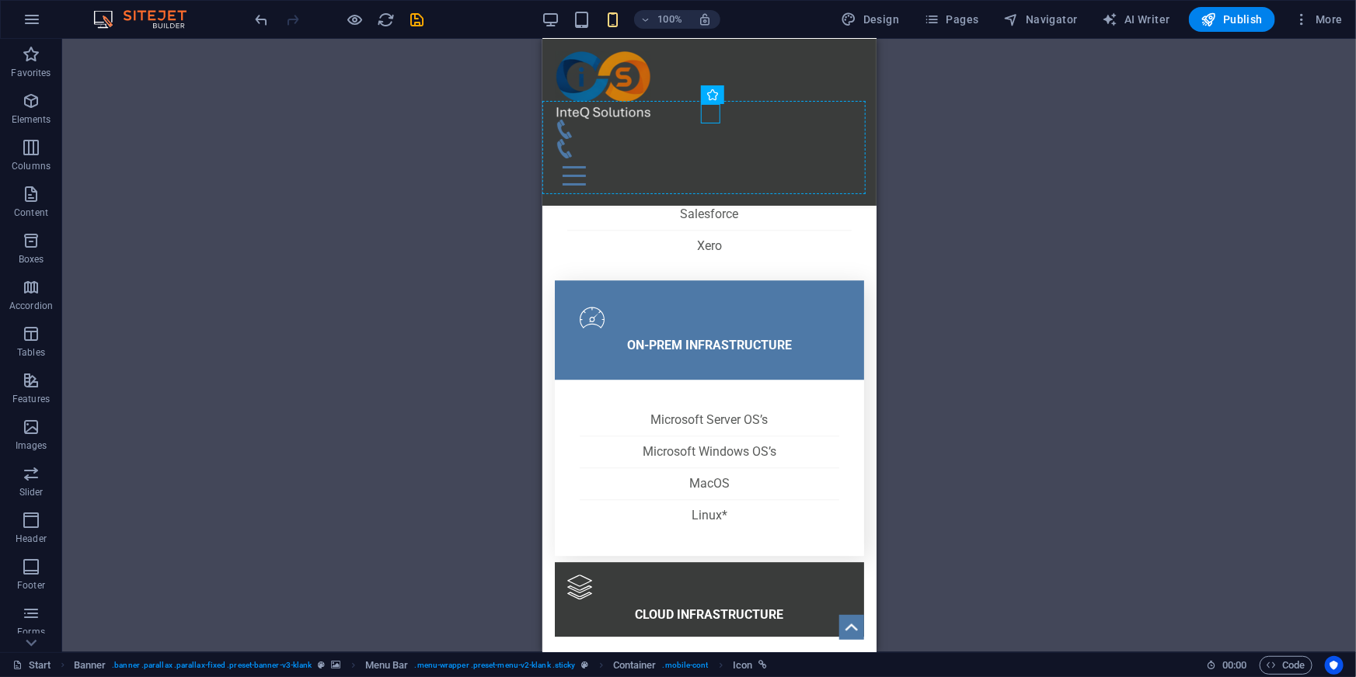
drag, startPoint x: 733, startPoint y: 87, endPoint x: 772, endPoint y: 88, distance: 38.9
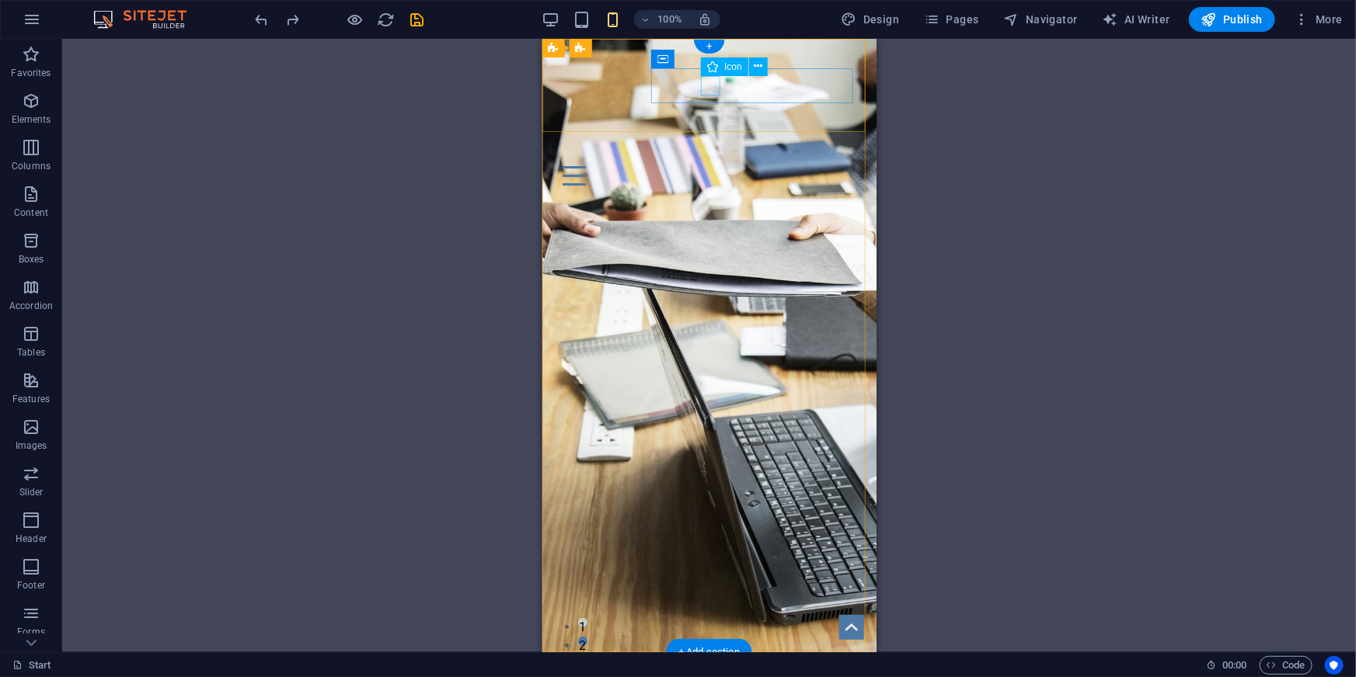
click at [710, 119] on figure at bounding box center [702, 128] width 297 height 19
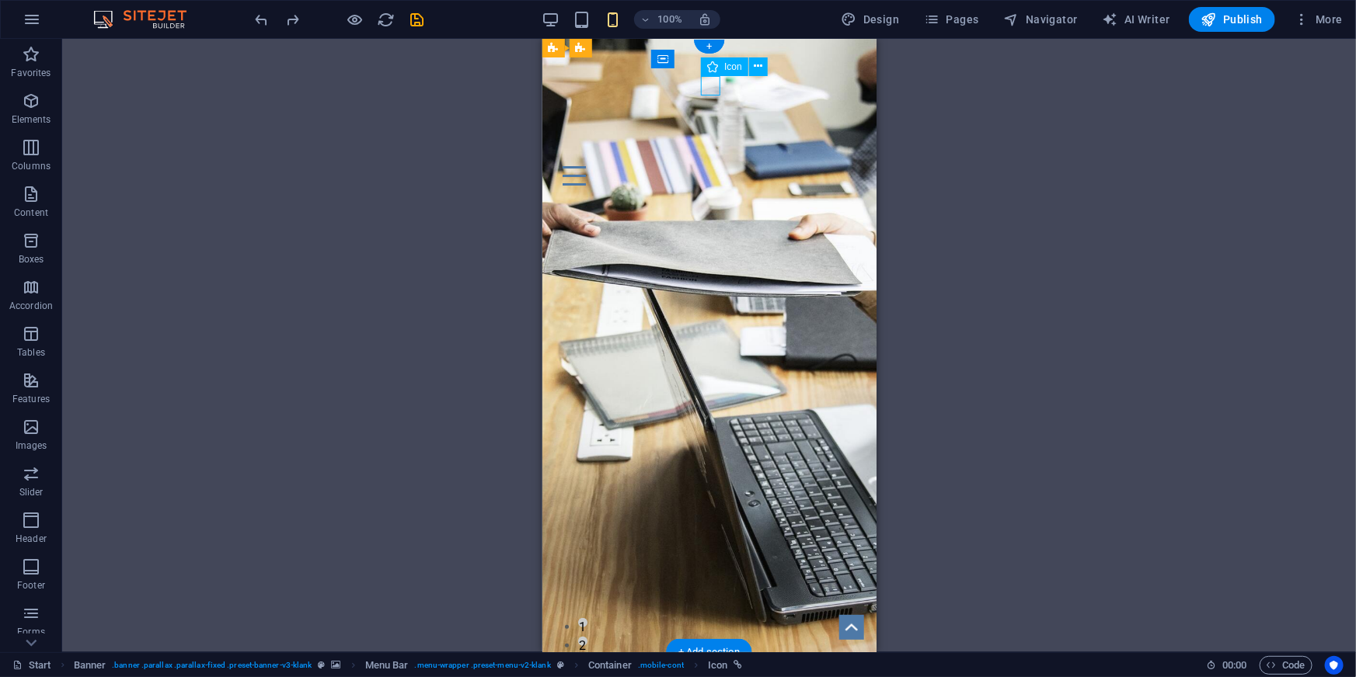
select select "xMidYMid"
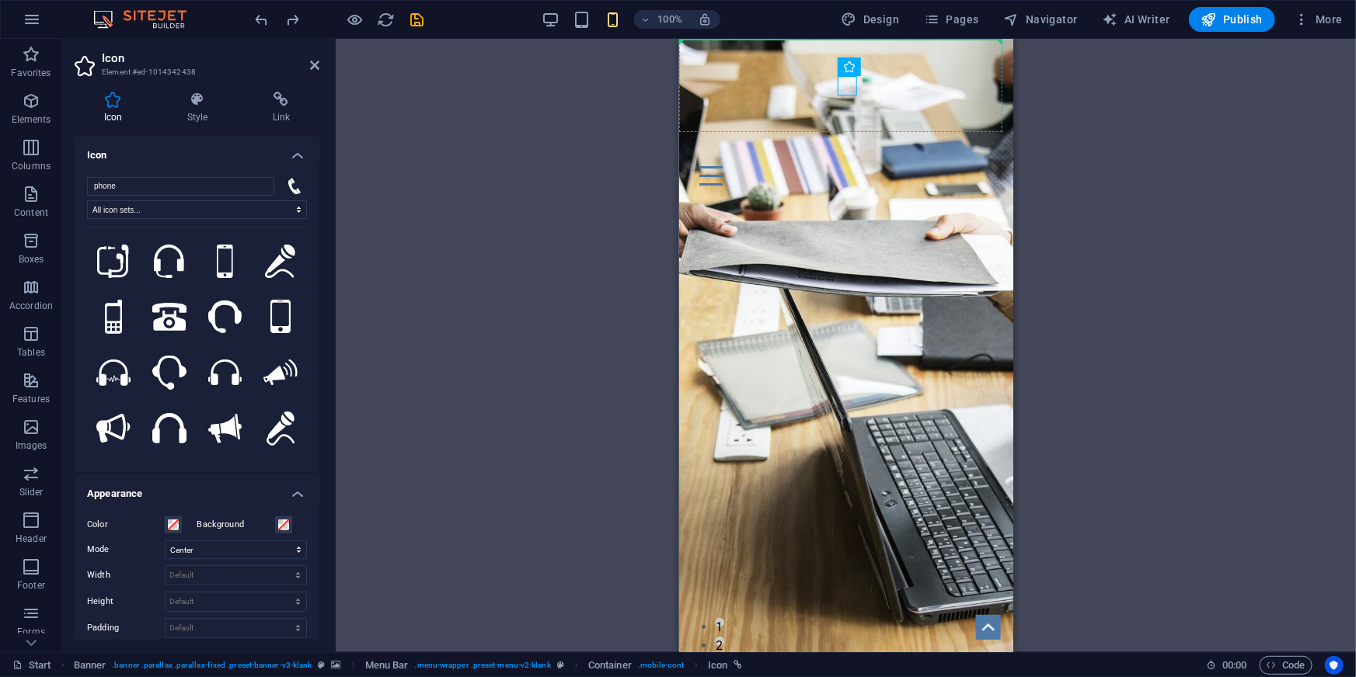
drag, startPoint x: 844, startPoint y: 80, endPoint x: 901, endPoint y: 82, distance: 56.7
click at [896, 66] on icon at bounding box center [894, 66] width 9 height 16
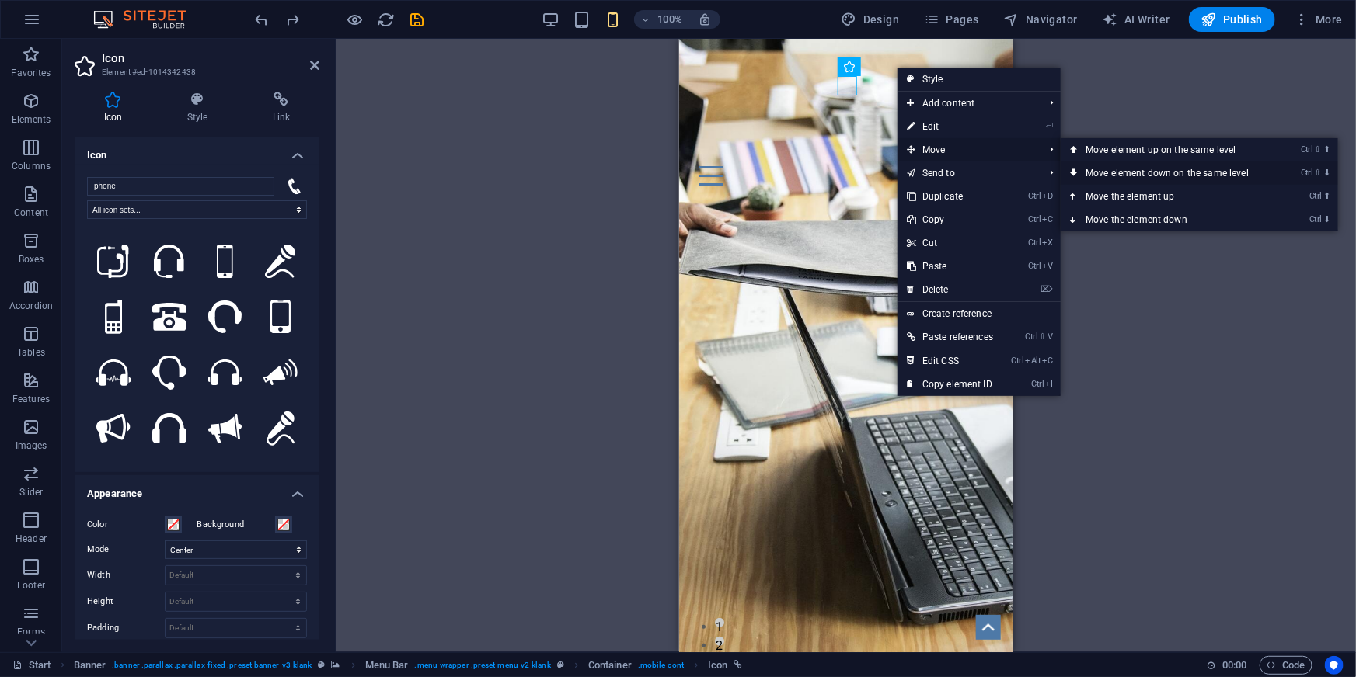
click at [1203, 167] on link "Ctrl ⇧ ⬇ Move element down on the same level" at bounding box center [1169, 173] width 219 height 23
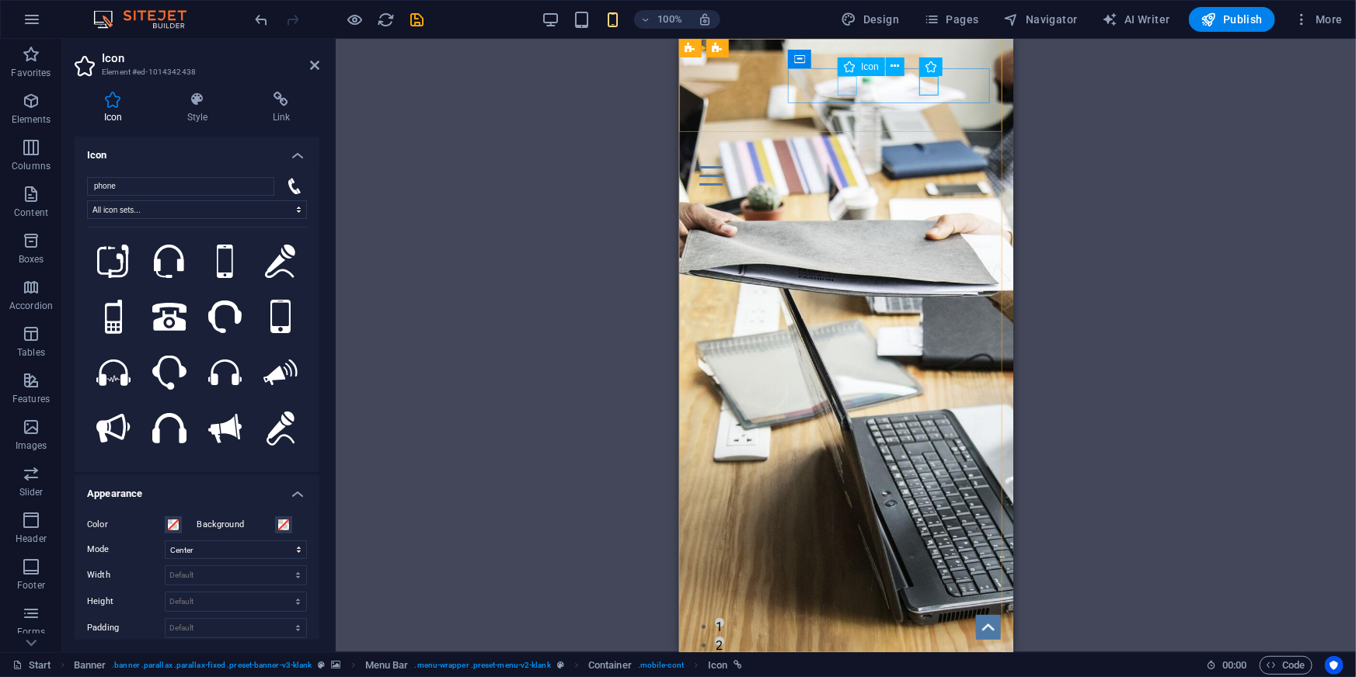
click at [847, 119] on figure at bounding box center [839, 128] width 297 height 19
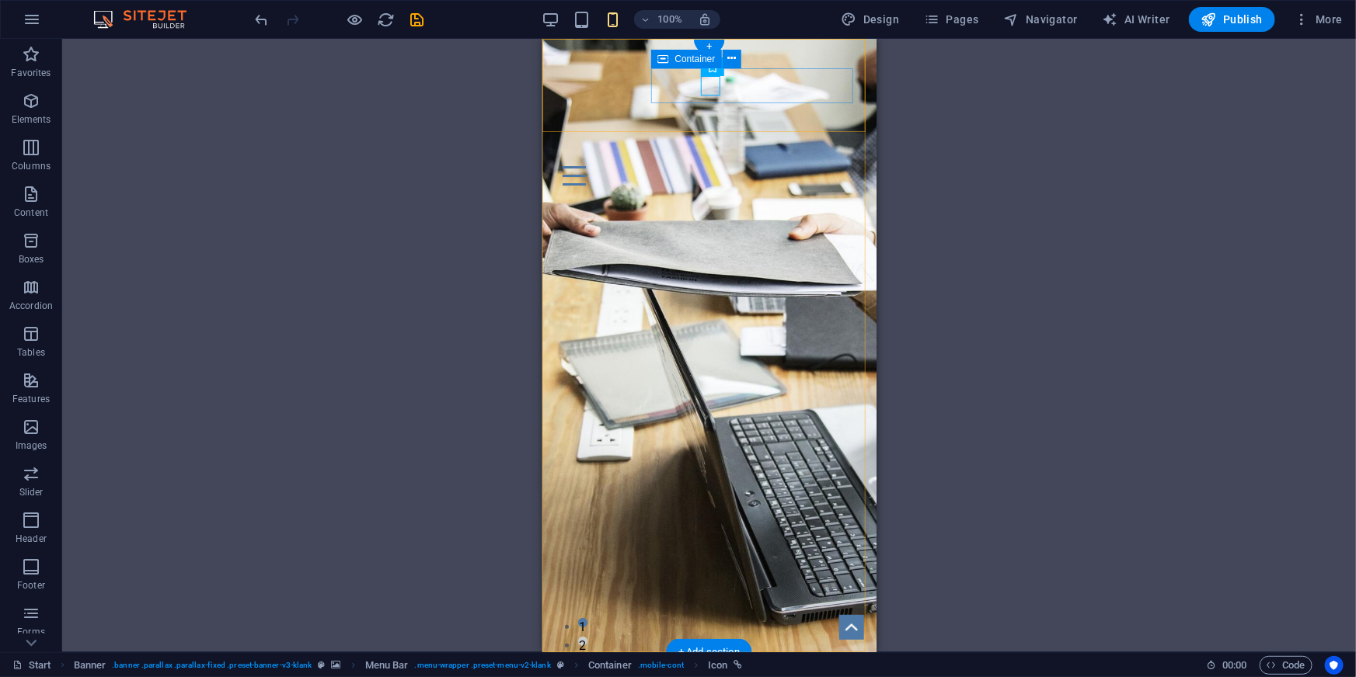
click at [663, 119] on div "Menu" at bounding box center [708, 156] width 309 height 74
click at [751, 119] on div "Menu" at bounding box center [708, 156] width 309 height 74
click at [806, 119] on div "Menu" at bounding box center [708, 156] width 309 height 74
click at [705, 119] on figure at bounding box center [702, 128] width 297 height 19
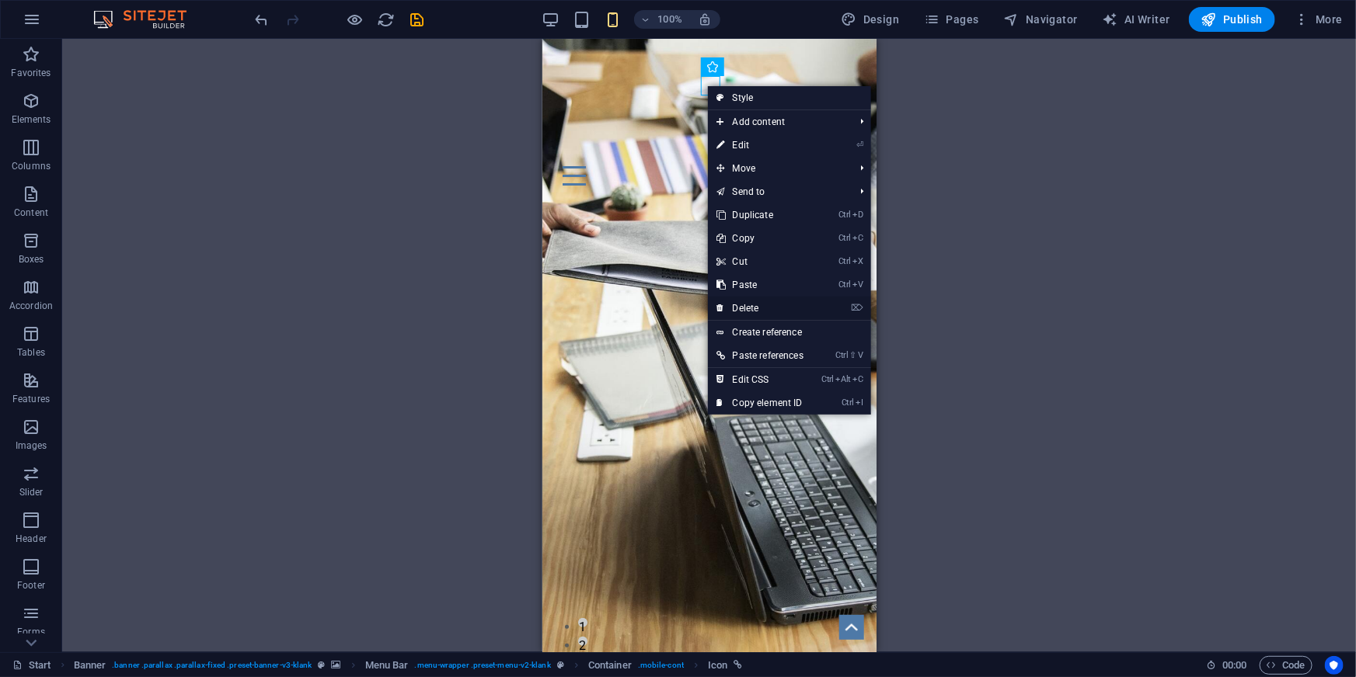
click at [764, 301] on link "⌦ Delete" at bounding box center [760, 308] width 105 height 23
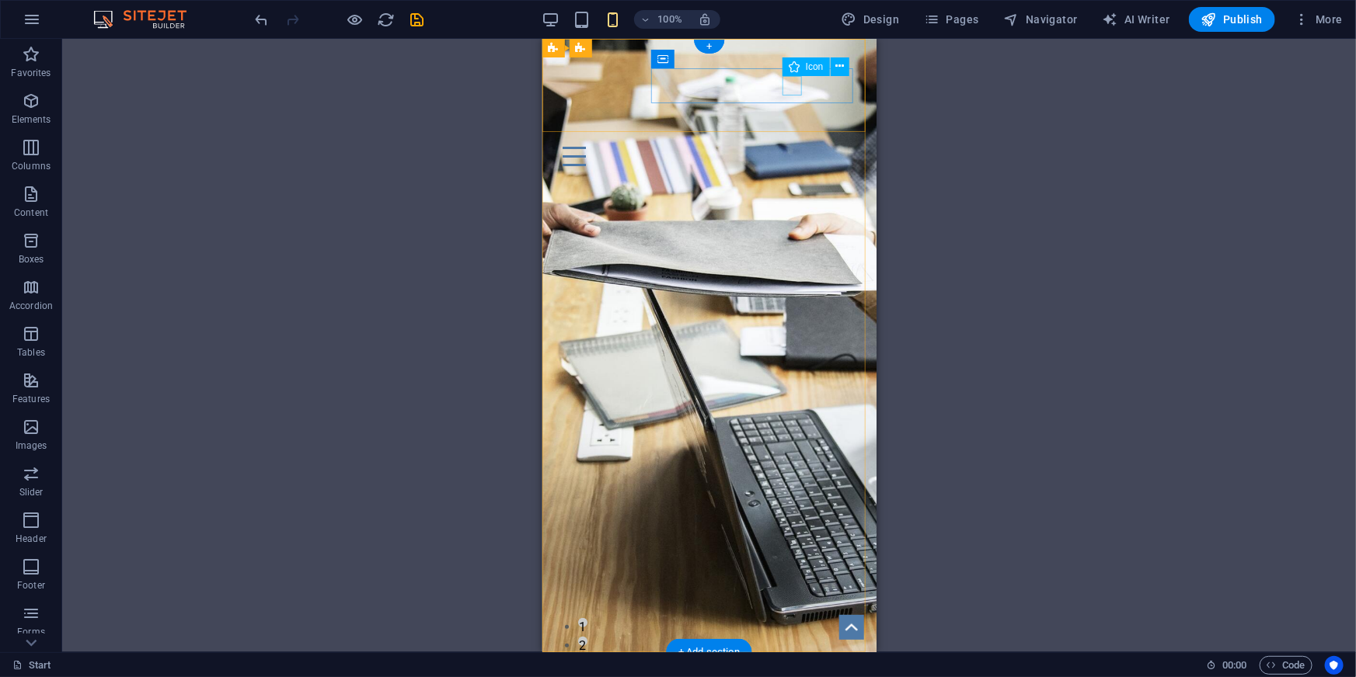
click at [787, 119] on figure at bounding box center [702, 128] width 297 height 19
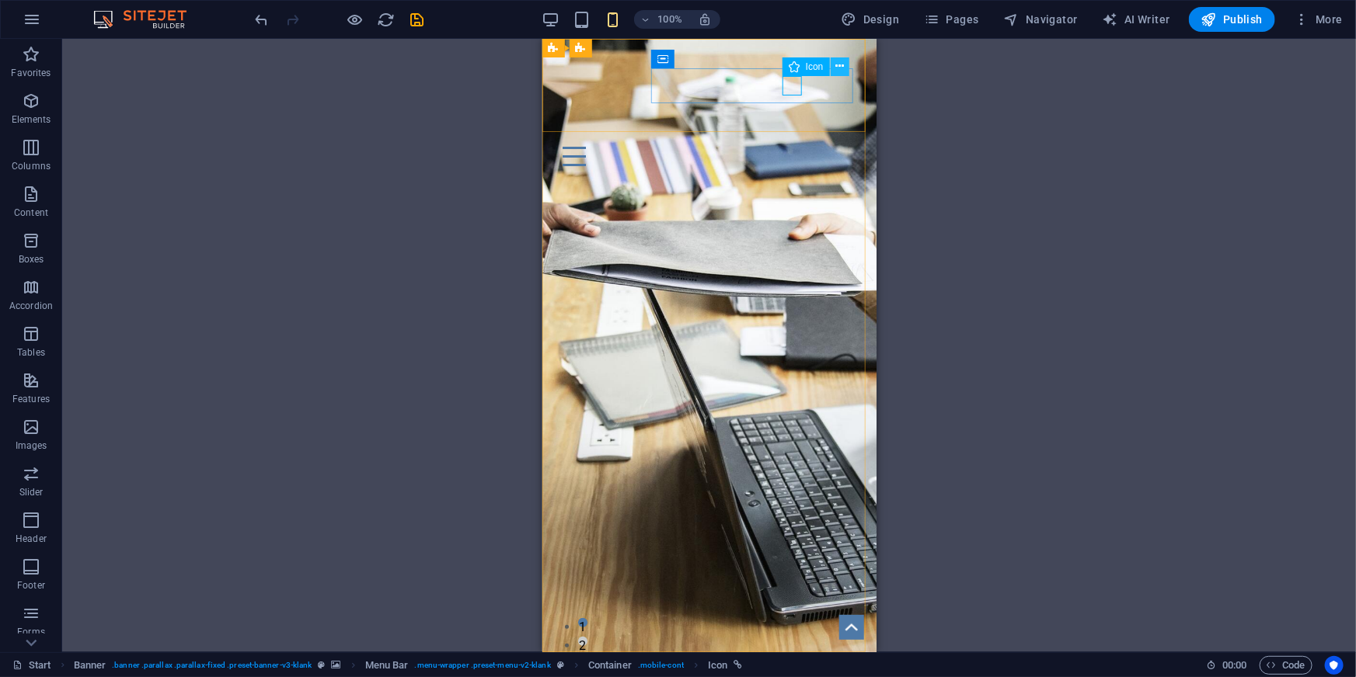
click at [840, 67] on icon at bounding box center [839, 66] width 9 height 16
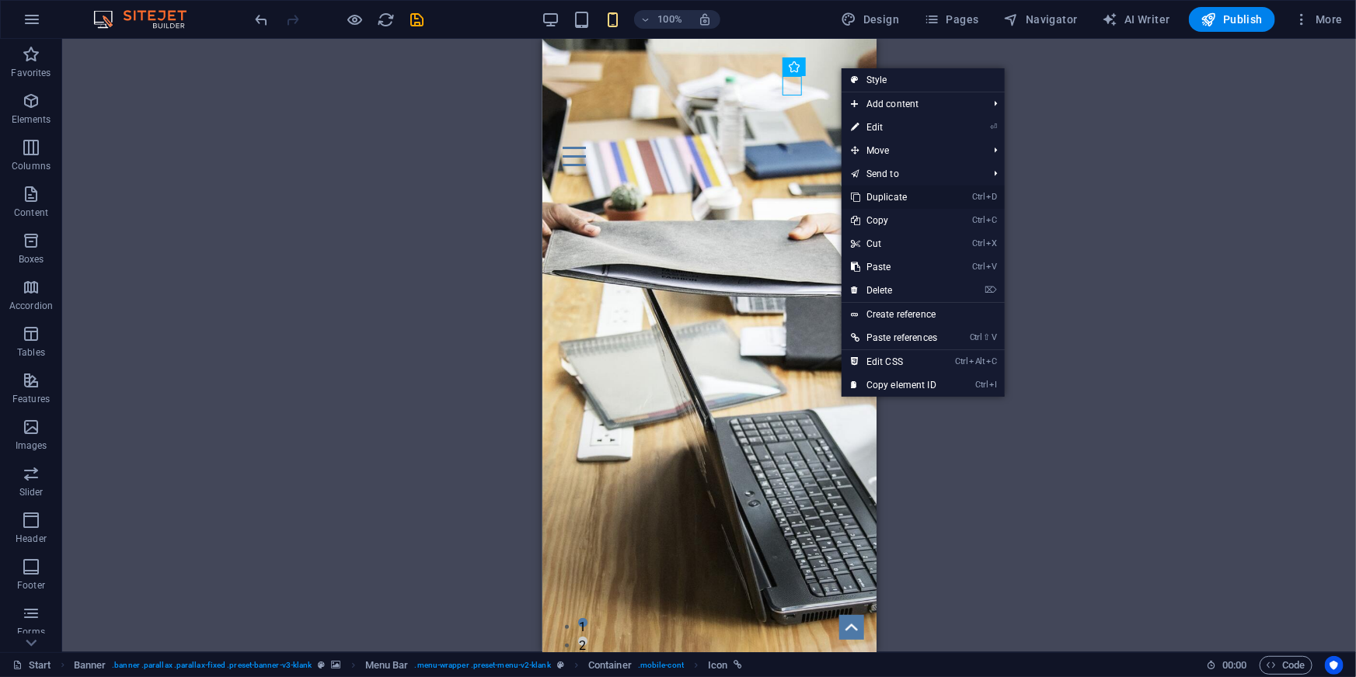
click at [921, 194] on link "Ctrl D Duplicate" at bounding box center [893, 197] width 105 height 23
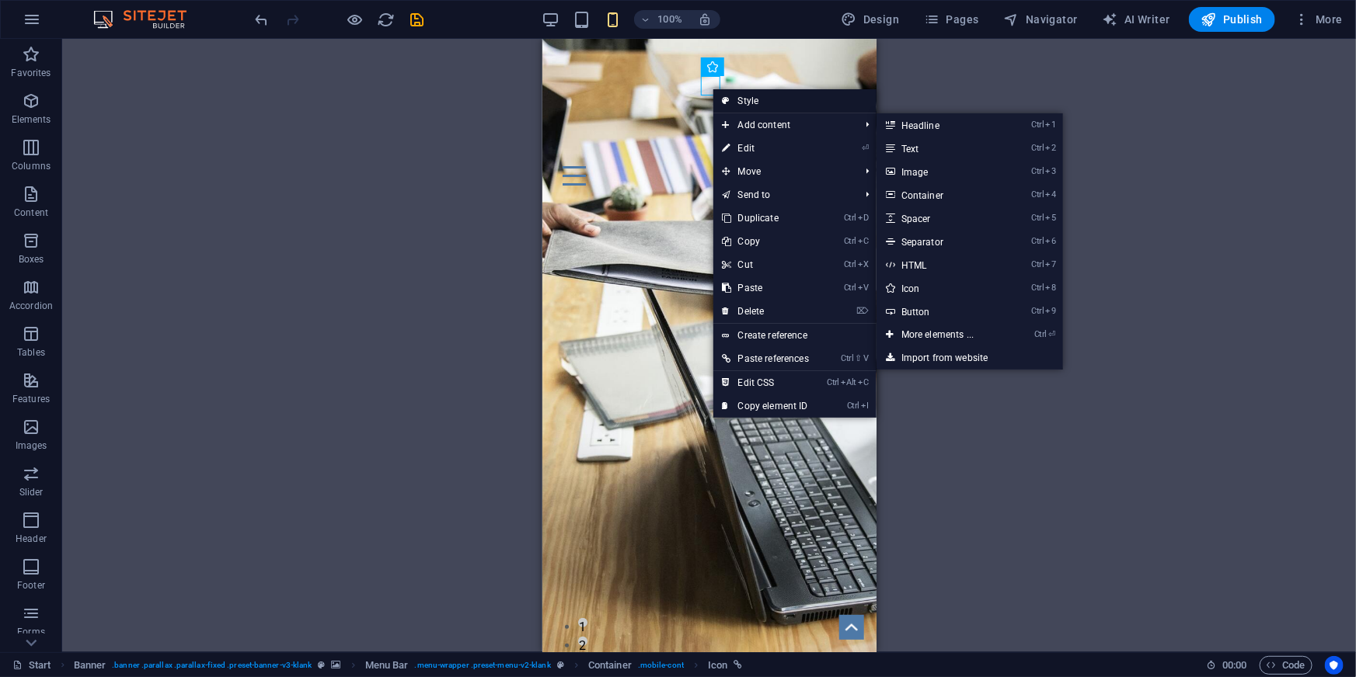
click at [768, 101] on link "Style" at bounding box center [794, 100] width 163 height 23
select select "rem"
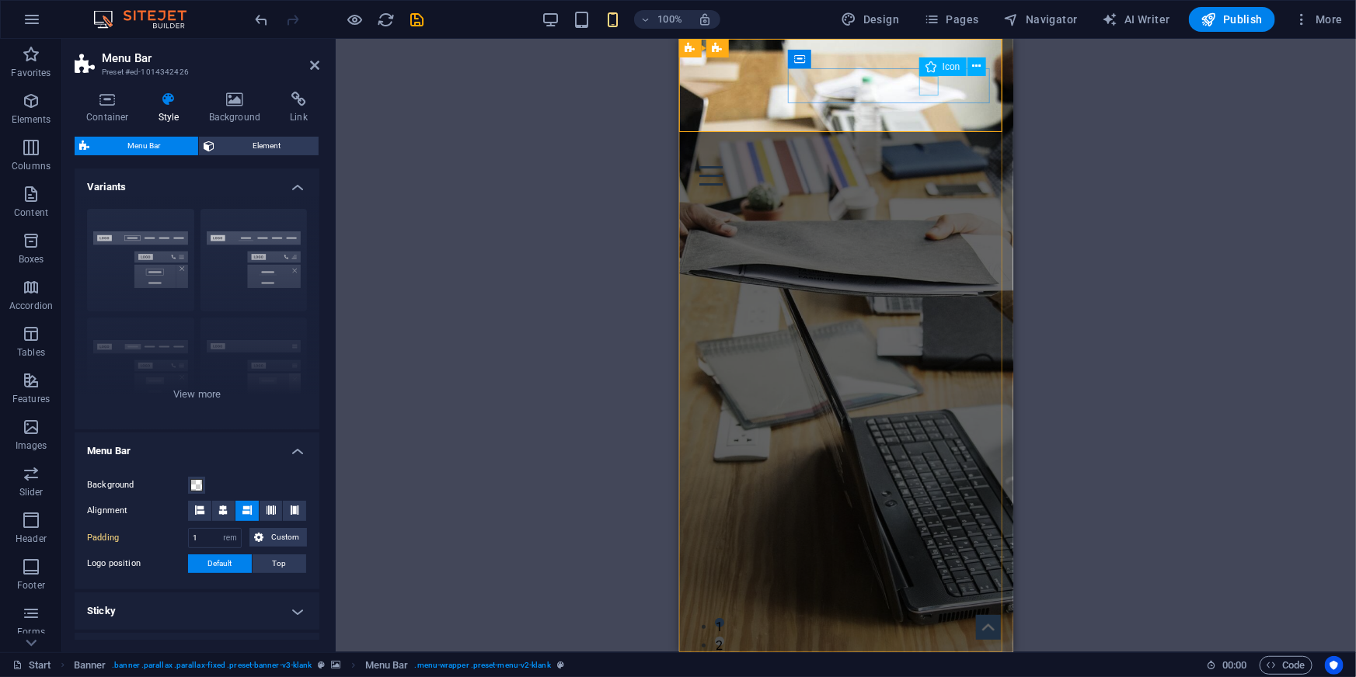
click at [930, 138] on figure at bounding box center [839, 147] width 297 height 19
click at [926, 138] on figure at bounding box center [839, 147] width 297 height 19
select select "xMidYMid"
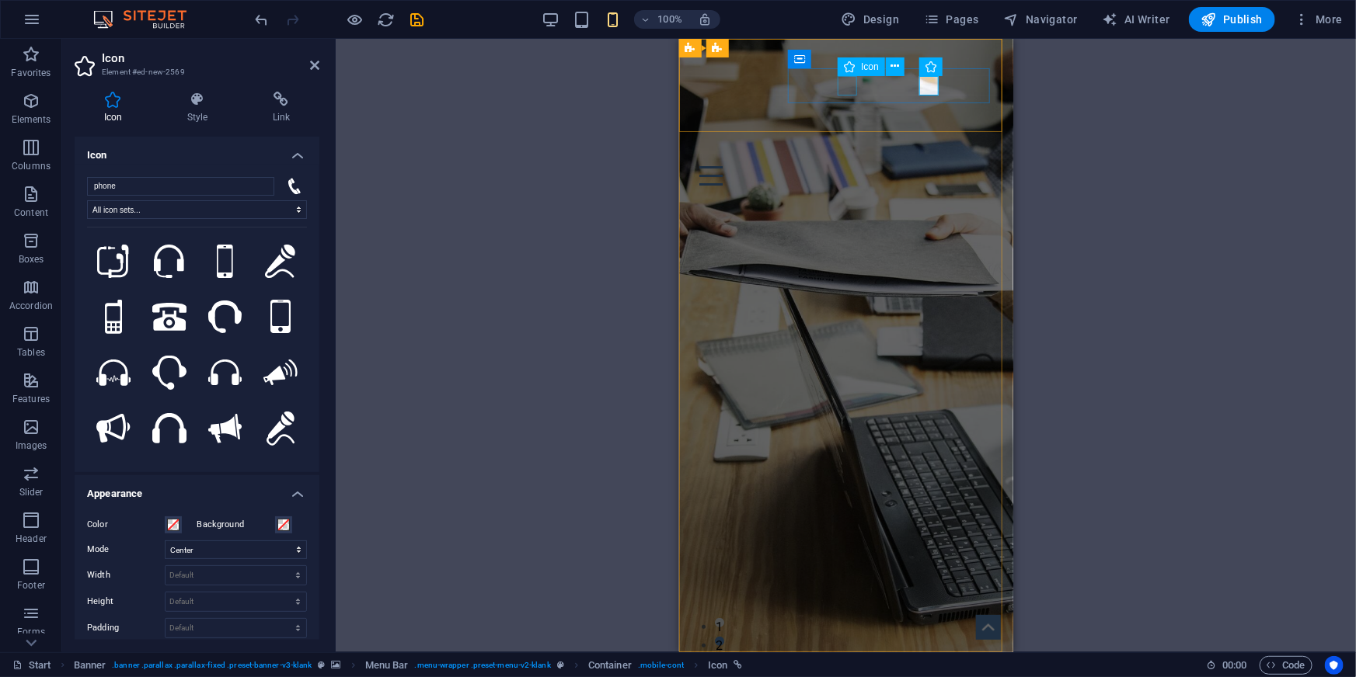
click at [843, 119] on figure at bounding box center [839, 128] width 297 height 19
select select "xMidYMid"
click at [924, 138] on figure at bounding box center [839, 147] width 297 height 19
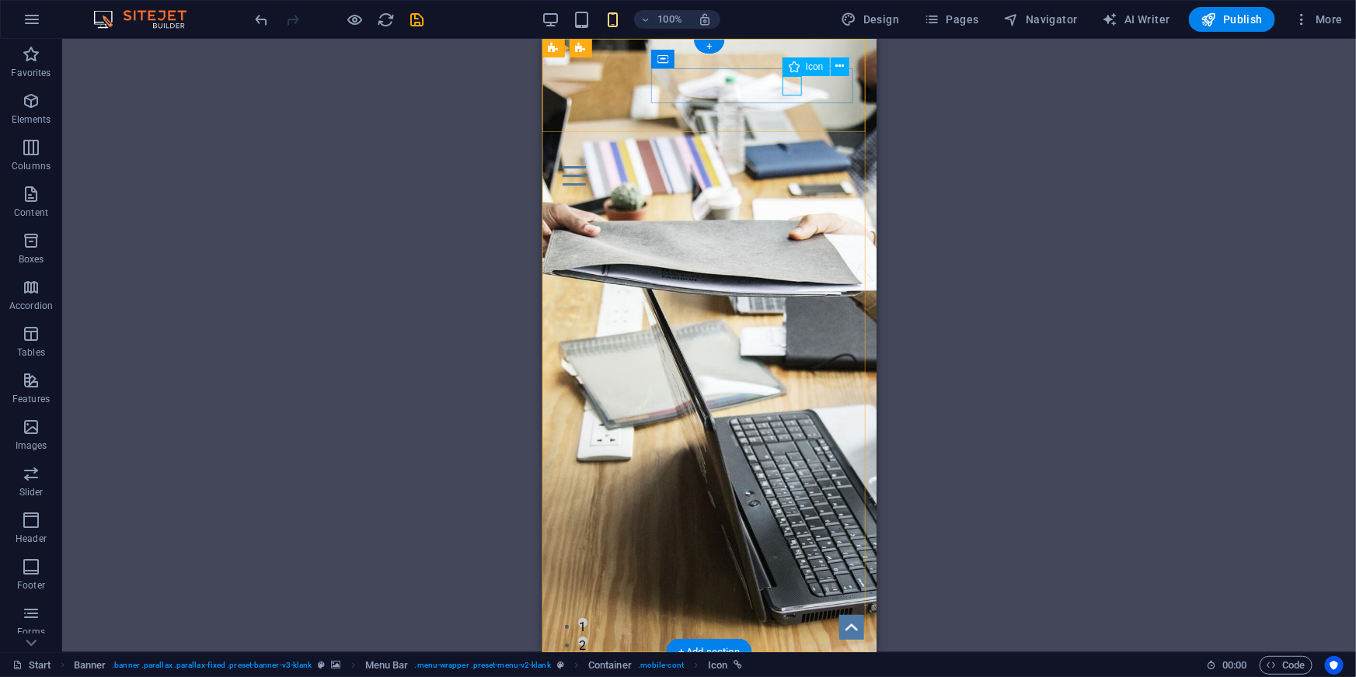
click at [790, 138] on figure at bounding box center [702, 147] width 297 height 19
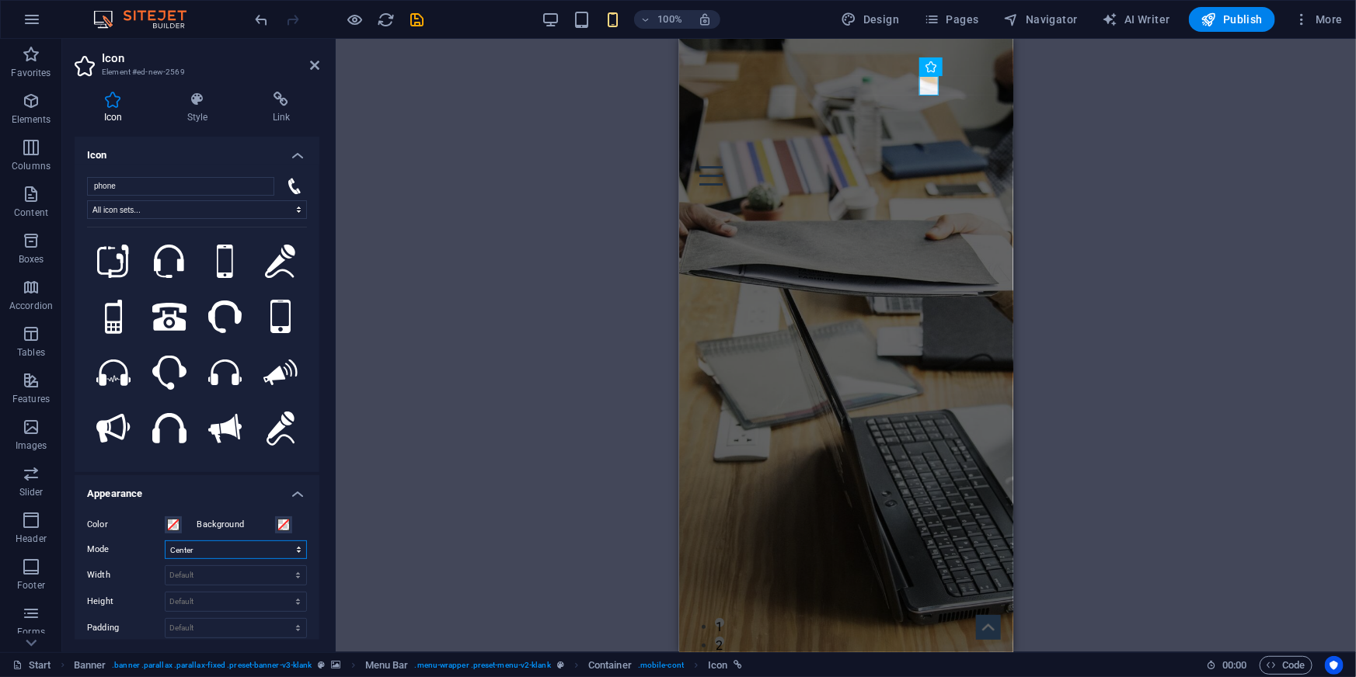
click at [218, 552] on select "Scale Left Center Right" at bounding box center [236, 550] width 142 height 19
click at [165, 541] on select "Scale Left Center Right" at bounding box center [236, 550] width 142 height 19
select select "xMidYMid"
click at [979, 65] on icon at bounding box center [976, 66] width 9 height 16
click at [1216, 57] on div "H1 Banner Container Banner Menu Bar Banner Logo Menu H3 Spacer Form button Hori…" at bounding box center [846, 346] width 1020 height 614
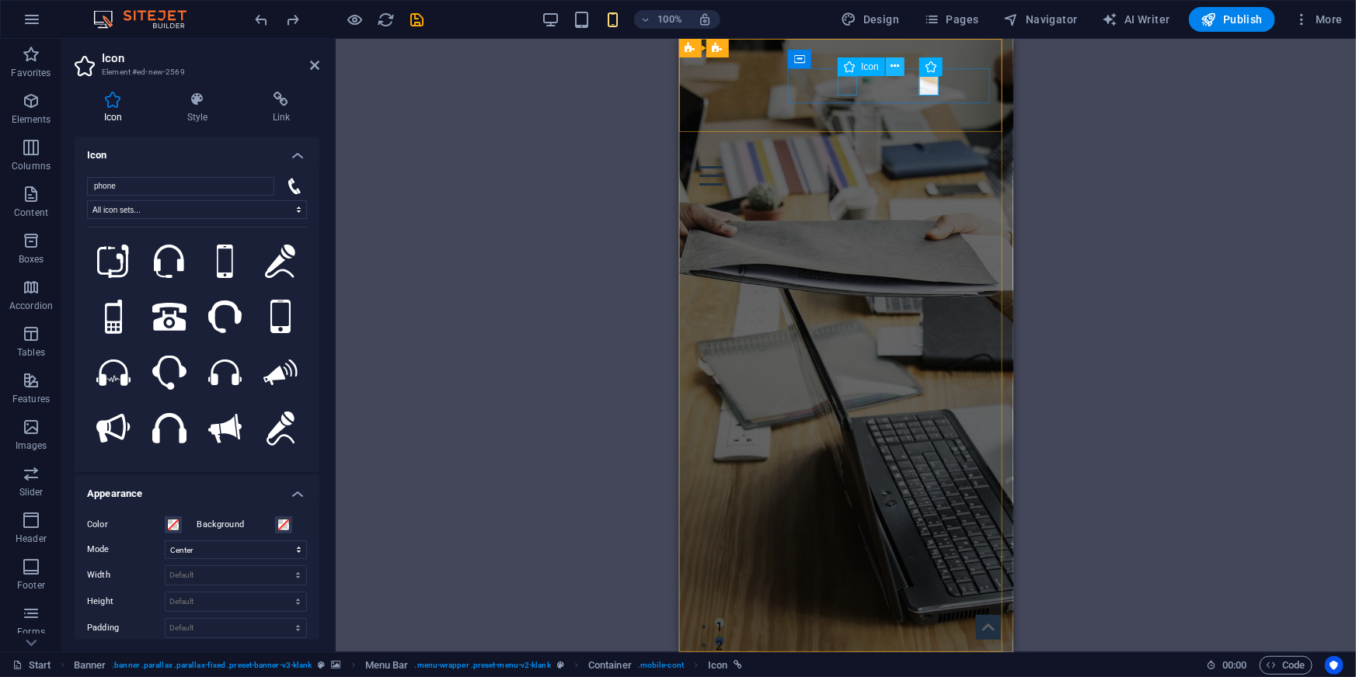
click at [900, 63] on button at bounding box center [895, 66] width 19 height 19
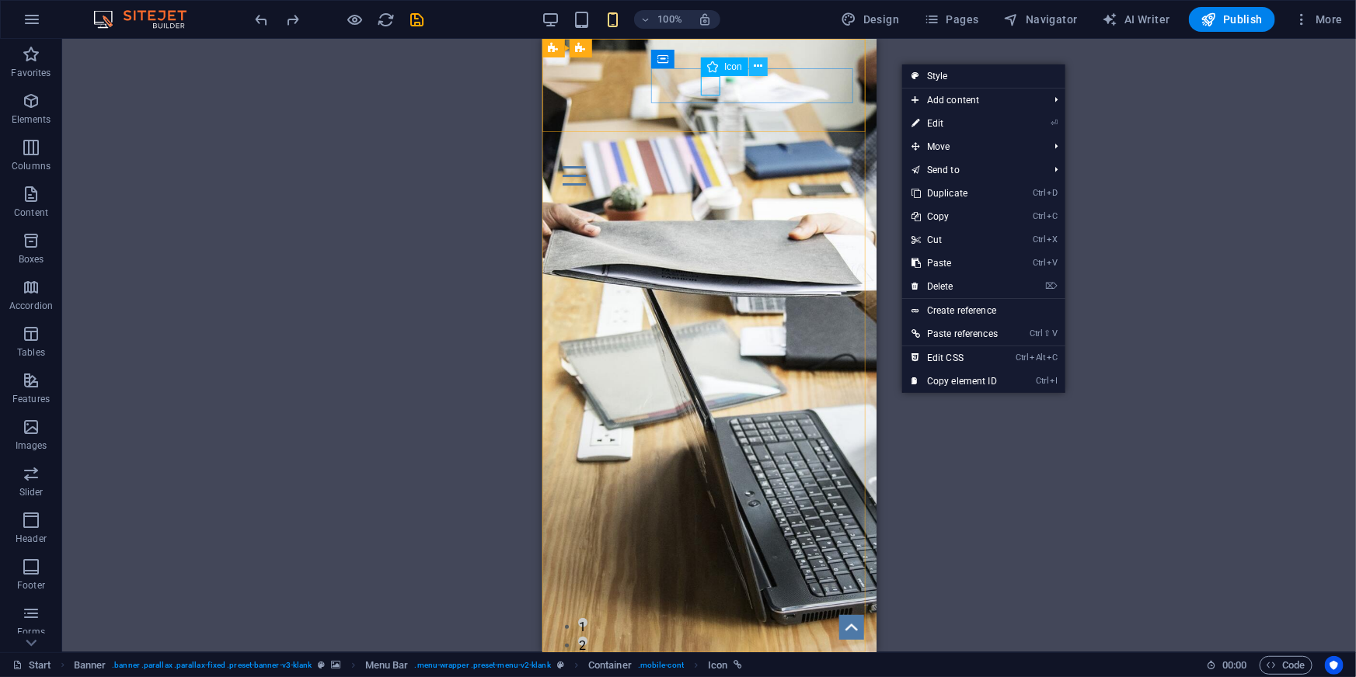
click at [759, 70] on icon at bounding box center [758, 66] width 9 height 16
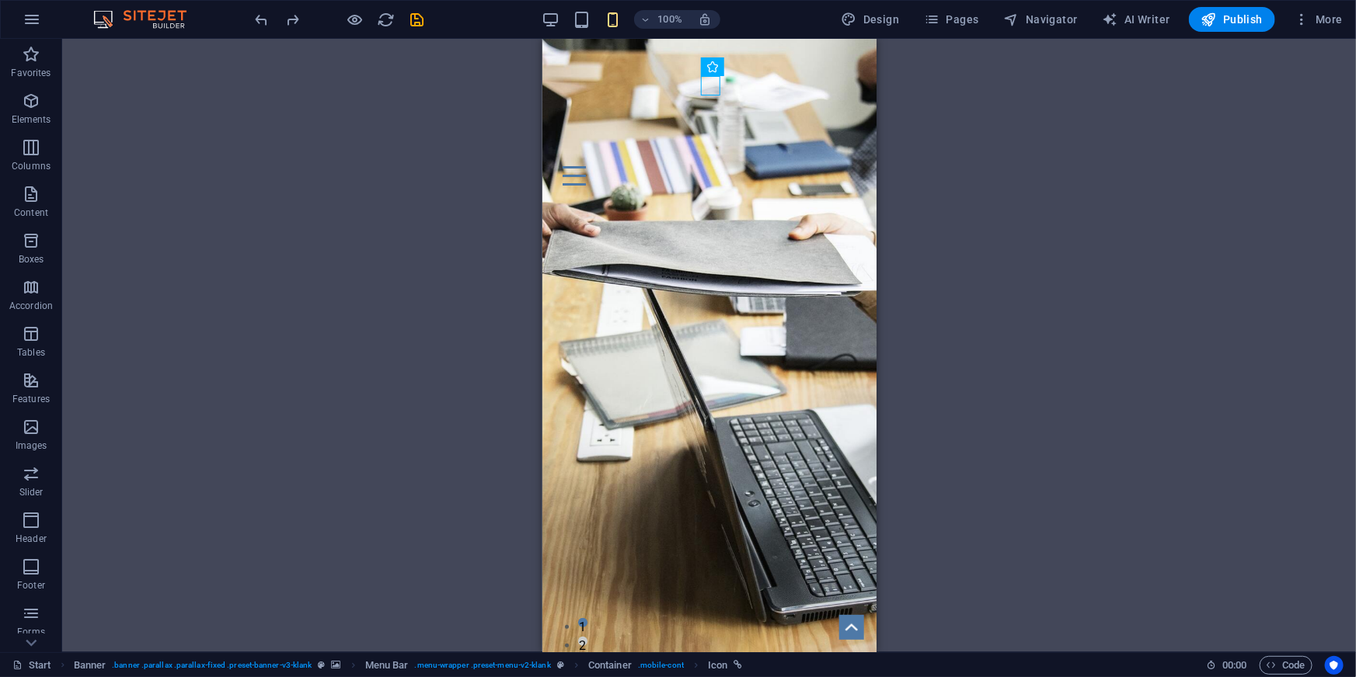
click at [491, 307] on div "H1 Banner Container Banner Menu Bar Banner Logo Menu H3 Spacer Form button Hori…" at bounding box center [708, 346] width 1293 height 614
drag, startPoint x: 708, startPoint y: 84, endPoint x: 780, endPoint y: 82, distance: 71.5
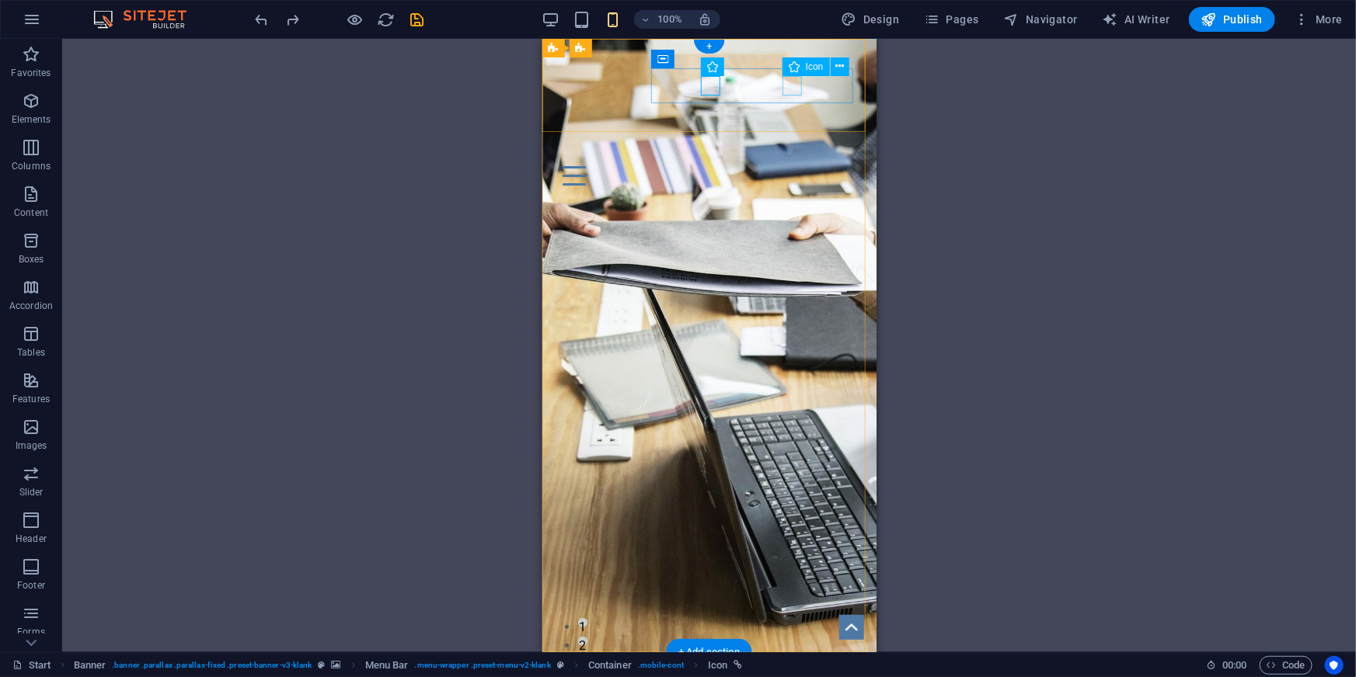
click at [791, 138] on figure at bounding box center [702, 147] width 297 height 19
drag, startPoint x: 790, startPoint y: 85, endPoint x: 705, endPoint y: 86, distance: 84.7
drag, startPoint x: 705, startPoint y: 86, endPoint x: 815, endPoint y: 84, distance: 109.6
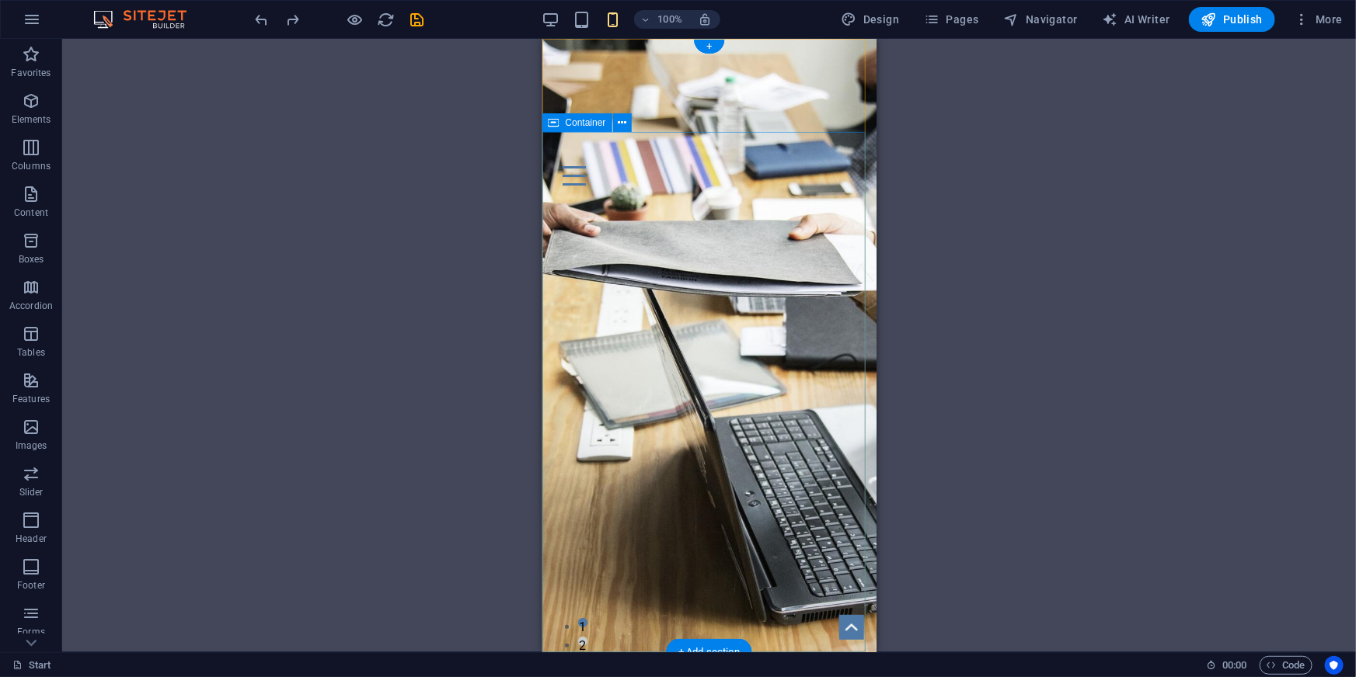
click at [817, 205] on div "Cloud Backup & Recovery you can swear by. Not at. Drop content here or Add elem…" at bounding box center [708, 349] width 334 height 289
click at [707, 49] on div "+" at bounding box center [709, 47] width 30 height 14
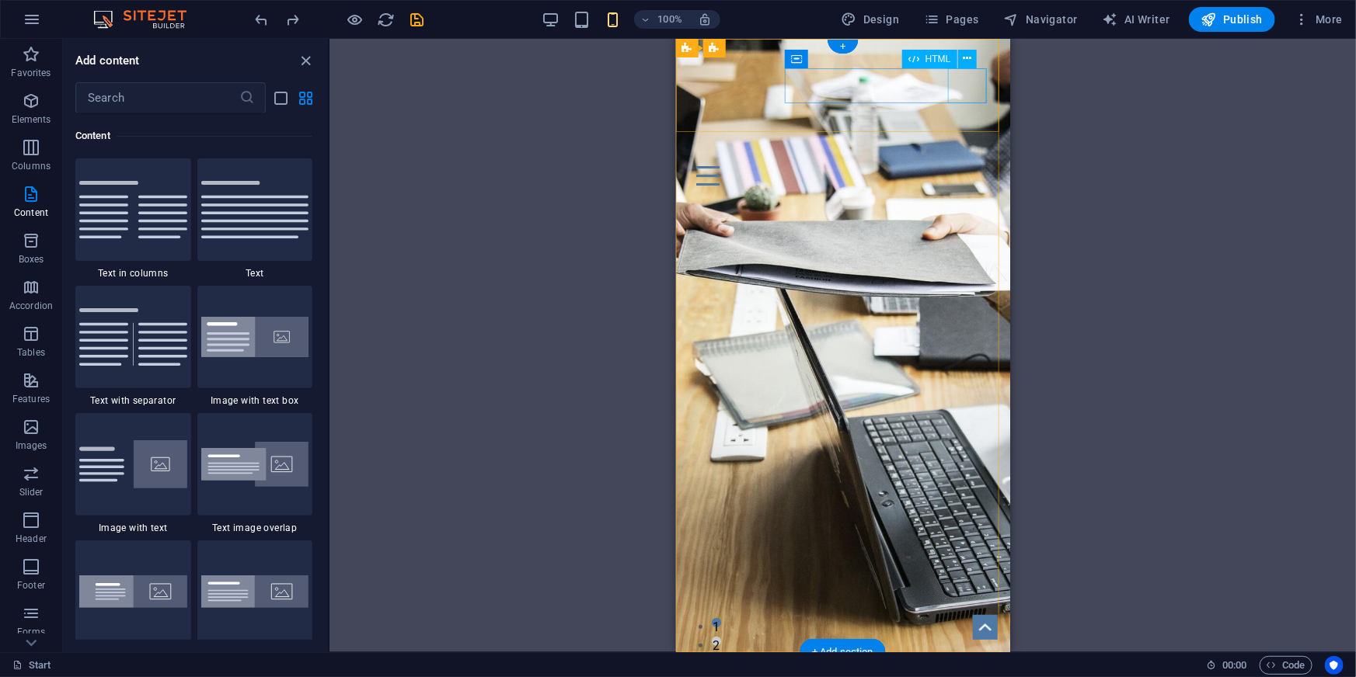
click at [963, 158] on div "Menu" at bounding box center [842, 175] width 309 height 35
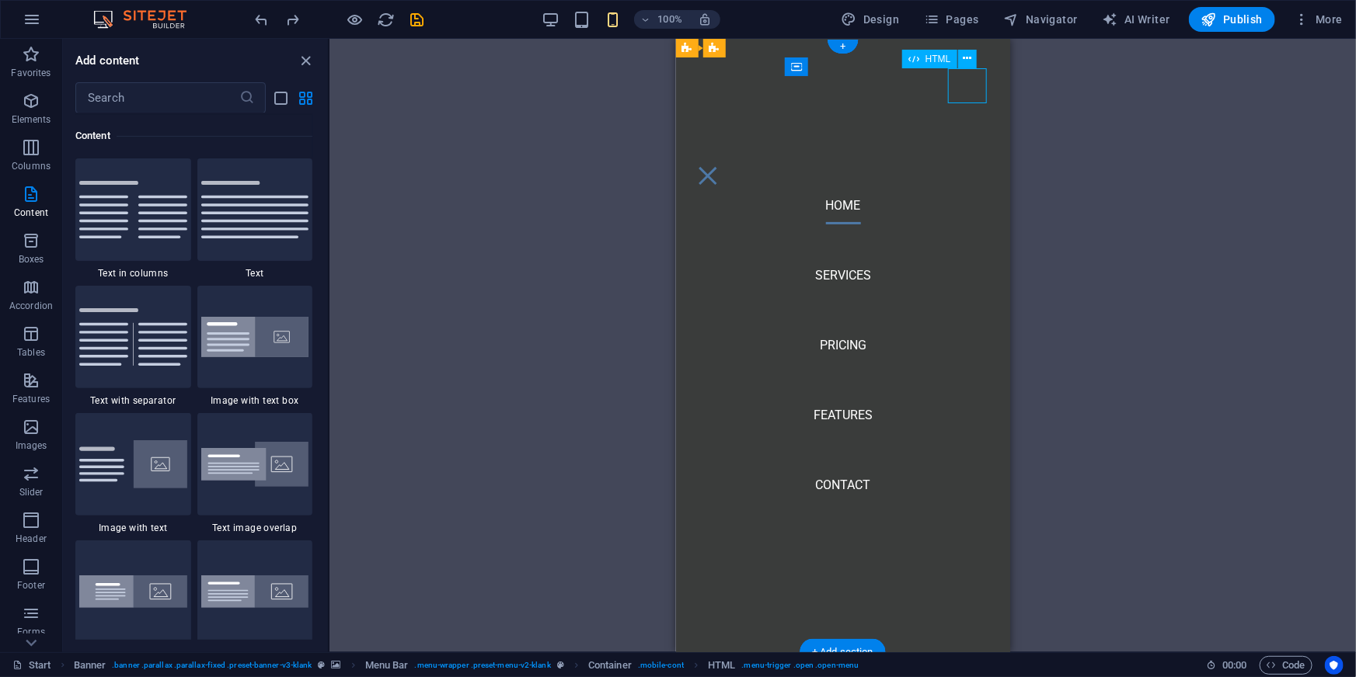
click at [726, 158] on div "Menu" at bounding box center [707, 175] width 39 height 35
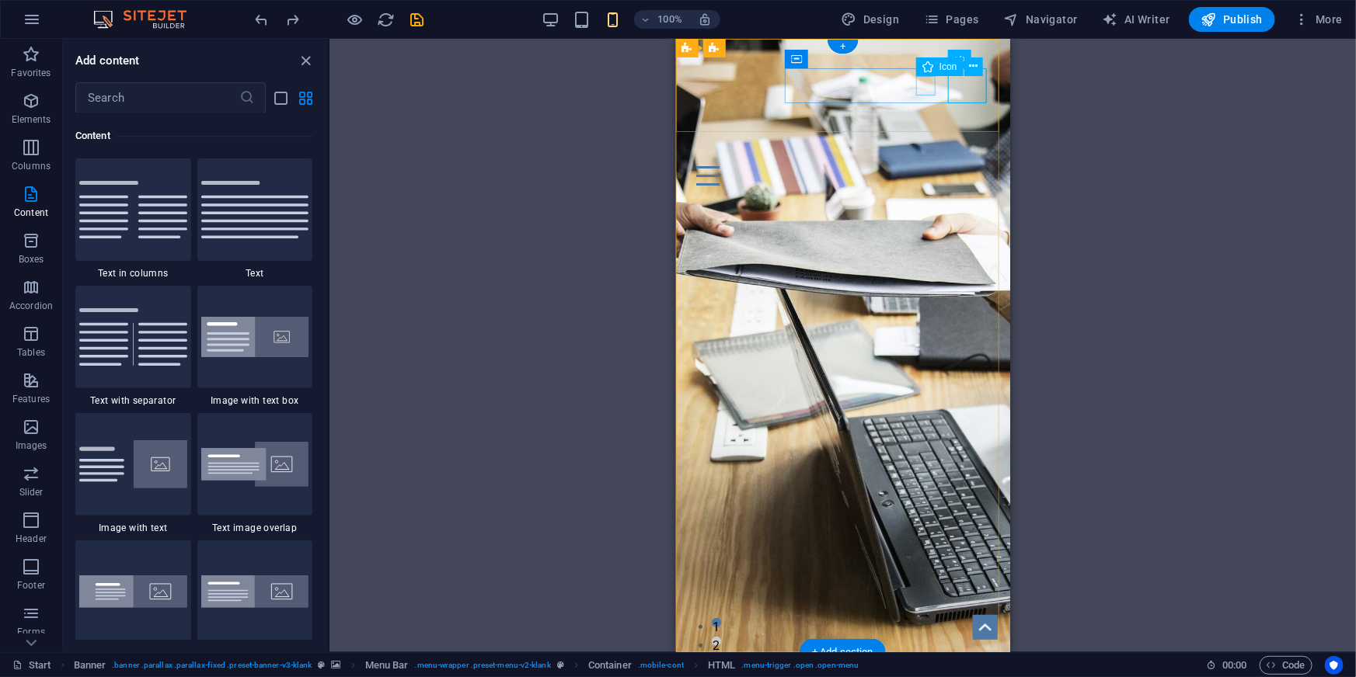
click at [928, 138] on figure at bounding box center [836, 147] width 297 height 19
click at [919, 138] on figure at bounding box center [836, 147] width 297 height 19
click at [928, 138] on figure at bounding box center [836, 147] width 297 height 19
select select "xMidYMid"
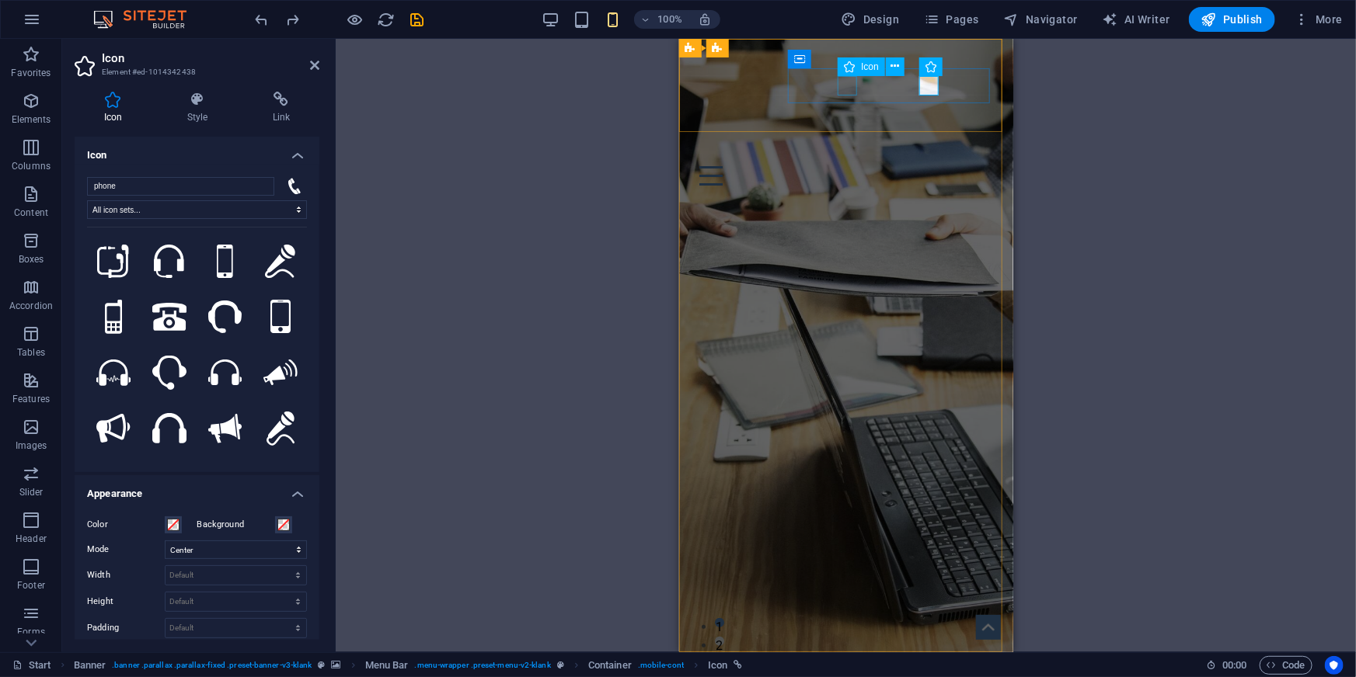
click at [846, 119] on figure at bounding box center [839, 128] width 297 height 19
select select "xMidYMid"
click at [205, 179] on input "phone" at bounding box center [180, 186] width 187 height 19
click at [191, 101] on icon at bounding box center [197, 100] width 79 height 16
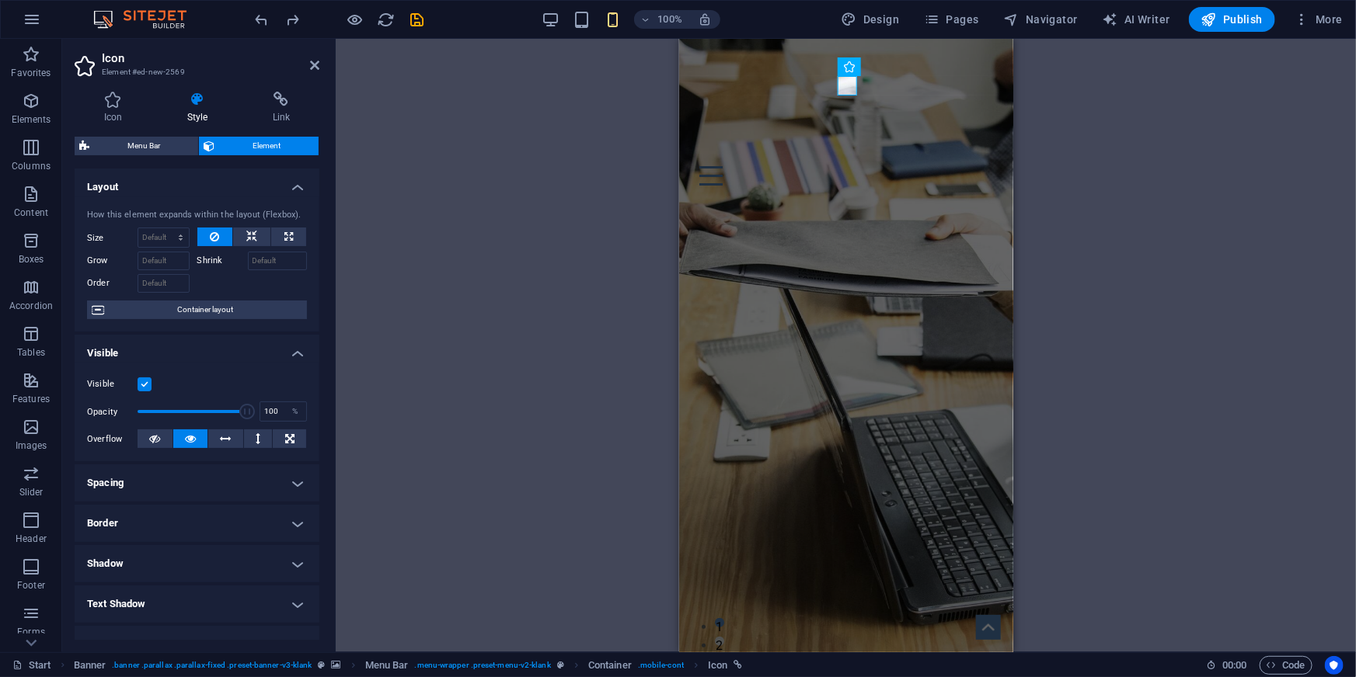
click at [268, 144] on span "Element" at bounding box center [266, 146] width 95 height 19
click at [277, 102] on icon at bounding box center [281, 100] width 76 height 16
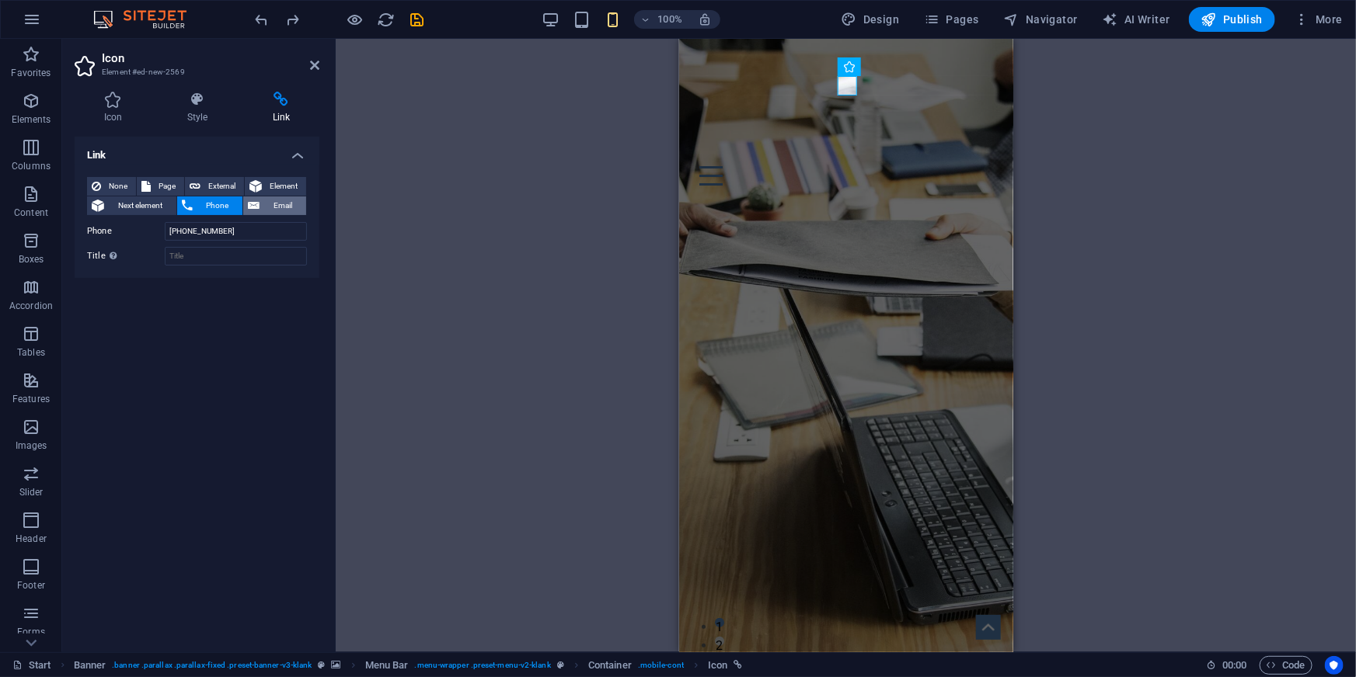
click at [291, 201] on span "Email" at bounding box center [282, 206] width 37 height 19
type input "[EMAIL_ADDRESS][DOMAIN_NAME]"
click at [238, 259] on input "Title Additional link description, should not be the same as the link text. The…" at bounding box center [236, 256] width 142 height 19
drag, startPoint x: 189, startPoint y: 255, endPoint x: 248, endPoint y: 254, distance: 59.0
click at [248, 254] on input "InteQ Sales" at bounding box center [236, 256] width 142 height 19
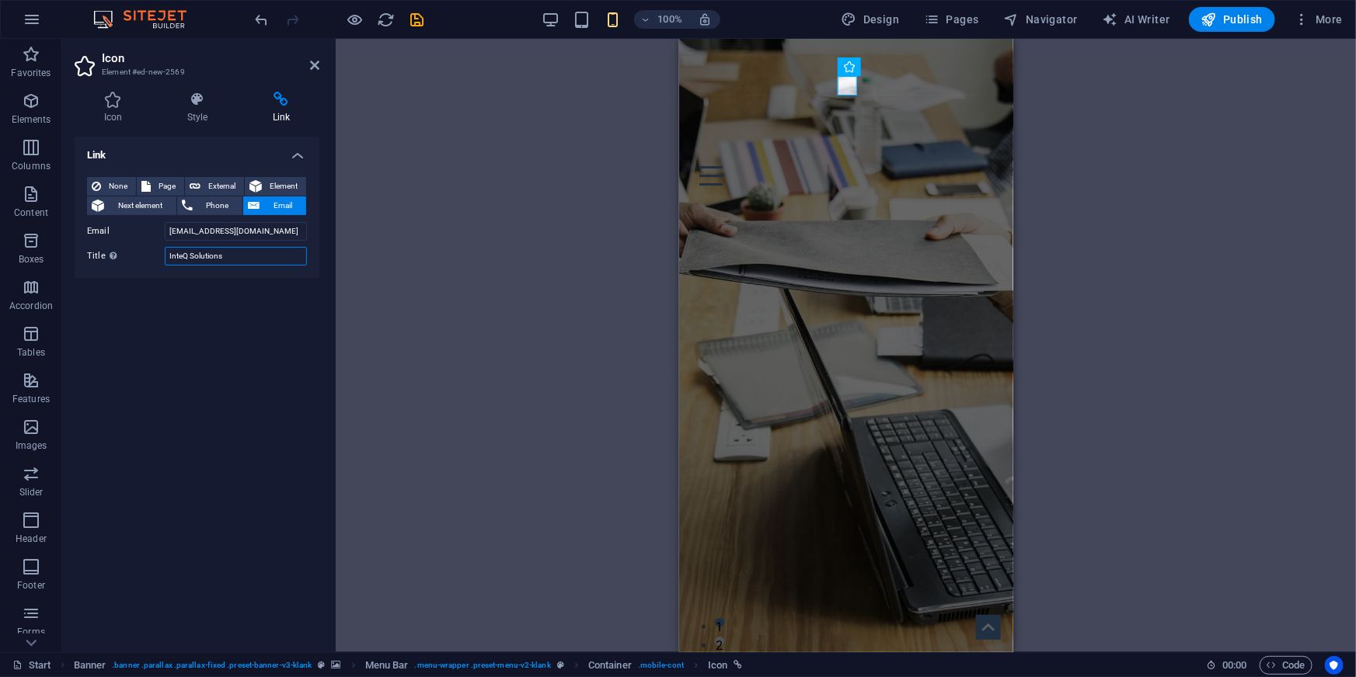
type input "InteQ Solutions"
click at [274, 314] on div "Link None Page External Element Next element Phone Email Page Start Subpage Leg…" at bounding box center [197, 388] width 245 height 503
click at [116, 112] on h4 "Icon" at bounding box center [116, 108] width 83 height 33
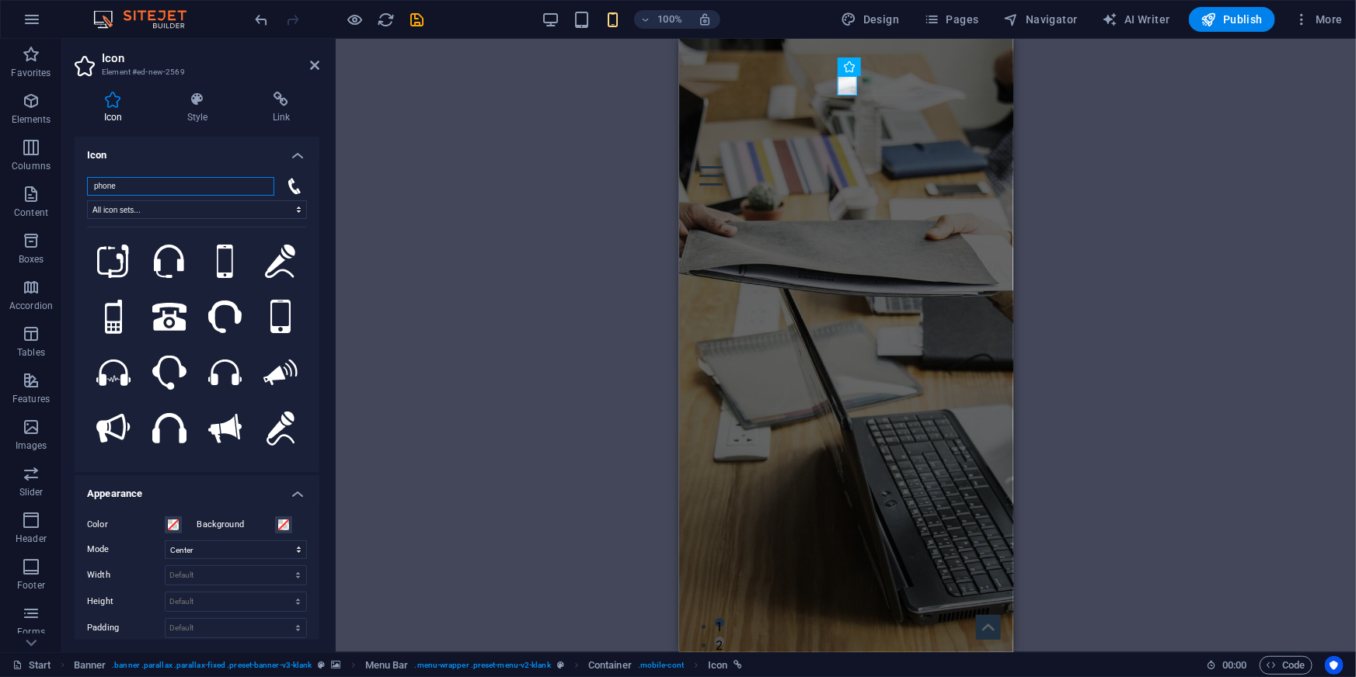
click at [156, 185] on input "phone" at bounding box center [180, 186] width 187 height 19
click at [210, 186] on input "phone" at bounding box center [180, 186] width 187 height 19
click at [186, 203] on select "All icon sets... IcoFont Ionicons FontAwesome Brands FontAwesome Duotone FontAw…" at bounding box center [197, 209] width 220 height 19
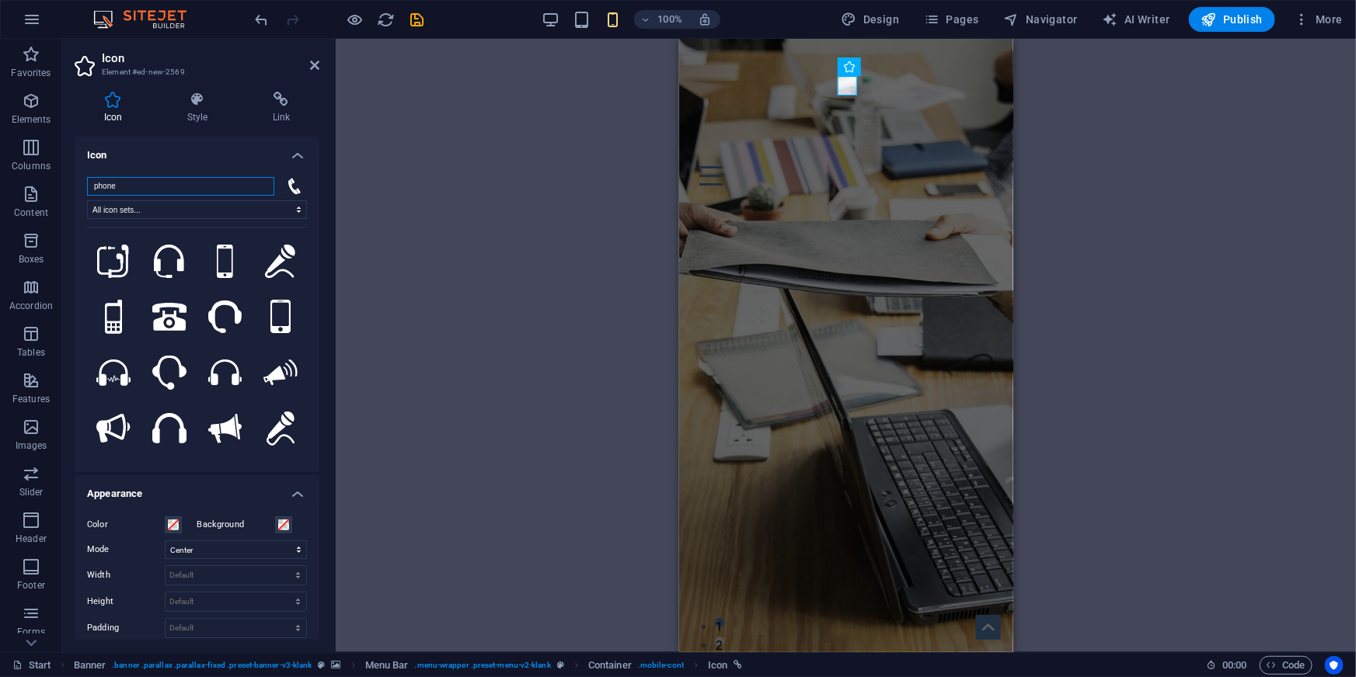
click at [191, 185] on input "phone" at bounding box center [180, 186] width 187 height 19
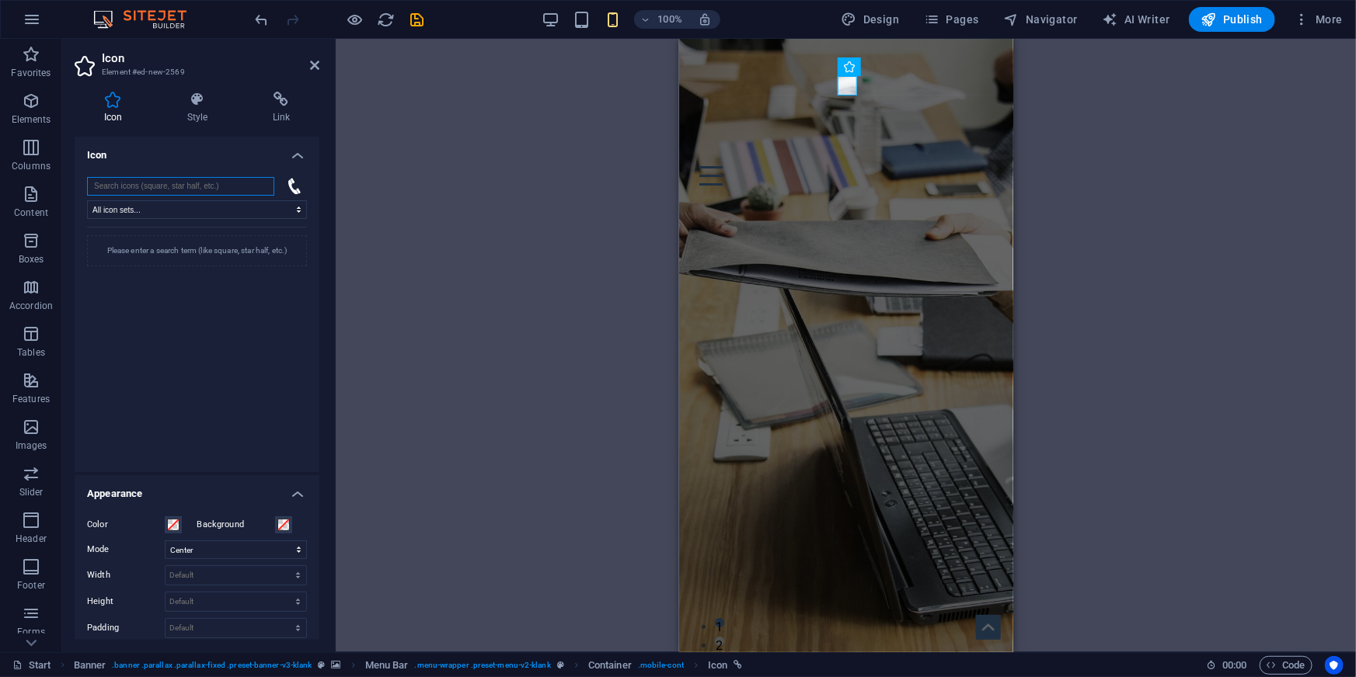
click at [191, 185] on input "search" at bounding box center [180, 186] width 187 height 19
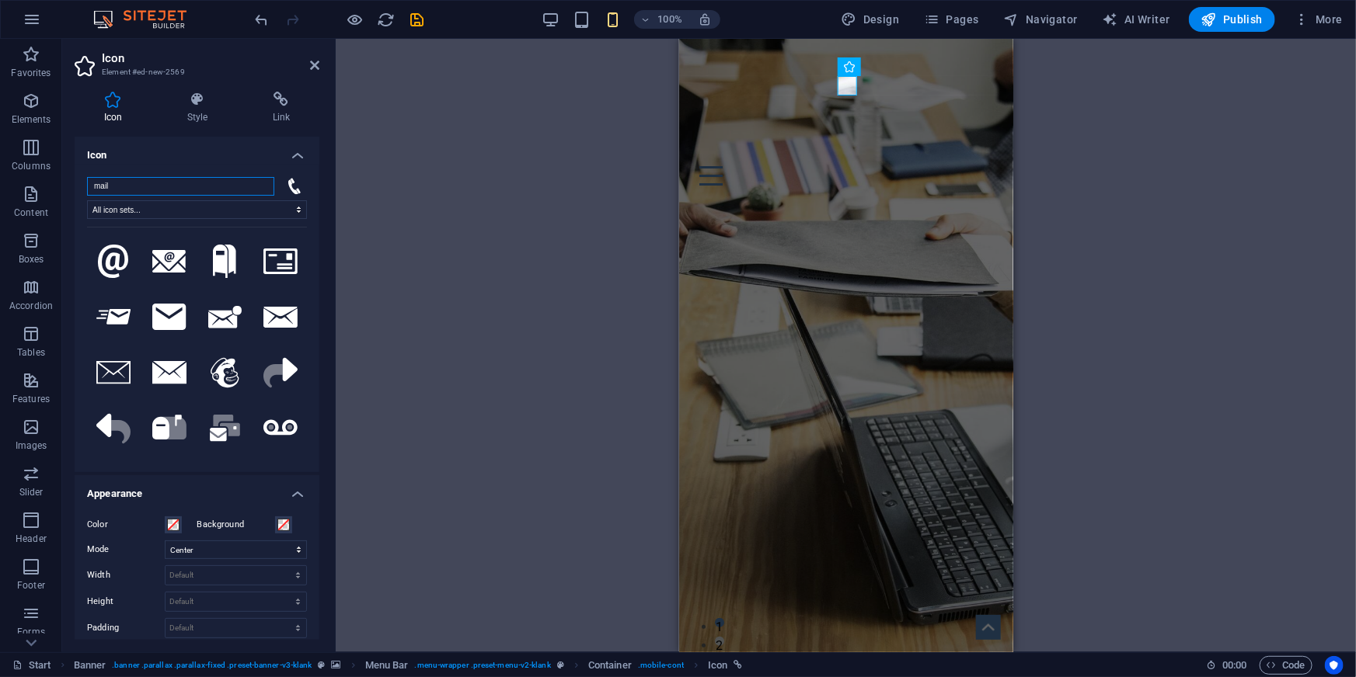
type input "mail"
drag, startPoint x: 319, startPoint y: 204, endPoint x: 321, endPoint y: 215, distance: 11.9
click at [321, 215] on div "Icon Style Link Icon mail All icon sets... IcoFont Ionicons FontAwesome Brands …" at bounding box center [197, 365] width 270 height 573
click at [168, 315] on icon at bounding box center [169, 317] width 34 height 26
click at [203, 112] on h4 "Style" at bounding box center [200, 108] width 85 height 33
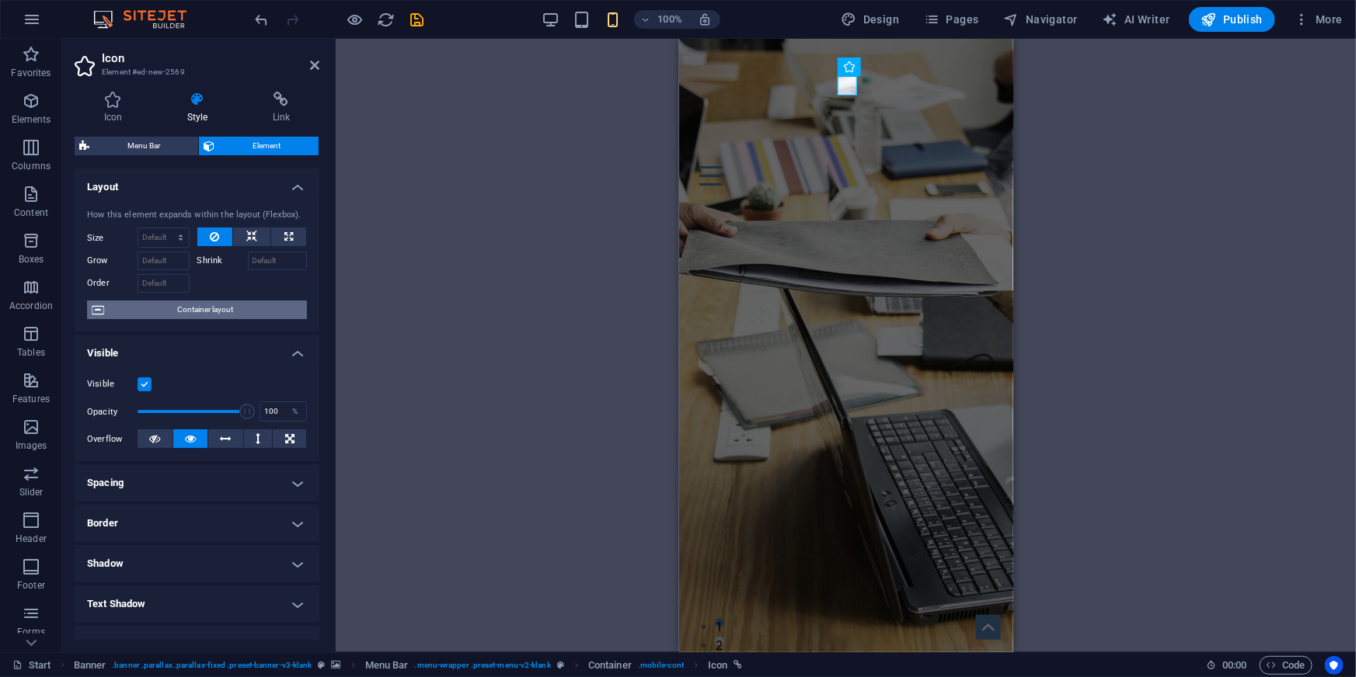
click at [193, 314] on span "Container layout" at bounding box center [205, 310] width 193 height 19
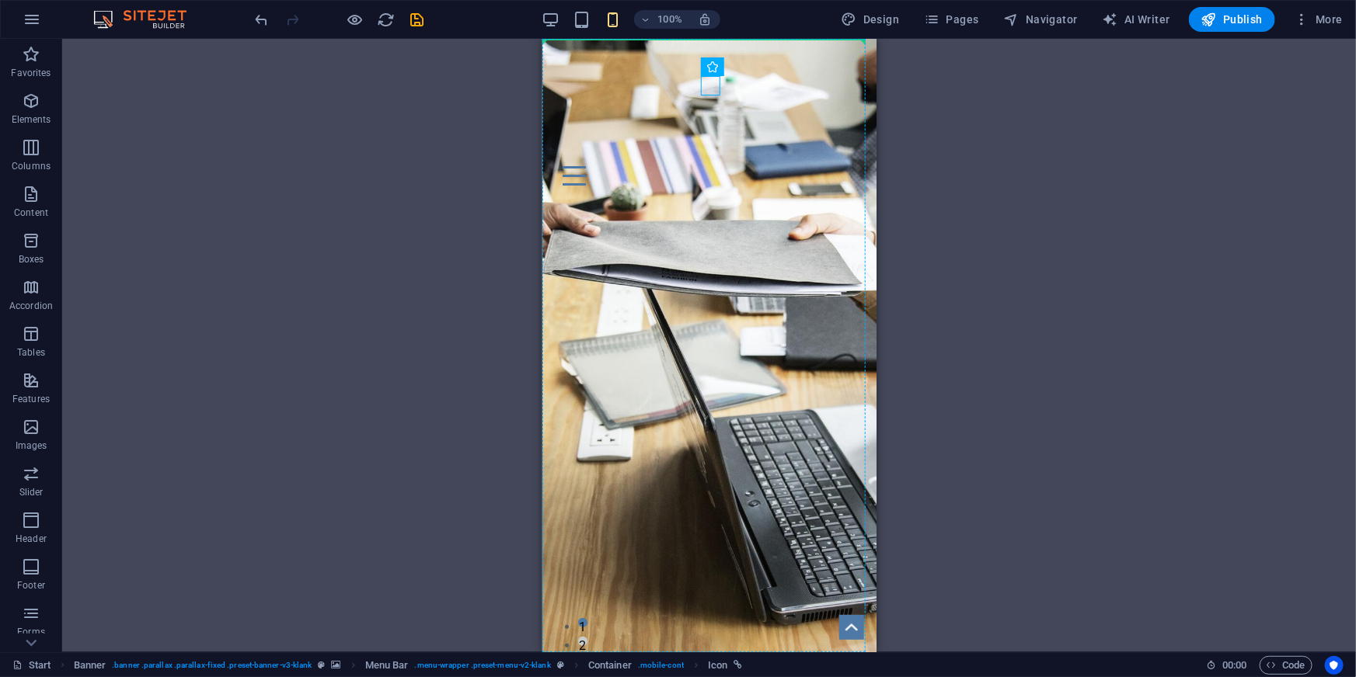
drag, startPoint x: 712, startPoint y: 83, endPoint x: 893, endPoint y: 83, distance: 180.2
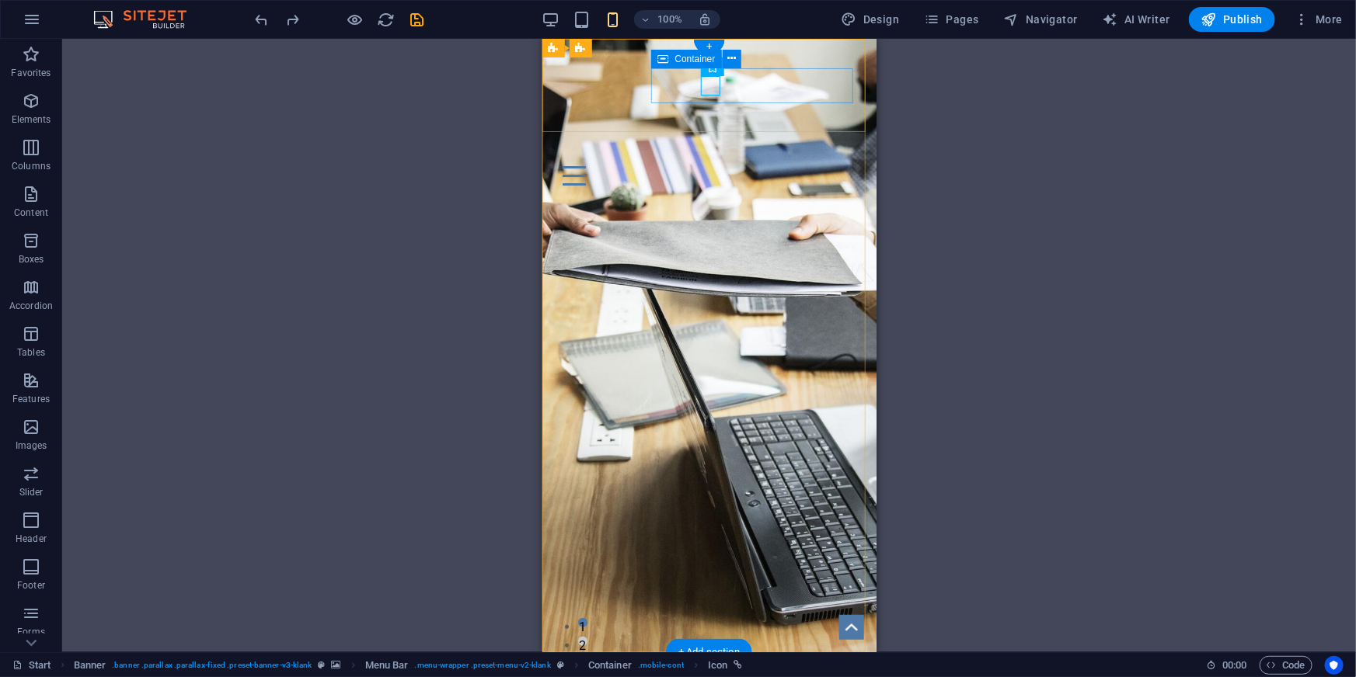
click at [752, 119] on div "Menu" at bounding box center [708, 156] width 309 height 74
click at [755, 119] on div "Menu" at bounding box center [708, 156] width 309 height 74
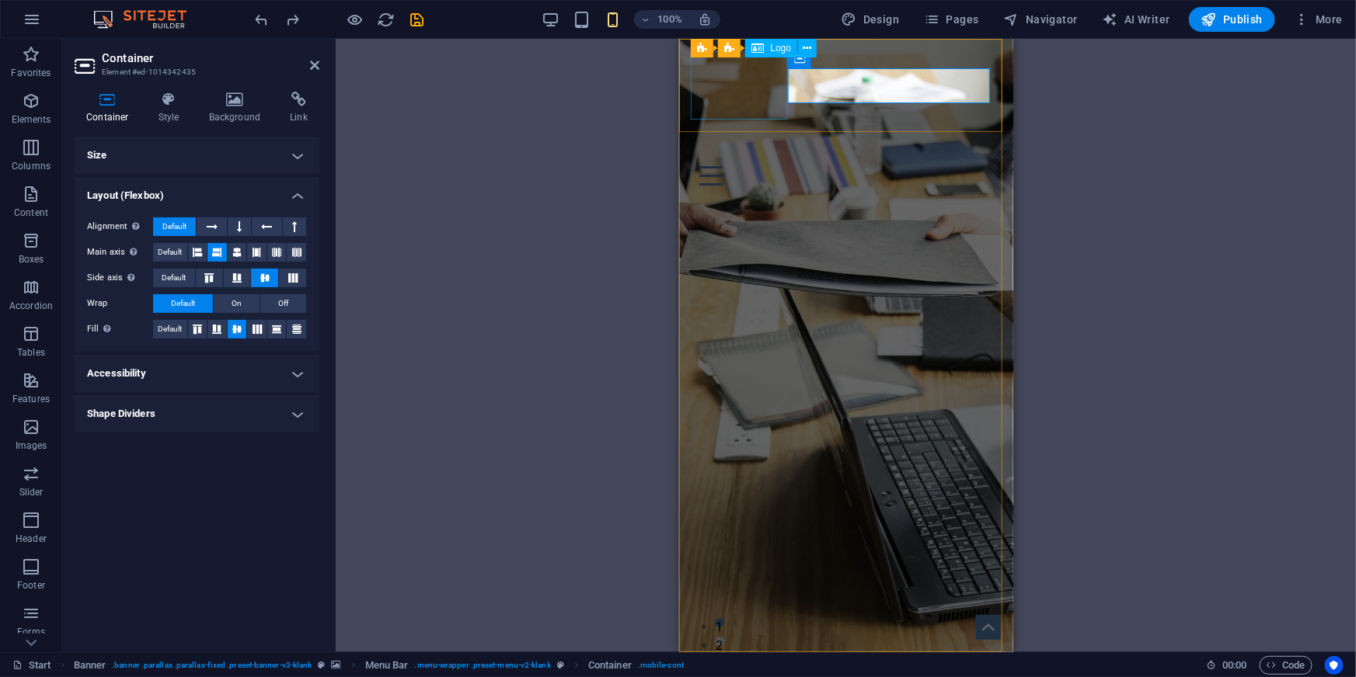
click at [755, 101] on div at bounding box center [845, 84] width 309 height 68
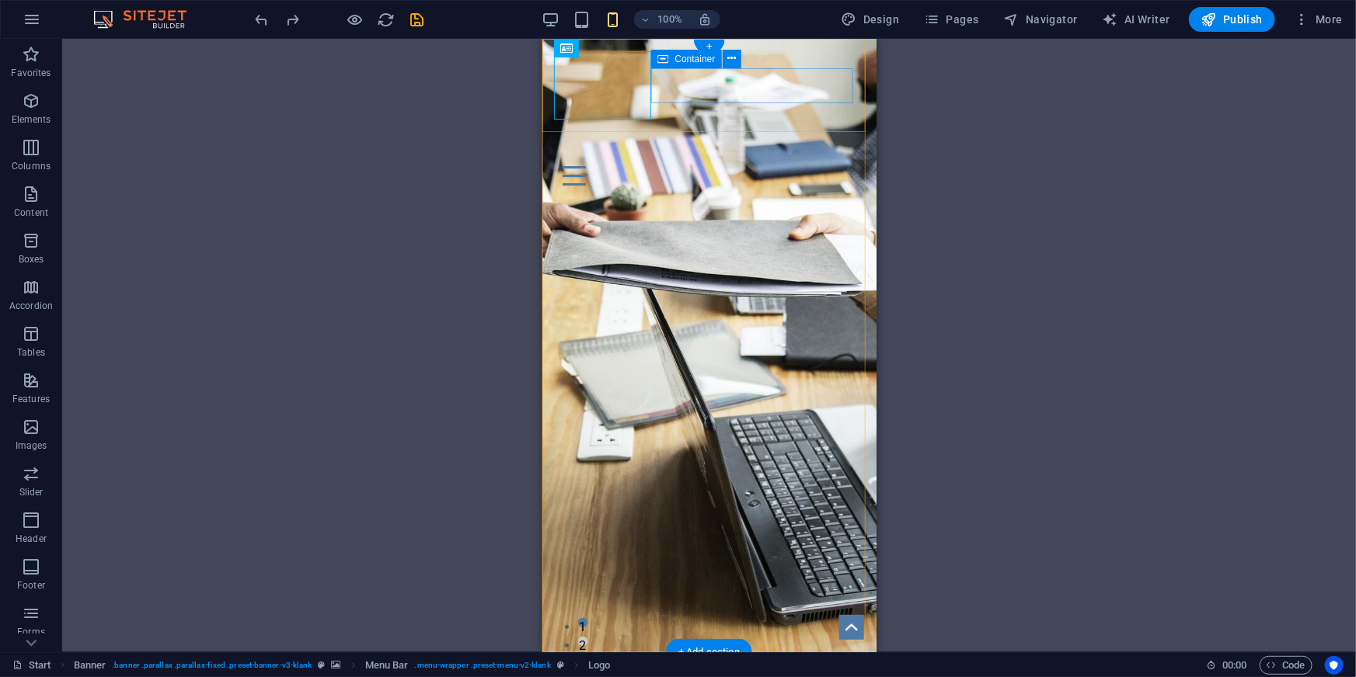
click at [766, 119] on div "Menu" at bounding box center [708, 156] width 309 height 74
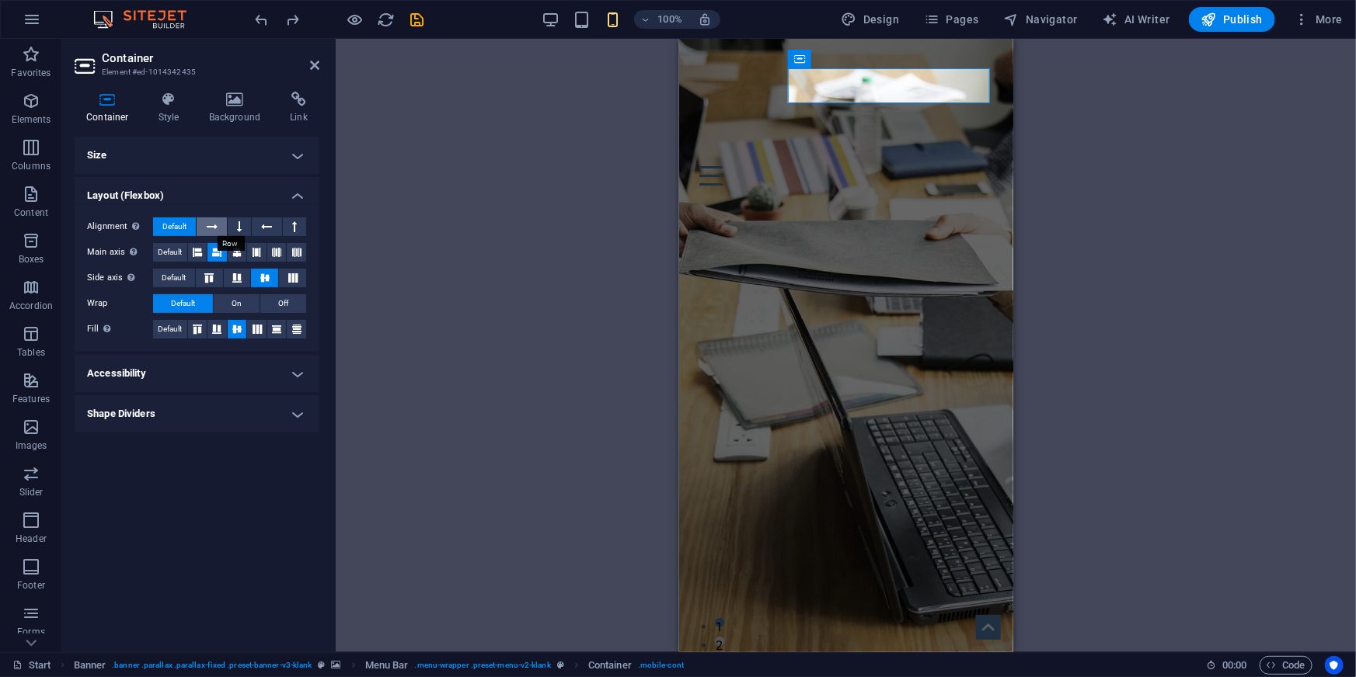
click at [210, 228] on icon at bounding box center [212, 227] width 11 height 19
click at [257, 224] on button at bounding box center [267, 227] width 30 height 19
click at [212, 228] on icon at bounding box center [212, 227] width 11 height 19
click at [301, 225] on button at bounding box center [294, 227] width 23 height 19
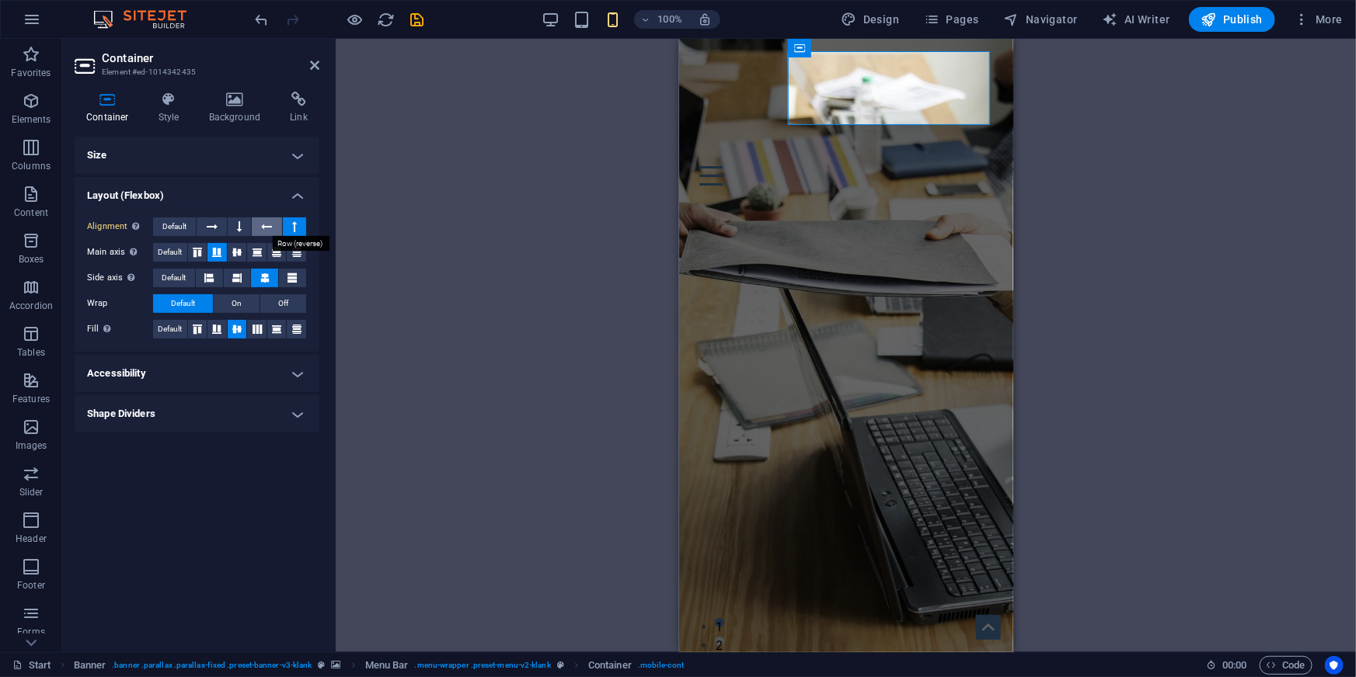
click at [258, 227] on button at bounding box center [267, 227] width 30 height 19
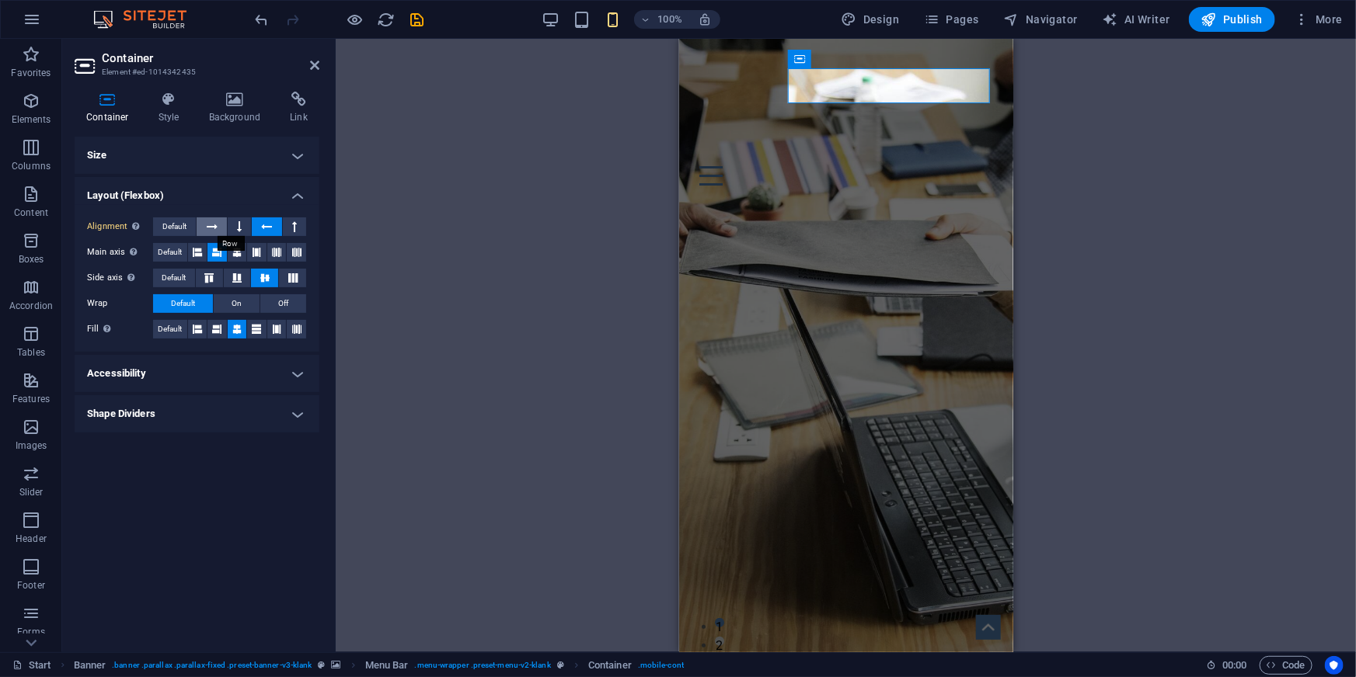
click at [207, 229] on icon at bounding box center [212, 227] width 11 height 19
click at [239, 252] on icon at bounding box center [236, 252] width 9 height 19
click at [255, 252] on icon at bounding box center [256, 252] width 9 height 19
click at [218, 252] on icon at bounding box center [216, 252] width 9 height 19
click at [229, 298] on button "On" at bounding box center [237, 303] width 46 height 19
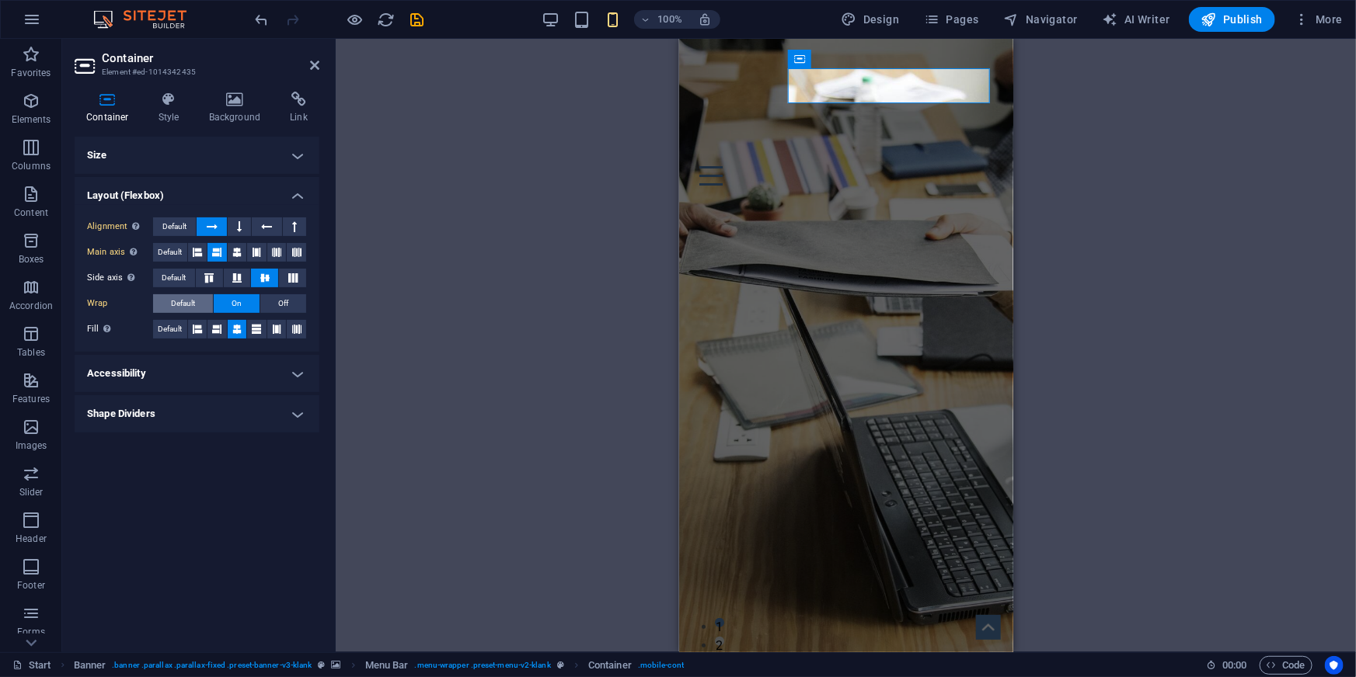
click at [186, 299] on span "Default" at bounding box center [183, 303] width 24 height 19
click at [197, 327] on icon at bounding box center [197, 329] width 9 height 19
click at [239, 329] on icon at bounding box center [236, 329] width 9 height 19
click at [292, 418] on h4 "Shape Dividers" at bounding box center [197, 413] width 245 height 37
click at [270, 140] on h4 "Size" at bounding box center [197, 155] width 245 height 37
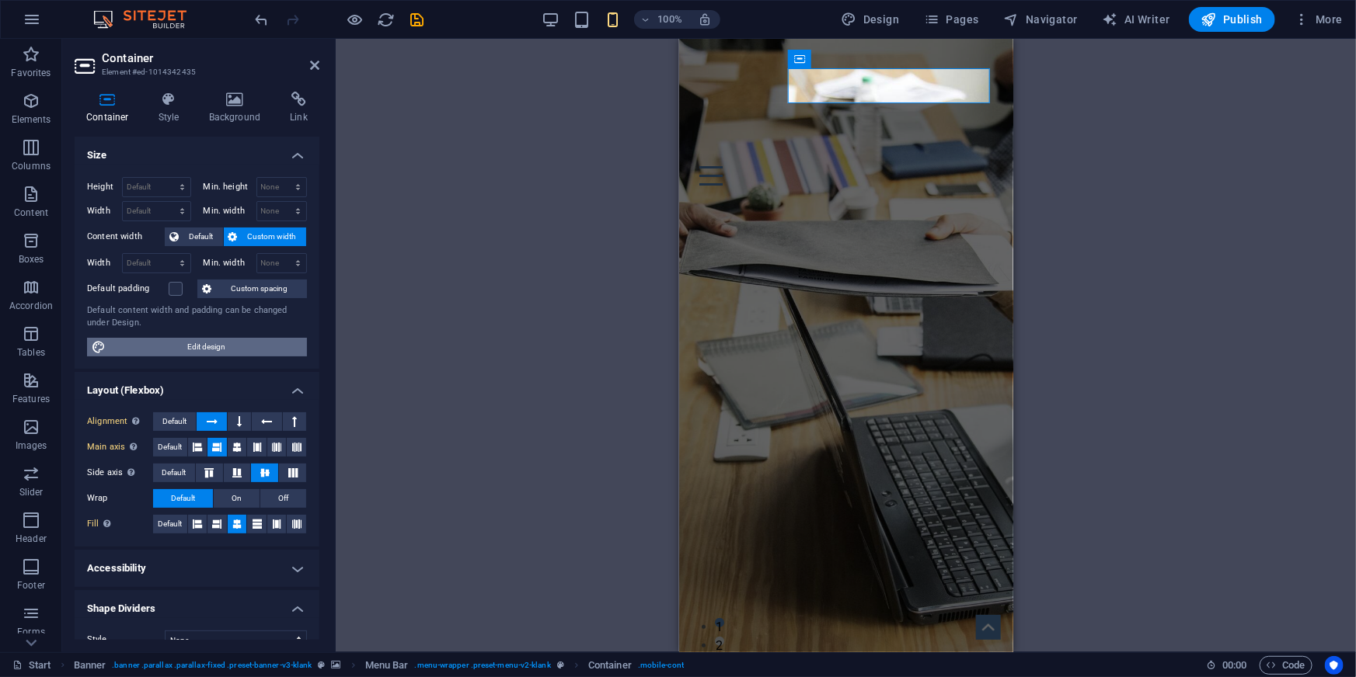
click at [197, 343] on span "Edit design" at bounding box center [206, 347] width 192 height 19
select select "px"
select select "400"
select select "px"
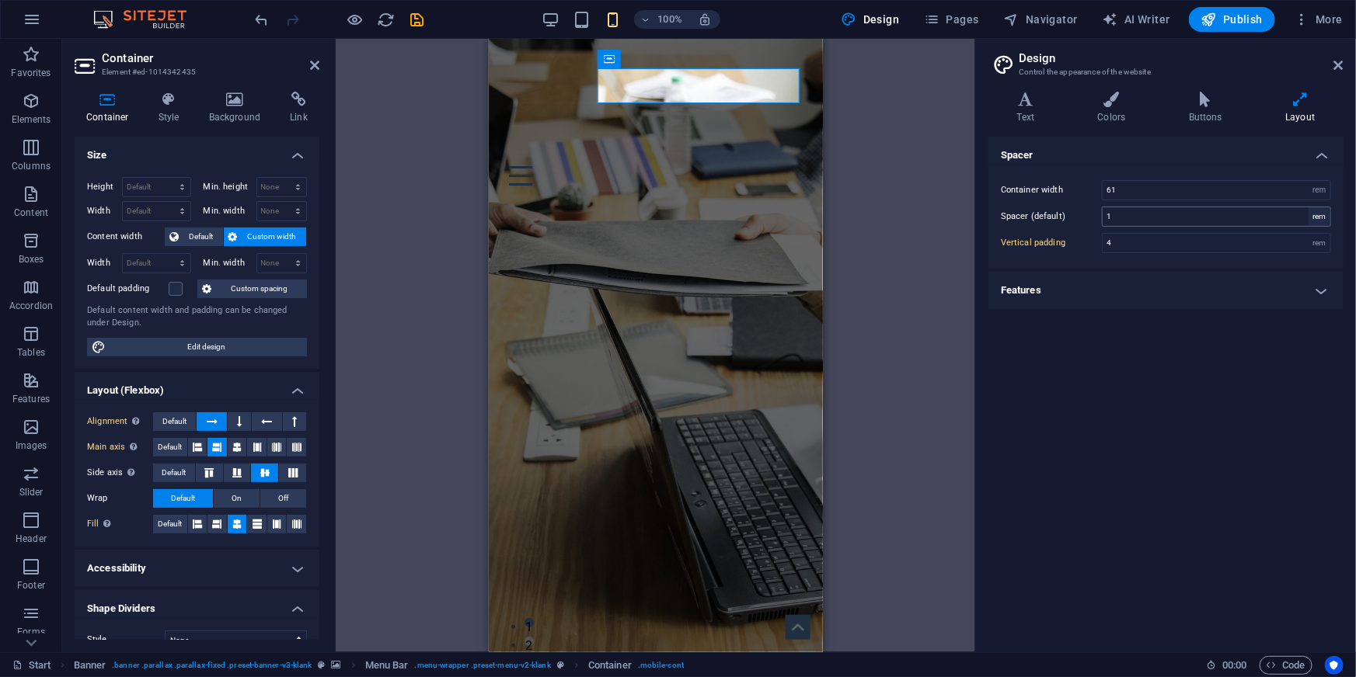
click at [1321, 216] on div "rem" at bounding box center [1319, 216] width 22 height 19
click at [1102, 290] on h4 "Features" at bounding box center [1165, 290] width 355 height 37
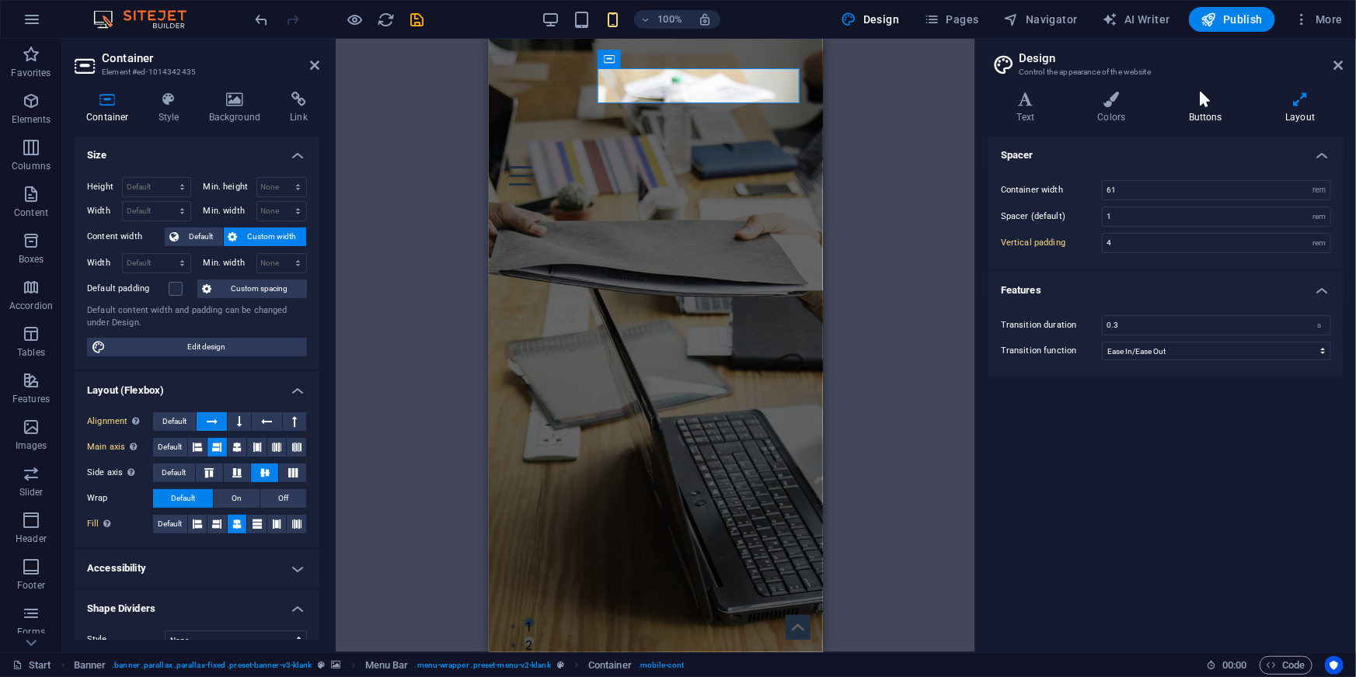
click at [1205, 106] on icon at bounding box center [1205, 100] width 90 height 16
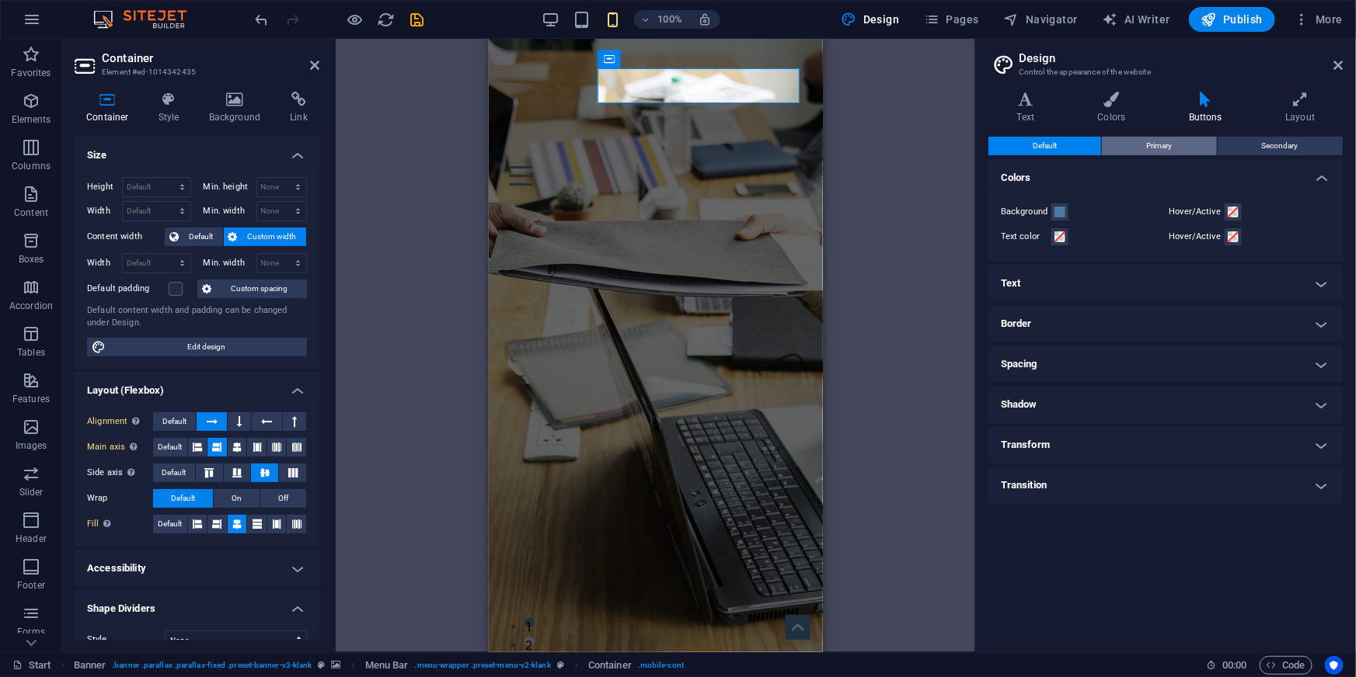
click at [1177, 148] on button "Primary" at bounding box center [1159, 146] width 114 height 19
click at [1297, 95] on icon at bounding box center [1300, 100] width 86 height 16
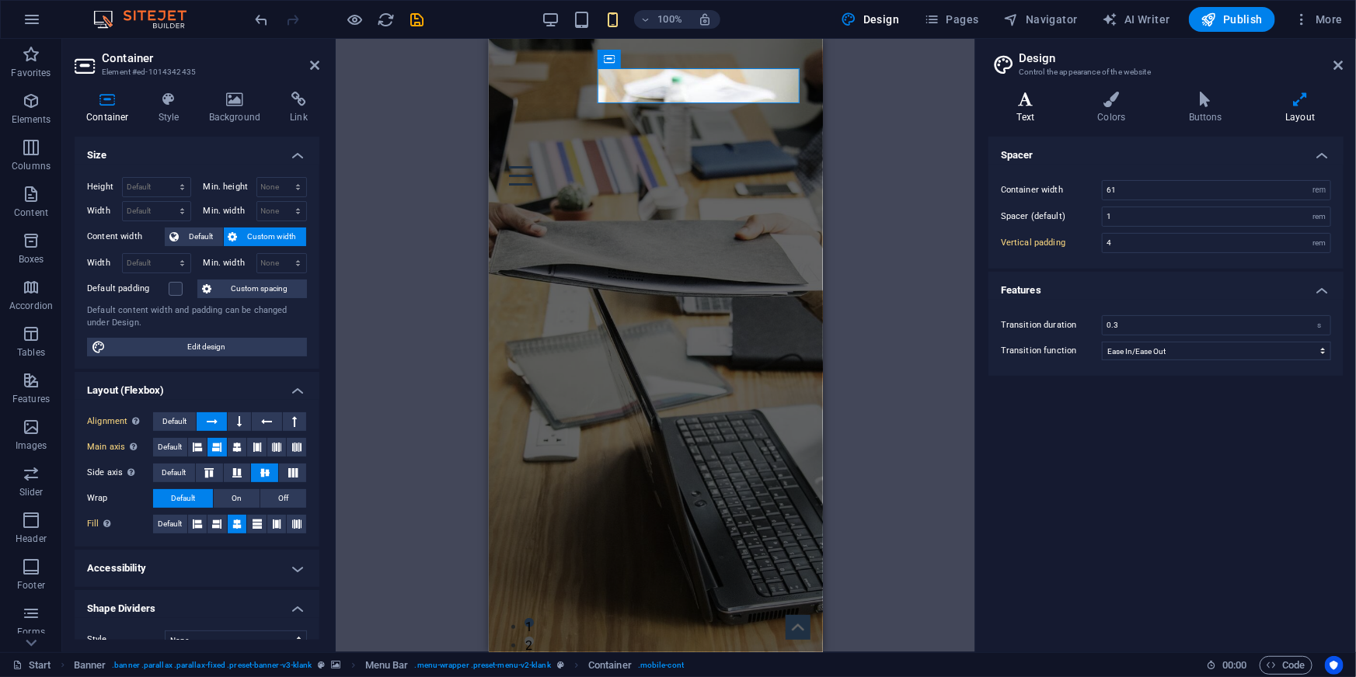
click at [1022, 105] on icon at bounding box center [1025, 100] width 75 height 16
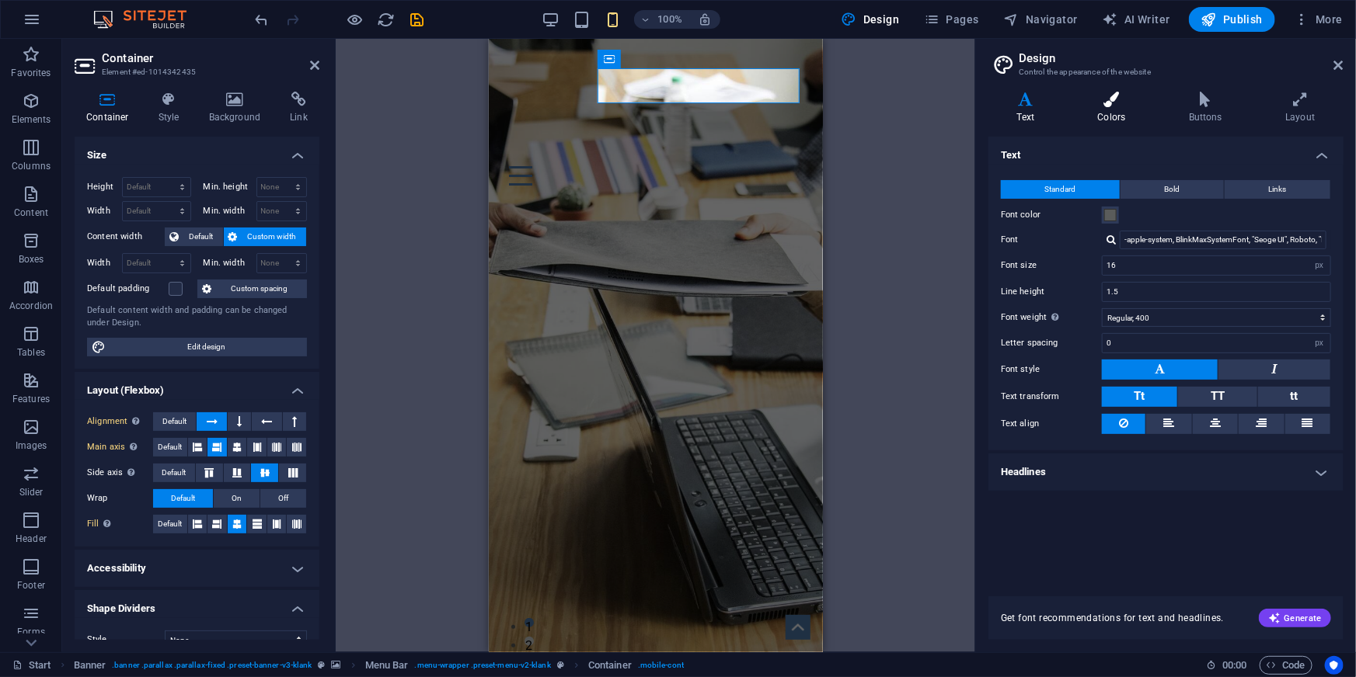
click at [1114, 105] on icon at bounding box center [1111, 100] width 85 height 16
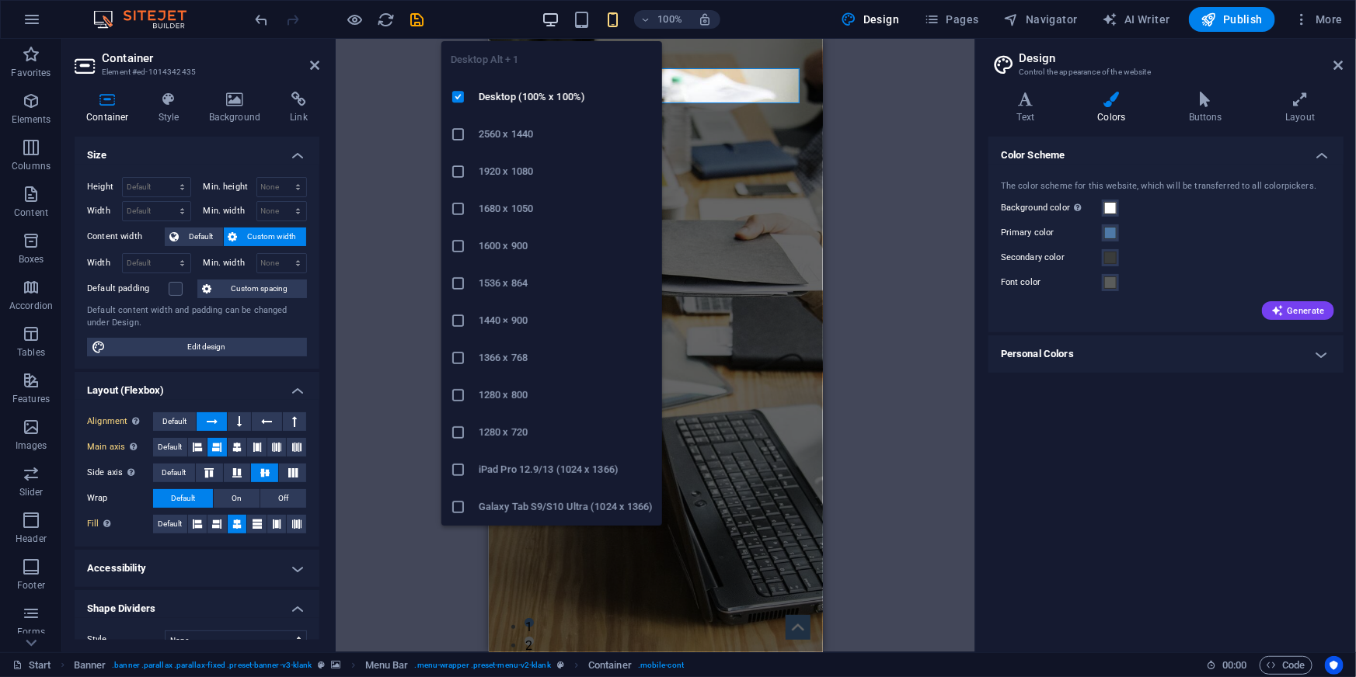
click at [545, 16] on icon "button" at bounding box center [550, 20] width 18 height 18
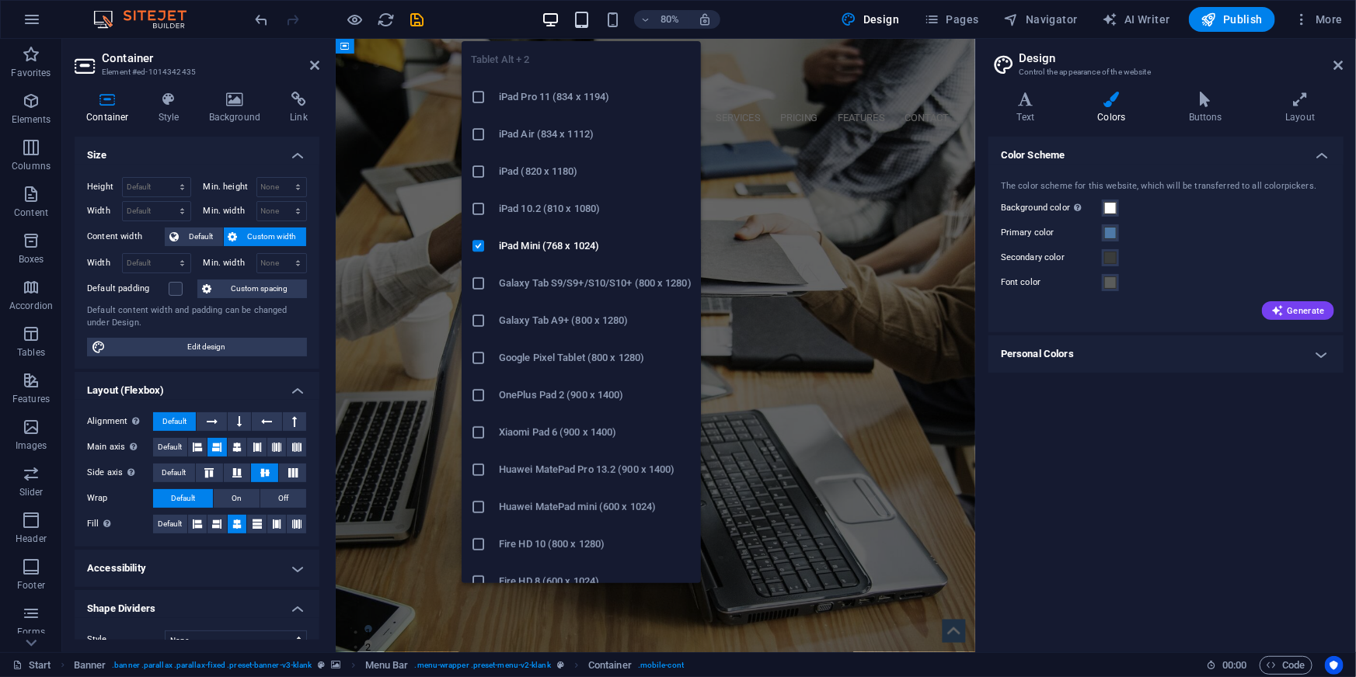
click at [580, 18] on icon "button" at bounding box center [582, 20] width 18 height 18
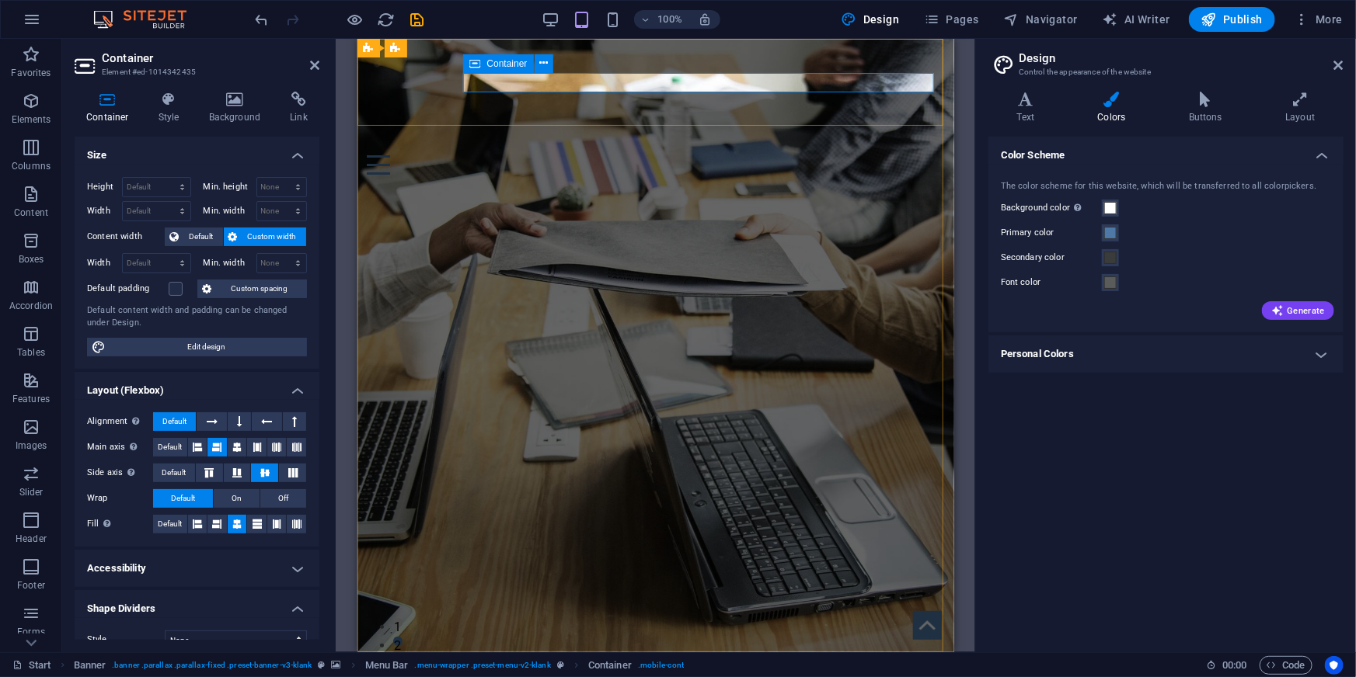
click at [839, 116] on div "Menu" at bounding box center [655, 145] width 578 height 58
click at [1286, 96] on icon at bounding box center [1300, 100] width 86 height 16
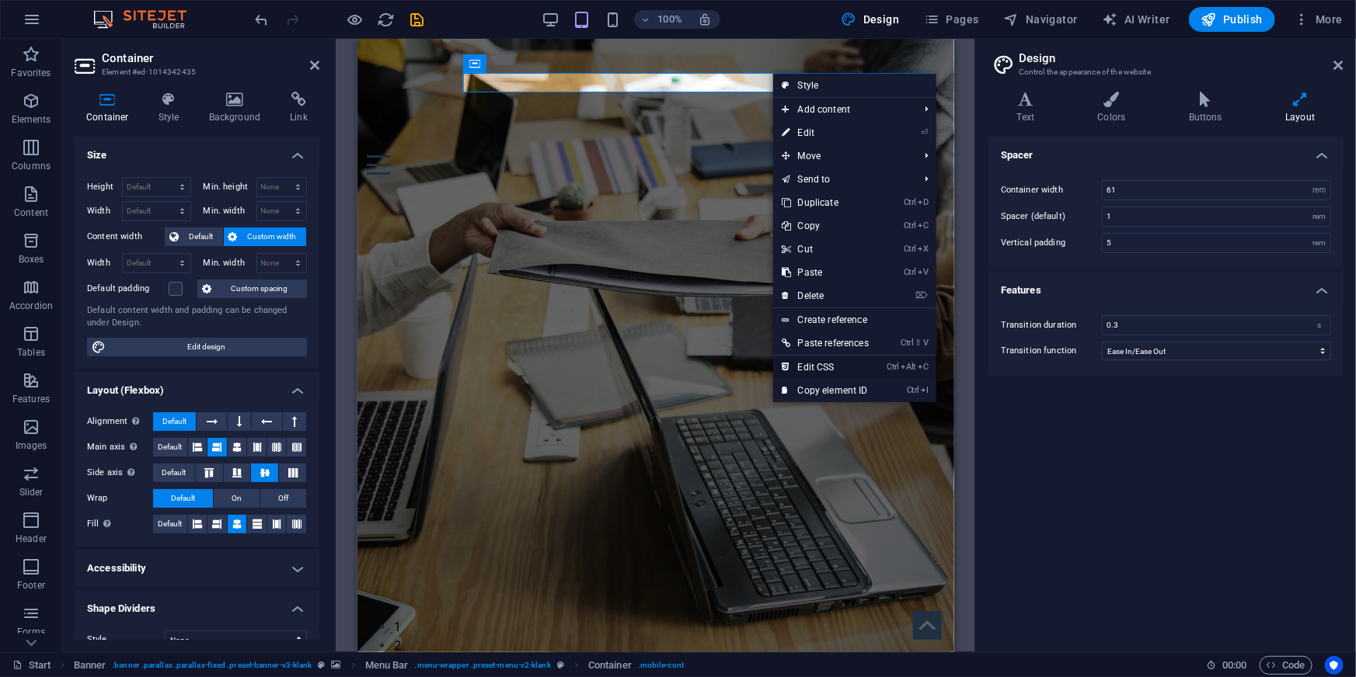
click at [847, 359] on link "Ctrl Alt C Edit CSS" at bounding box center [825, 367] width 105 height 23
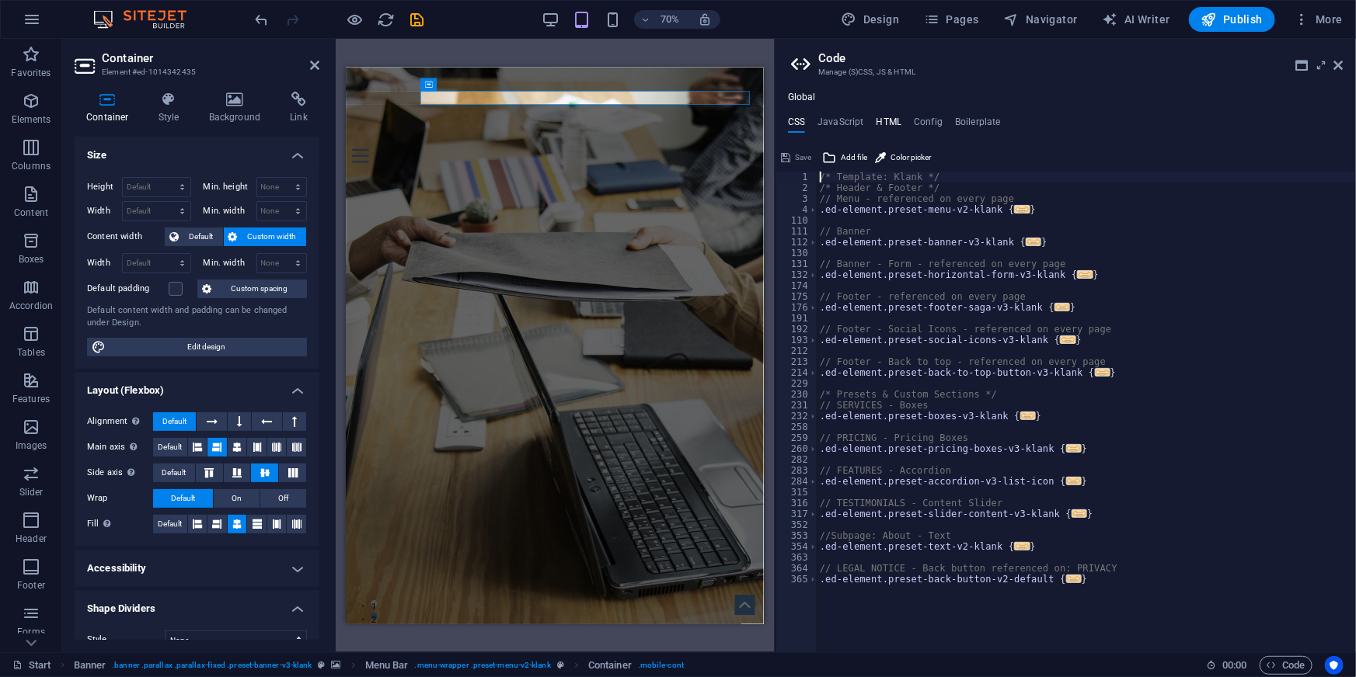
click at [887, 121] on h4 "HTML" at bounding box center [889, 125] width 26 height 17
type textarea "<a href="#main-content" class="wv-link-content button">Skip to main content</a>"
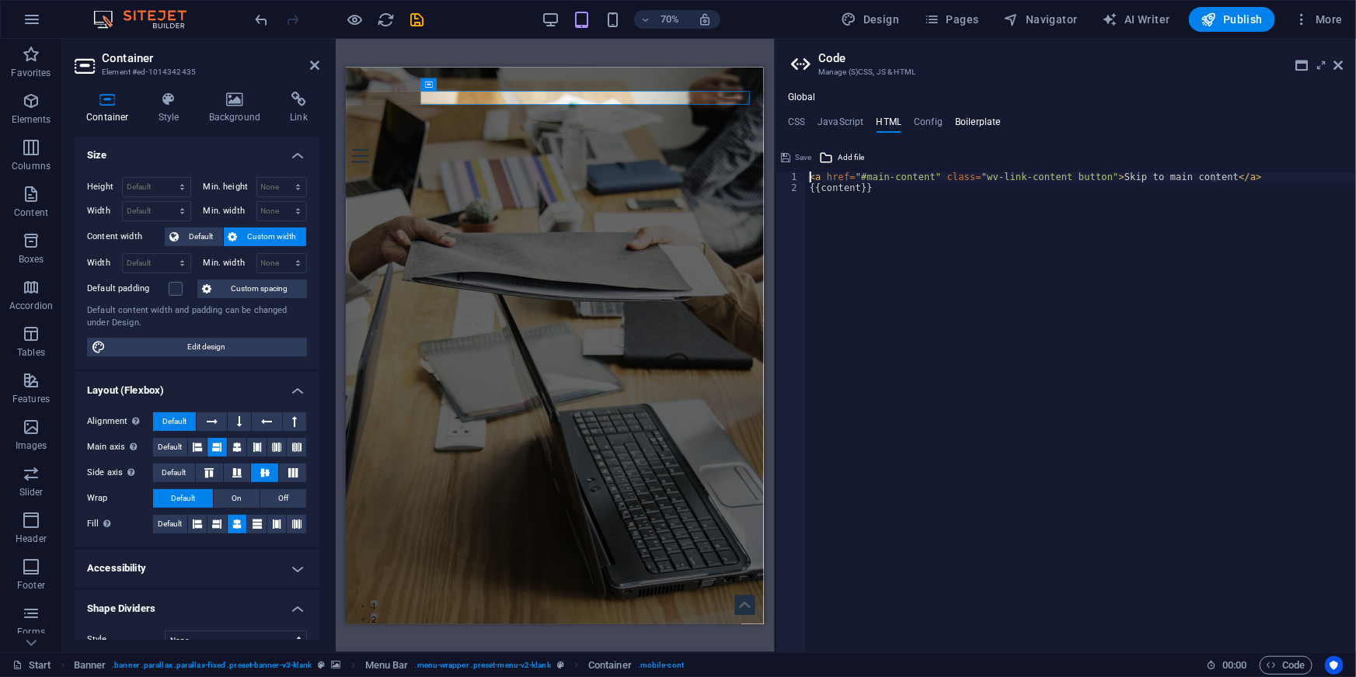
click at [980, 126] on h4 "Boilerplate" at bounding box center [978, 125] width 46 height 17
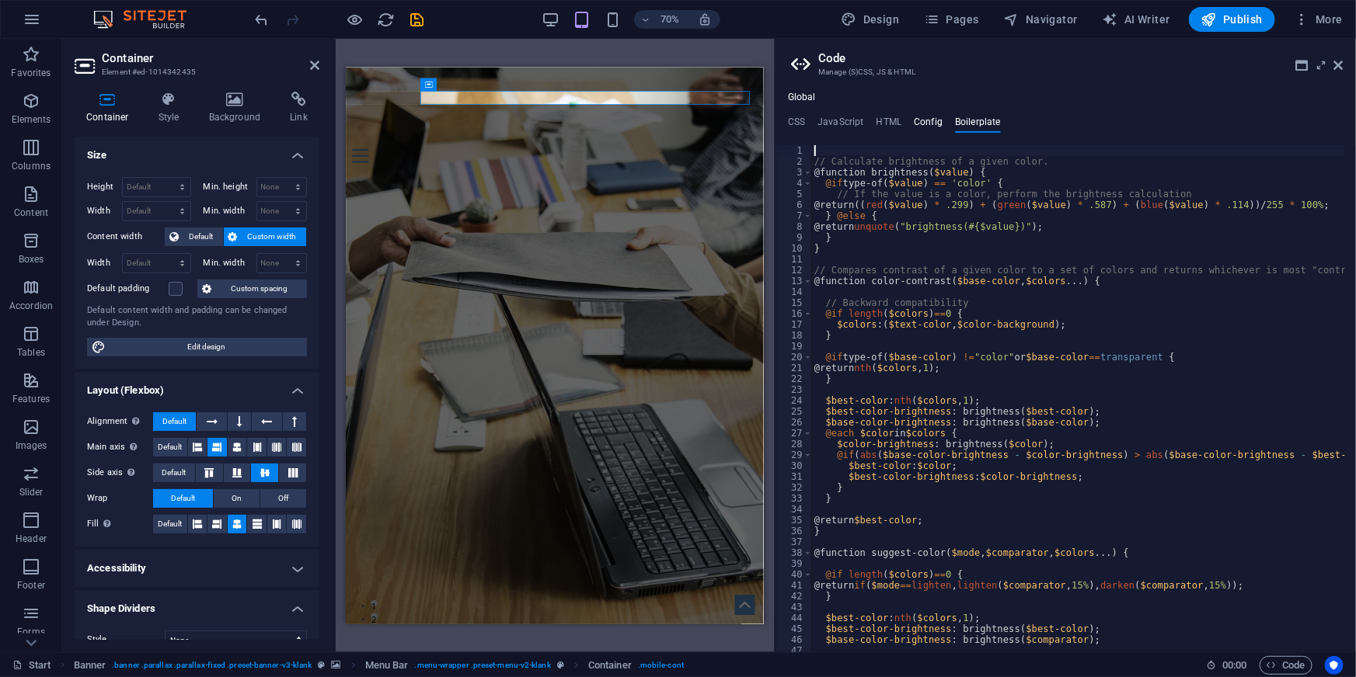
click at [924, 121] on h4 "Config" at bounding box center [928, 125] width 29 height 17
type textarea "$color-background: #ffffff;$color-primary: #4e79a7;$color-secondary: #3a3c3b;$c…"
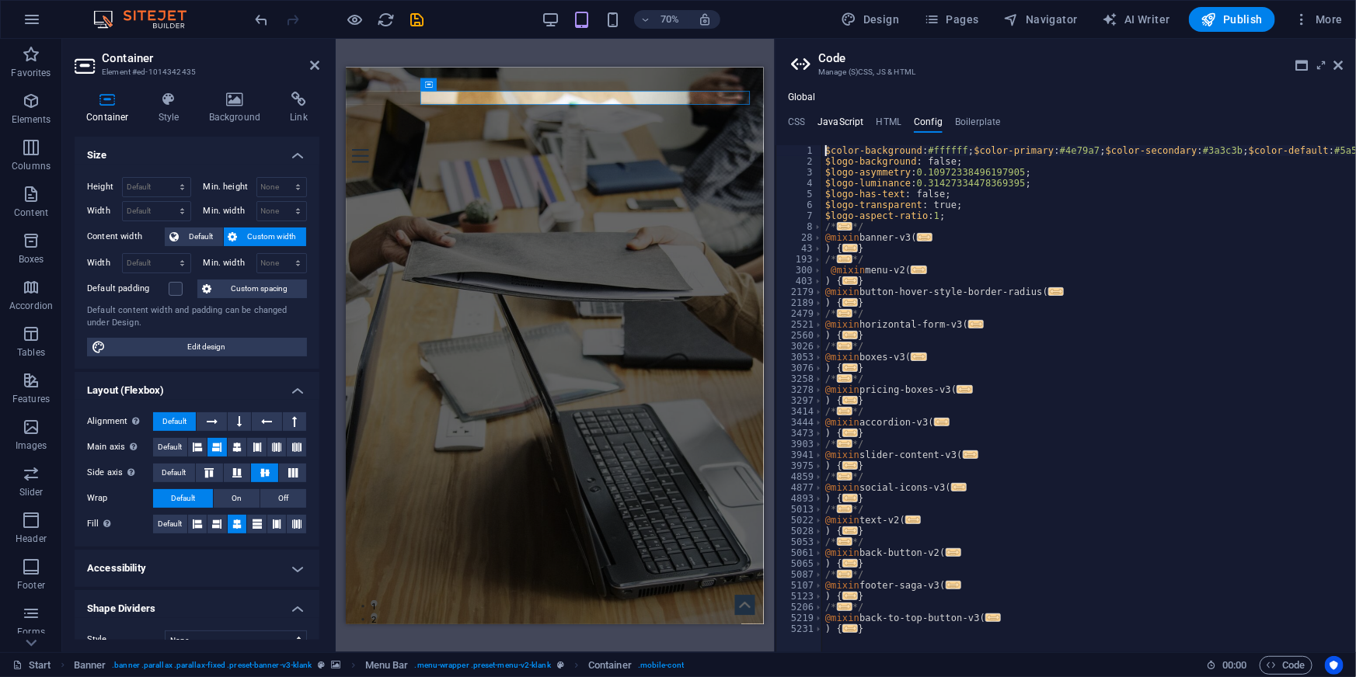
click at [839, 117] on h4 "JavaScript" at bounding box center [840, 125] width 46 height 17
type textarea "/* JS for preset "Menu V2" */"
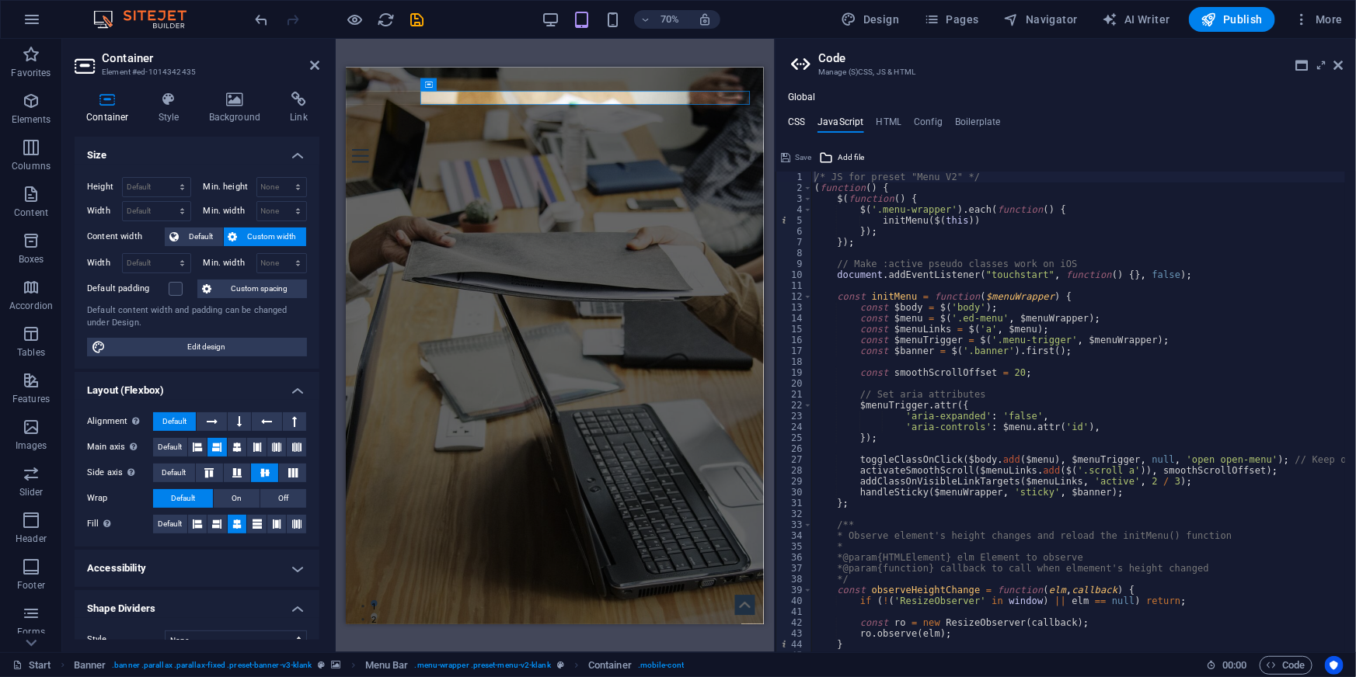
click at [796, 117] on h4 "CSS" at bounding box center [796, 125] width 17 height 17
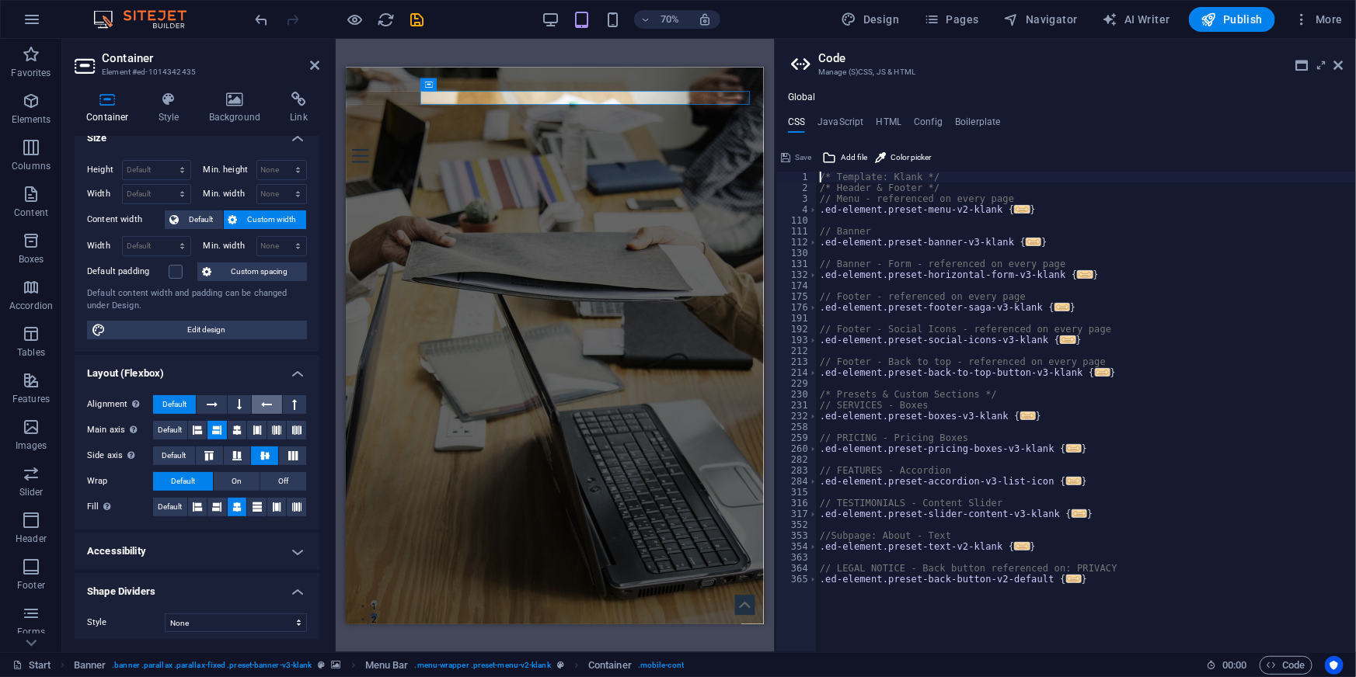
scroll to position [21, 0]
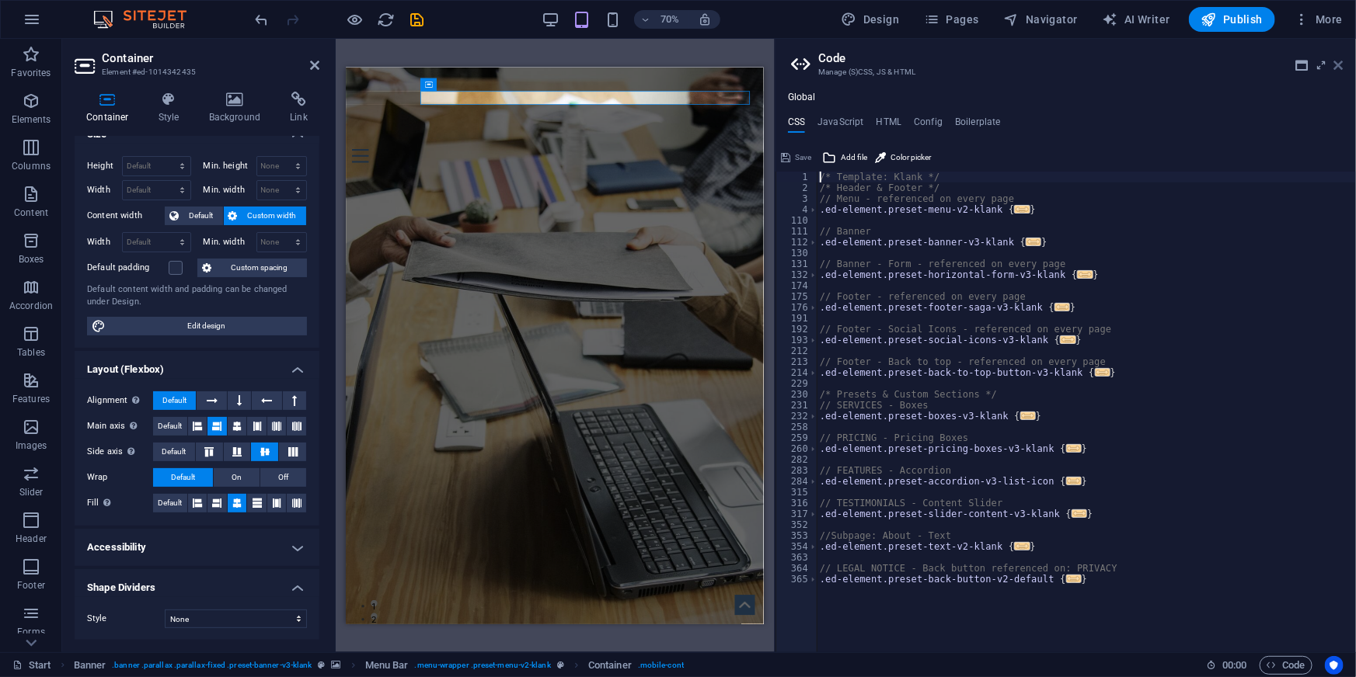
click at [1339, 62] on icon at bounding box center [1338, 65] width 9 height 12
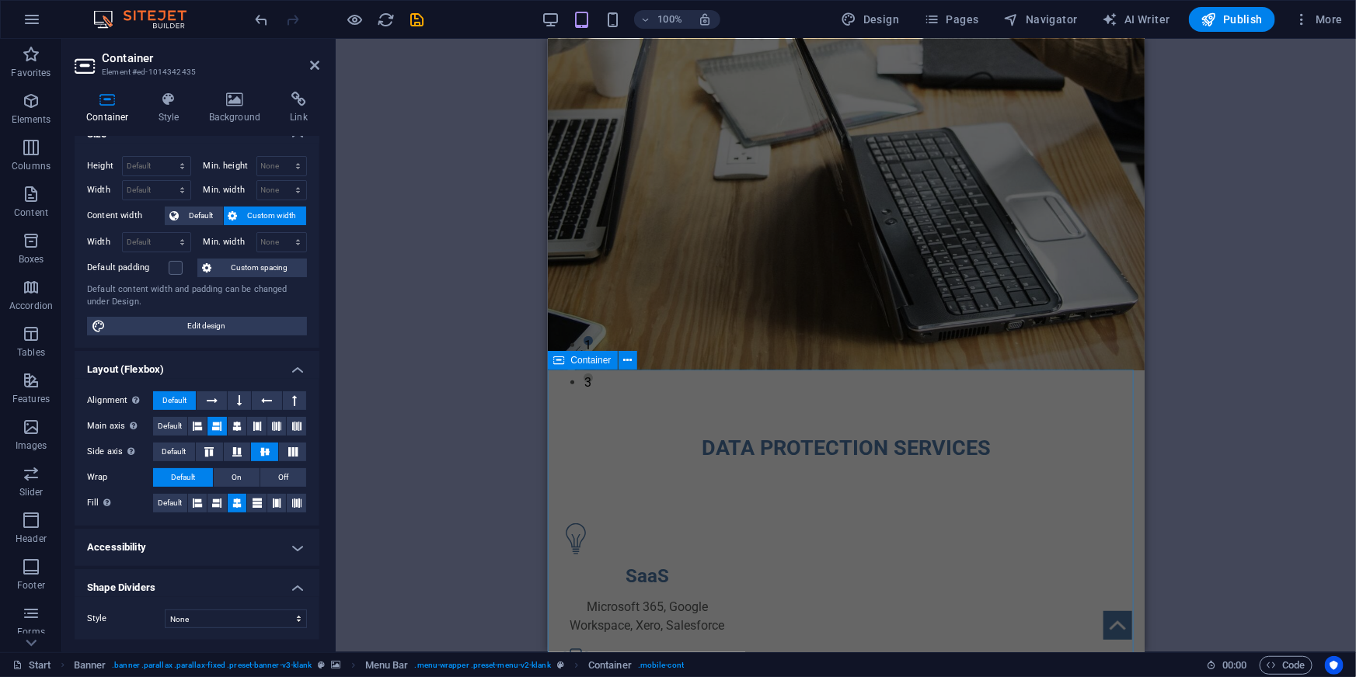
scroll to position [0, 0]
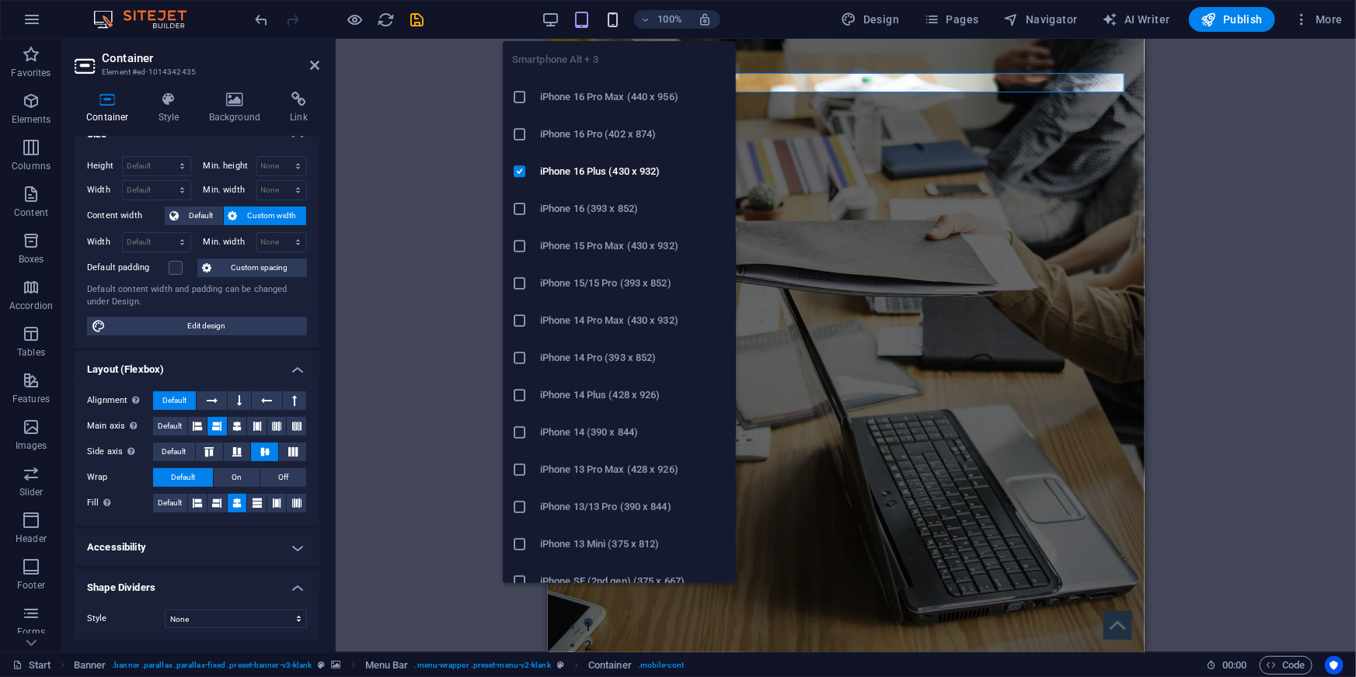
click at [611, 21] on icon "button" at bounding box center [613, 20] width 18 height 18
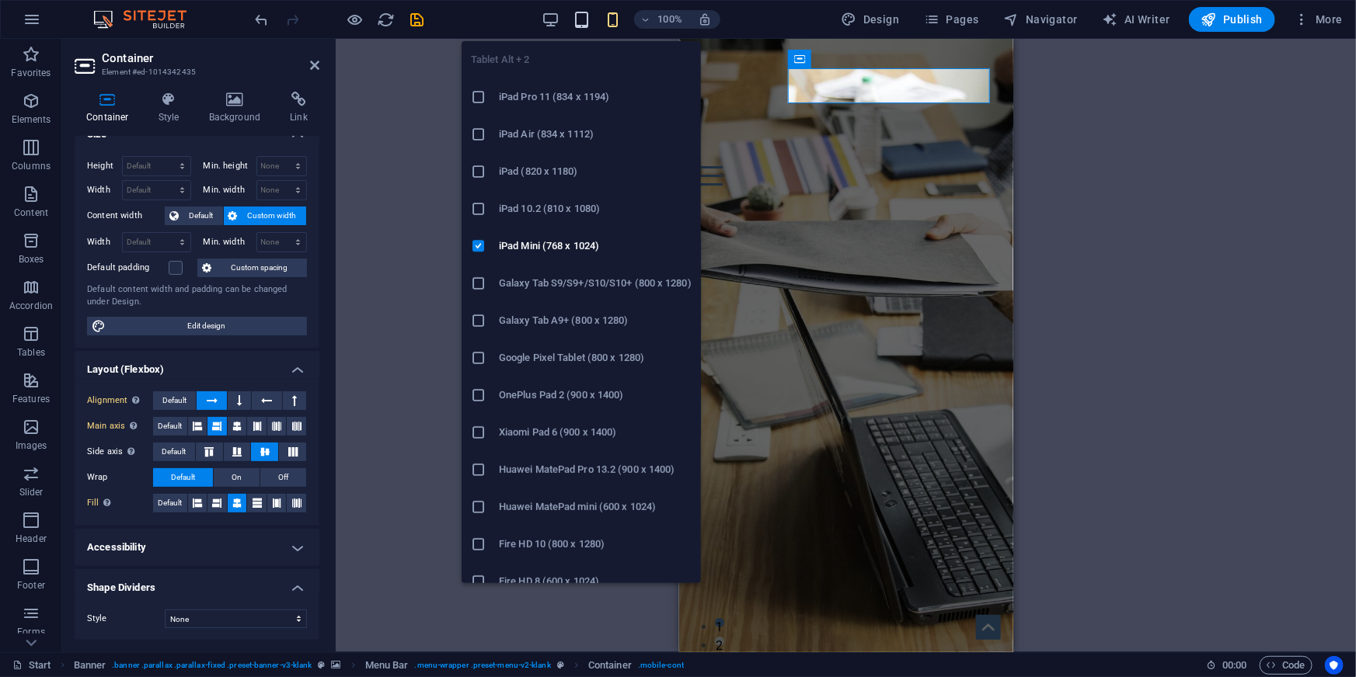
click at [576, 23] on icon "button" at bounding box center [582, 20] width 18 height 18
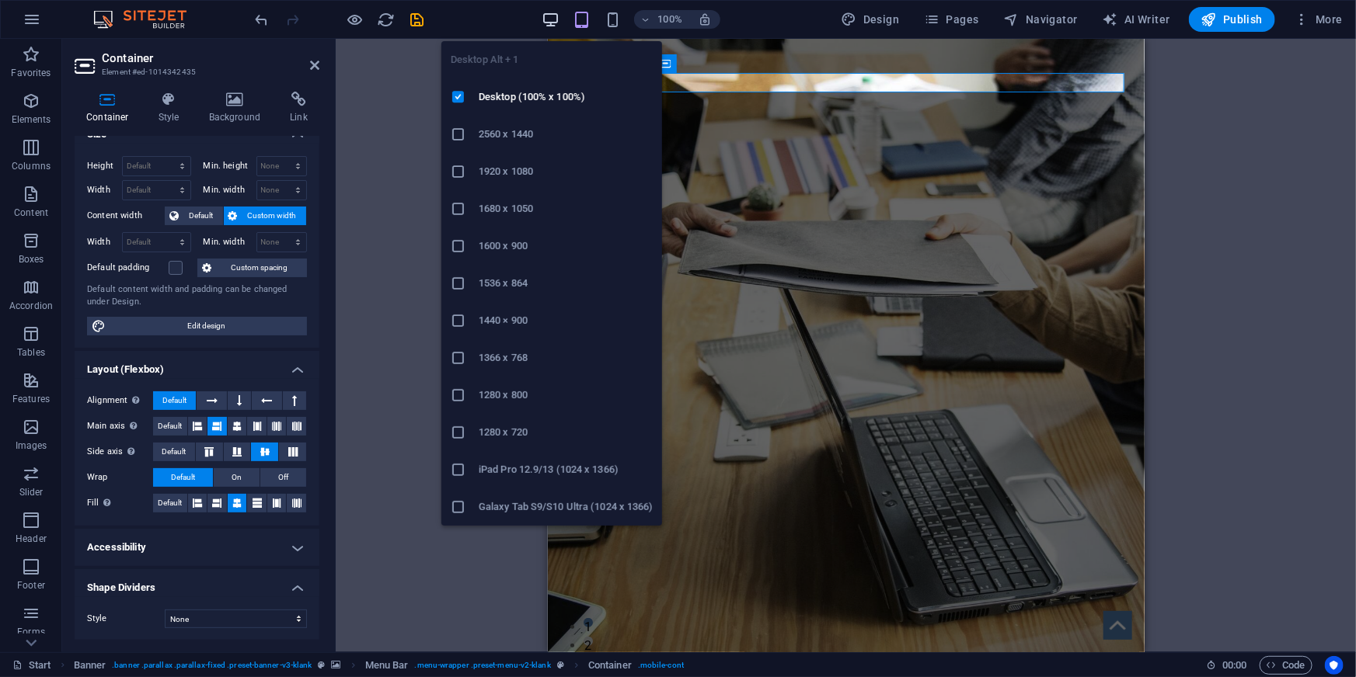
click at [552, 15] on icon "button" at bounding box center [550, 20] width 18 height 18
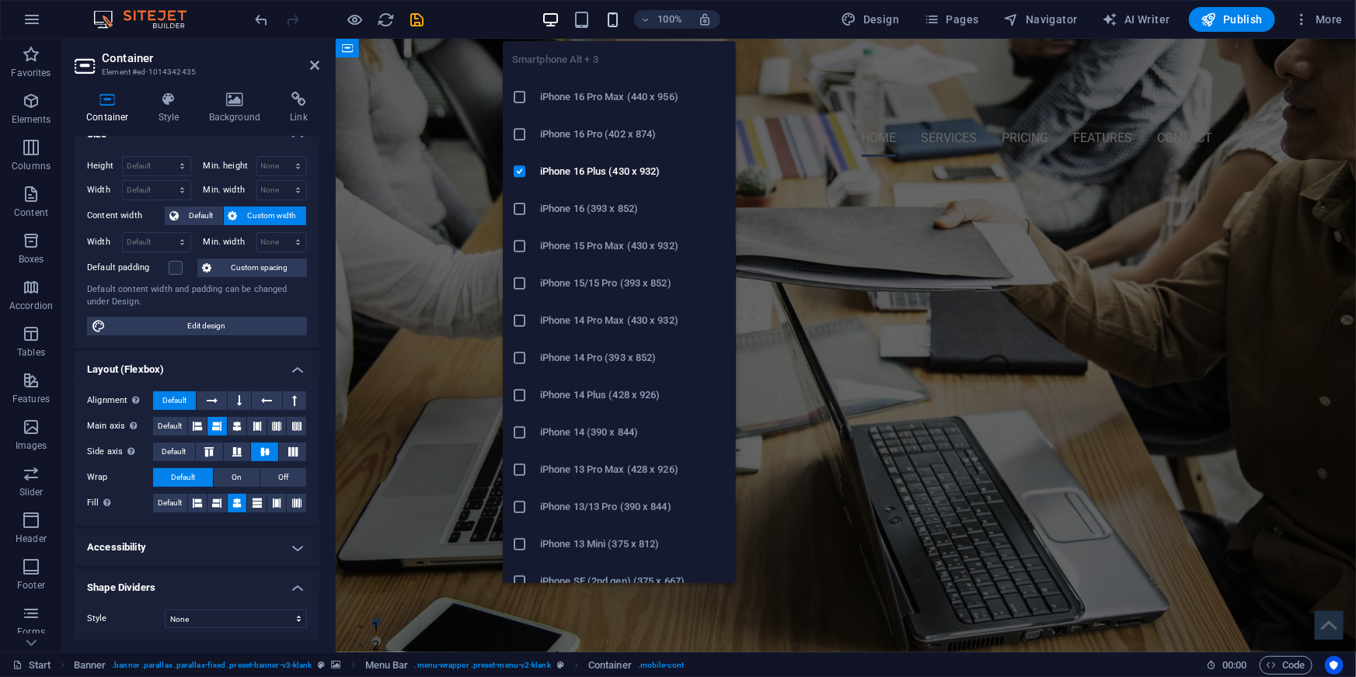
click at [618, 17] on icon "button" at bounding box center [613, 20] width 18 height 18
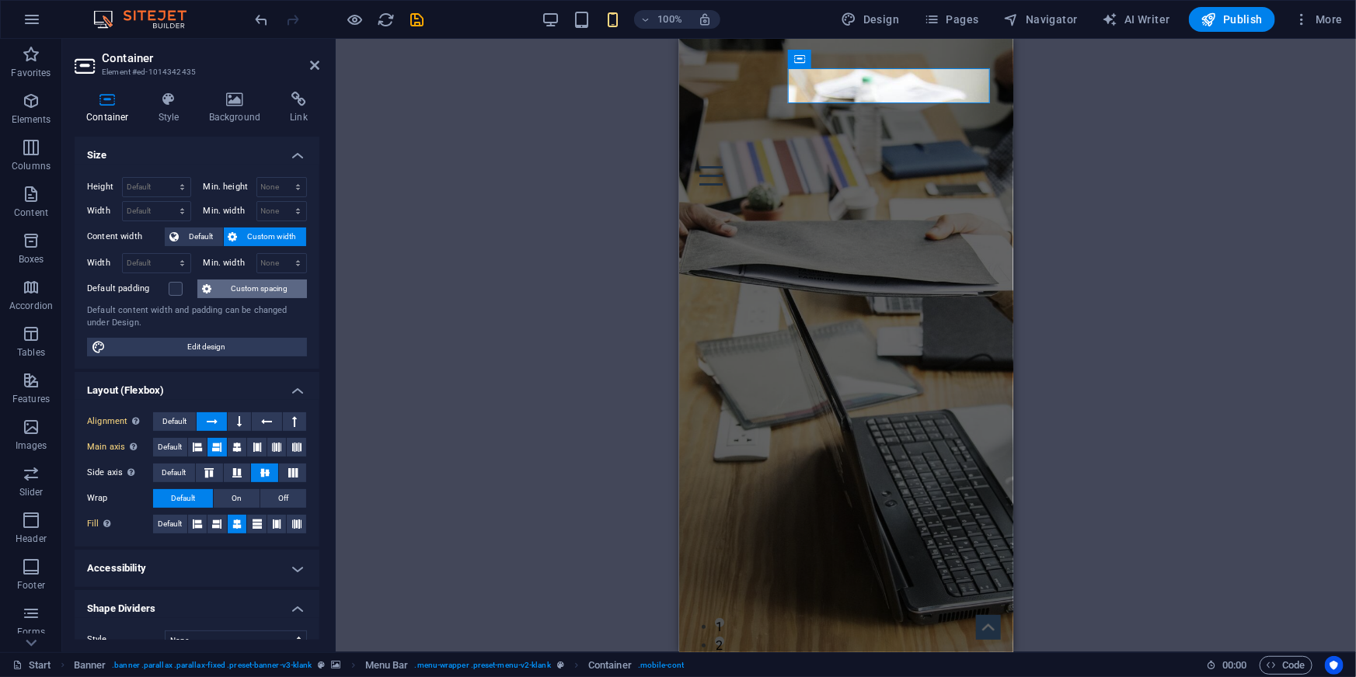
click at [270, 283] on span "Custom spacing" at bounding box center [259, 289] width 86 height 19
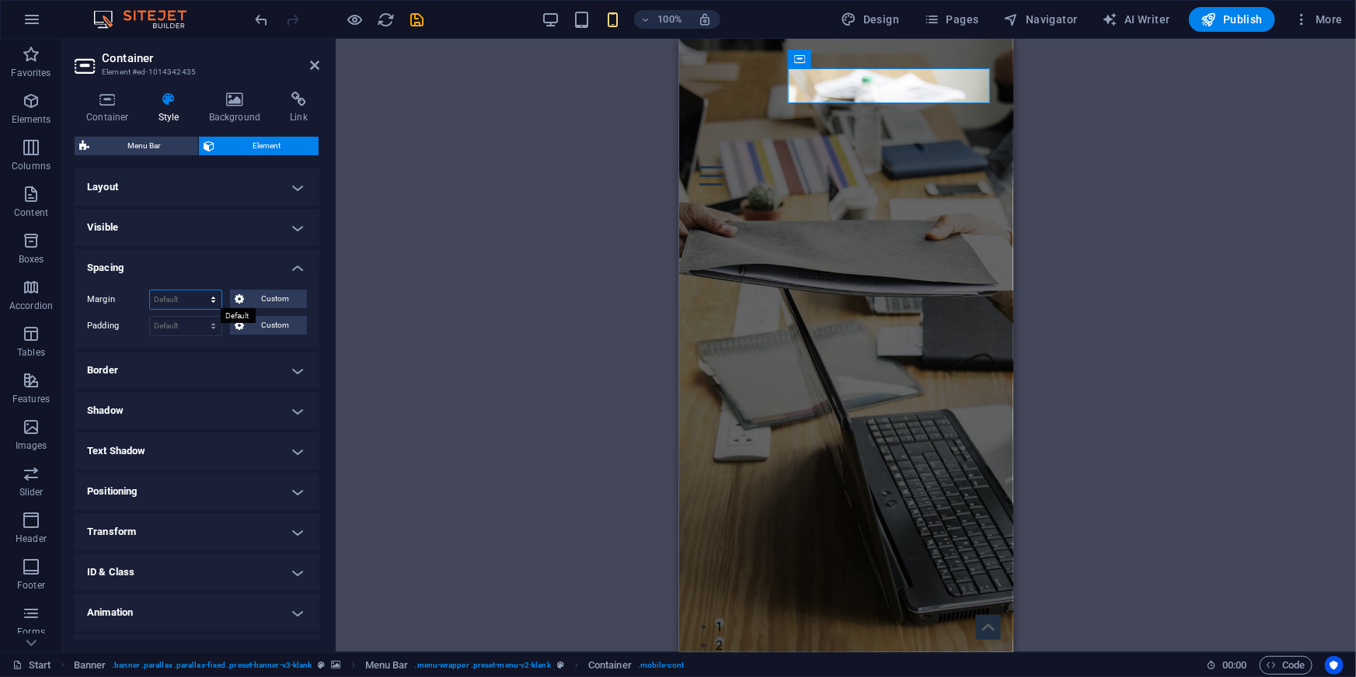
click at [174, 296] on select "Default auto px % rem vw vh Custom" at bounding box center [185, 300] width 71 height 19
select select "%"
click at [198, 291] on select "Default auto px % rem vw vh Custom" at bounding box center [185, 300] width 71 height 19
type input "0"
click at [212, 297] on select "Default auto px % rem vw vh Custom" at bounding box center [211, 300] width 22 height 19
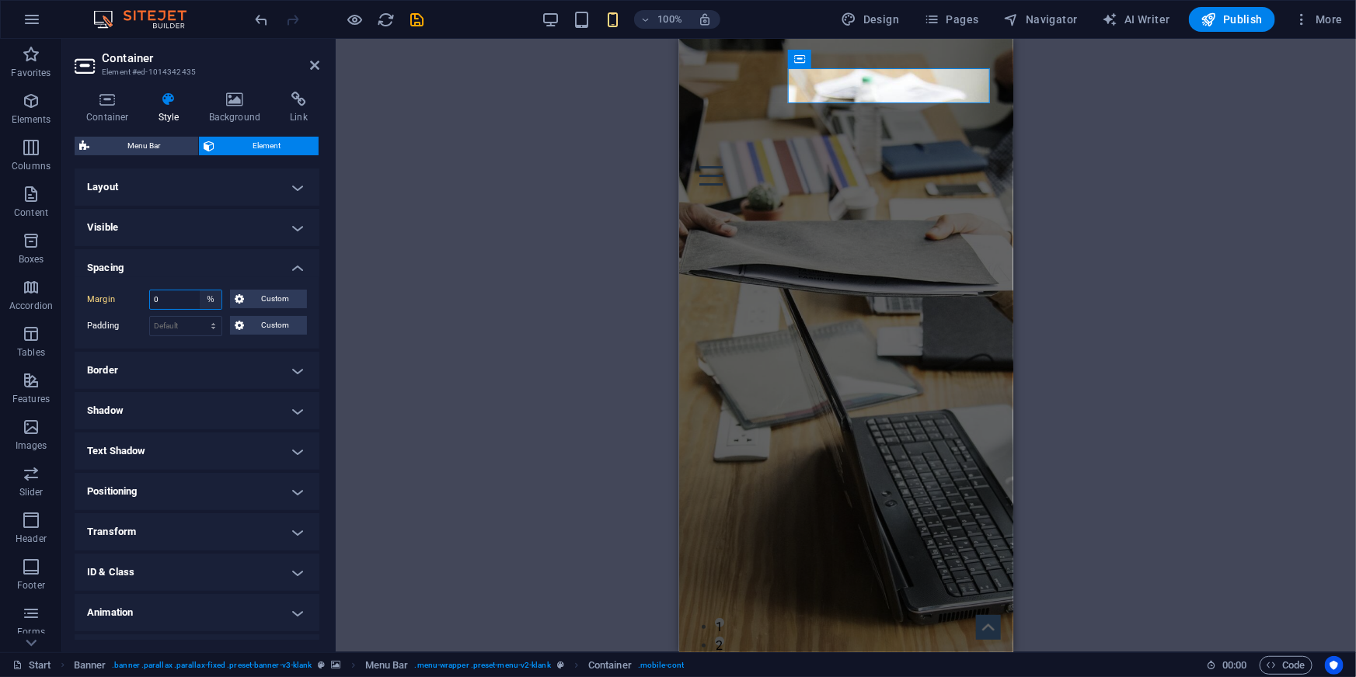
select select "default"
click at [200, 291] on select "Default auto px % rem vw vh Custom" at bounding box center [211, 300] width 22 height 19
select select "DISABLED_OPTION_VALUE"
click at [287, 224] on h4 "Visible" at bounding box center [197, 227] width 245 height 37
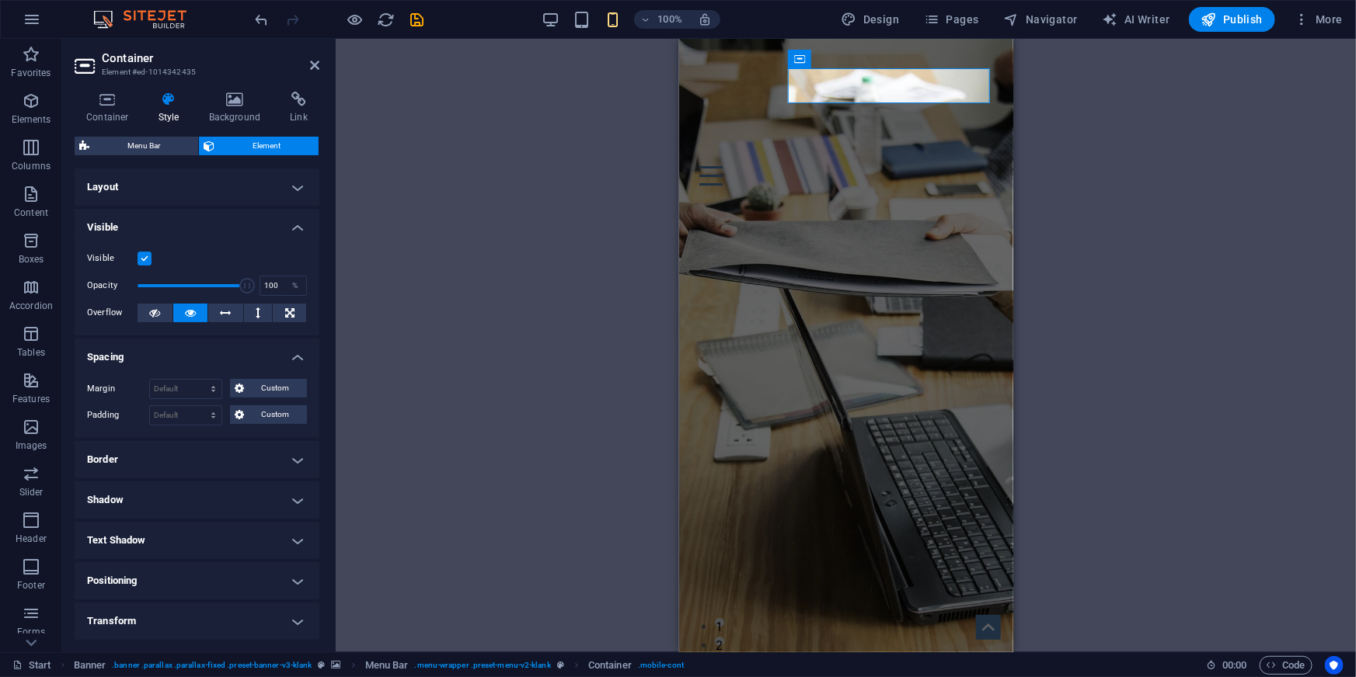
click at [245, 193] on h4 "Layout" at bounding box center [197, 187] width 245 height 37
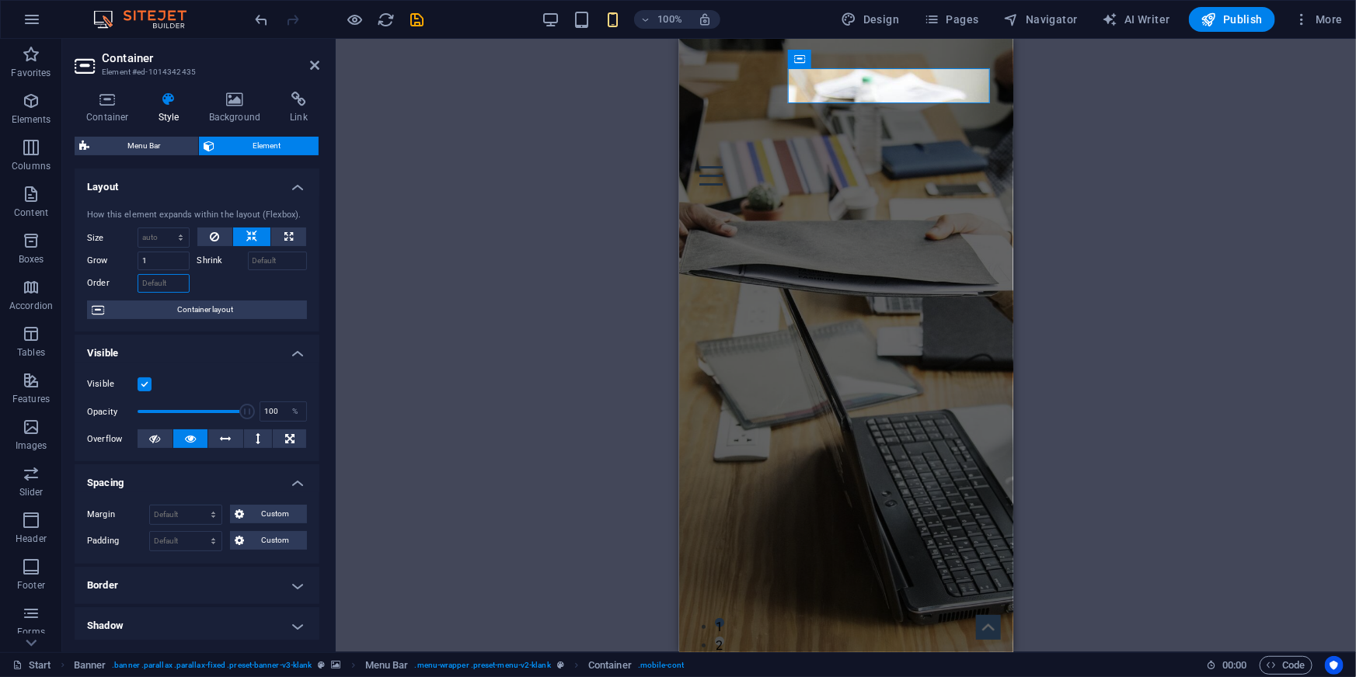
click at [166, 284] on input "Order" at bounding box center [164, 283] width 52 height 19
click at [208, 308] on span "Container layout" at bounding box center [205, 310] width 193 height 19
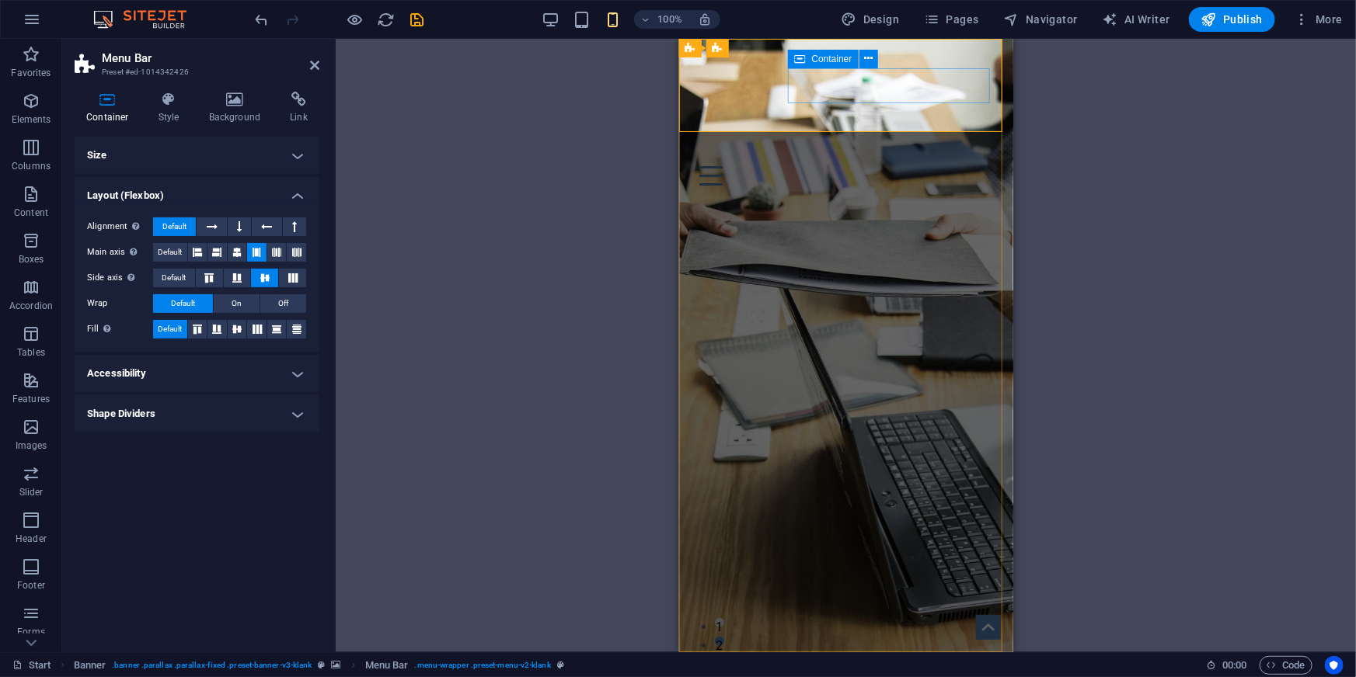
click at [883, 119] on div "Menu" at bounding box center [845, 156] width 309 height 74
click at [870, 119] on div "Menu" at bounding box center [845, 156] width 309 height 74
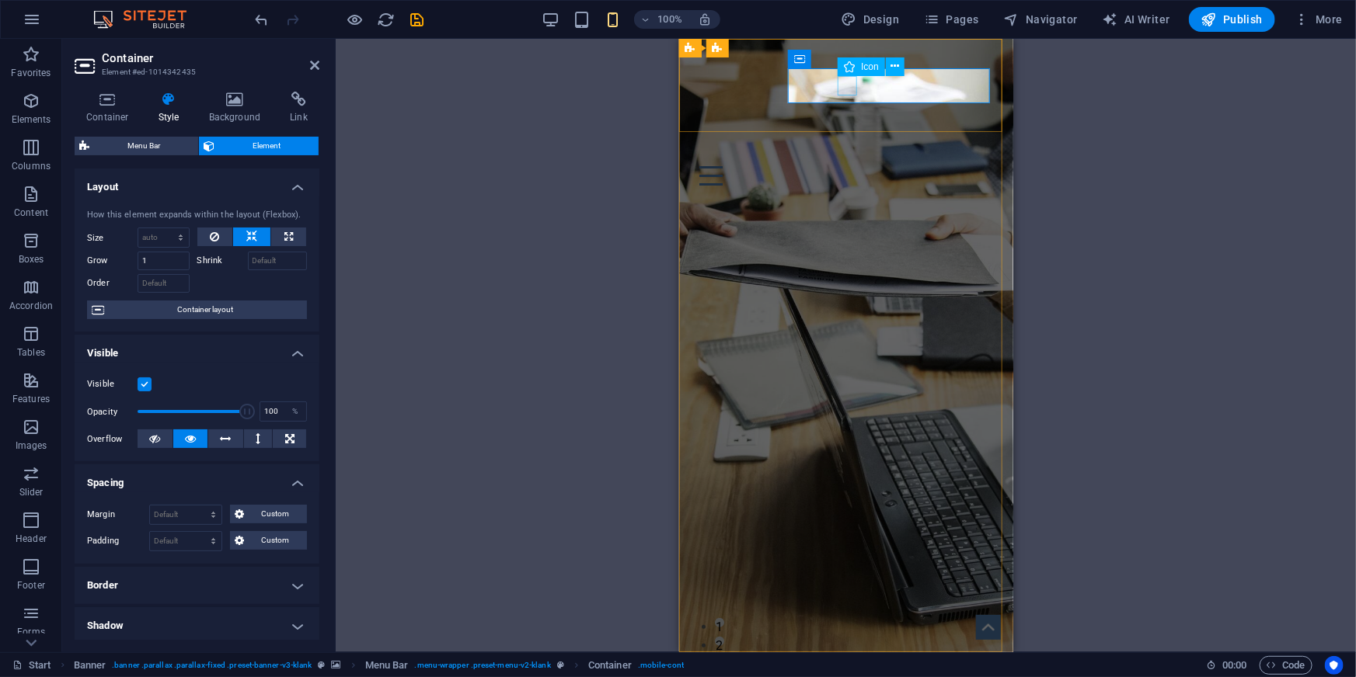
click at [850, 119] on figure at bounding box center [839, 128] width 297 height 19
click at [874, 57] on button at bounding box center [868, 59] width 19 height 19
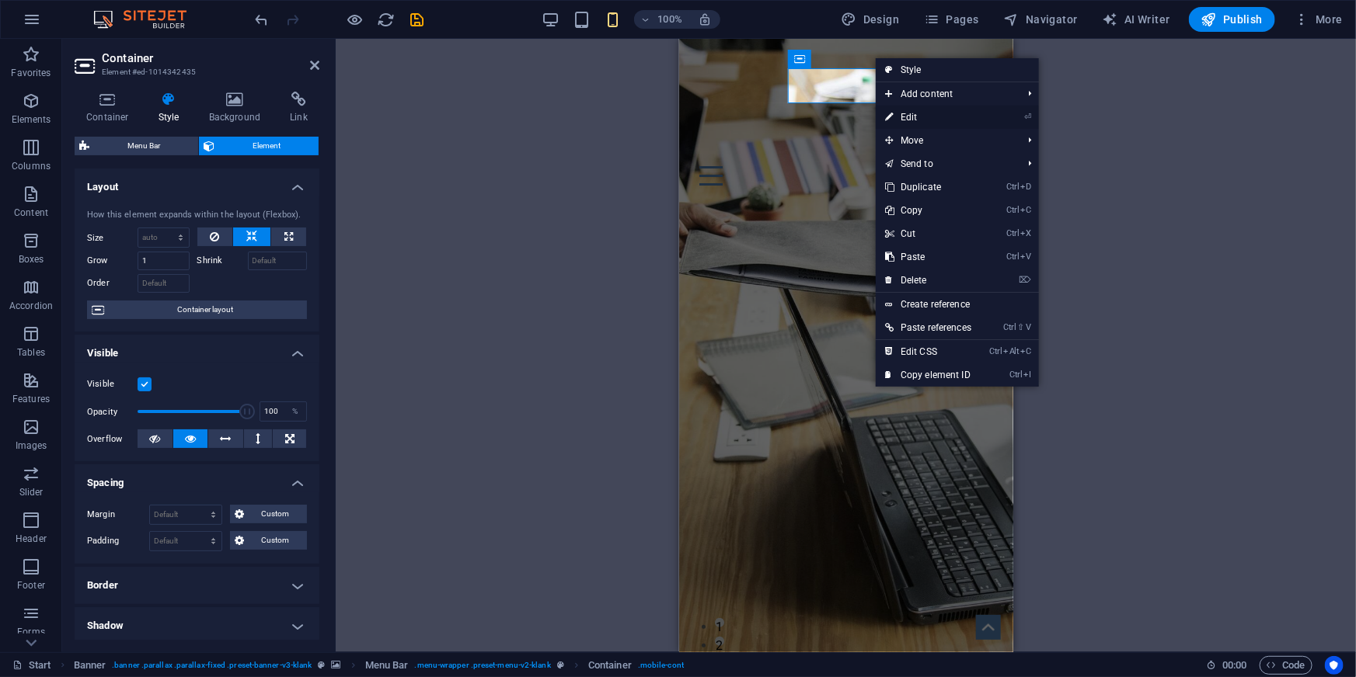
click at [945, 117] on link "⏎ Edit" at bounding box center [928, 117] width 105 height 23
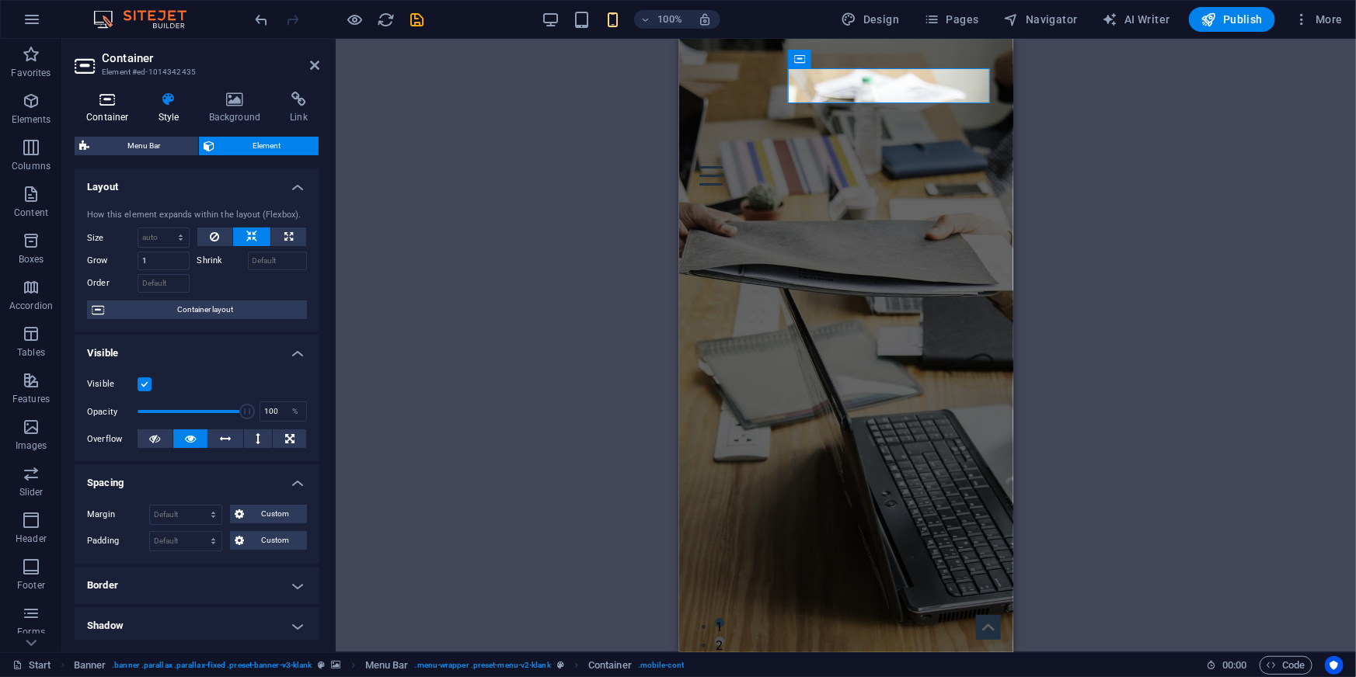
click at [113, 105] on icon at bounding box center [108, 100] width 66 height 16
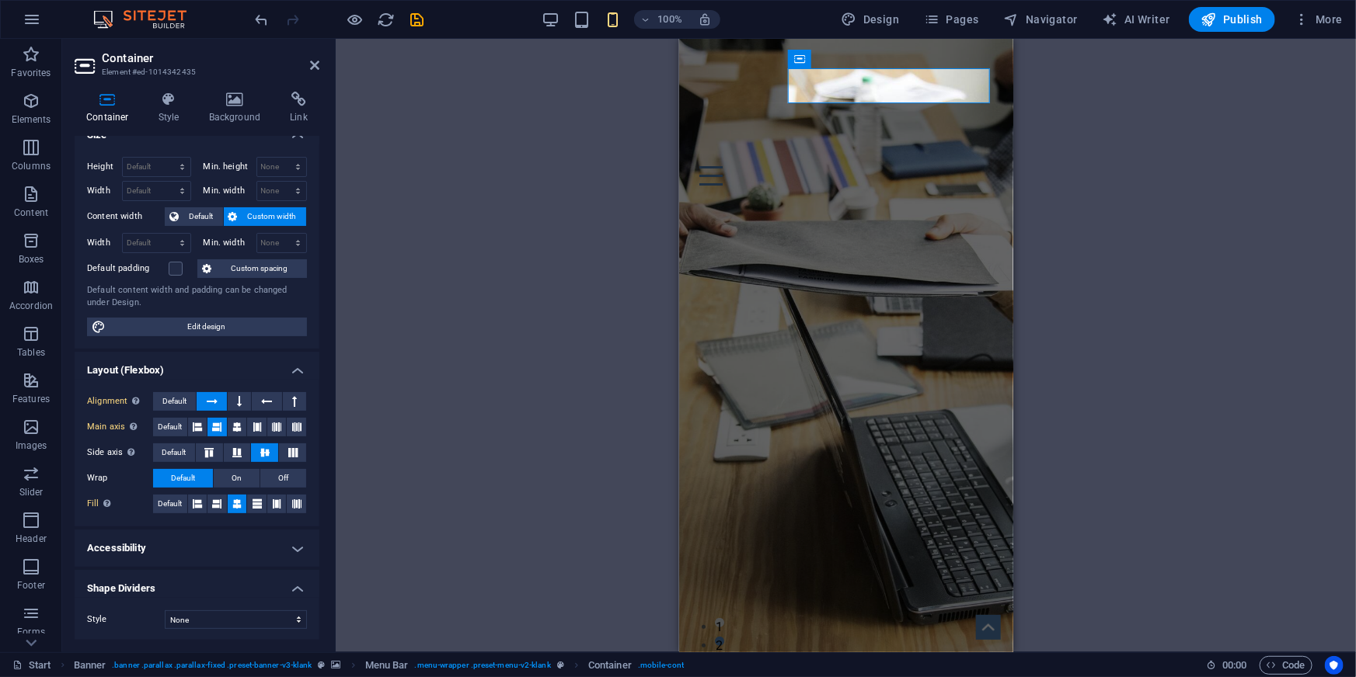
scroll to position [21, 0]
click at [163, 552] on h4 "Accessibility" at bounding box center [197, 547] width 245 height 37
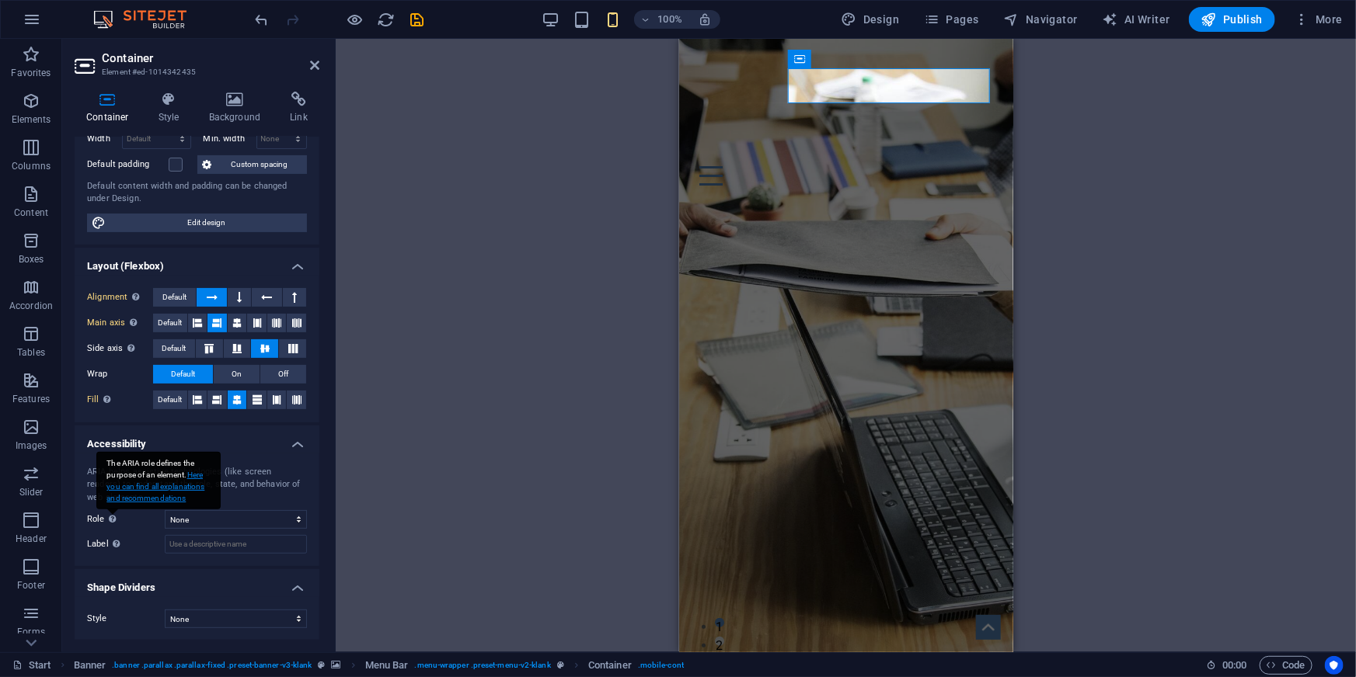
scroll to position [54, 0]
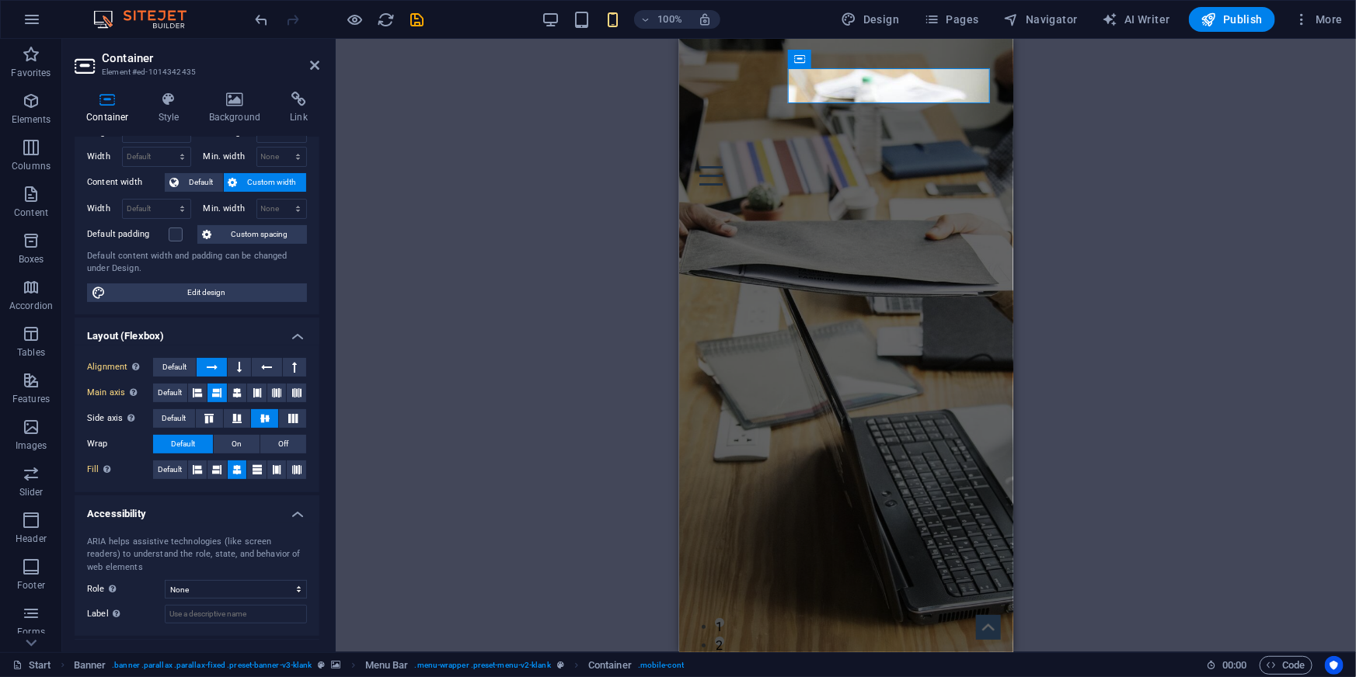
drag, startPoint x: 316, startPoint y: 261, endPoint x: 322, endPoint y: 216, distance: 45.4
click at [321, 220] on div "Container Style Background Link Size Height Default px rem % vh vw Min. height …" at bounding box center [197, 365] width 270 height 573
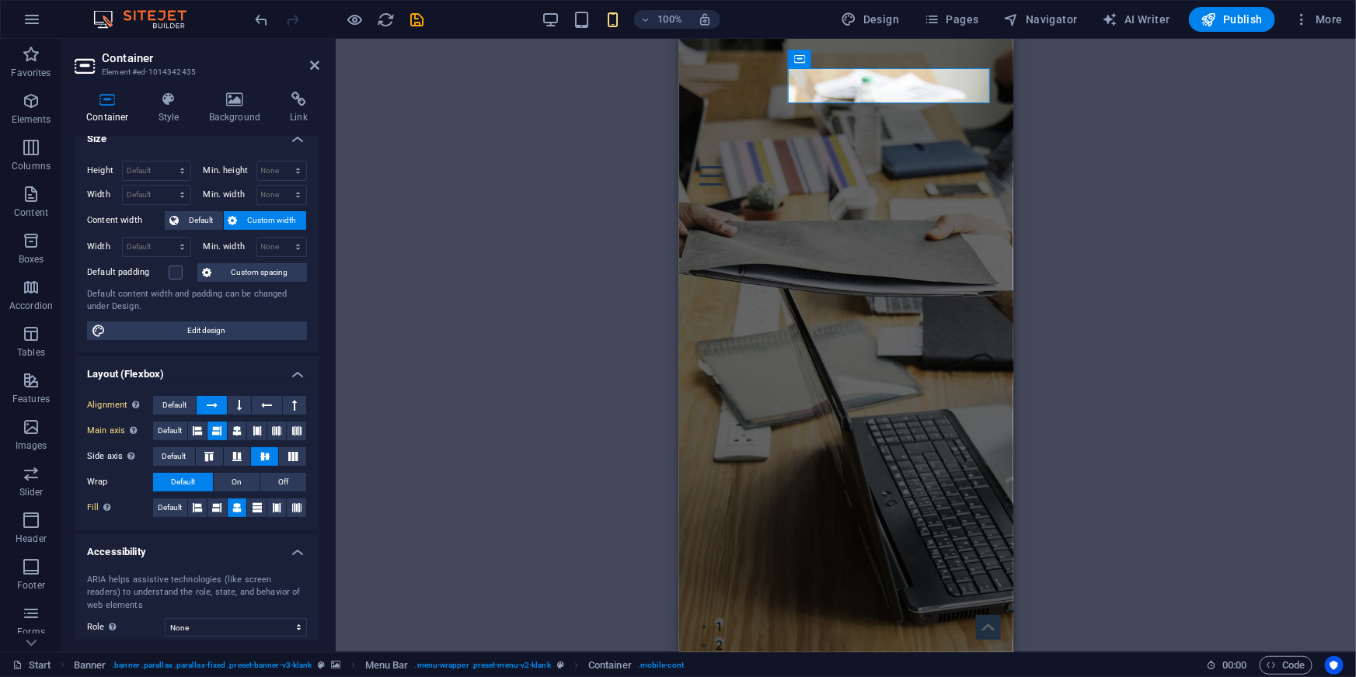
scroll to position [0, 0]
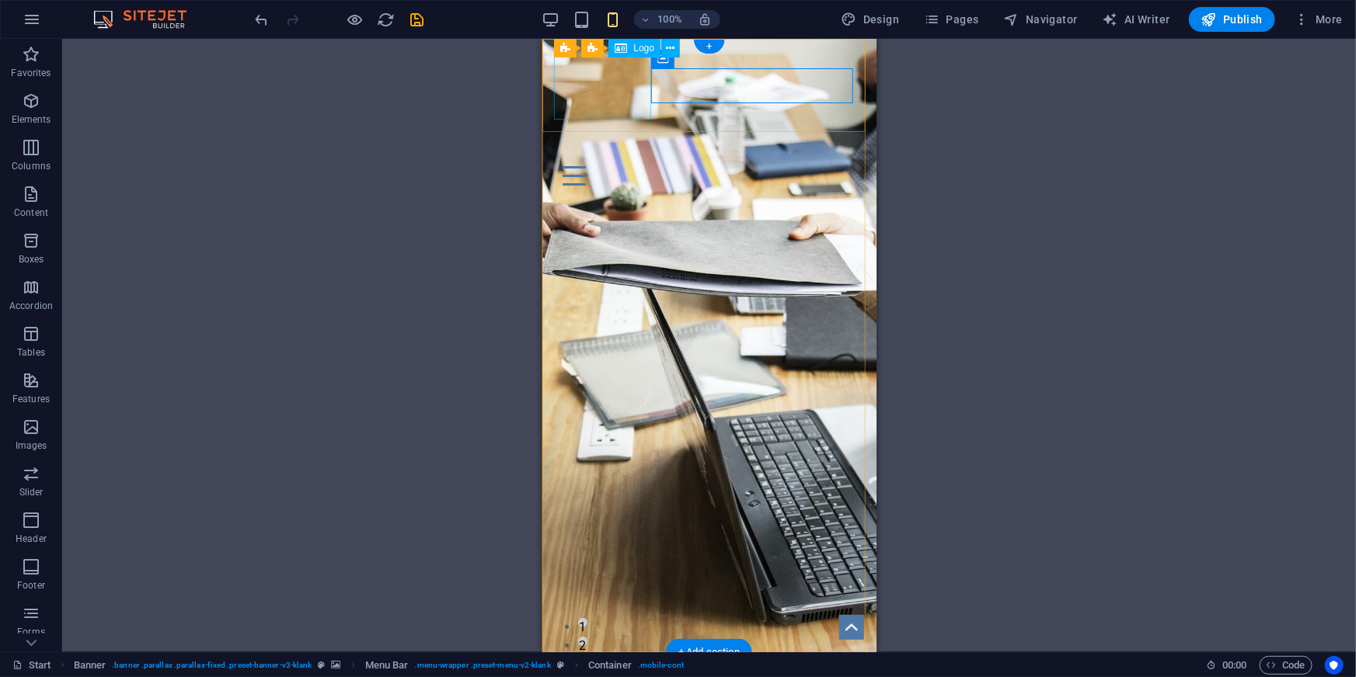
click at [611, 81] on div at bounding box center [708, 84] width 309 height 68
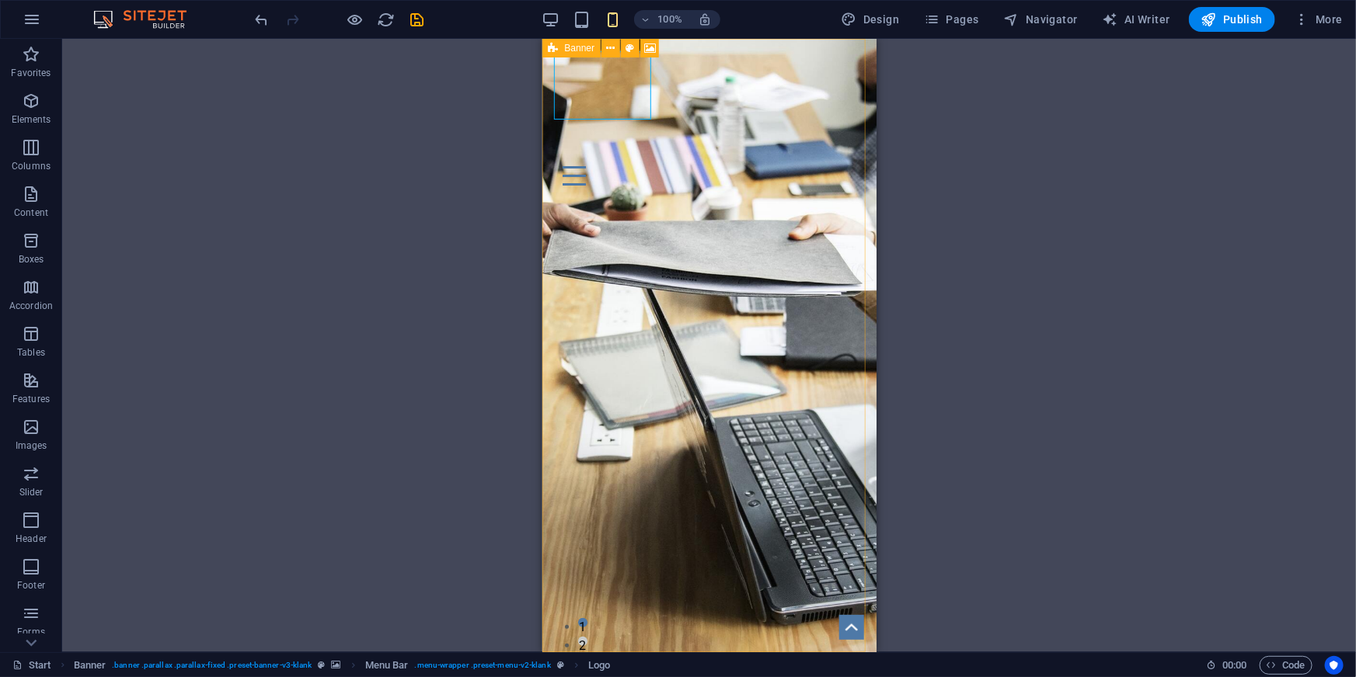
click at [562, 49] on div "Banner" at bounding box center [571, 48] width 59 height 19
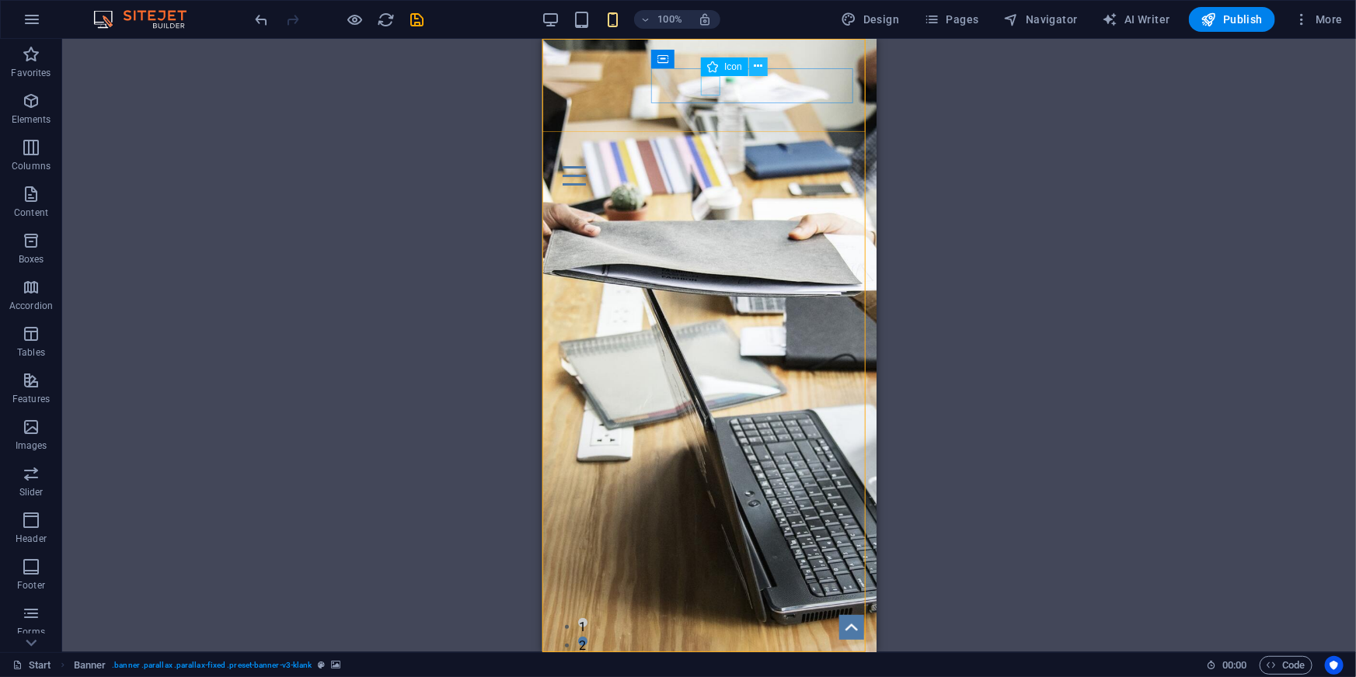
click at [762, 69] on button at bounding box center [758, 66] width 19 height 19
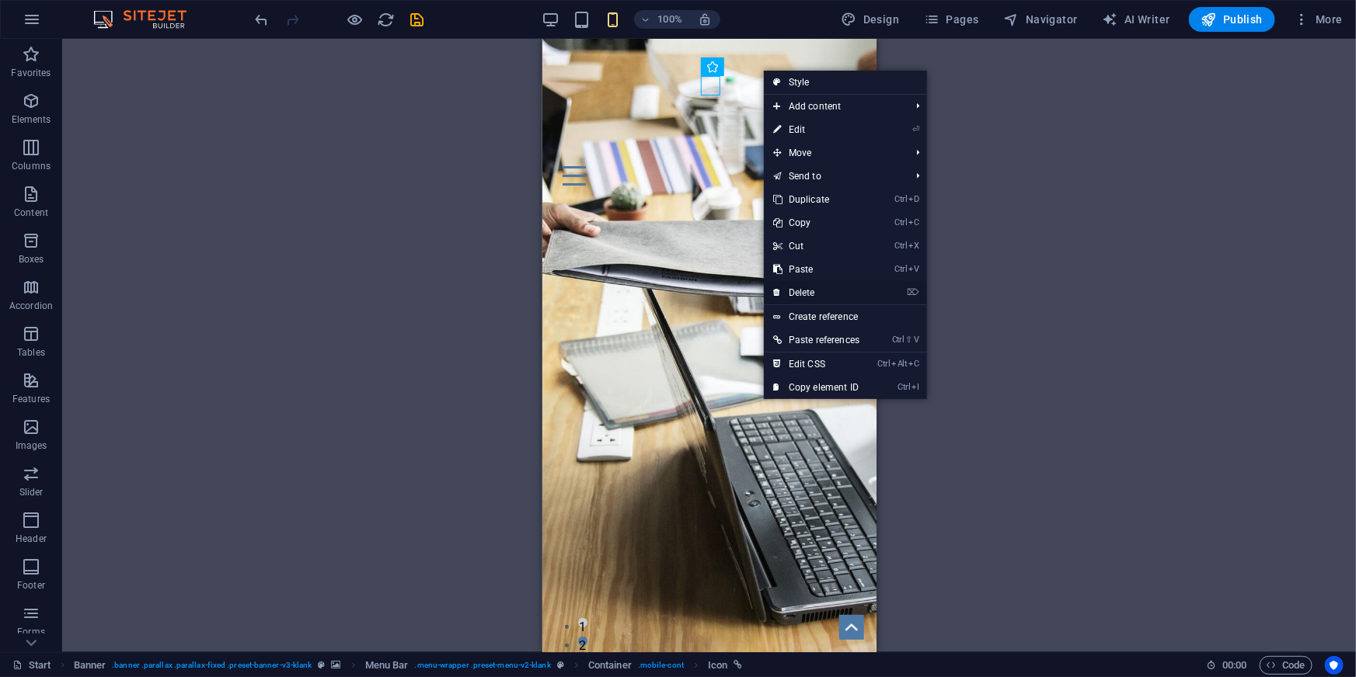
click at [808, 291] on link "⌦ Delete" at bounding box center [816, 292] width 105 height 23
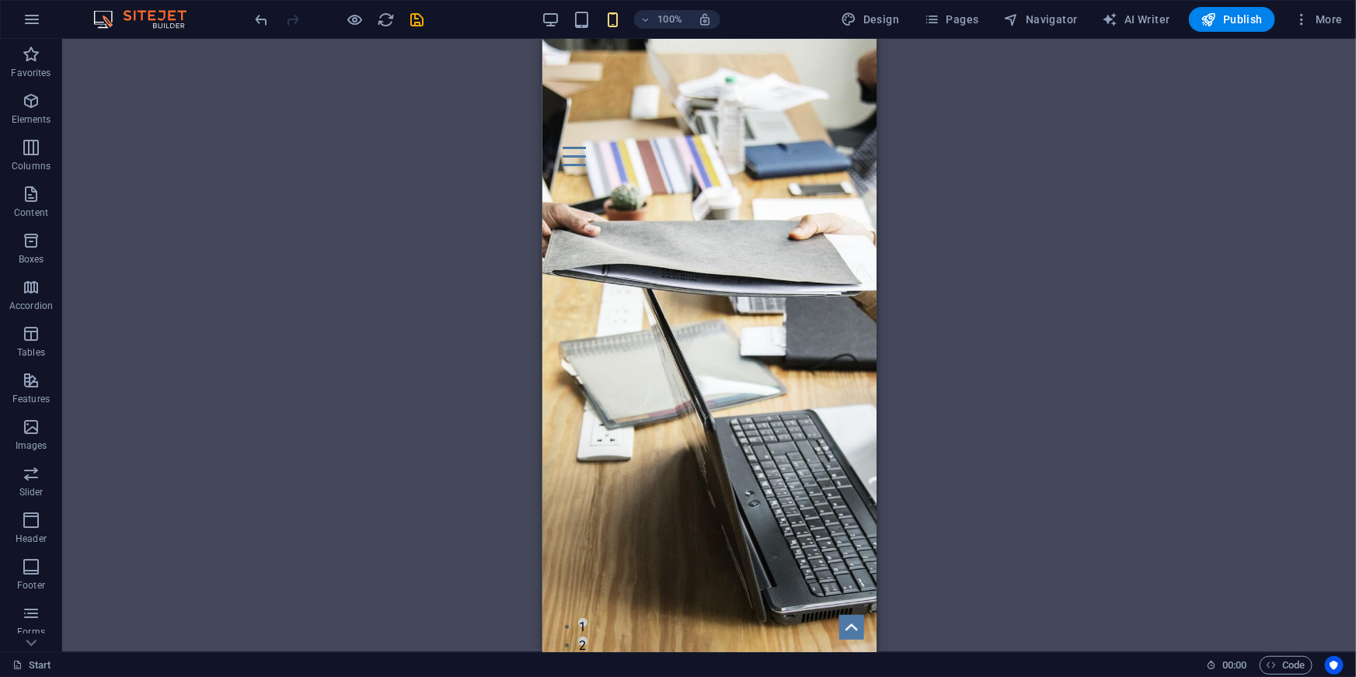
click at [974, 361] on div "H1 Banner Container Banner Menu Bar Banner Logo Menu H3 Spacer Form button Hori…" at bounding box center [708, 346] width 1293 height 614
click at [658, 404] on span "Add elements" at bounding box center [663, 393] width 77 height 22
click at [662, 404] on span "Add elements" at bounding box center [663, 393] width 77 height 22
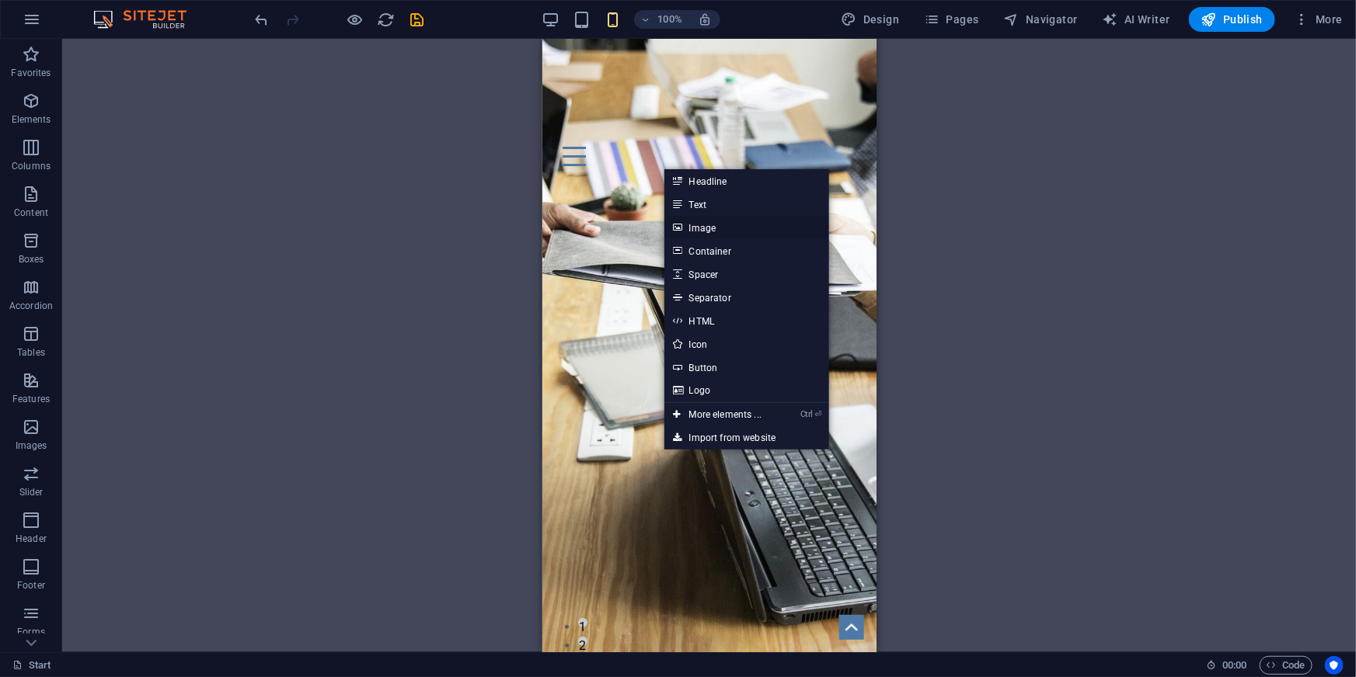
click at [691, 224] on link "Image" at bounding box center [746, 227] width 165 height 23
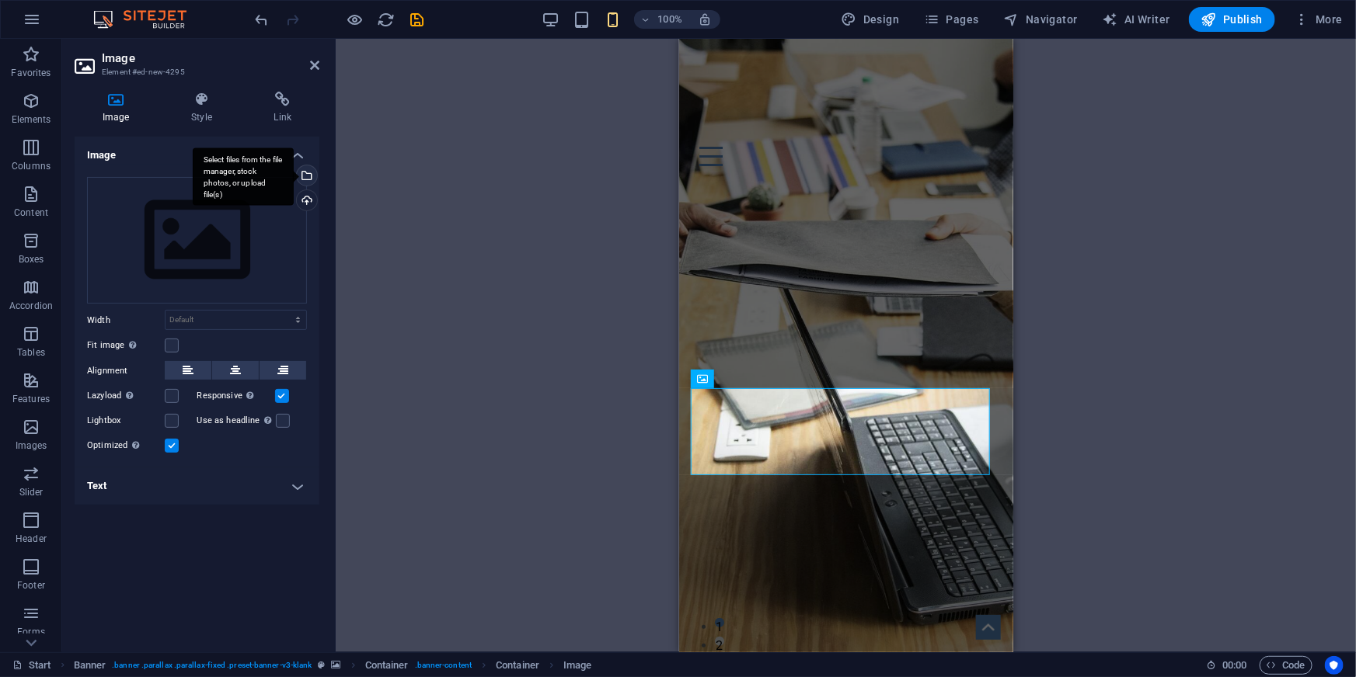
click at [315, 172] on div "Select files from the file manager, stock photos, or upload file(s)" at bounding box center [305, 176] width 23 height 23
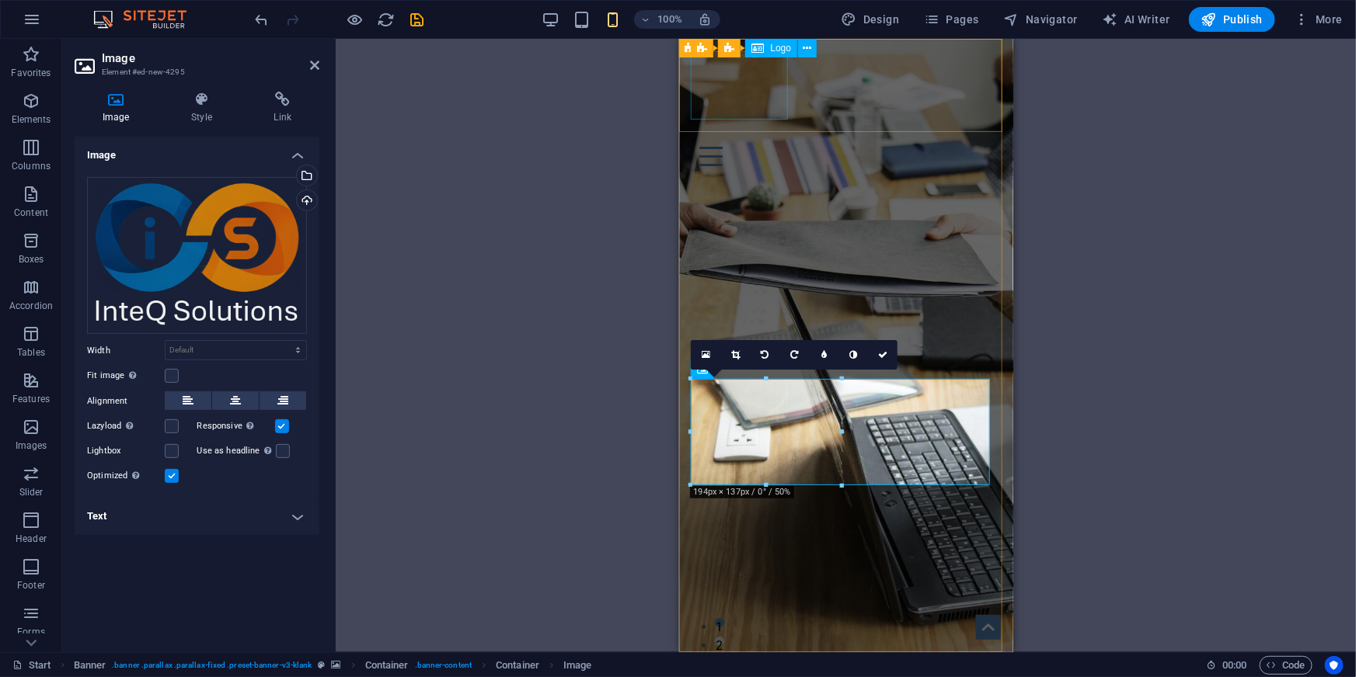
click at [752, 99] on div at bounding box center [845, 84] width 309 height 68
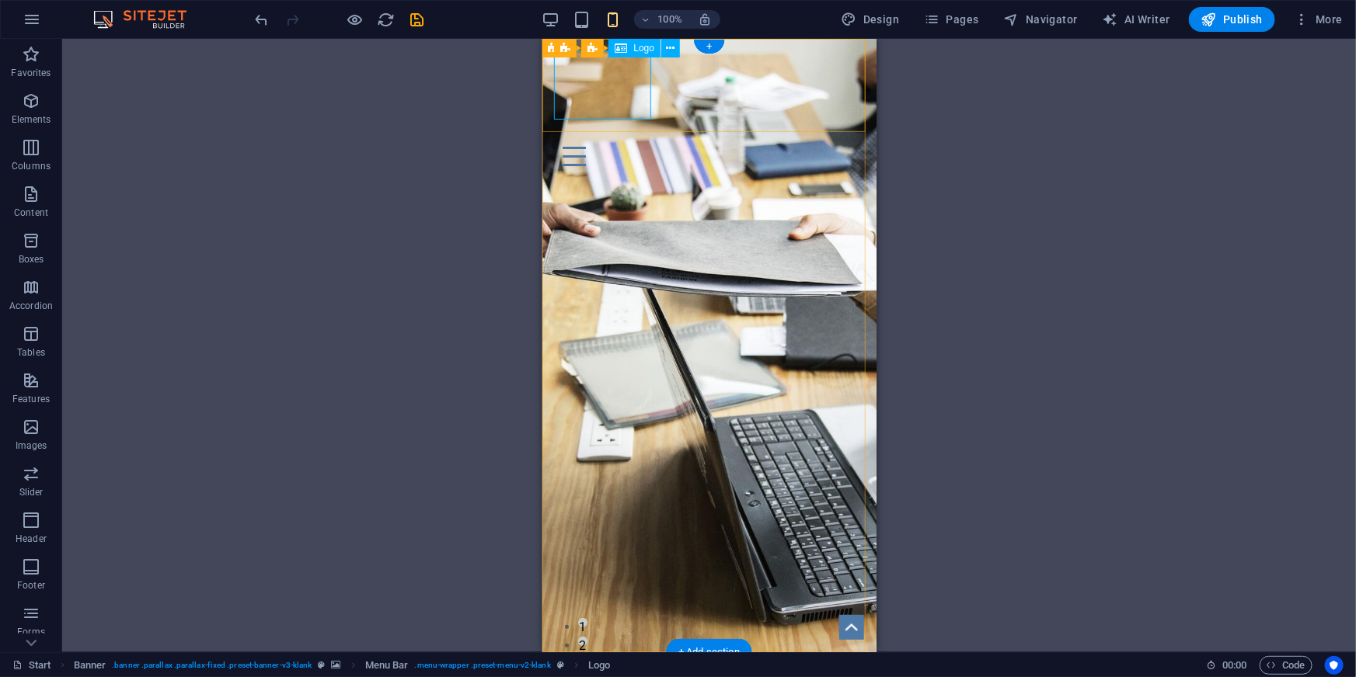
click at [619, 80] on div at bounding box center [708, 84] width 309 height 68
click at [667, 46] on icon at bounding box center [671, 48] width 9 height 16
click at [1314, 22] on span "More" at bounding box center [1317, 20] width 49 height 16
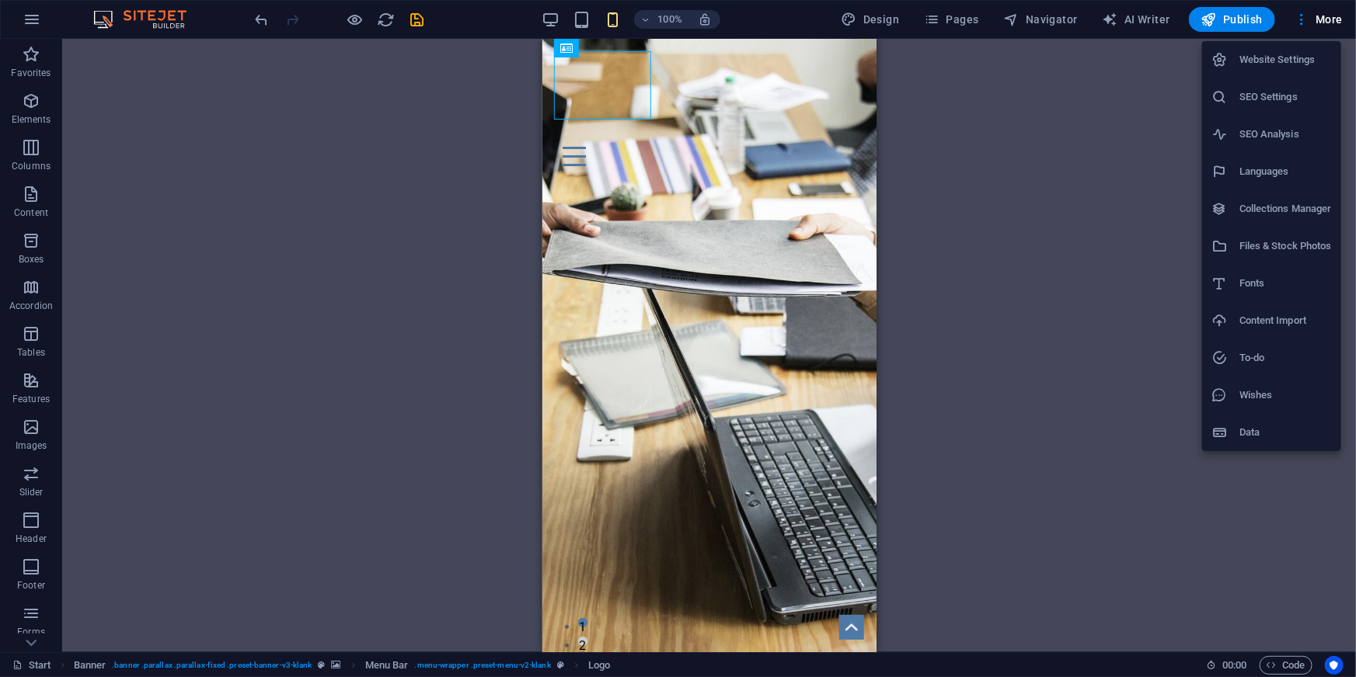
click at [1267, 68] on h6 "Website Settings" at bounding box center [1285, 59] width 92 height 19
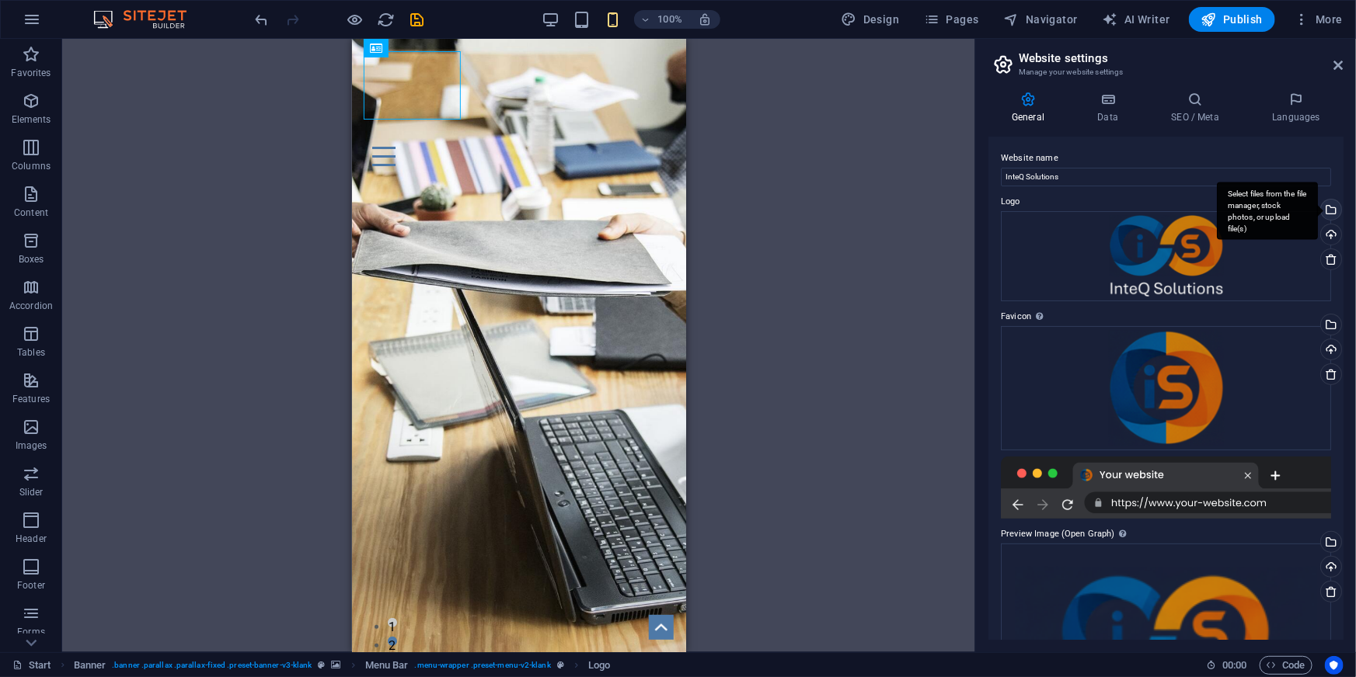
click at [1326, 209] on div "Select files from the file manager, stock photos, or upload file(s)" at bounding box center [1329, 211] width 23 height 23
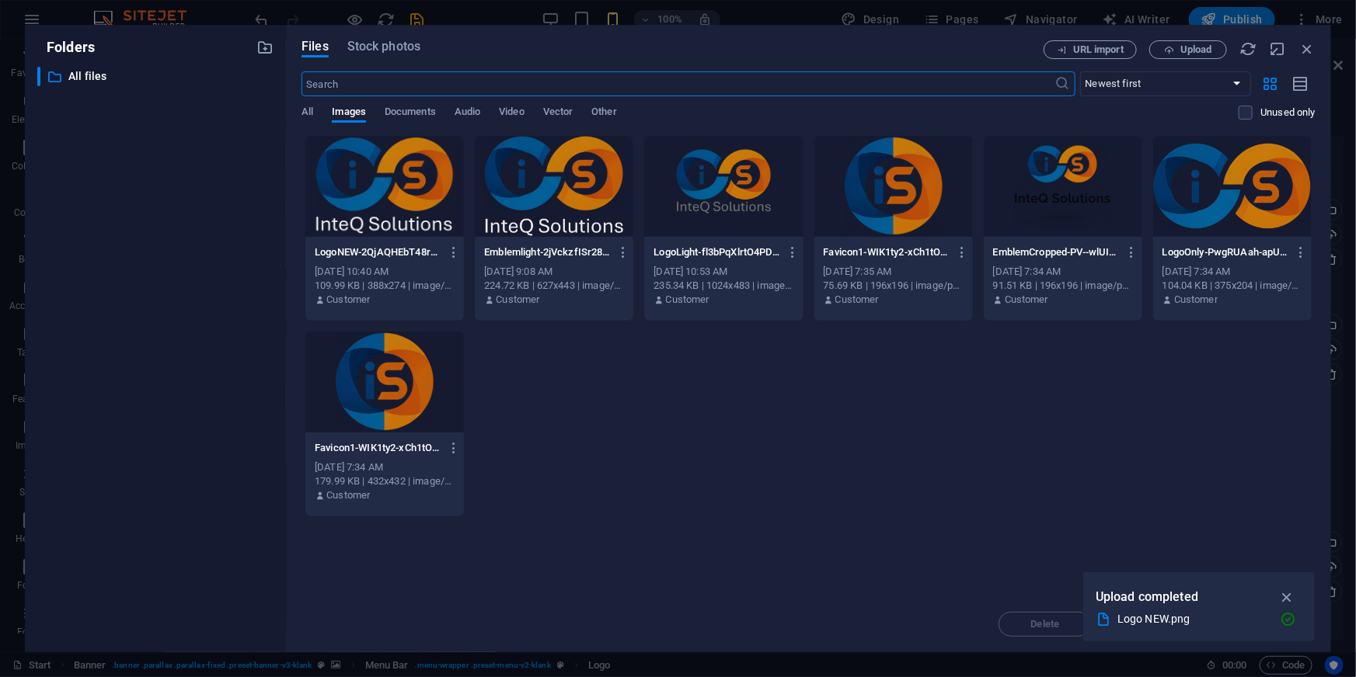
click at [395, 181] on div at bounding box center [384, 186] width 158 height 101
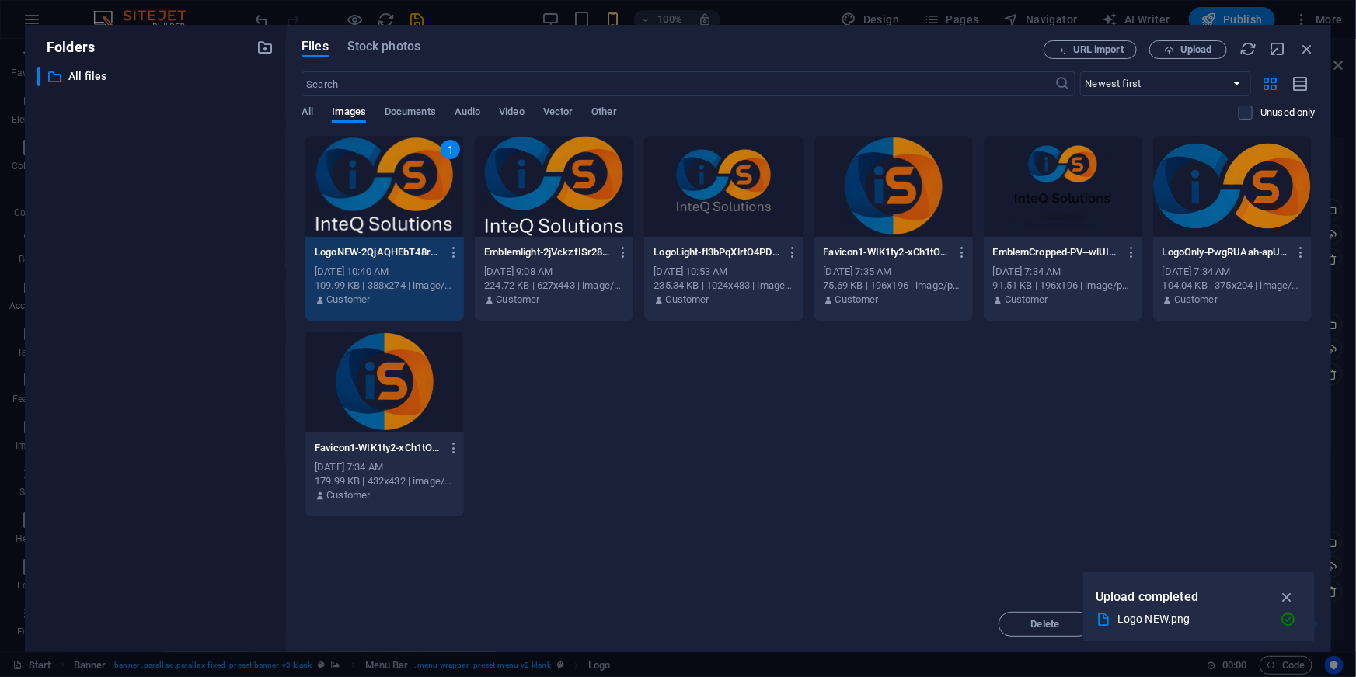
click at [773, 479] on div "1 LogoNEW-2QjAQHEbT48rbOqpWHNmBQ.png LogoNEW-2QjAQHEbT48rbOqpWHNmBQ.png Oct 6, …" at bounding box center [808, 326] width 1014 height 382
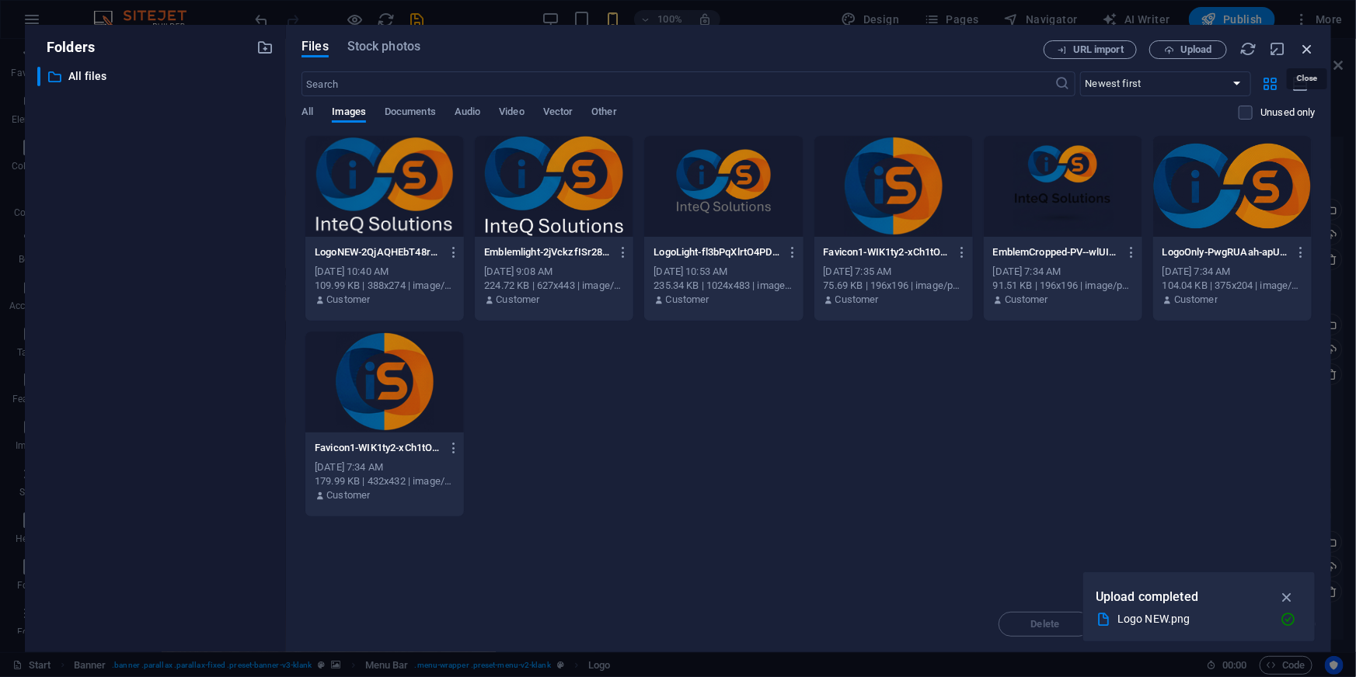
click at [1313, 52] on icon "button" at bounding box center [1306, 48] width 17 height 17
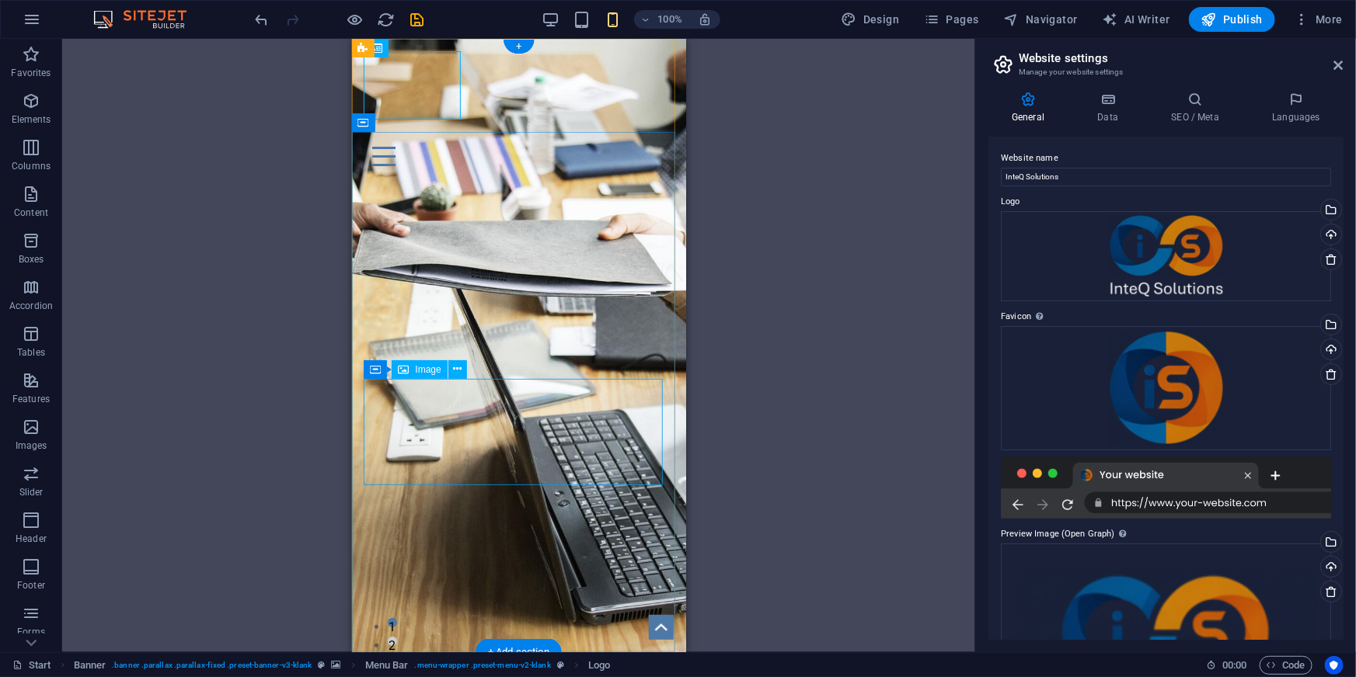
click at [447, 436] on figure at bounding box center [518, 421] width 309 height 213
click at [457, 371] on icon at bounding box center [457, 369] width 9 height 16
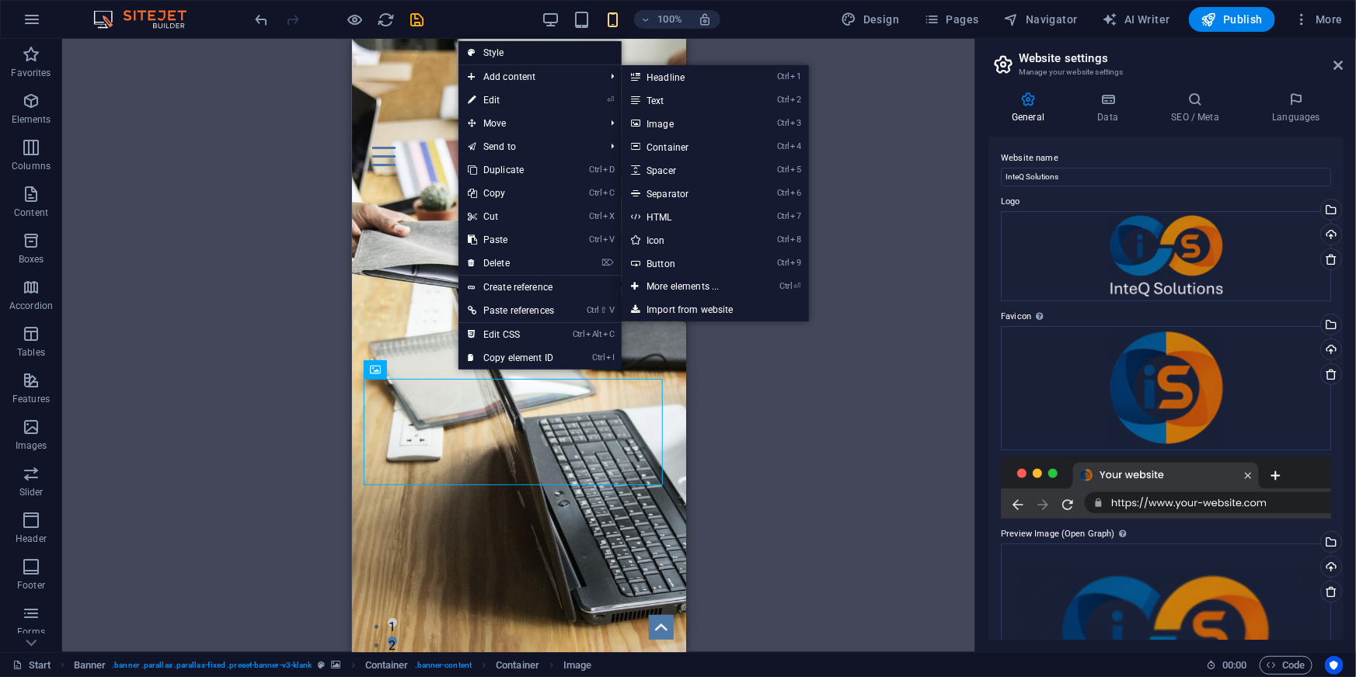
click at [515, 51] on link "Style" at bounding box center [539, 52] width 163 height 23
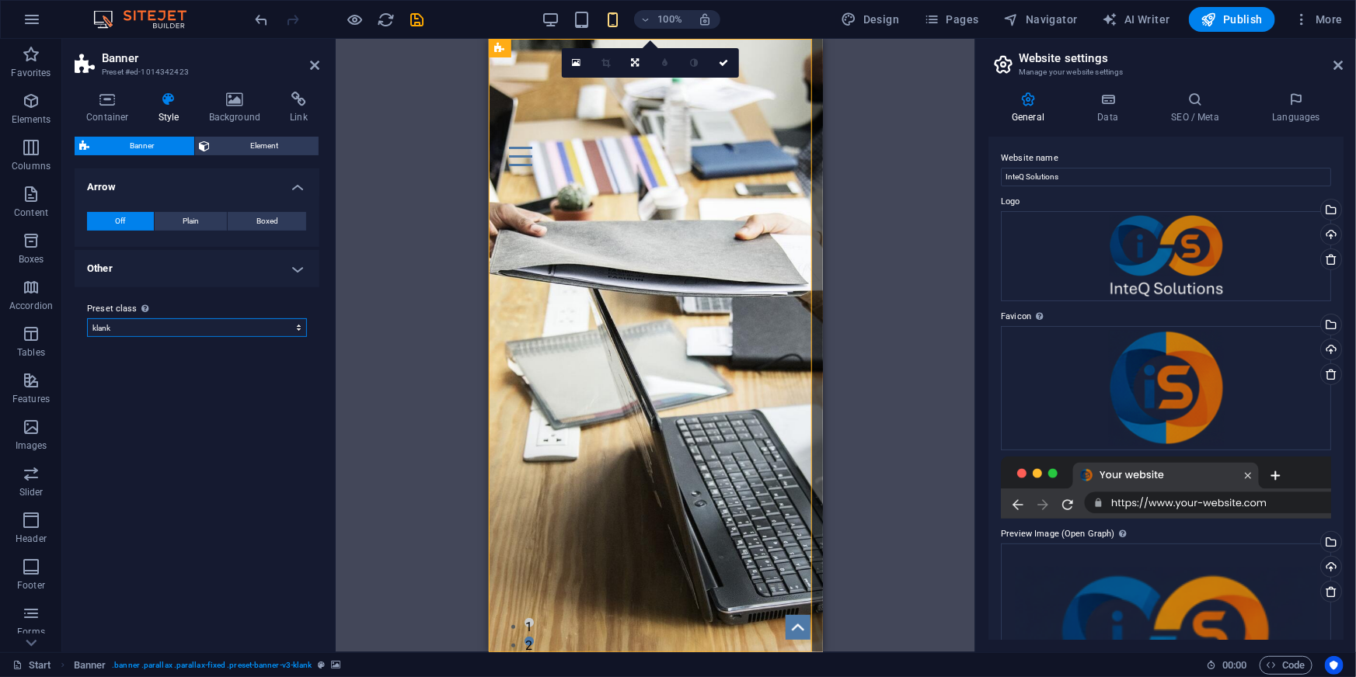
click at [200, 328] on select "klank Add preset class" at bounding box center [197, 328] width 220 height 19
click at [185, 489] on div "Variants Default Arrow Off Plain Boxed Color Hover effect Background Padding 1 …" at bounding box center [197, 405] width 245 height 472
click at [107, 106] on icon at bounding box center [108, 100] width 66 height 16
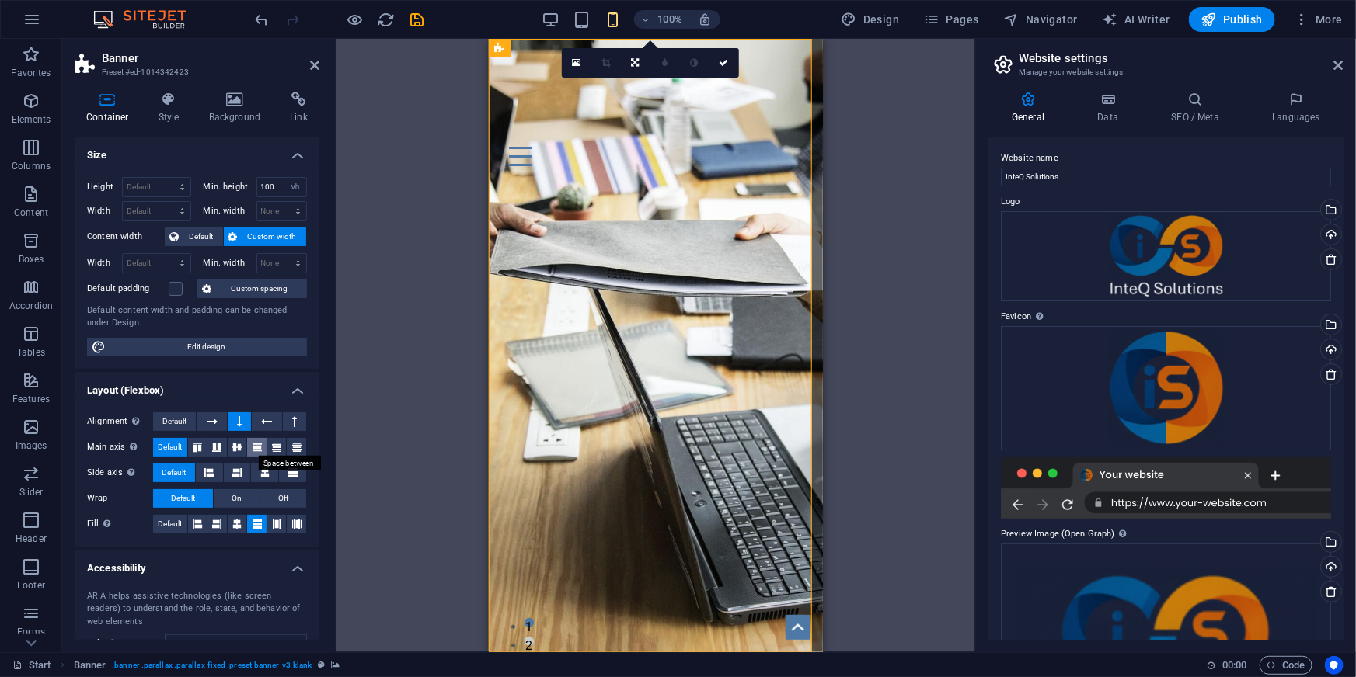
click at [251, 451] on icon at bounding box center [257, 447] width 19 height 9
click at [269, 451] on icon at bounding box center [276, 447] width 19 height 9
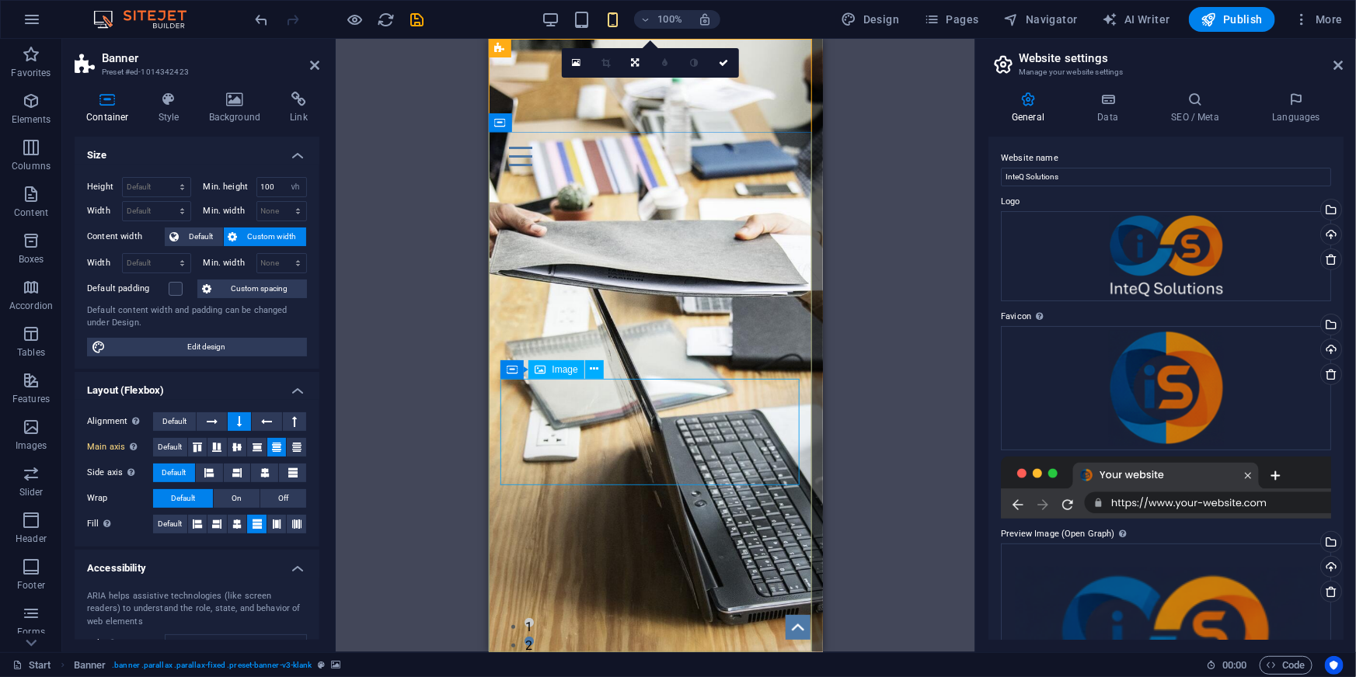
click at [646, 423] on figure at bounding box center [654, 421] width 309 height 213
click at [587, 420] on figure at bounding box center [654, 421] width 309 height 213
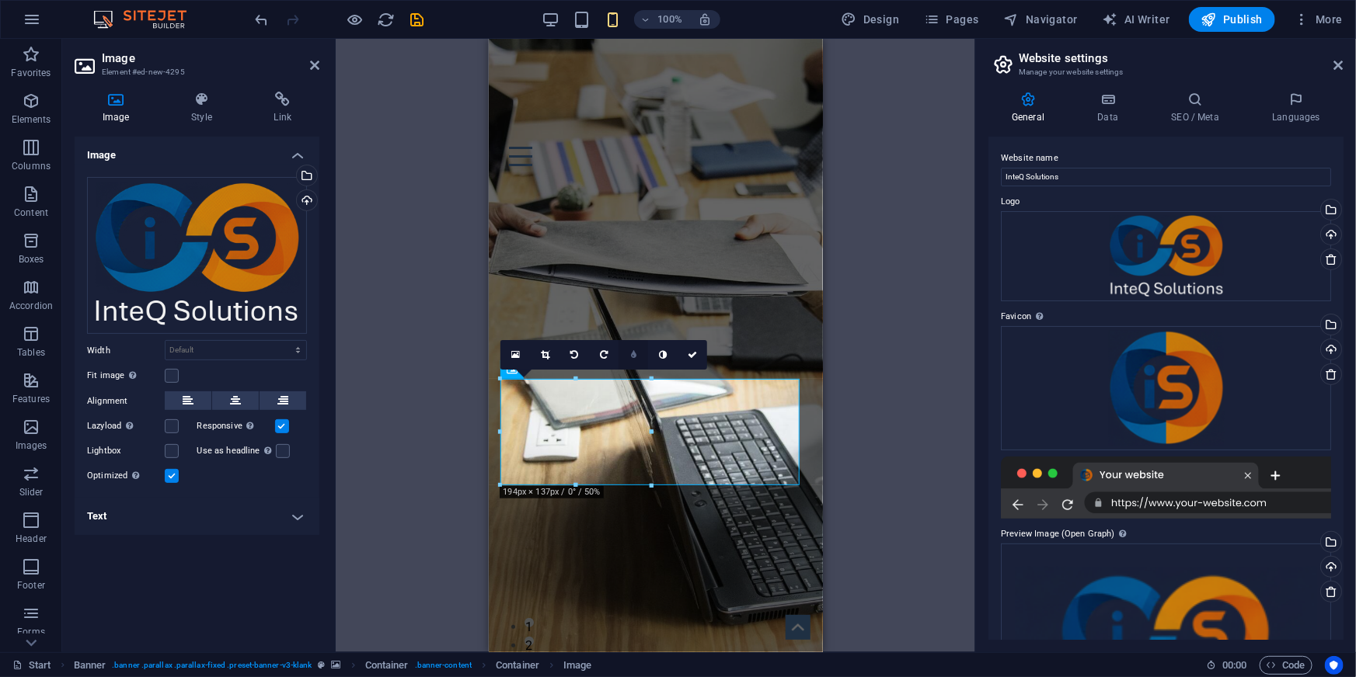
click at [637, 354] on link at bounding box center [633, 355] width 30 height 30
type input "6"
type input "5"
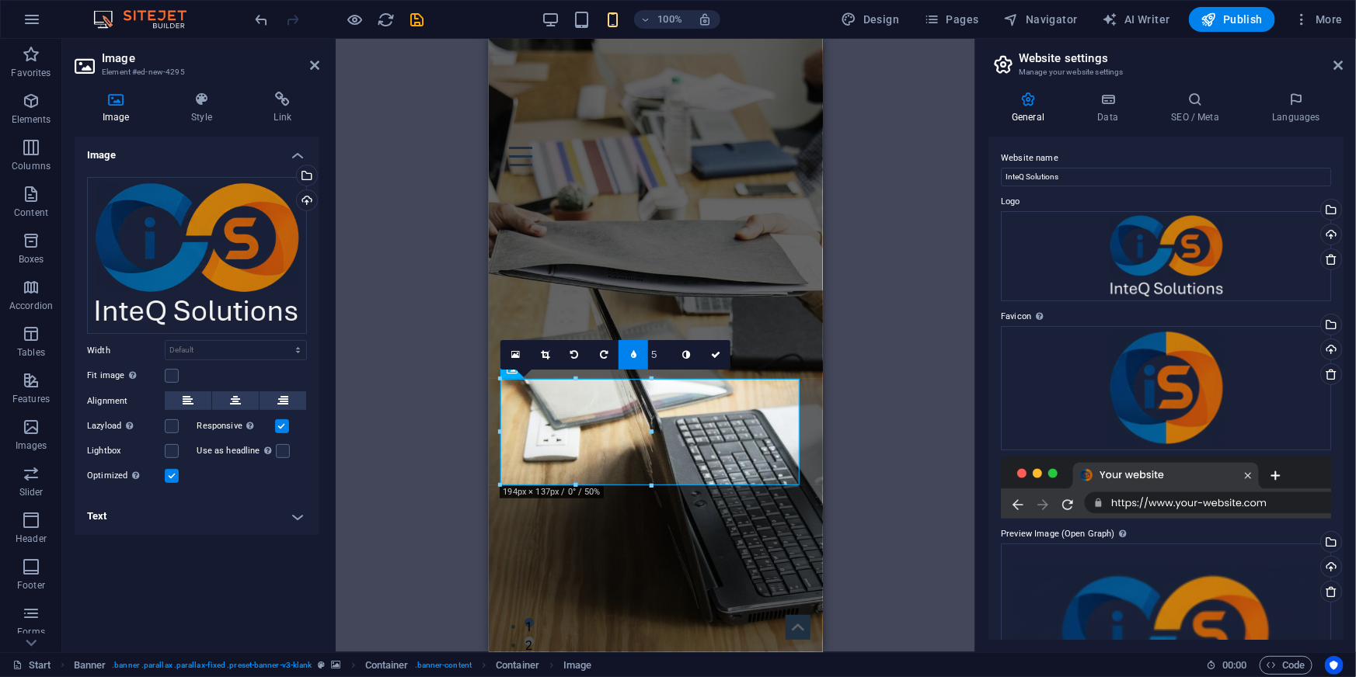
type input "4"
type input "3"
type input "1"
click at [627, 353] on link at bounding box center [633, 355] width 30 height 30
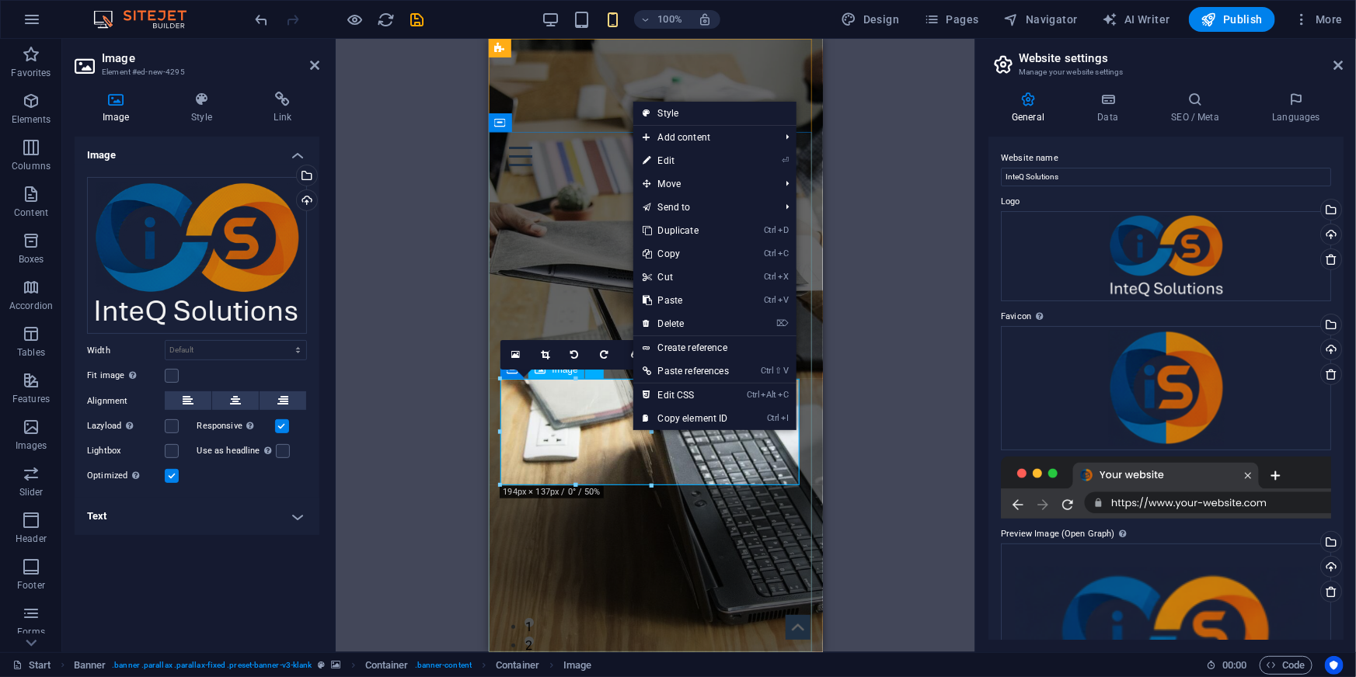
click at [591, 431] on figure at bounding box center [654, 421] width 309 height 213
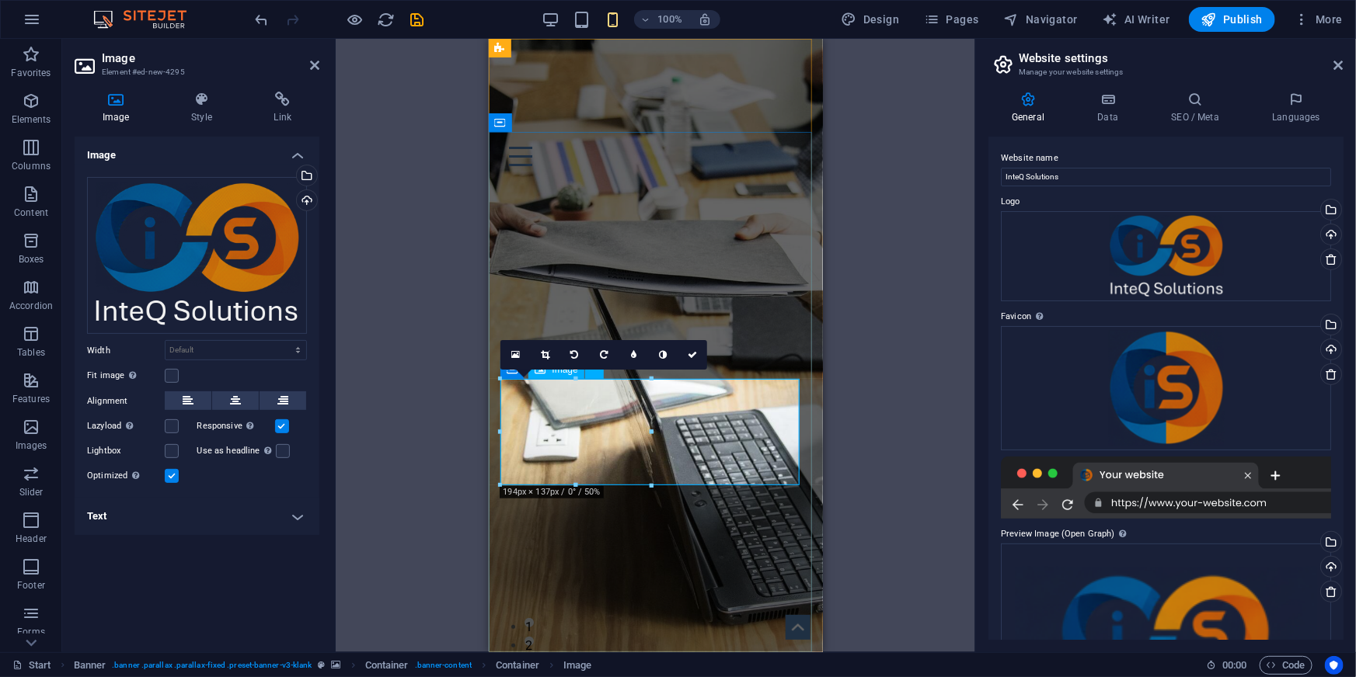
click at [625, 430] on figure at bounding box center [654, 421] width 309 height 213
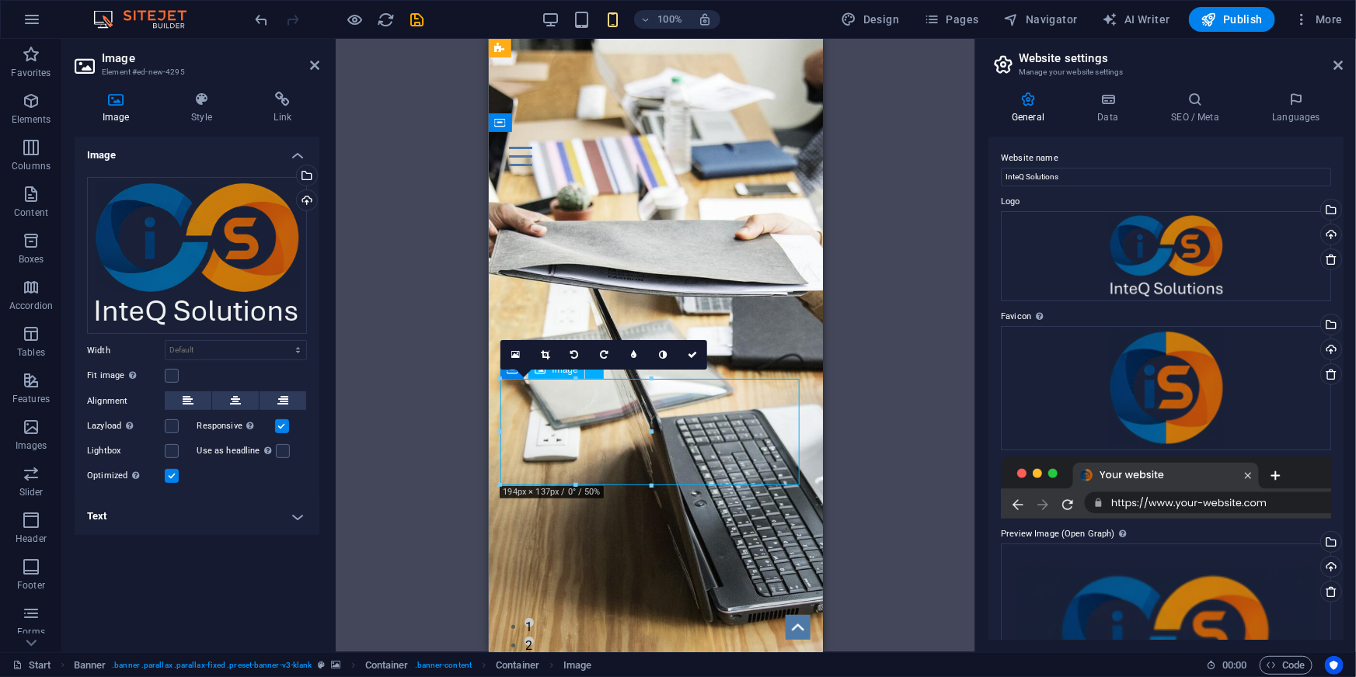
drag, startPoint x: 585, startPoint y: 404, endPoint x: 644, endPoint y: 404, distance: 59.0
click at [644, 404] on figure at bounding box center [654, 421] width 309 height 213
drag, startPoint x: 633, startPoint y: 404, endPoint x: 673, endPoint y: 404, distance: 39.6
click at [673, 404] on figure at bounding box center [654, 421] width 309 height 213
drag, startPoint x: 530, startPoint y: 394, endPoint x: 599, endPoint y: 395, distance: 69.1
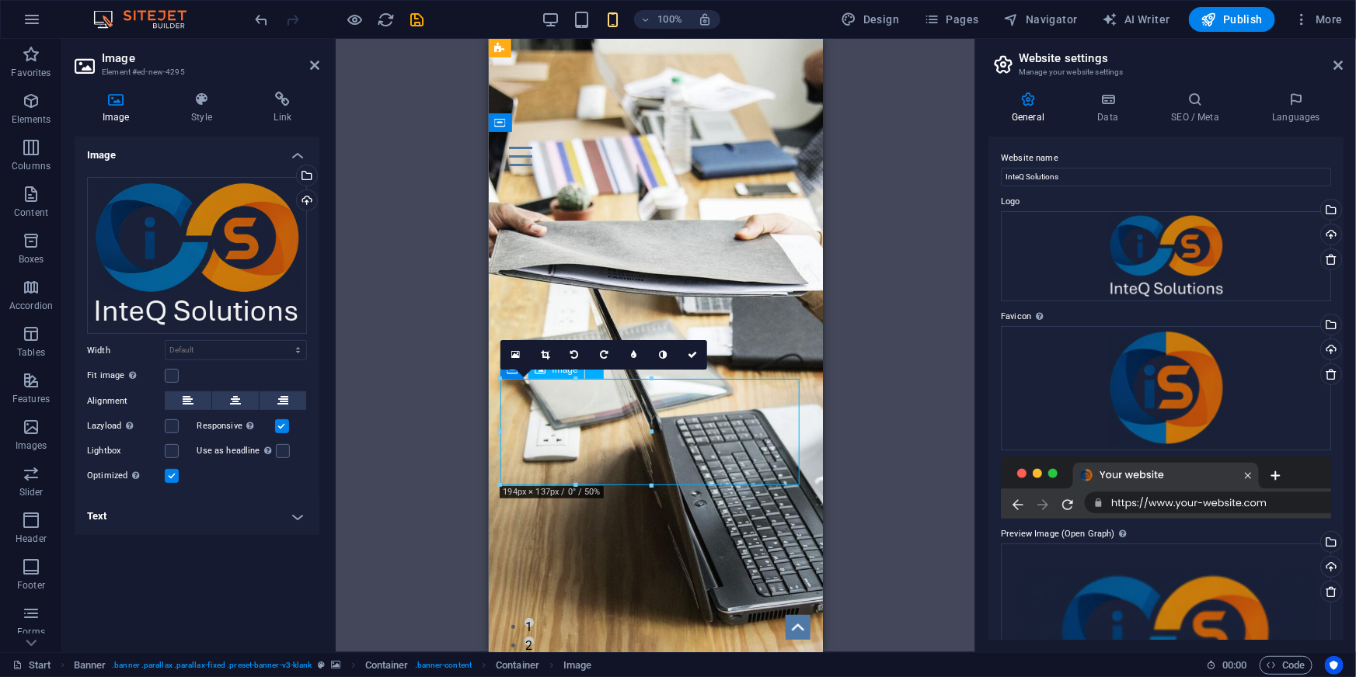
click at [599, 395] on figure at bounding box center [654, 421] width 309 height 213
click at [169, 379] on label at bounding box center [172, 376] width 14 height 14
click at [0, 0] on input "Fit image Automatically fit image to a fixed width and height" at bounding box center [0, 0] width 0 height 0
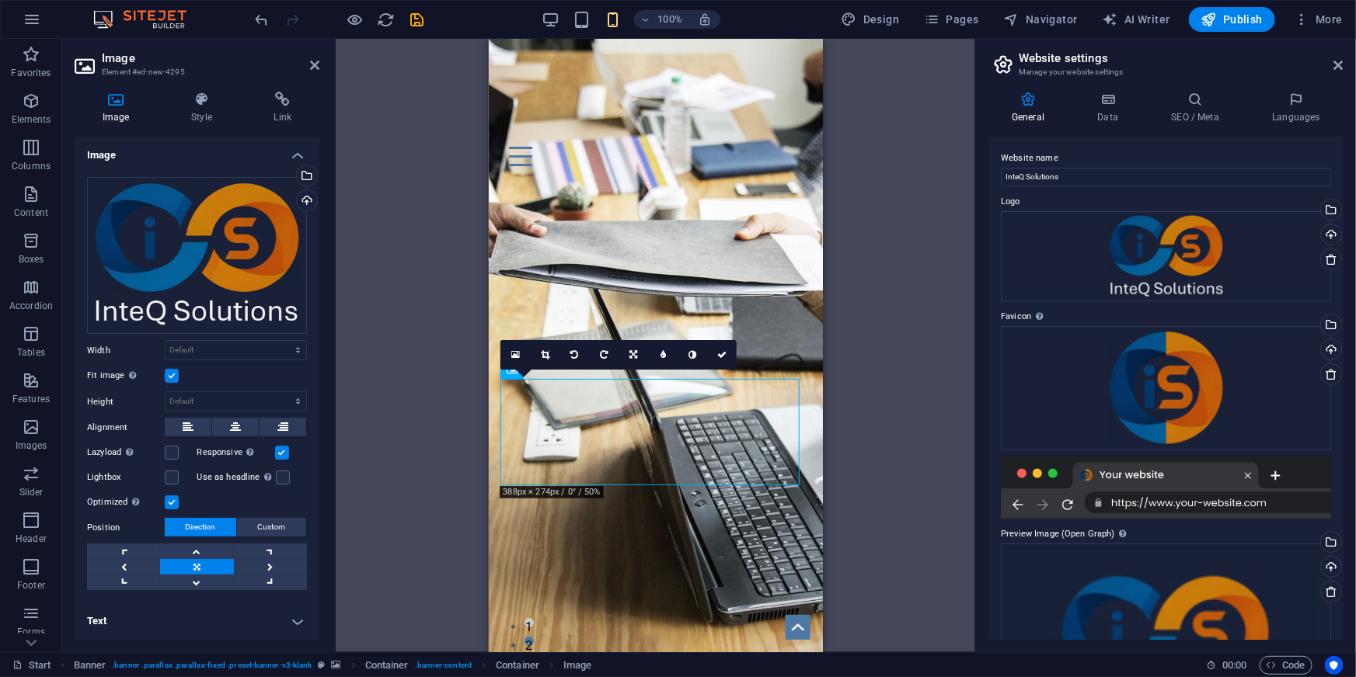
click at [169, 379] on label at bounding box center [172, 376] width 14 height 14
click at [0, 0] on input "Fit image Automatically fit image to a fixed width and height" at bounding box center [0, 0] width 0 height 0
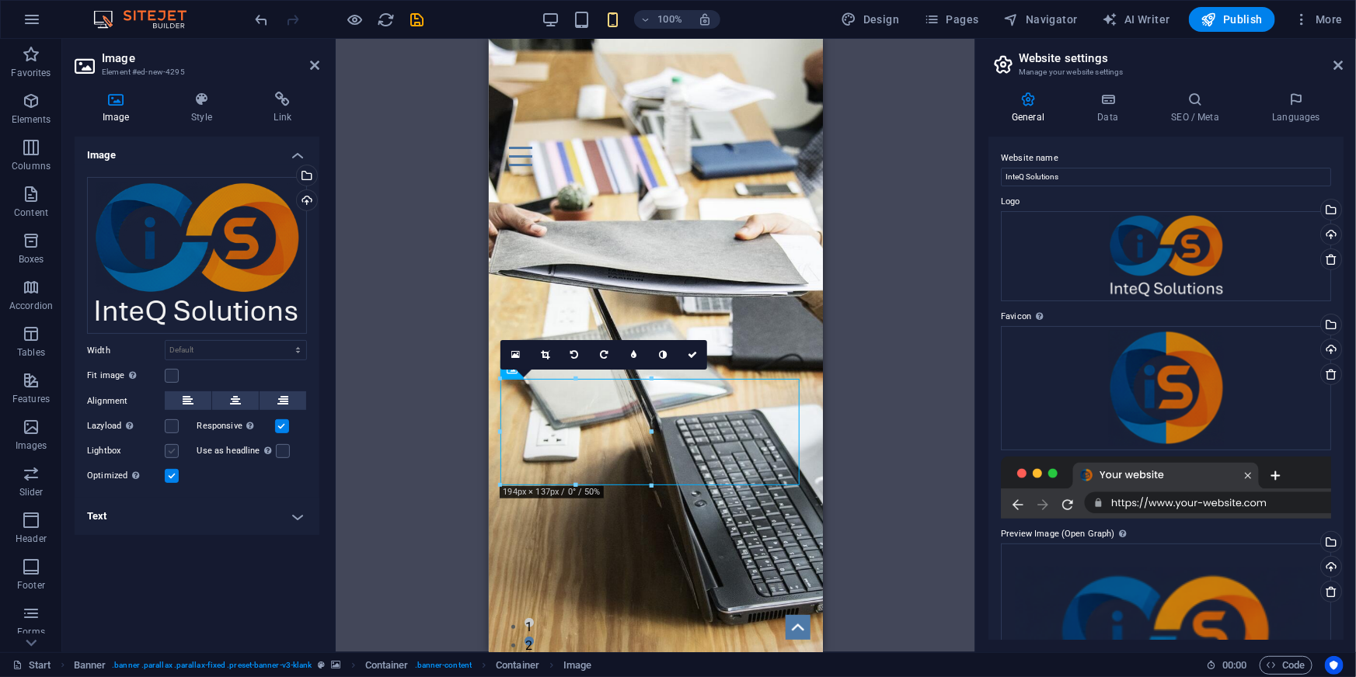
click at [169, 454] on label at bounding box center [172, 451] width 14 height 14
click at [0, 0] on input "Lightbox" at bounding box center [0, 0] width 0 height 0
click at [168, 451] on label at bounding box center [172, 451] width 14 height 14
click at [0, 0] on input "Lightbox" at bounding box center [0, 0] width 0 height 0
click at [234, 398] on icon at bounding box center [235, 401] width 11 height 19
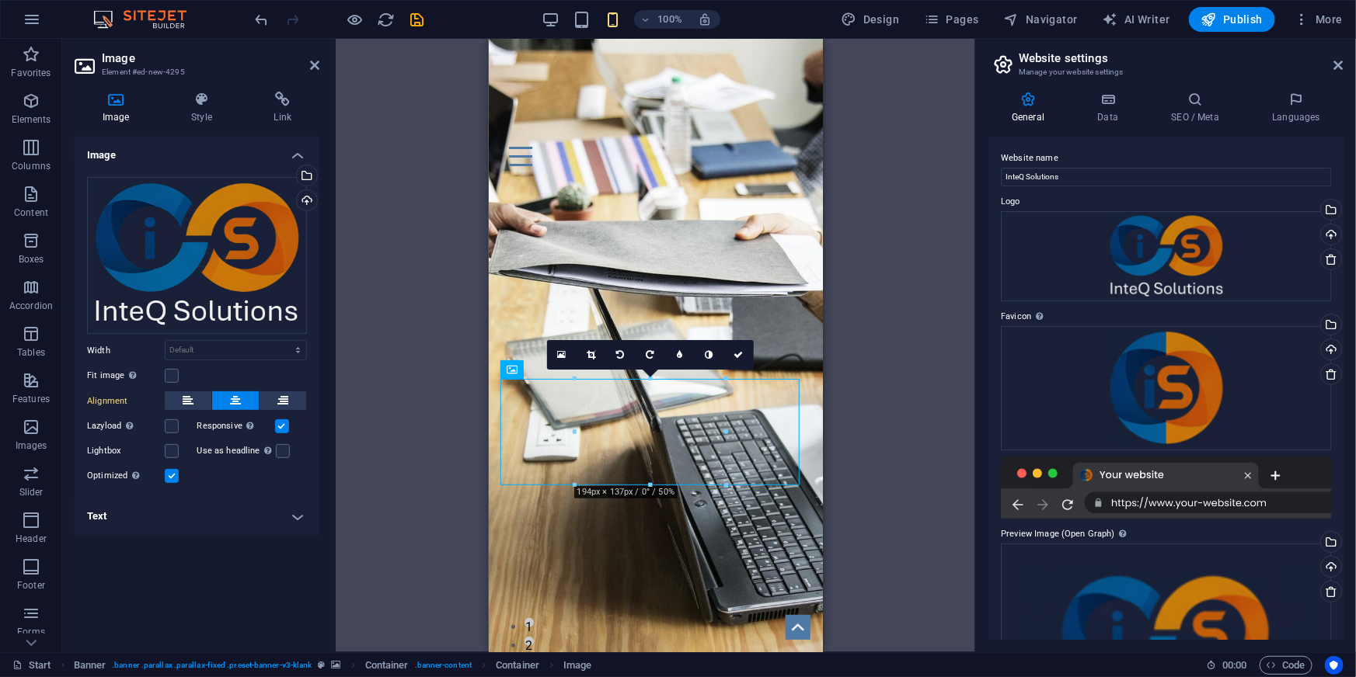
click at [910, 462] on div "H1 Banner Container Banner Menu Bar Banner Logo Menu H3 Spacer Form button Hori…" at bounding box center [655, 346] width 639 height 614
click at [316, 64] on icon at bounding box center [314, 65] width 9 height 12
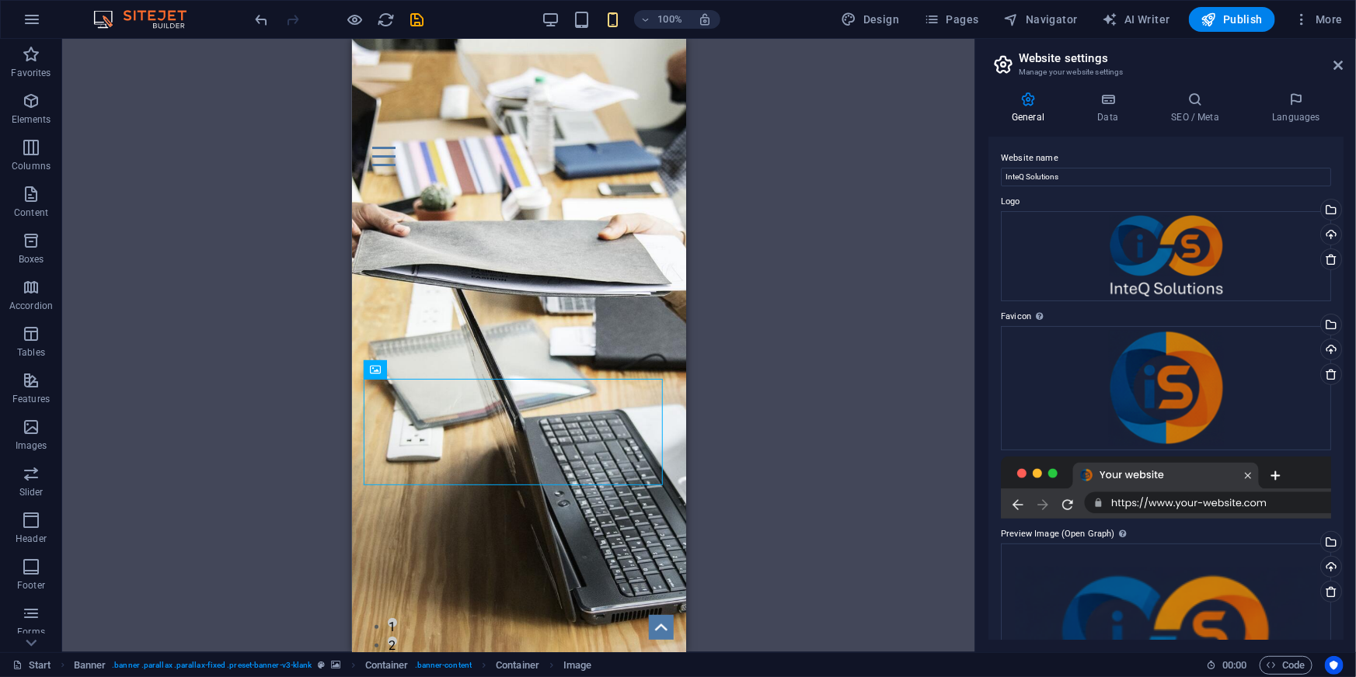
click at [292, 396] on div "H1 Banner Container Banner Menu Bar Banner Logo Menu H3 Spacer Form button Hori…" at bounding box center [518, 346] width 913 height 614
click at [746, 426] on div "H1 Banner Container Banner Menu Bar Banner Logo Menu H3 Spacer Form button Hori…" at bounding box center [518, 346] width 913 height 614
click at [708, 266] on div "H1 Banner Container Banner Menu Bar Banner Logo Menu H3 Spacer Form button Hori…" at bounding box center [518, 346] width 913 height 614
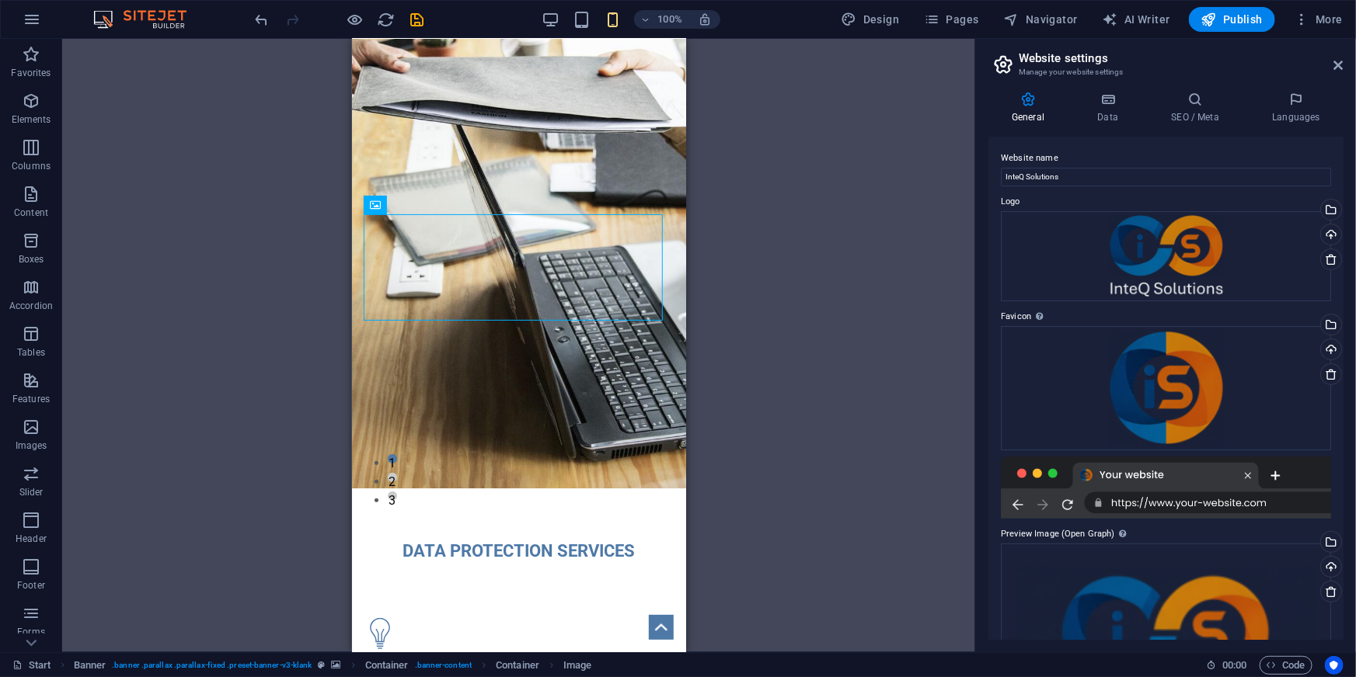
scroll to position [108, 0]
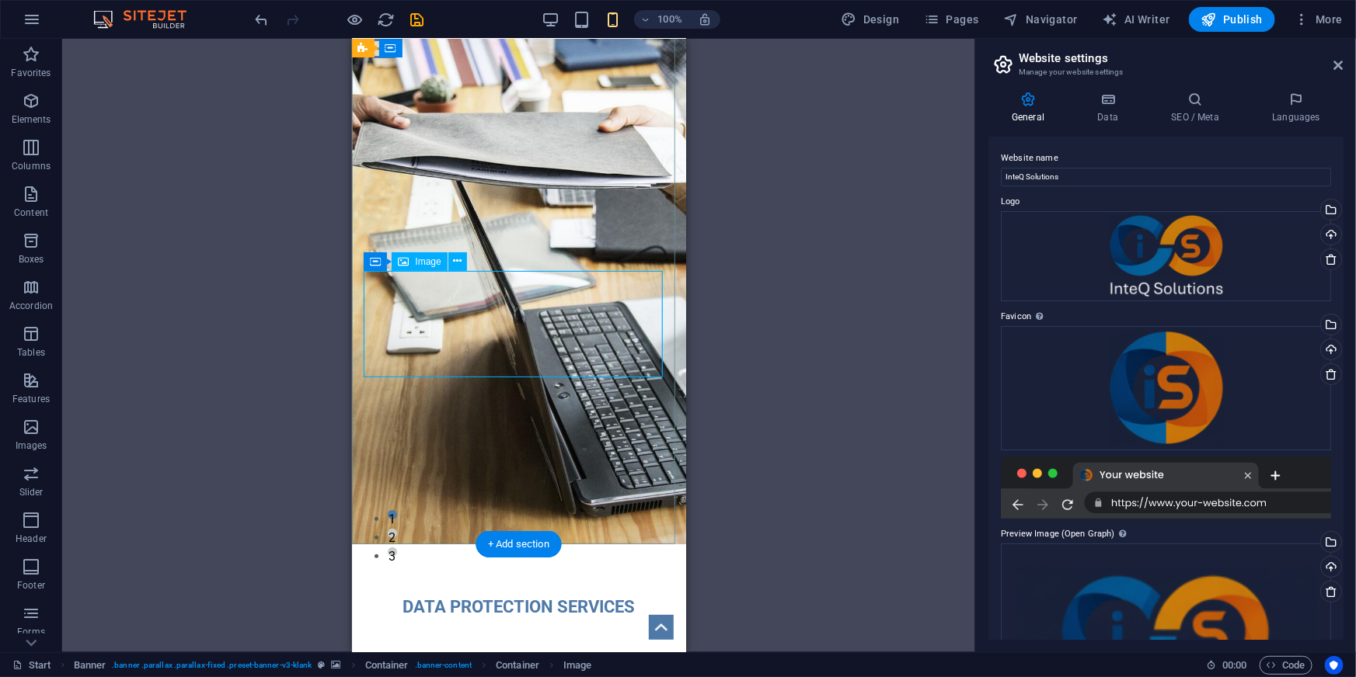
click at [625, 349] on figure at bounding box center [518, 313] width 309 height 213
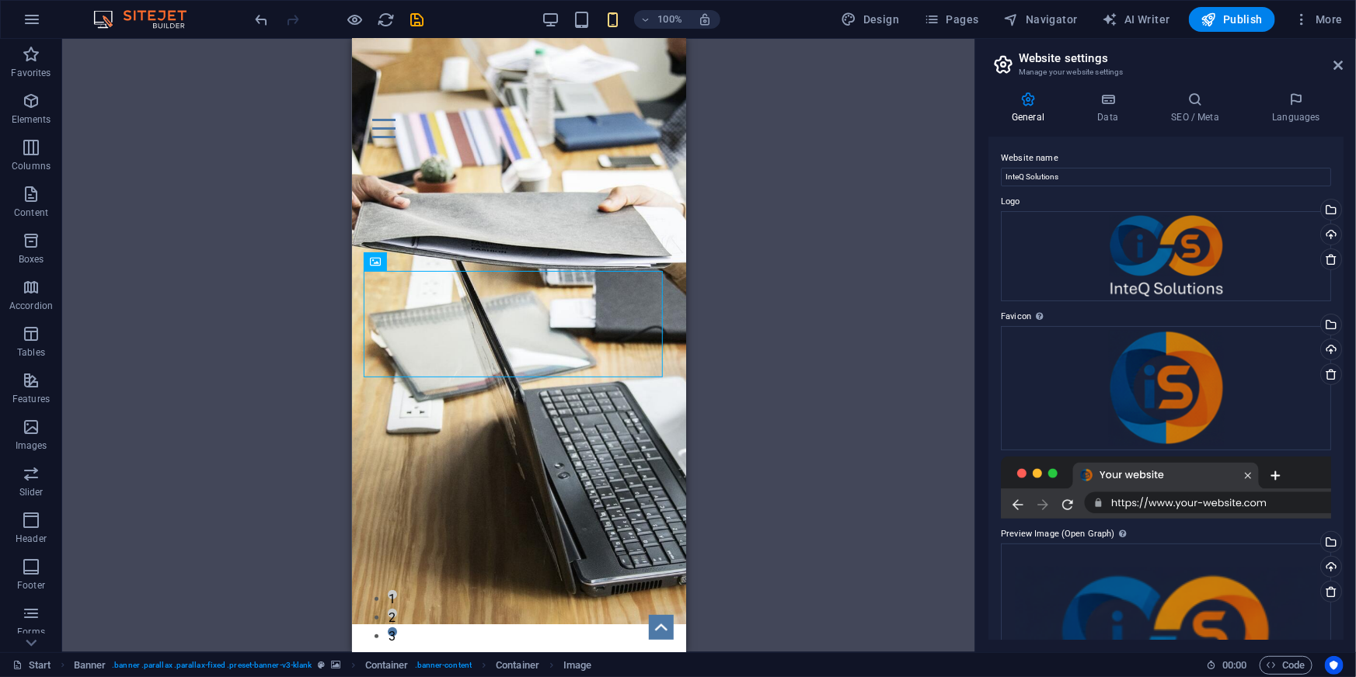
scroll to position [9, 0]
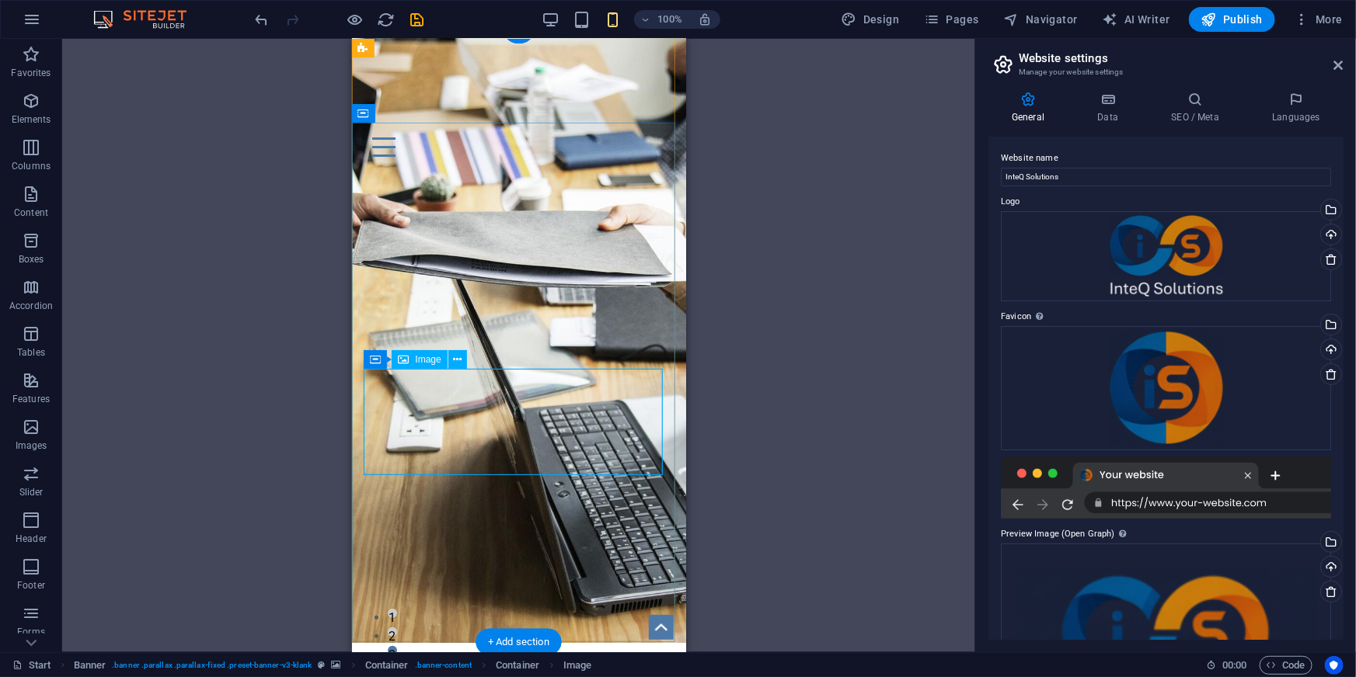
click at [655, 426] on figure at bounding box center [518, 411] width 309 height 213
click at [636, 421] on figure at bounding box center [518, 411] width 309 height 213
click at [545, 410] on figure at bounding box center [518, 411] width 309 height 213
click at [520, 412] on figure at bounding box center [518, 411] width 309 height 213
click at [461, 357] on icon at bounding box center [457, 360] width 9 height 16
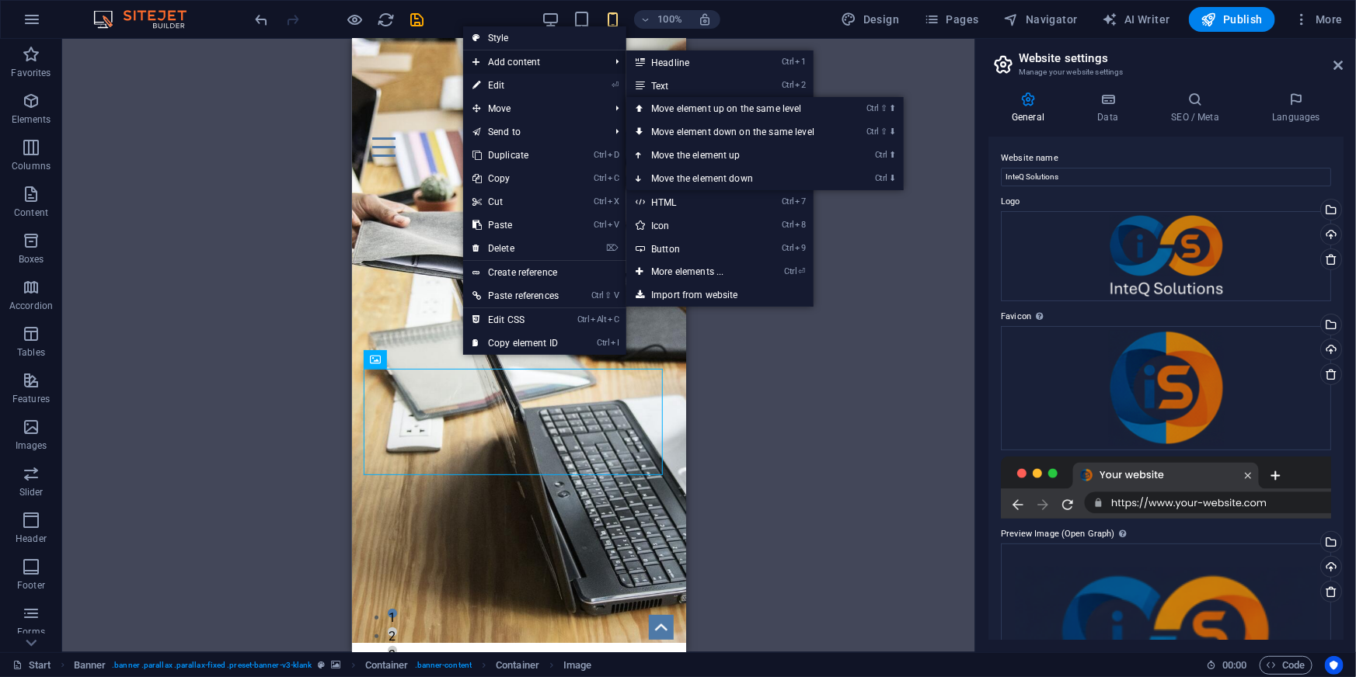
click at [520, 64] on span "Add content" at bounding box center [533, 61] width 140 height 23
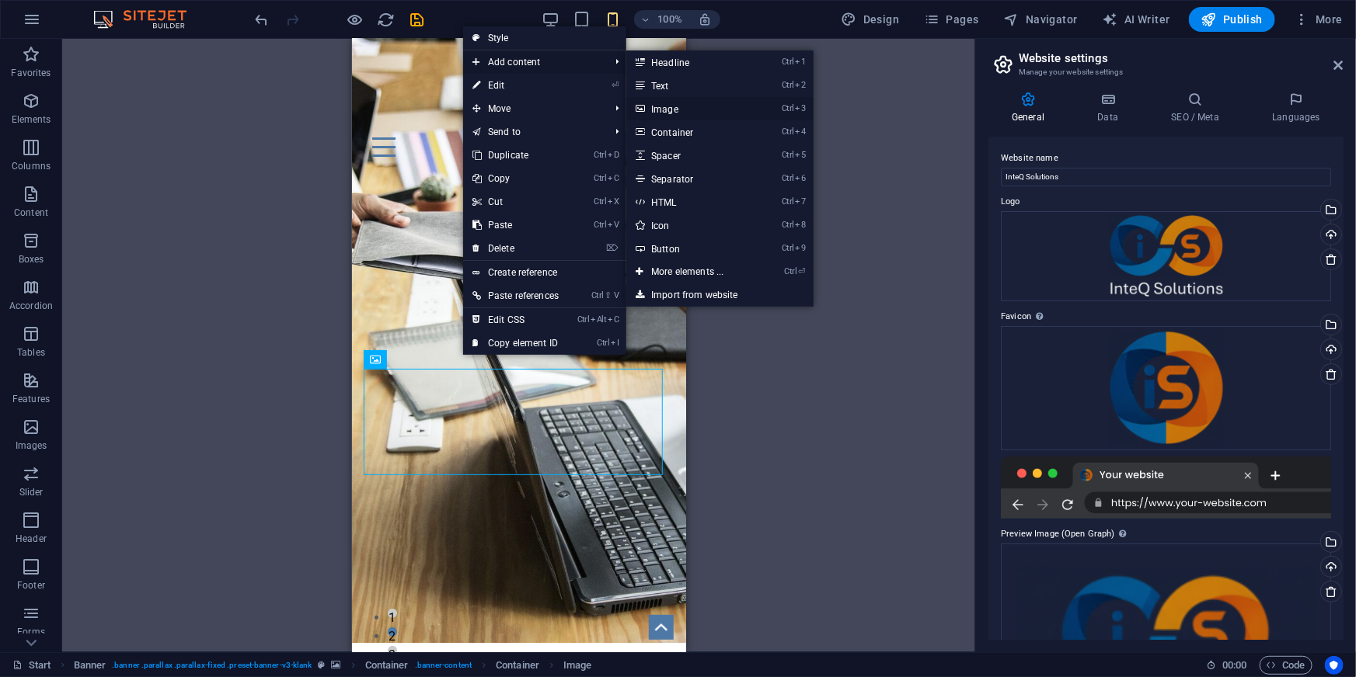
click at [686, 115] on link "Ctrl 3 Image" at bounding box center [690, 108] width 128 height 23
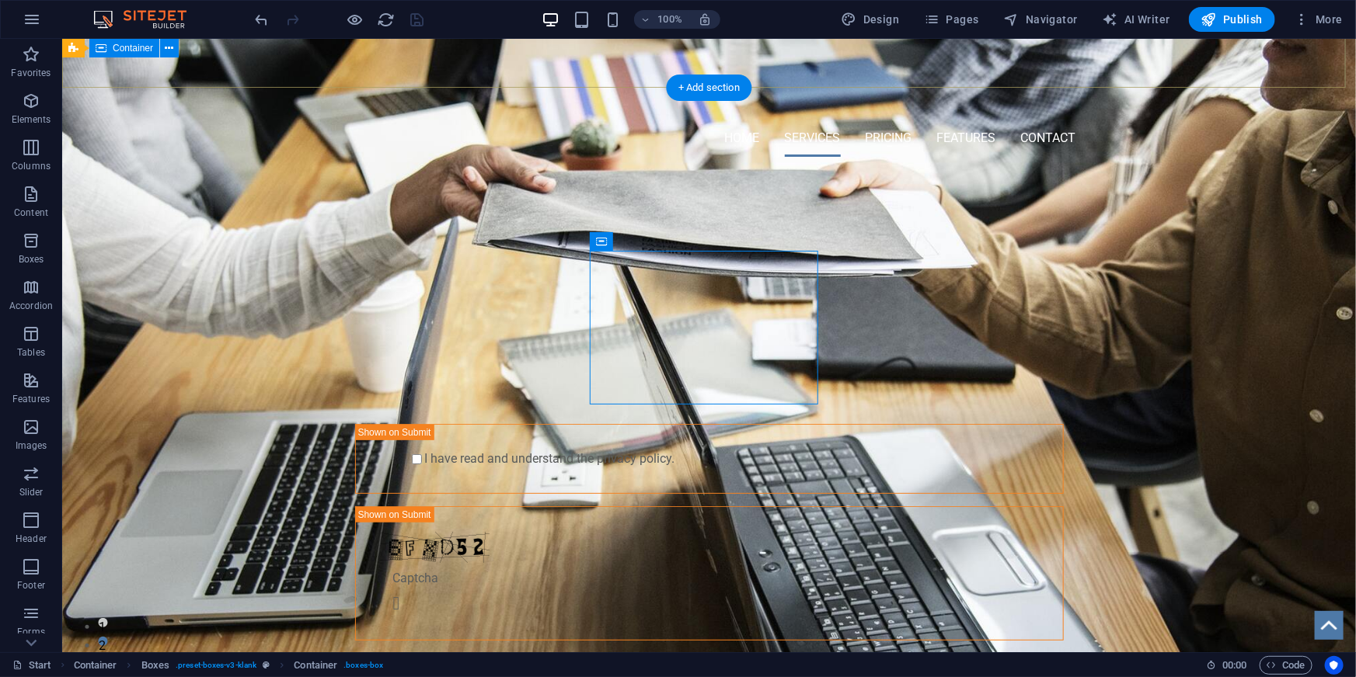
scroll to position [565, 0]
